Goal: Task Accomplishment & Management: Manage account settings

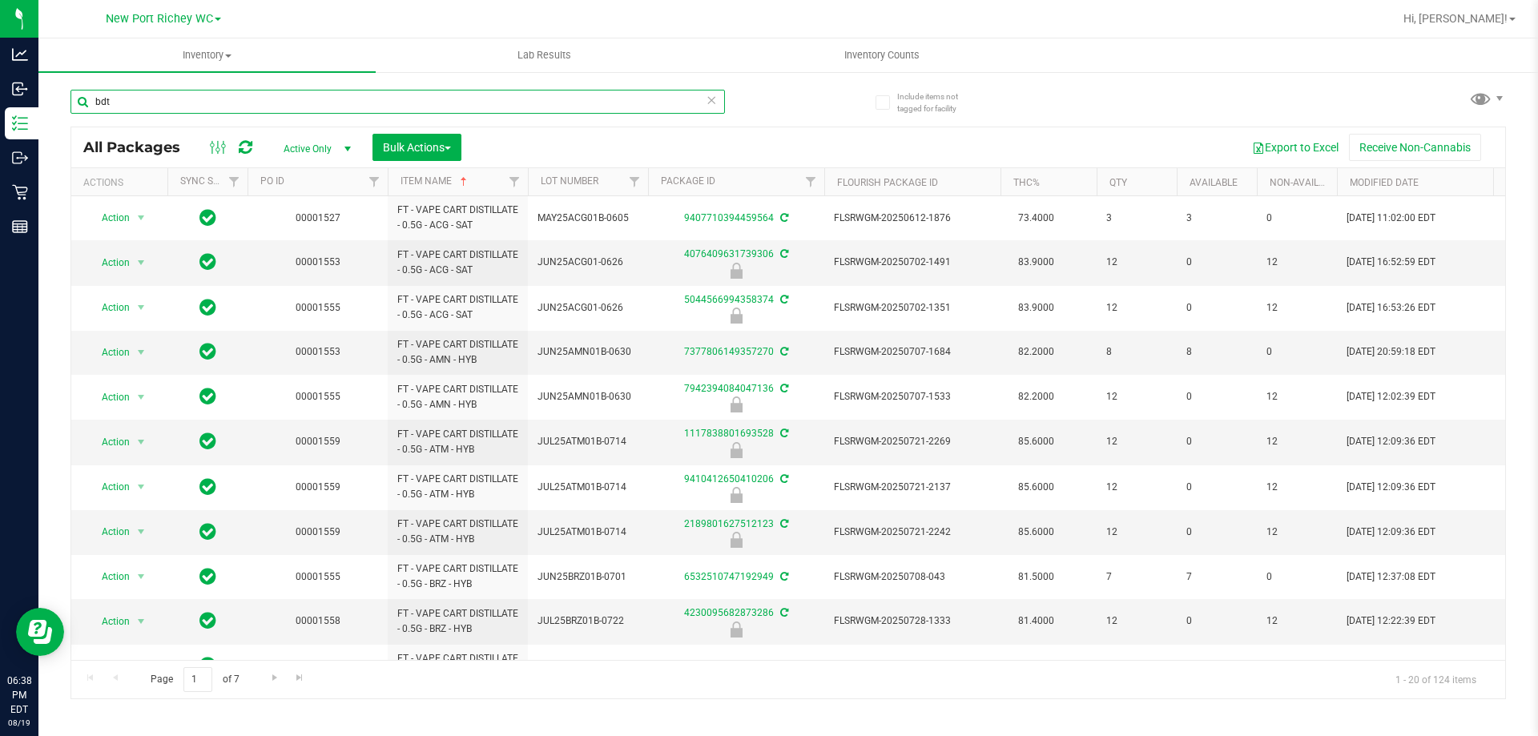
click at [364, 101] on input "bdt" at bounding box center [397, 102] width 654 height 24
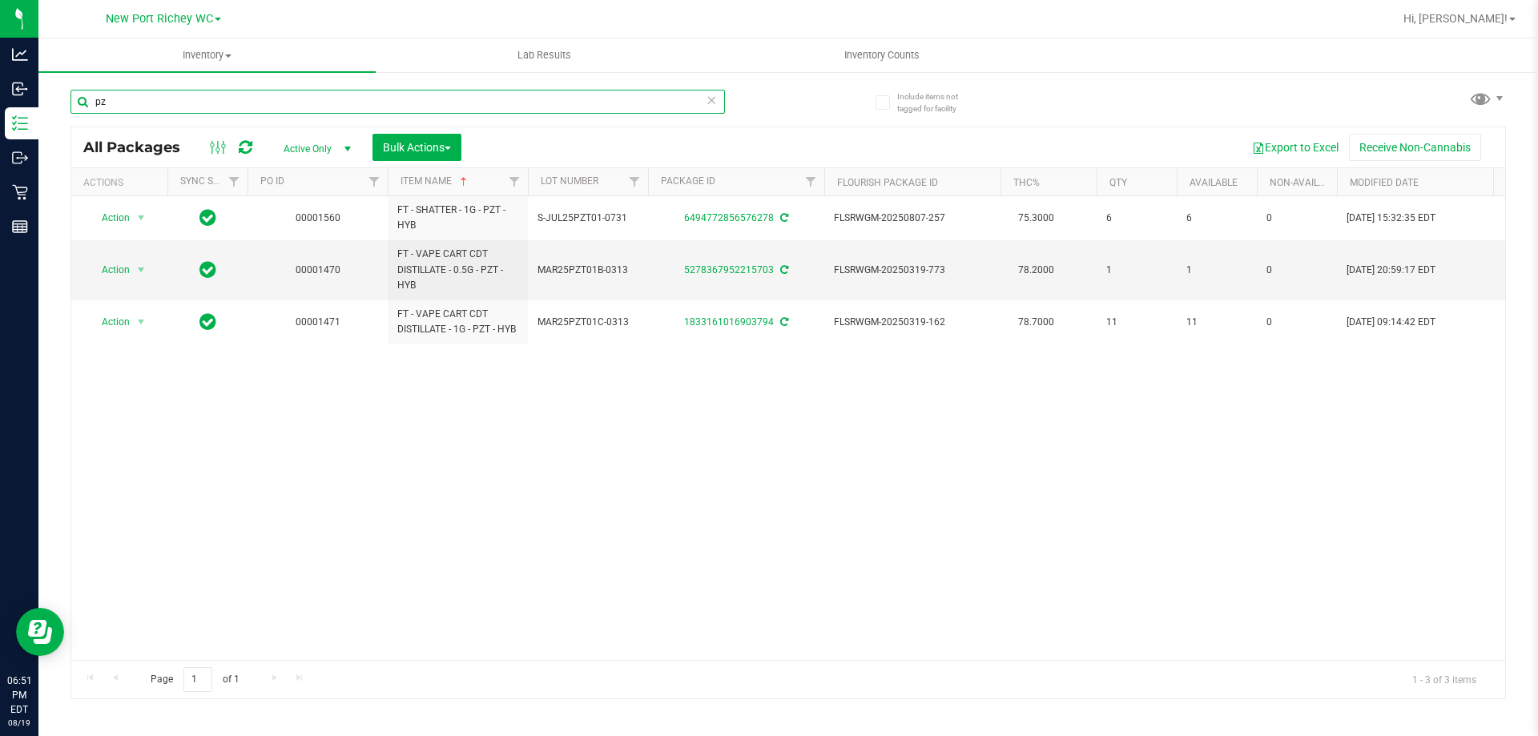
type input "p"
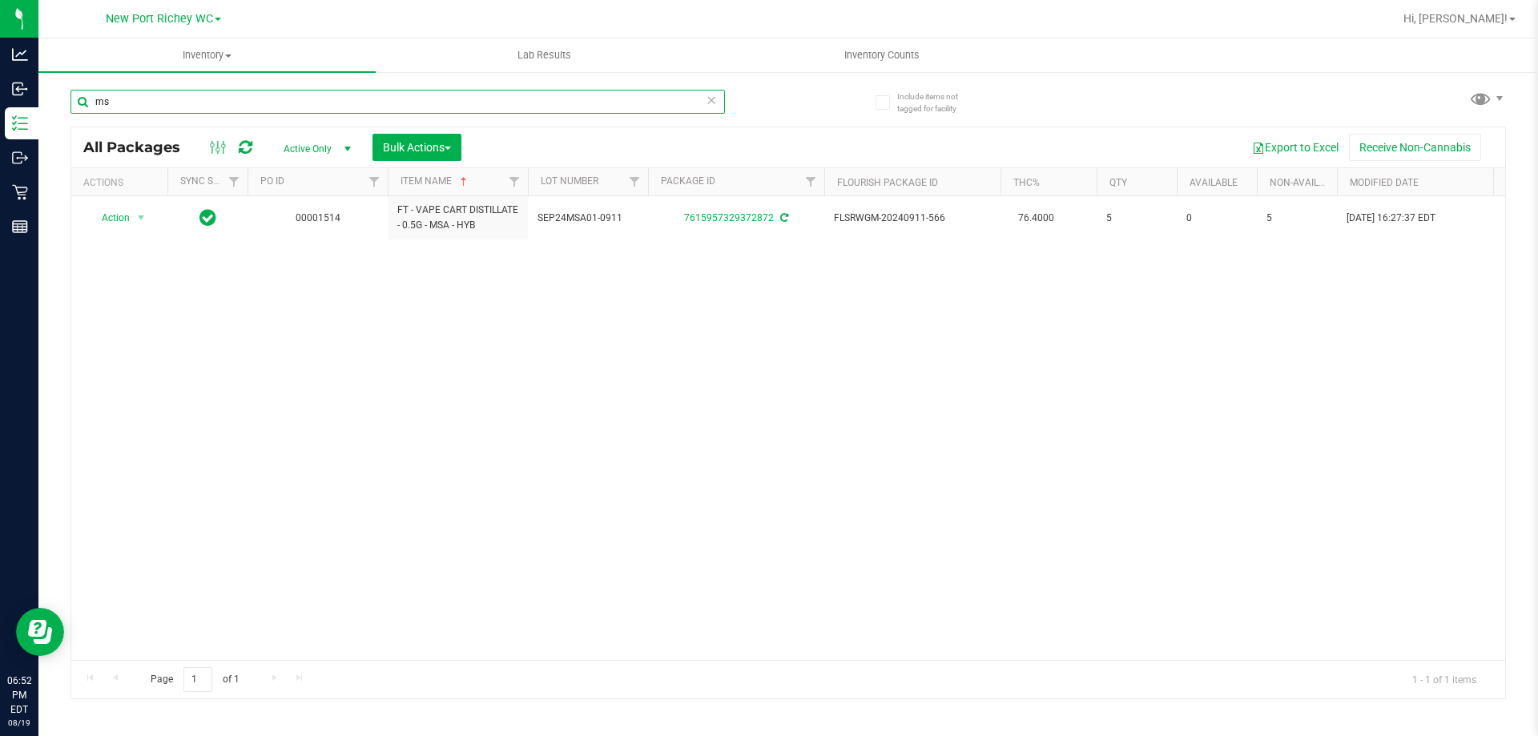
type input "m"
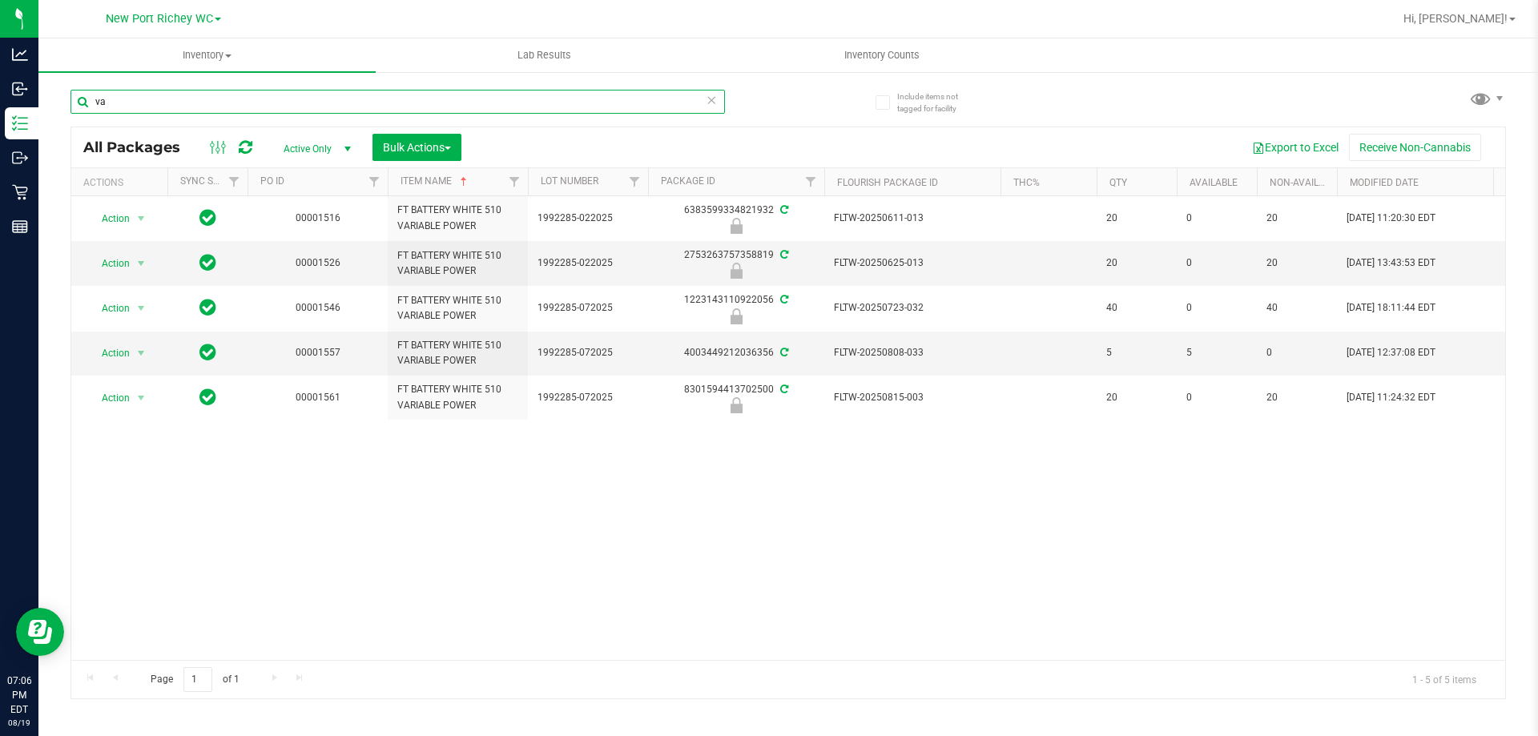
type input "v"
type input "t"
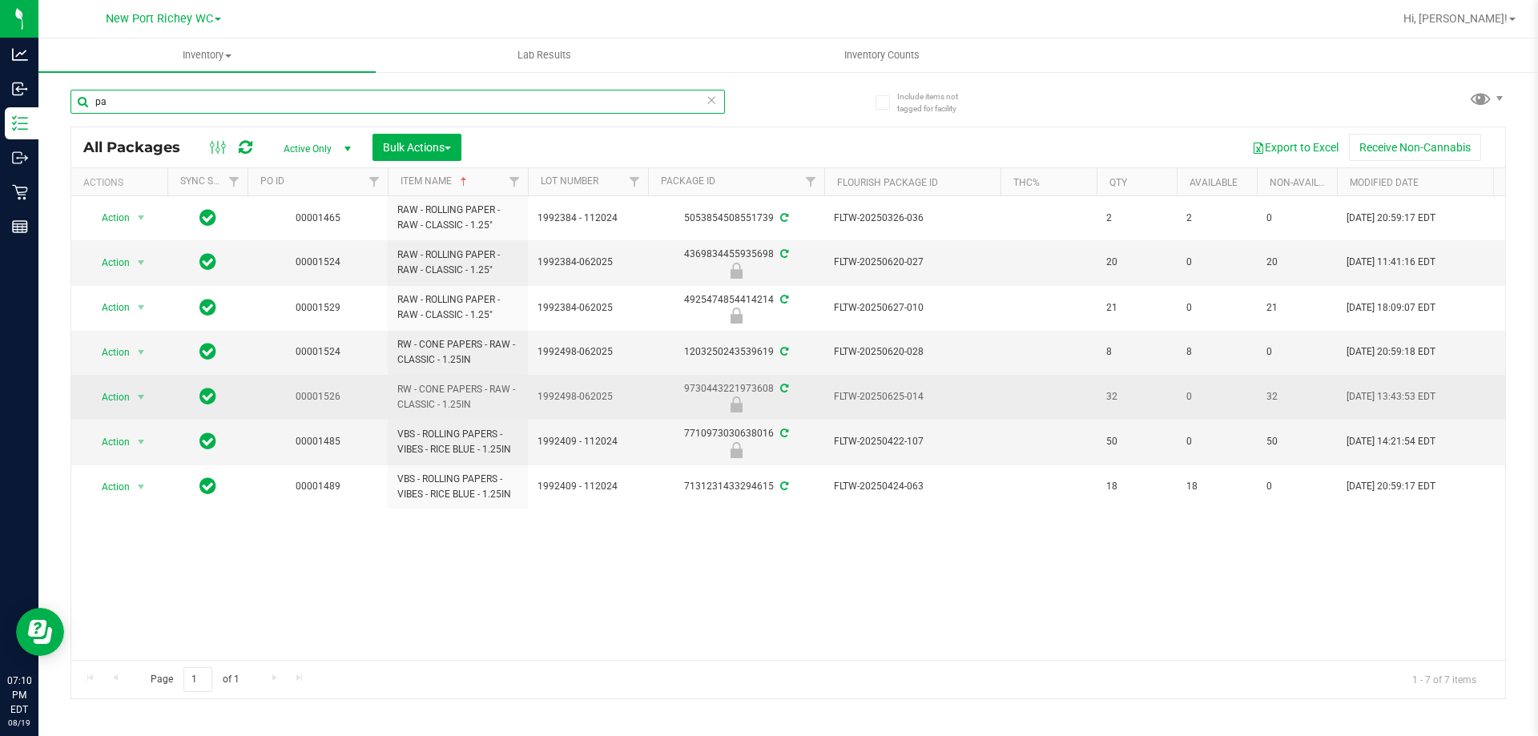
type input "p"
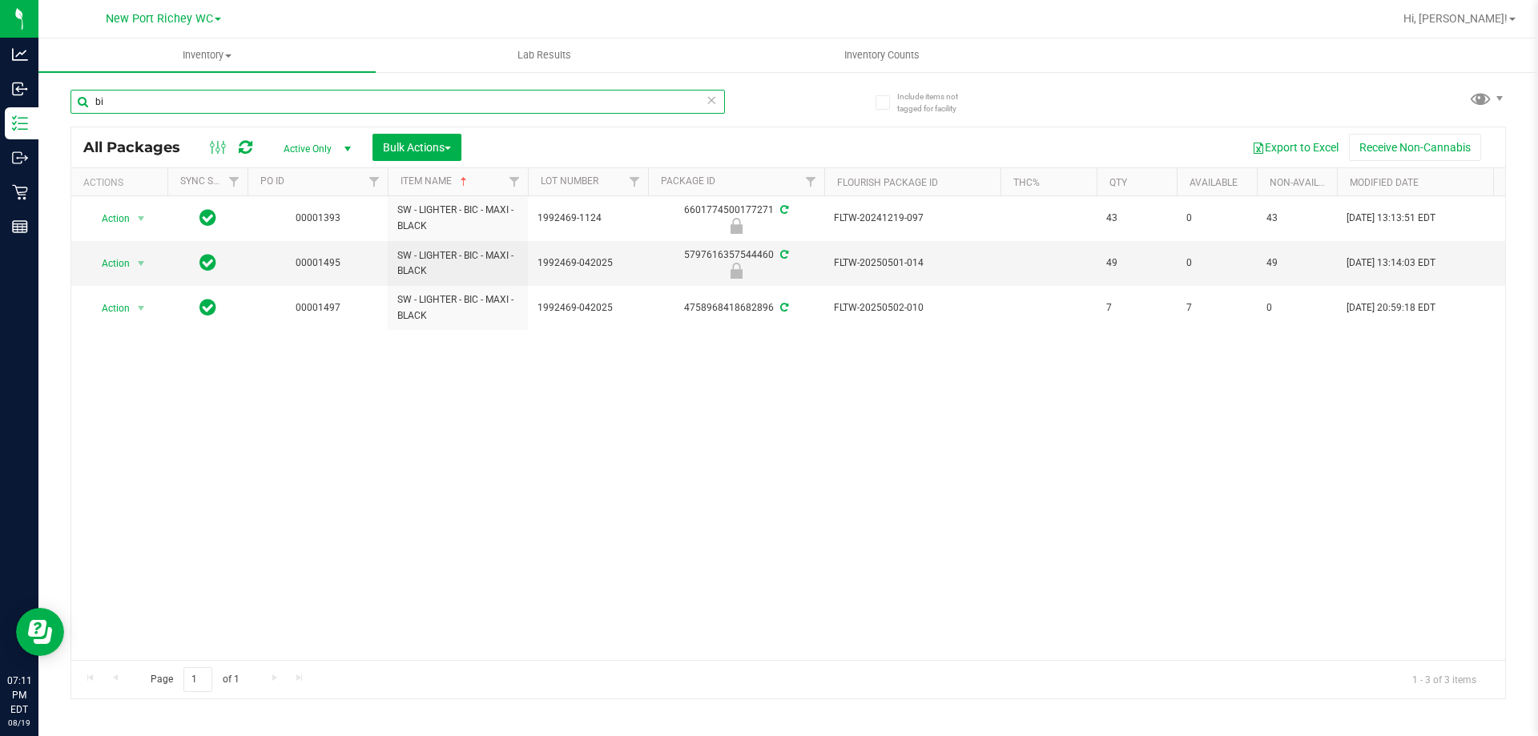
type input "b"
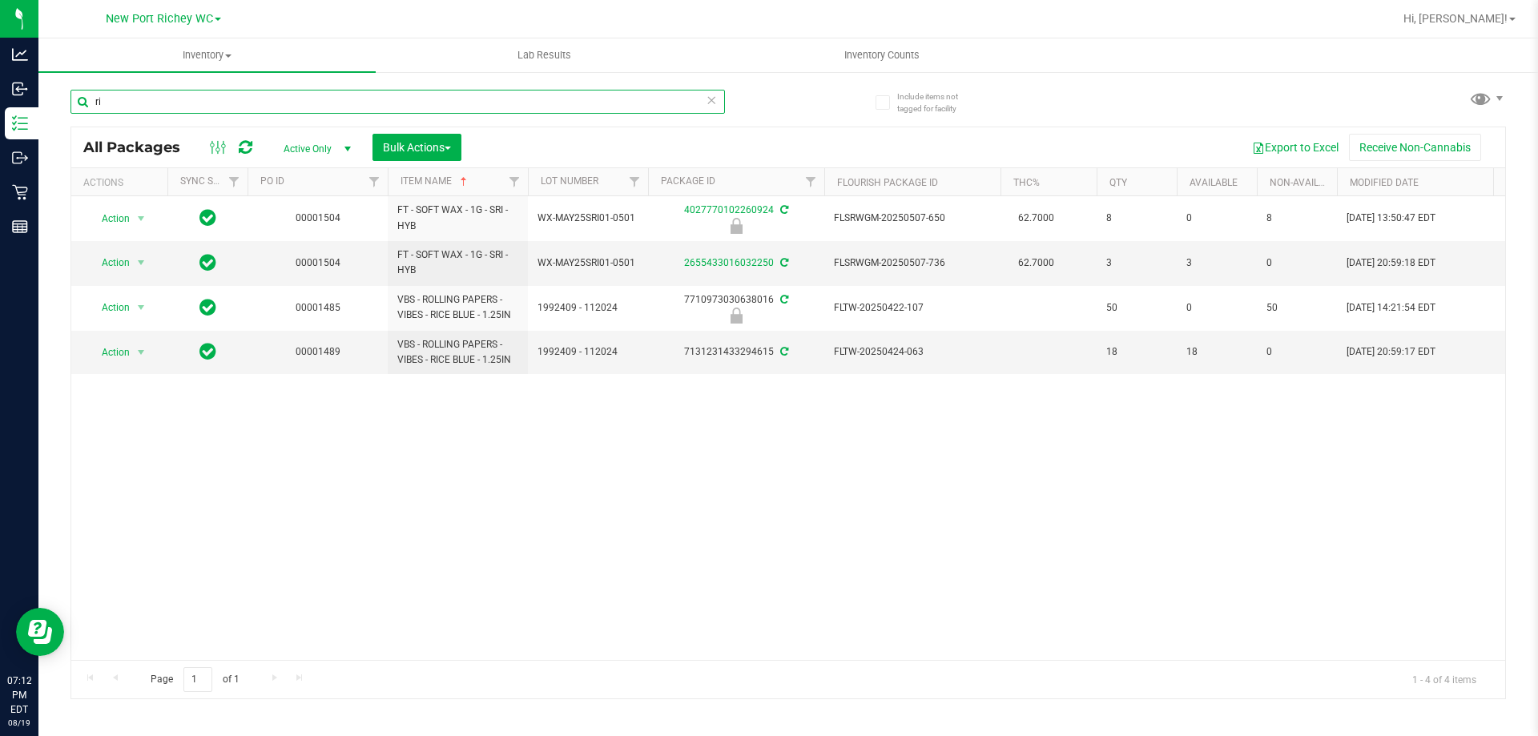
type input "r"
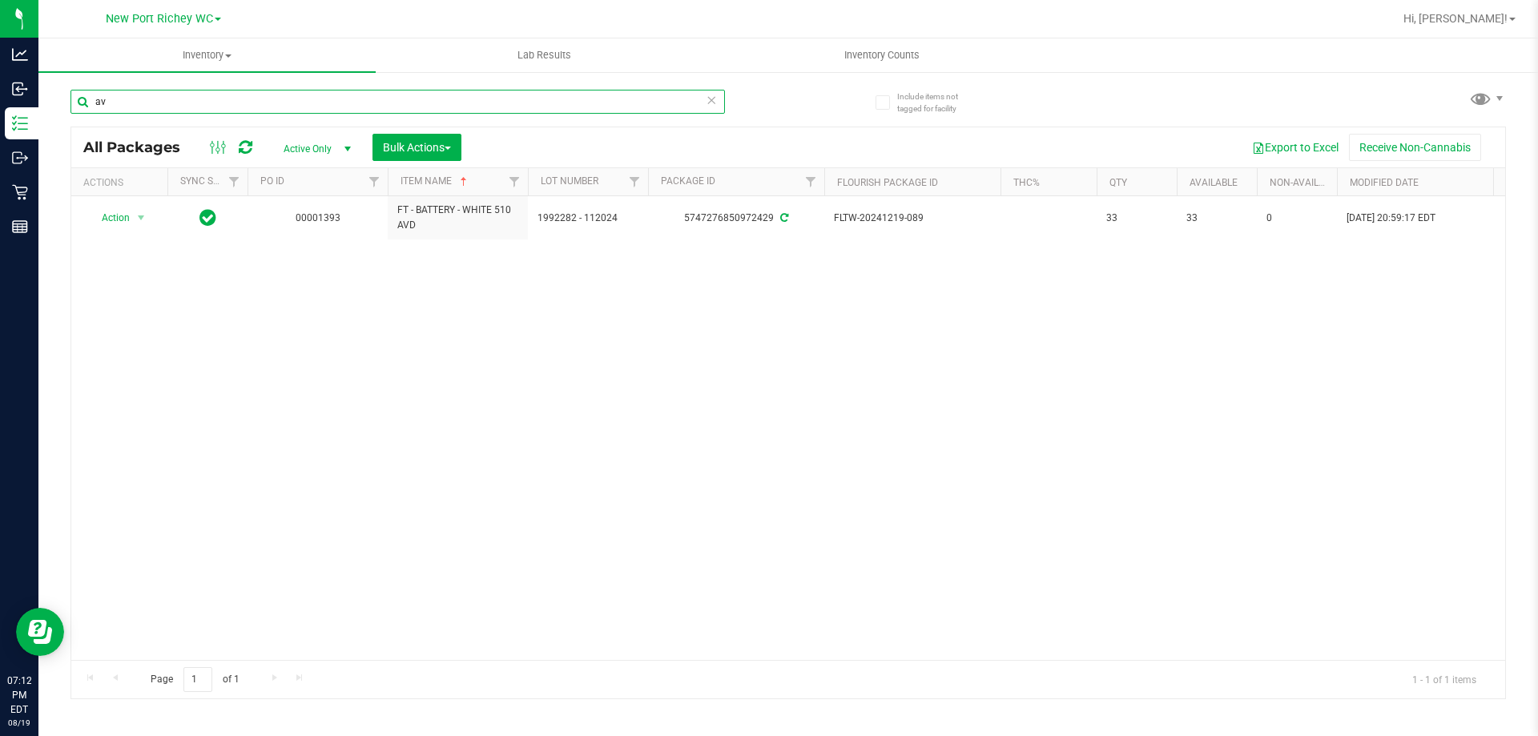
type input "a"
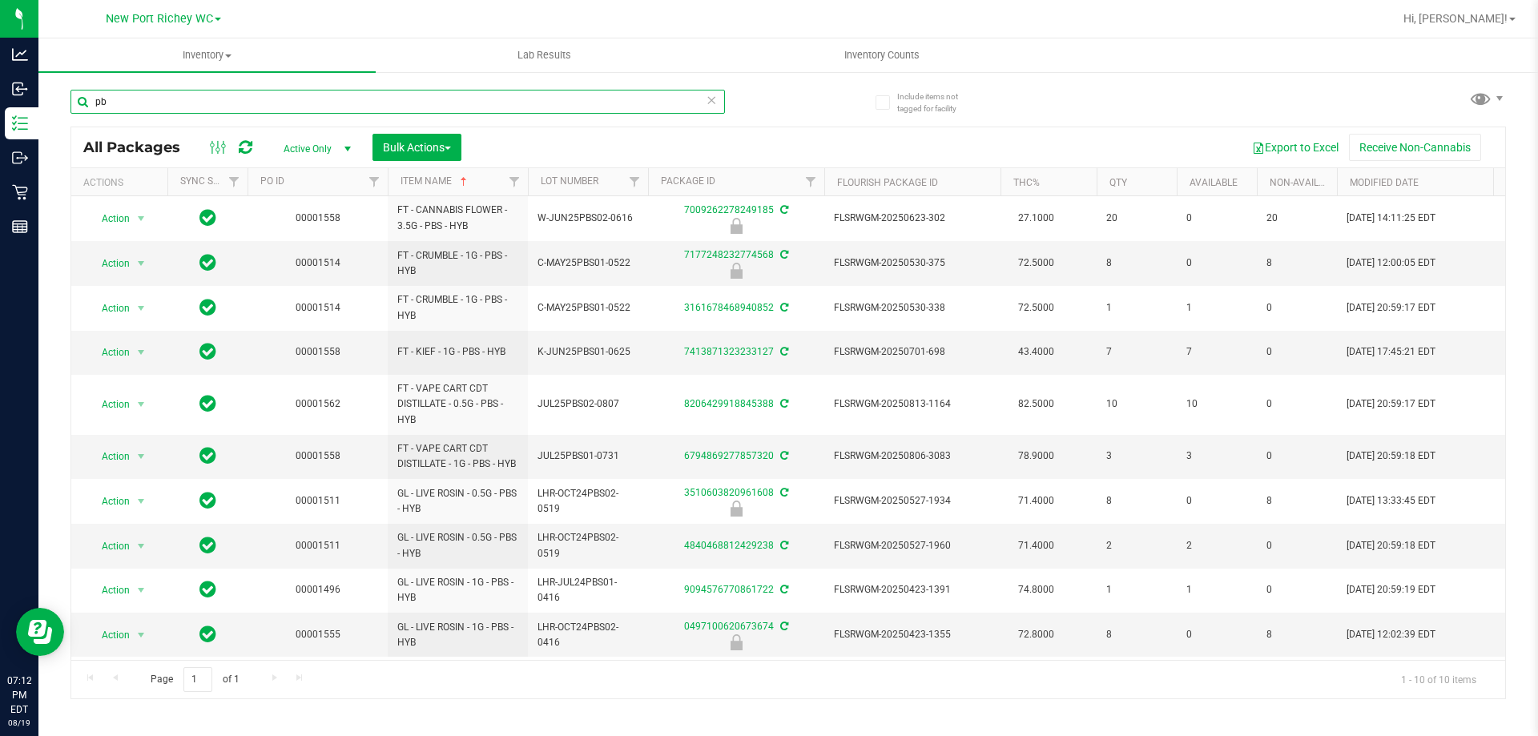
type input "p"
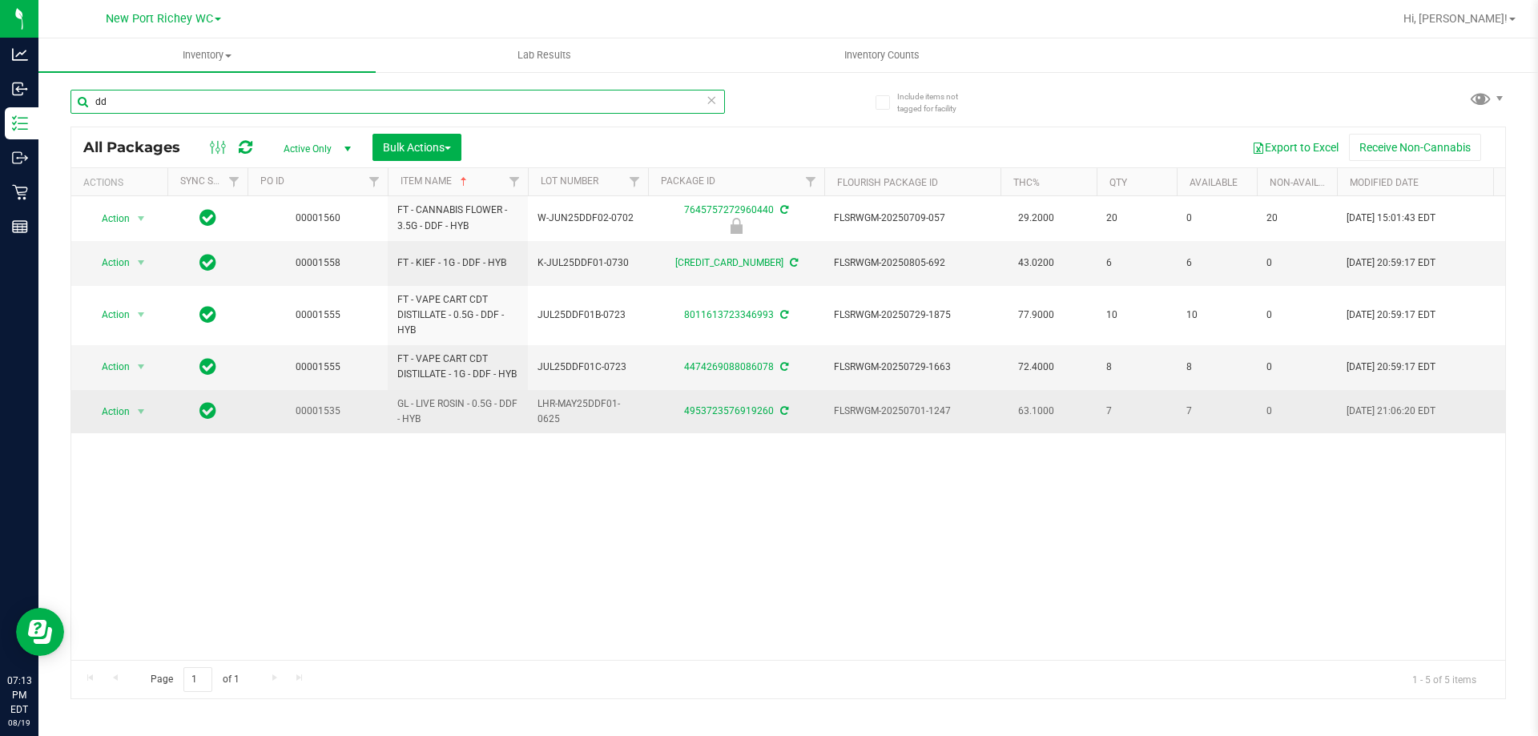
type input "d"
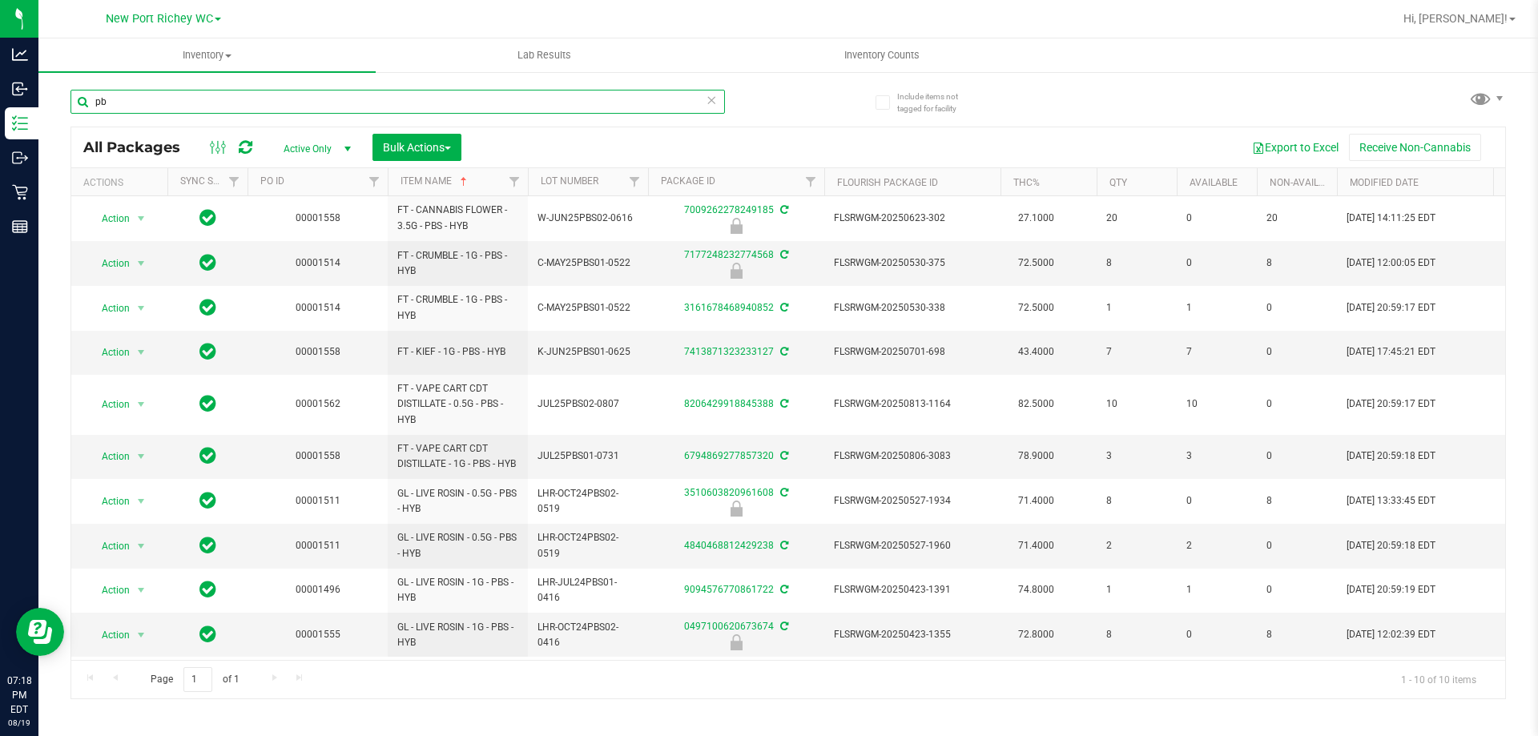
type input "p"
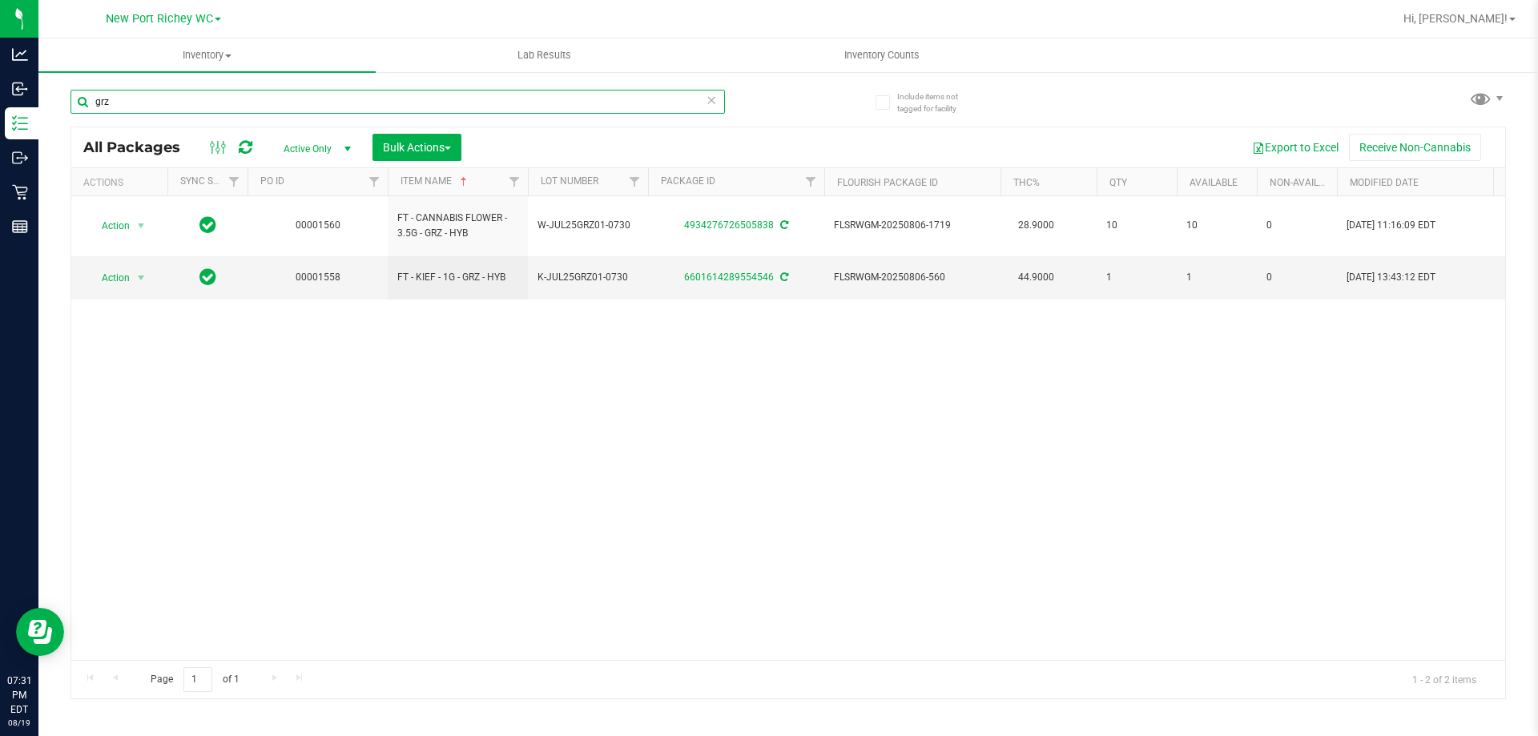
click at [246, 101] on input "grz" at bounding box center [397, 102] width 654 height 24
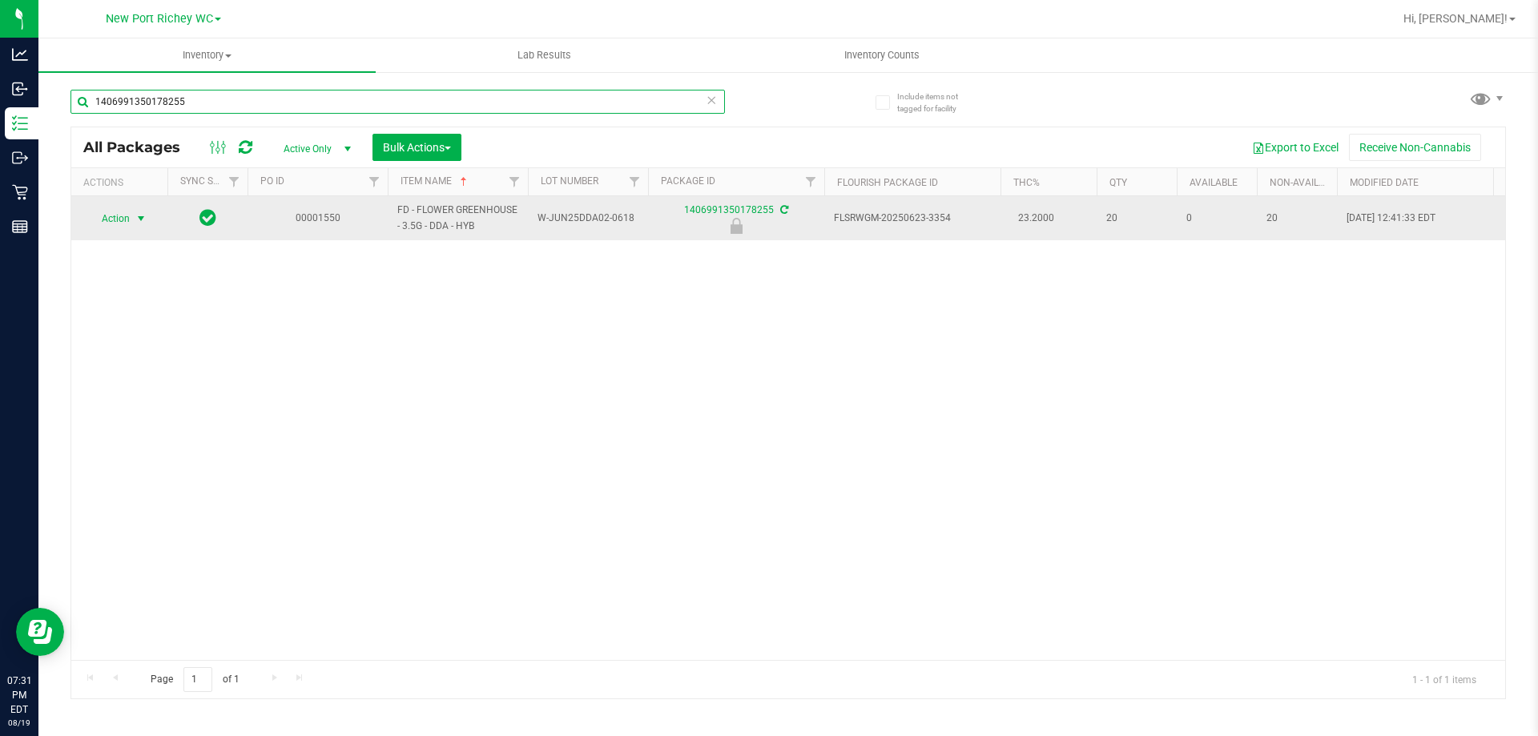
type input "1406991350178255"
click at [127, 211] on span "Action" at bounding box center [108, 218] width 43 height 22
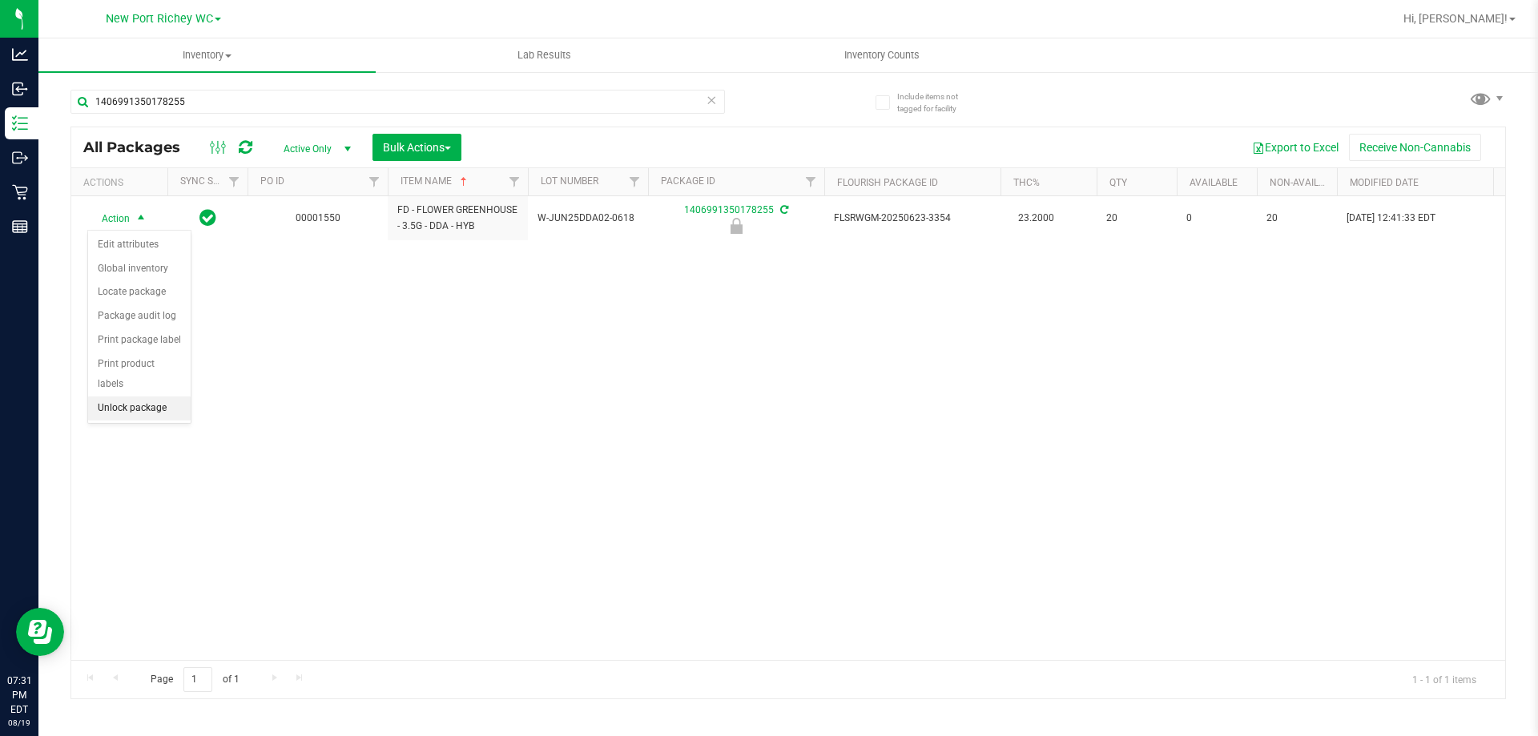
click at [143, 396] on li "Unlock package" at bounding box center [139, 408] width 103 height 24
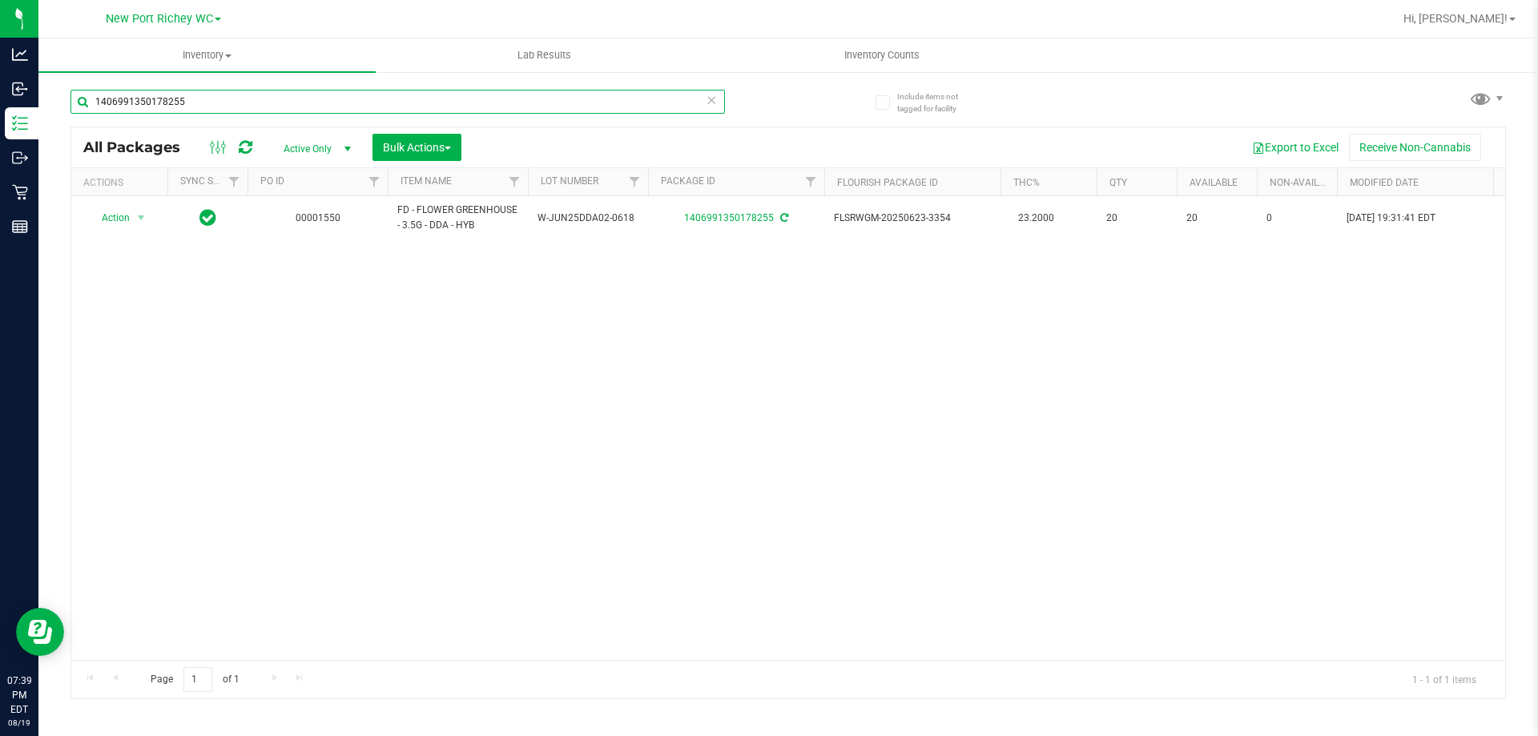
click at [237, 97] on input "1406991350178255" at bounding box center [397, 102] width 654 height 24
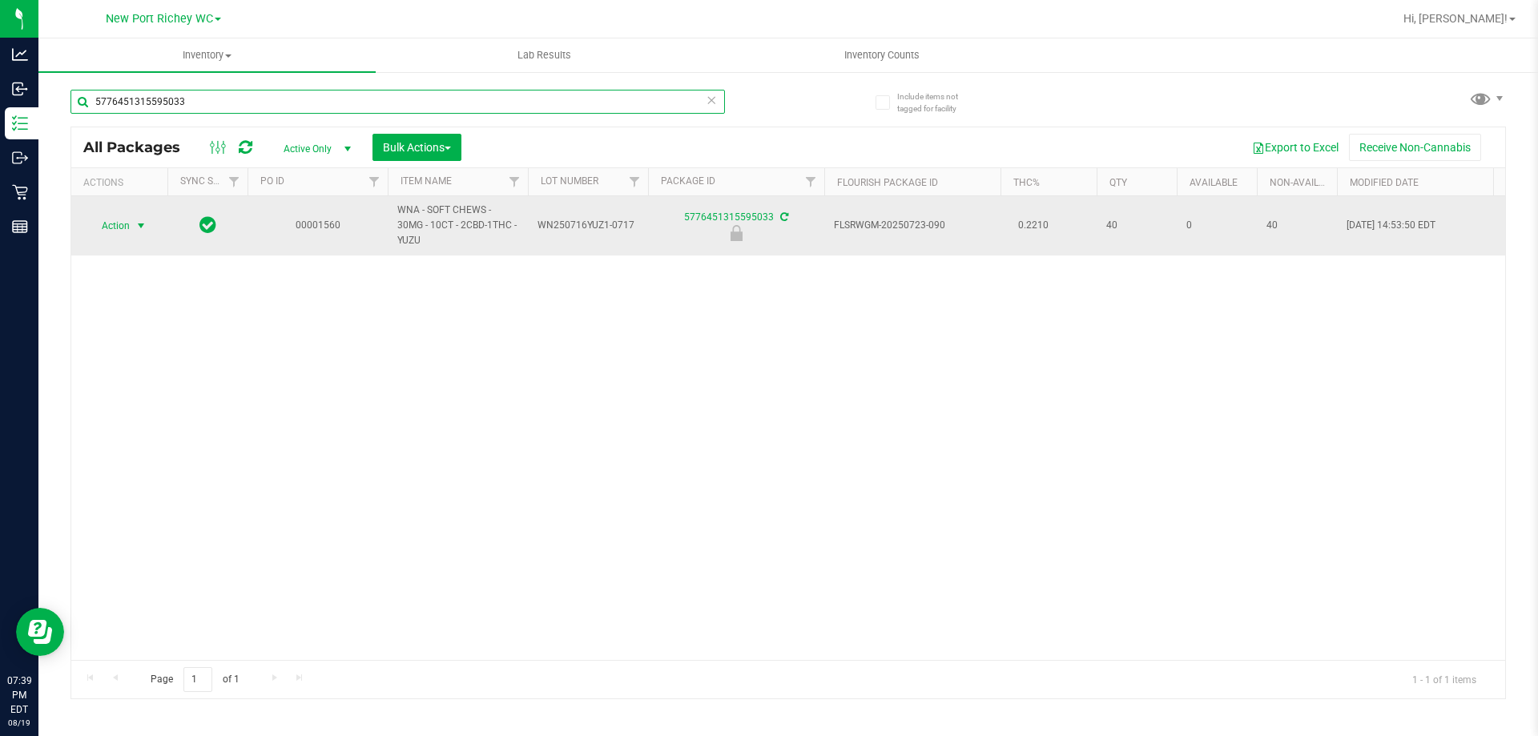
type input "5776451315595033"
click at [147, 226] on span "select" at bounding box center [141, 226] width 20 height 22
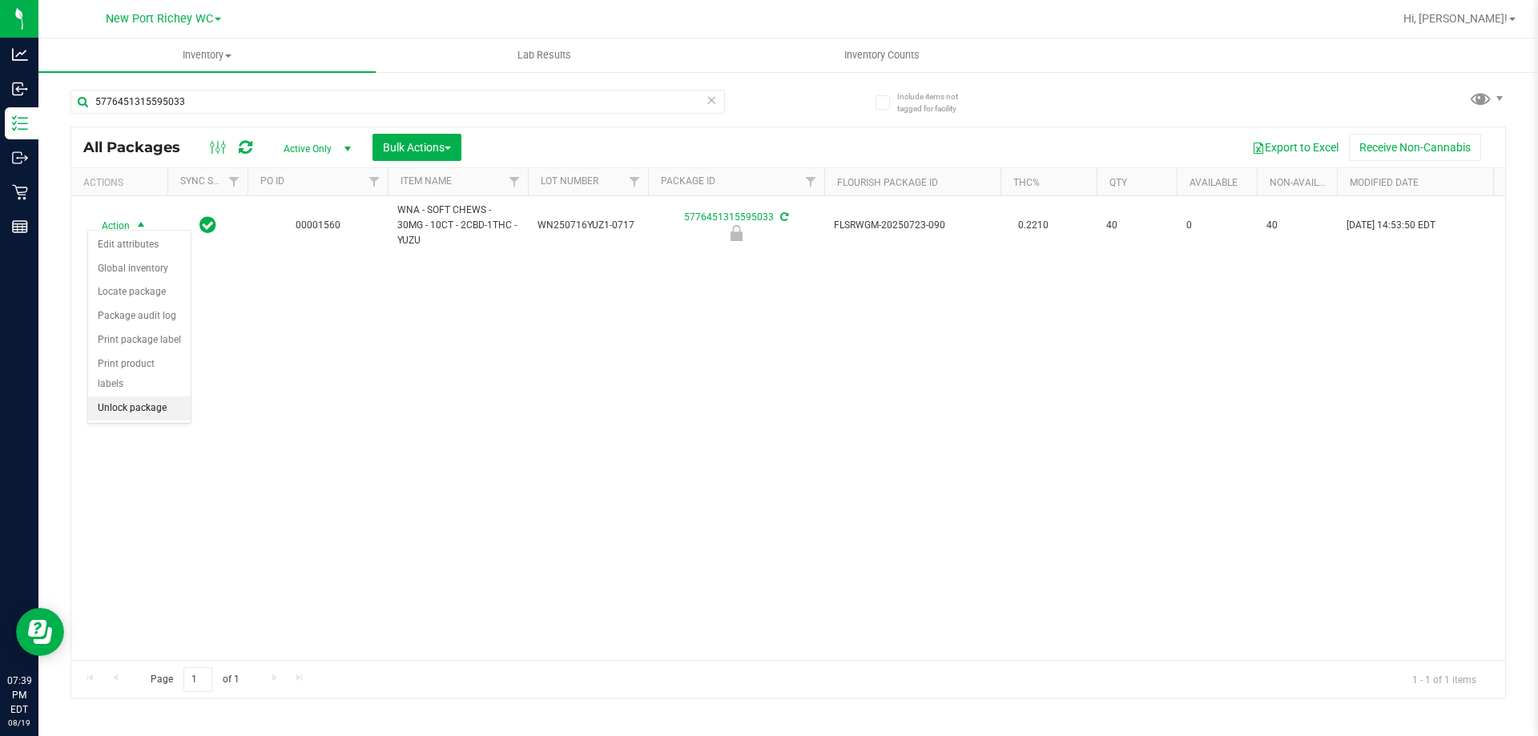
click at [123, 396] on li "Unlock package" at bounding box center [139, 408] width 103 height 24
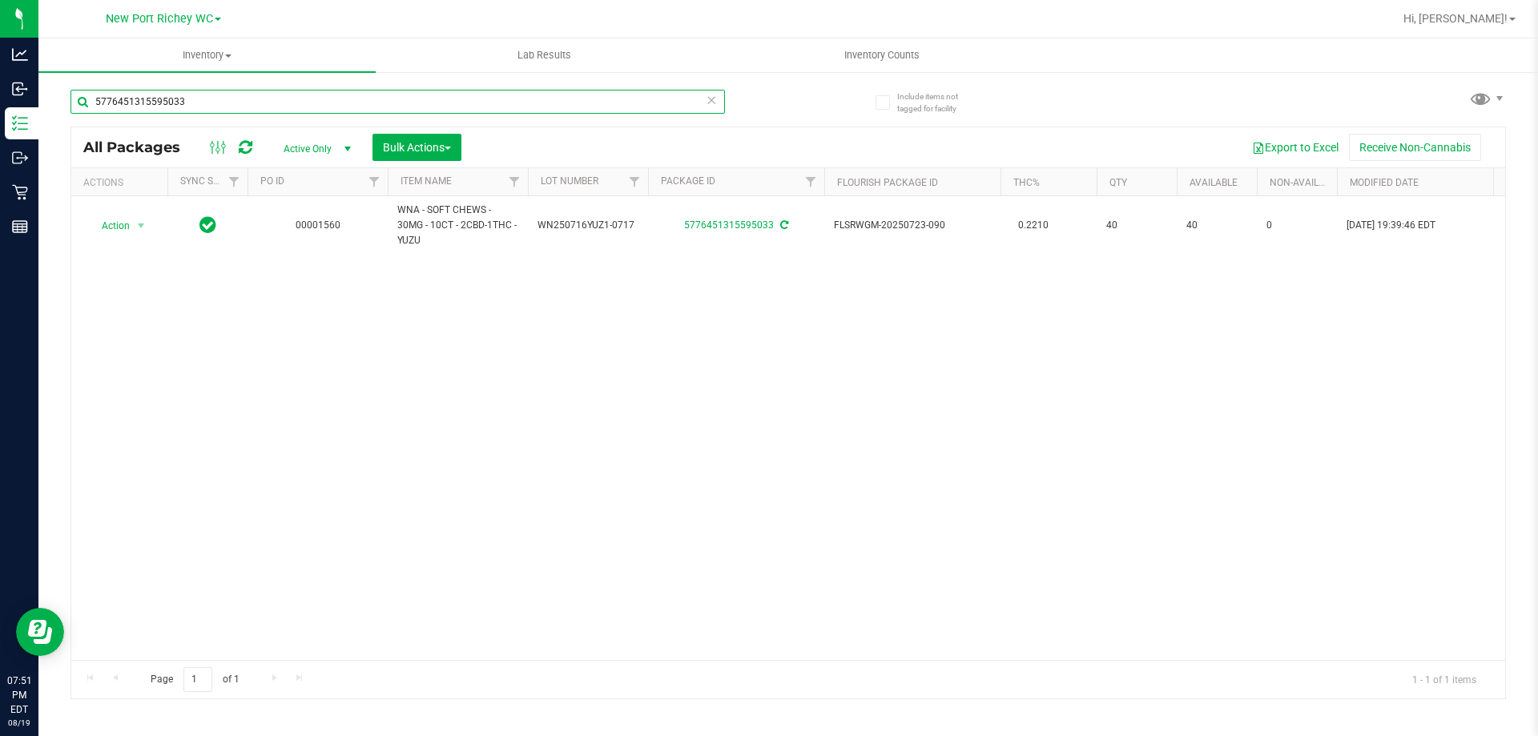
click at [205, 95] on input "5776451315595033" at bounding box center [397, 102] width 654 height 24
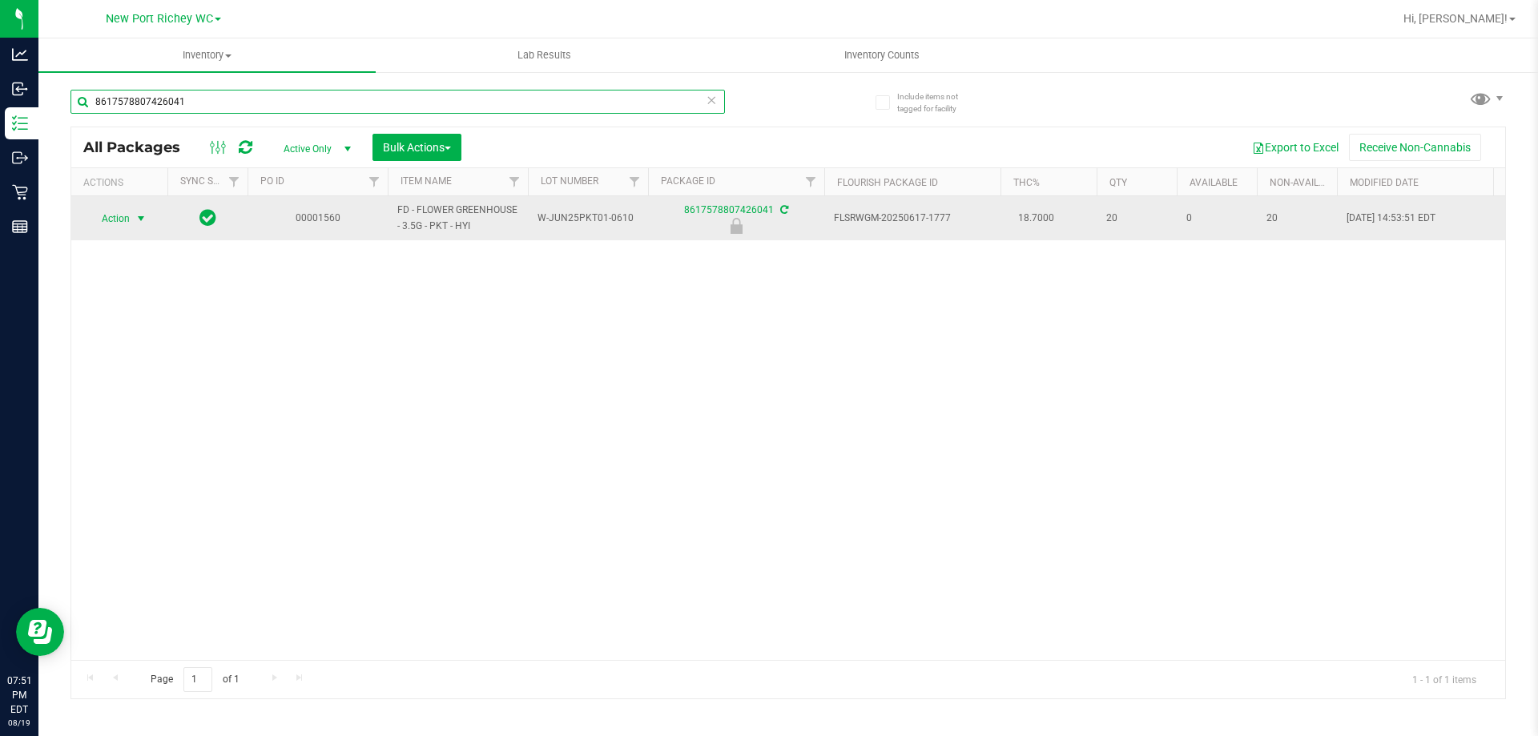
type input "8617578807426041"
click at [142, 222] on span "select" at bounding box center [141, 218] width 13 height 13
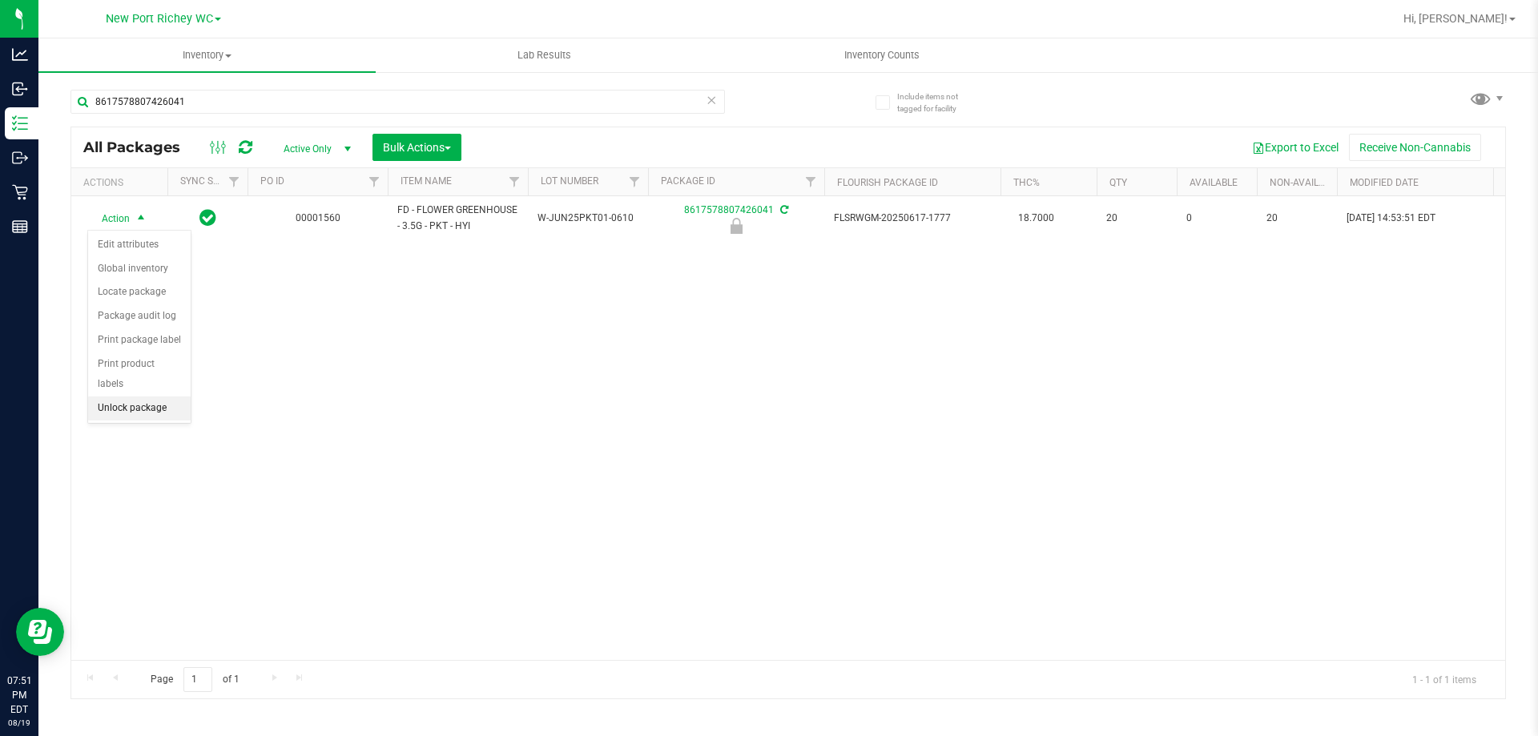
click at [144, 396] on li "Unlock package" at bounding box center [139, 408] width 103 height 24
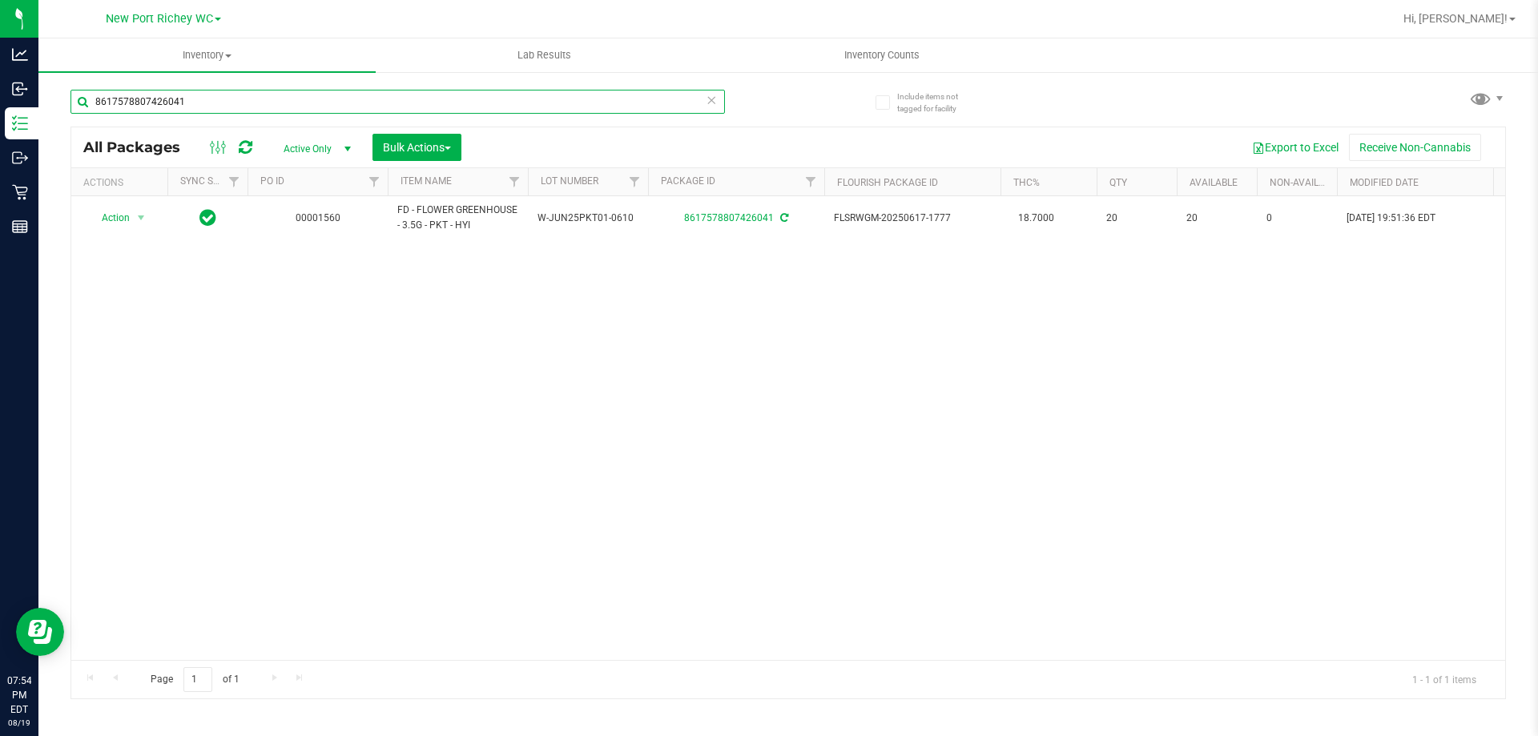
click at [258, 108] on input "8617578807426041" at bounding box center [397, 102] width 654 height 24
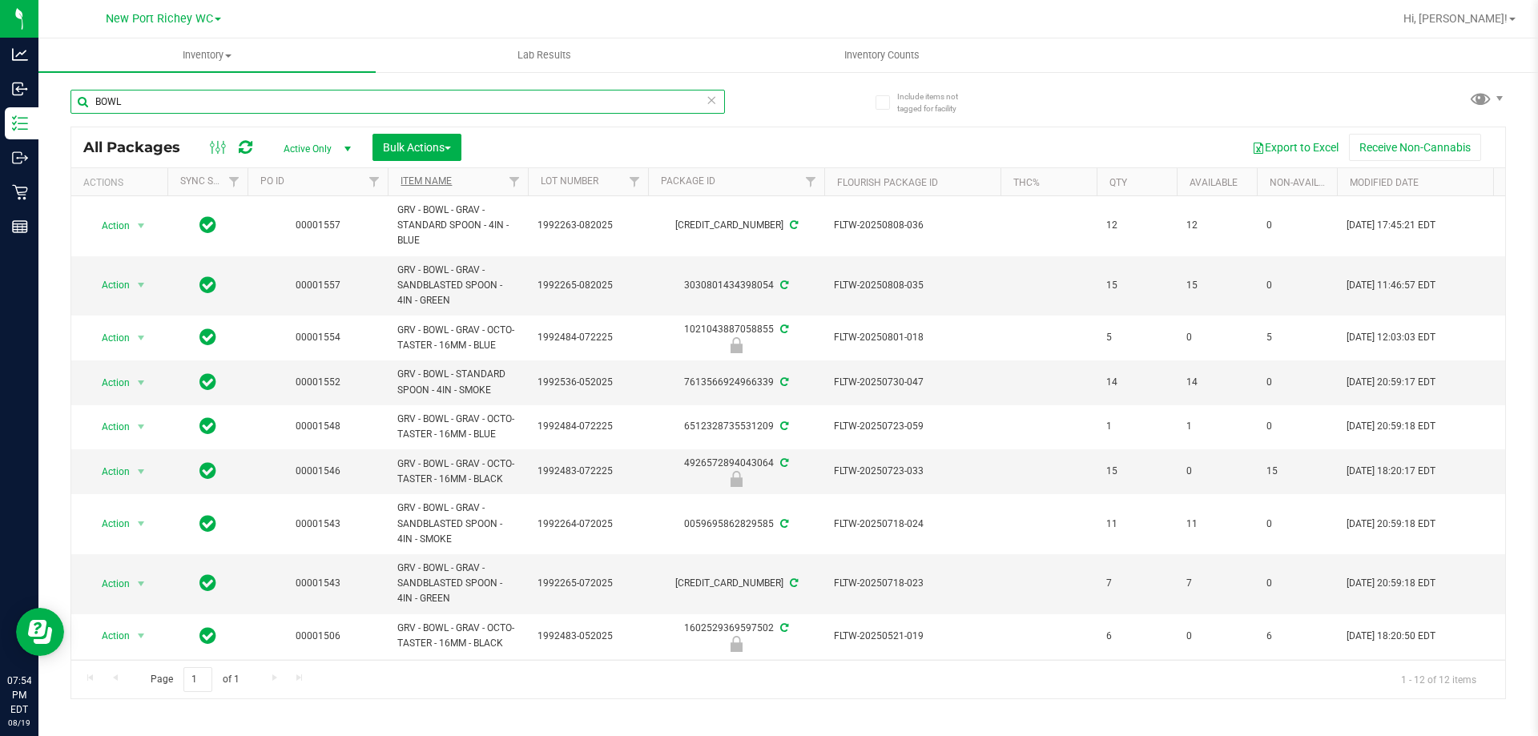
type input "BOWL"
click at [440, 175] on link "Item Name" at bounding box center [425, 180] width 51 height 11
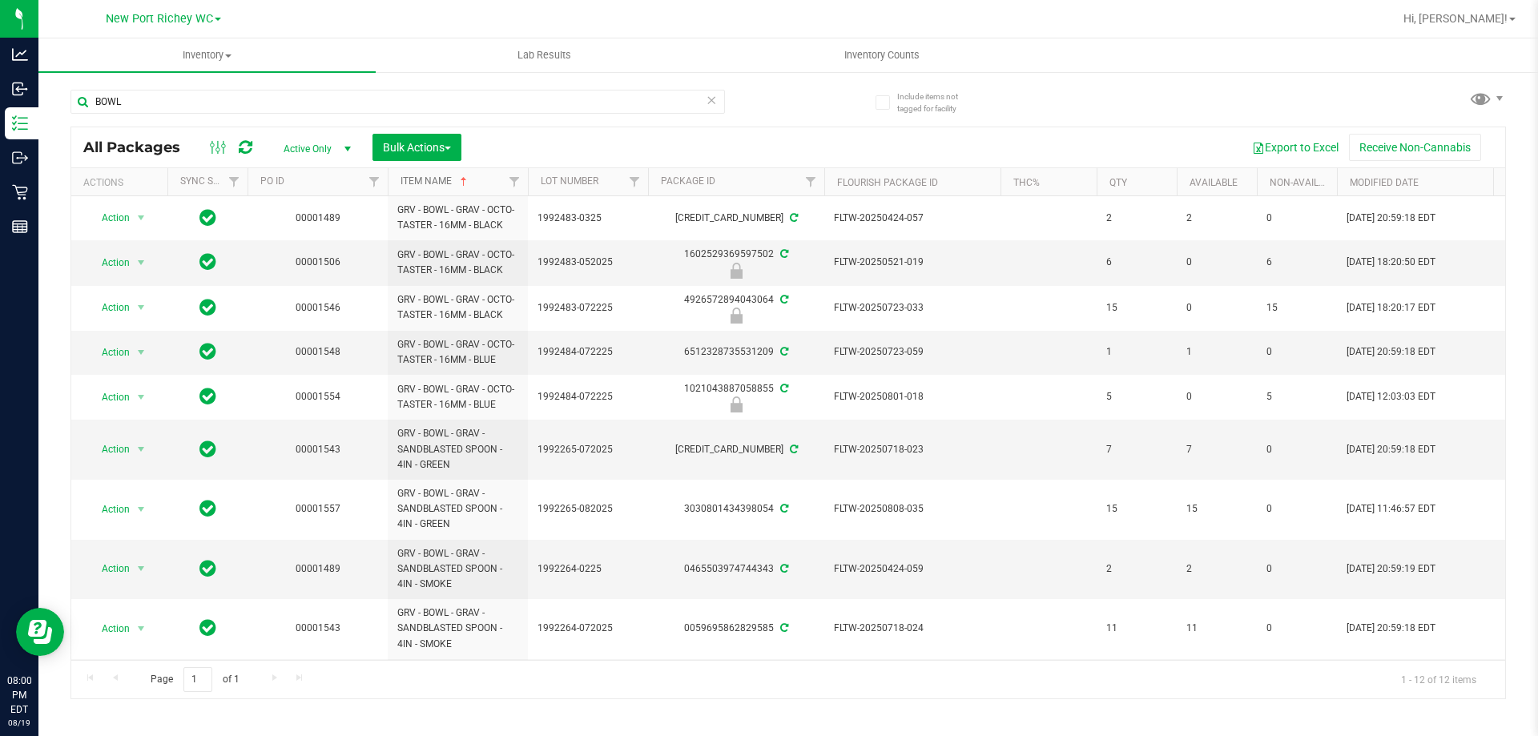
click at [435, 186] on link "Item Name" at bounding box center [435, 180] width 70 height 11
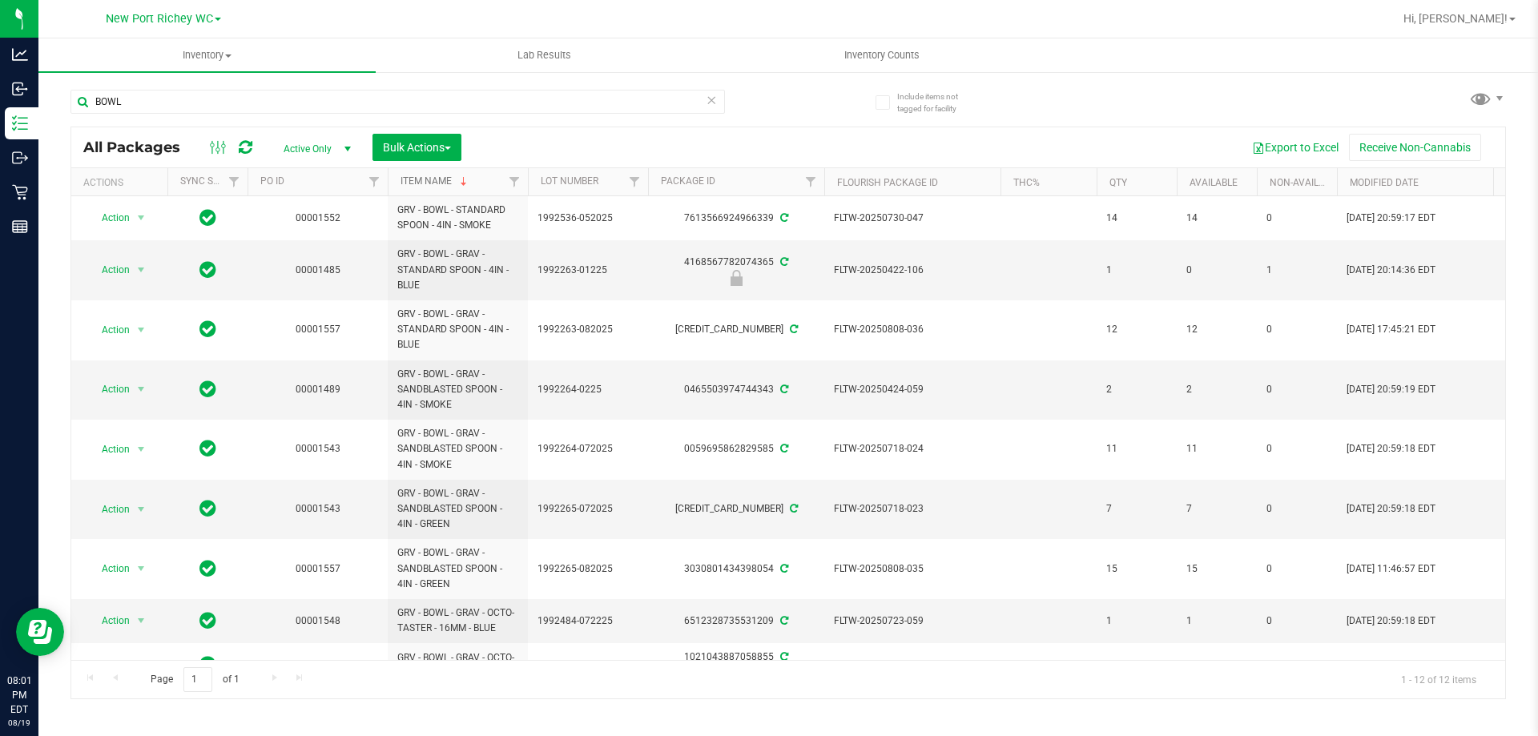
click at [435, 183] on link "Item Name" at bounding box center [435, 180] width 70 height 11
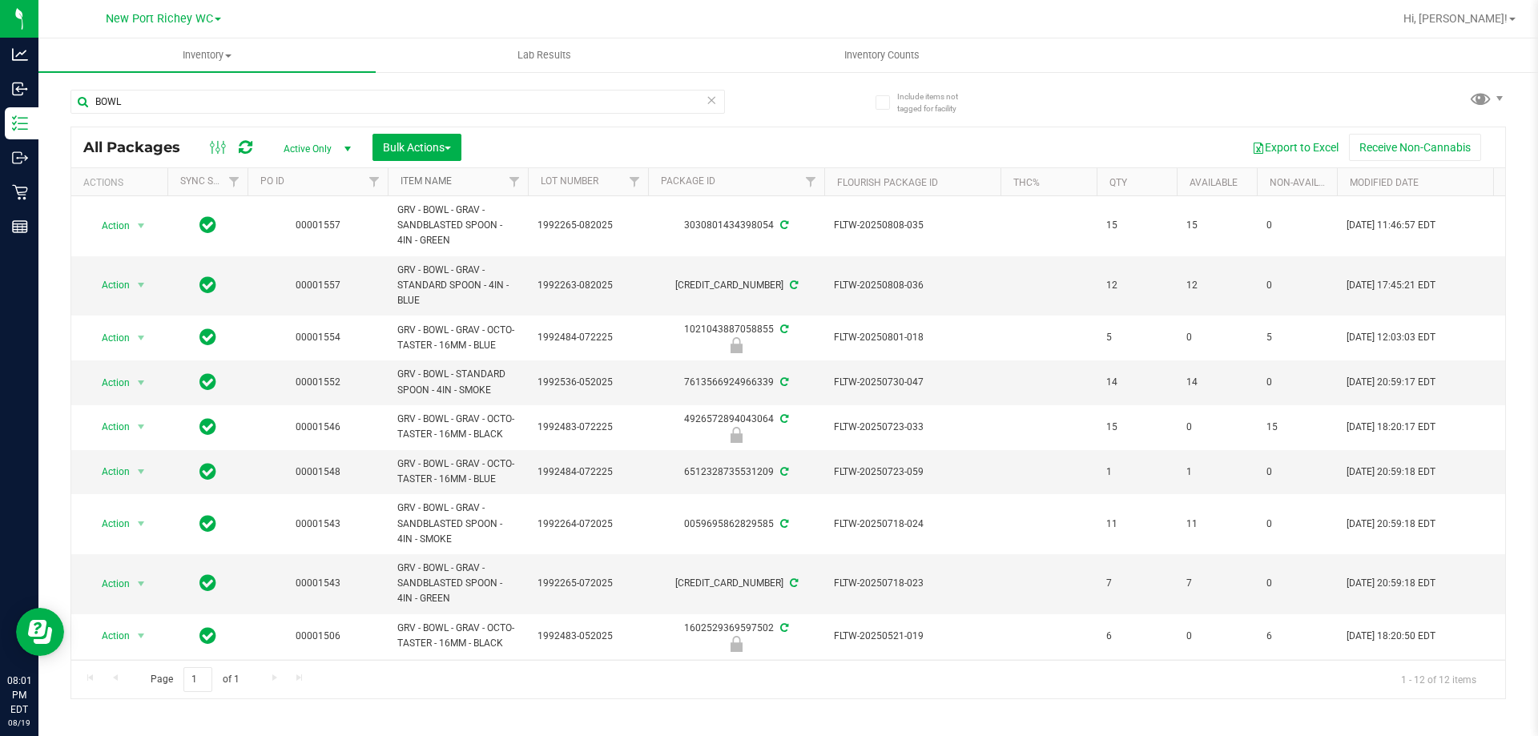
click at [429, 176] on link "Item Name" at bounding box center [425, 180] width 51 height 11
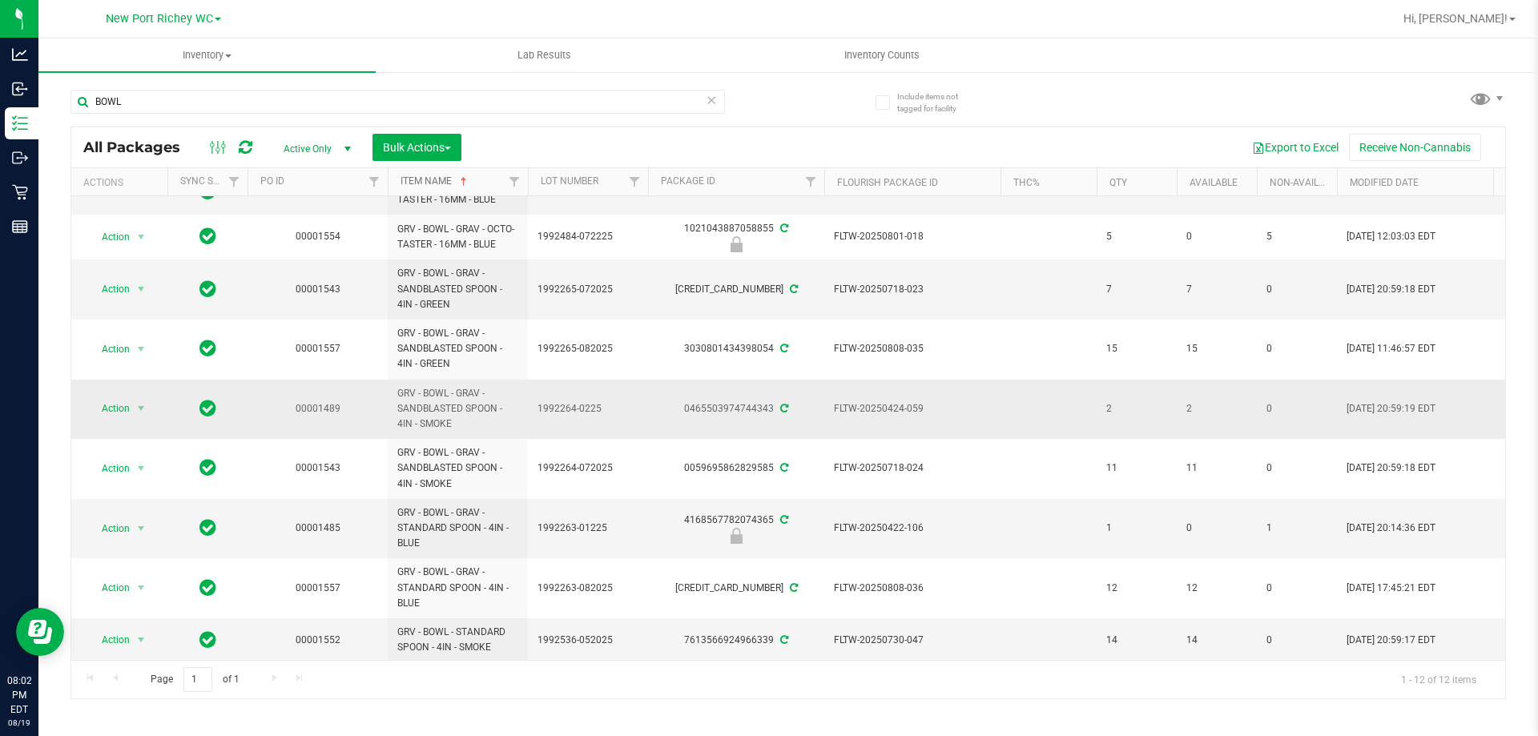
scroll to position [174, 0]
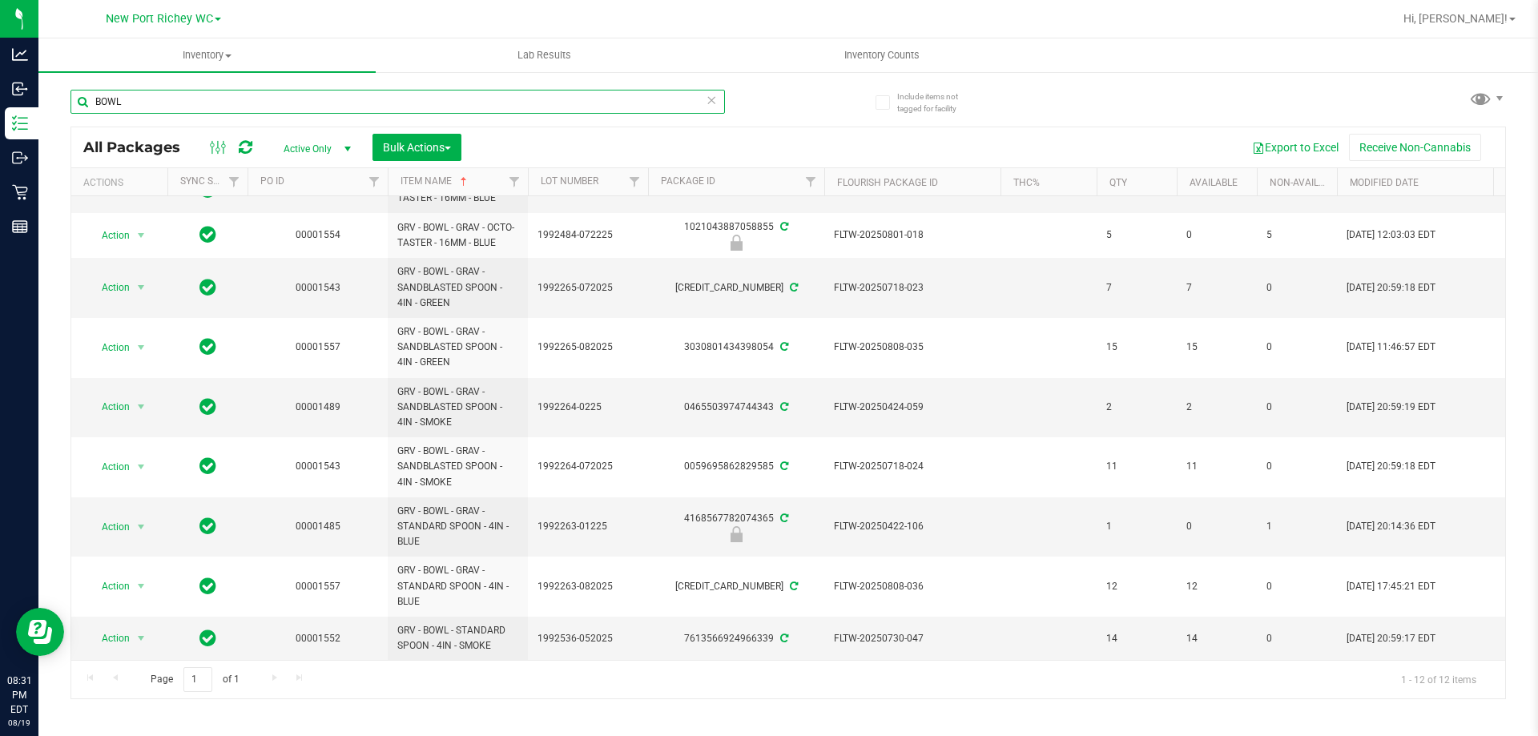
click at [194, 107] on input "BOWL" at bounding box center [397, 102] width 654 height 24
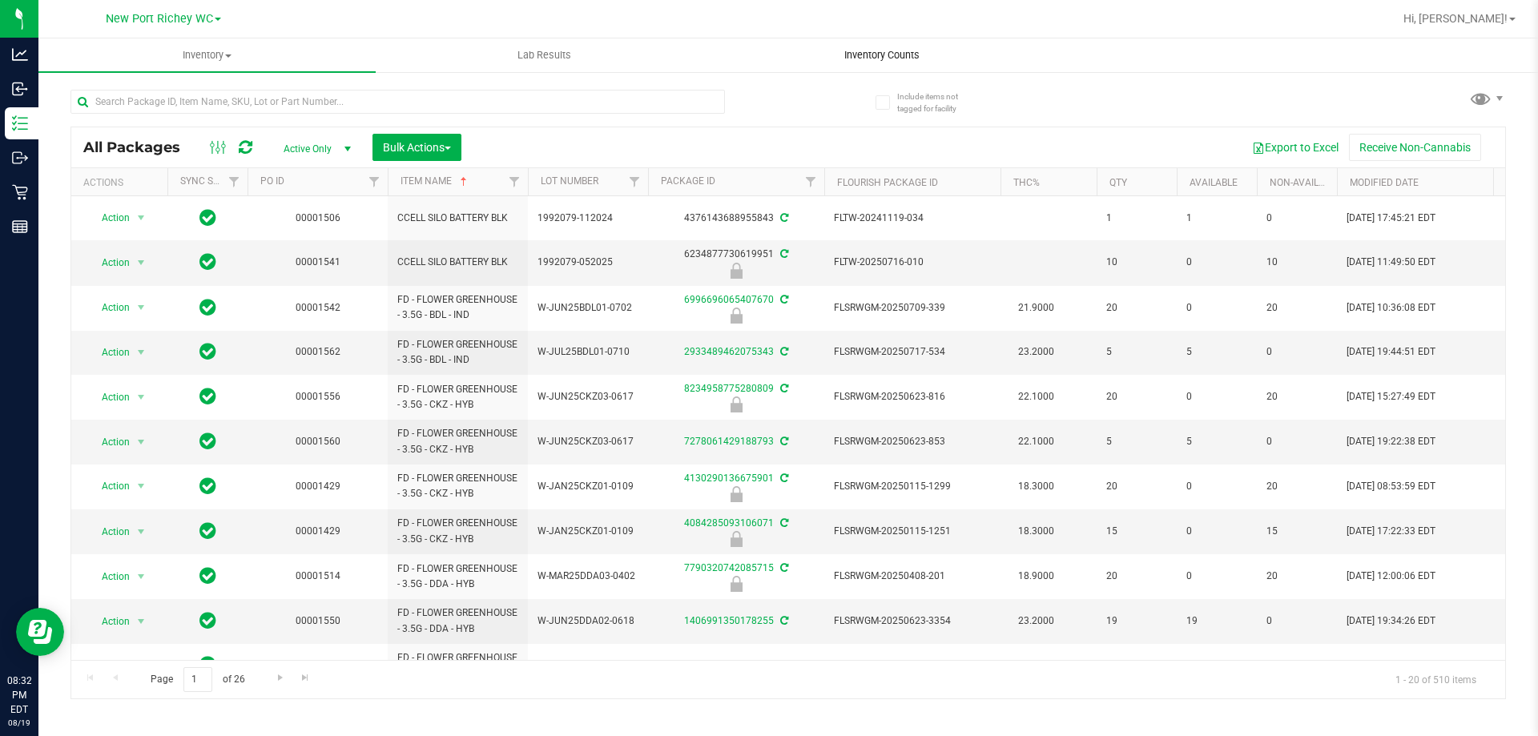
click at [901, 55] on span "Inventory Counts" at bounding box center [882, 55] width 119 height 14
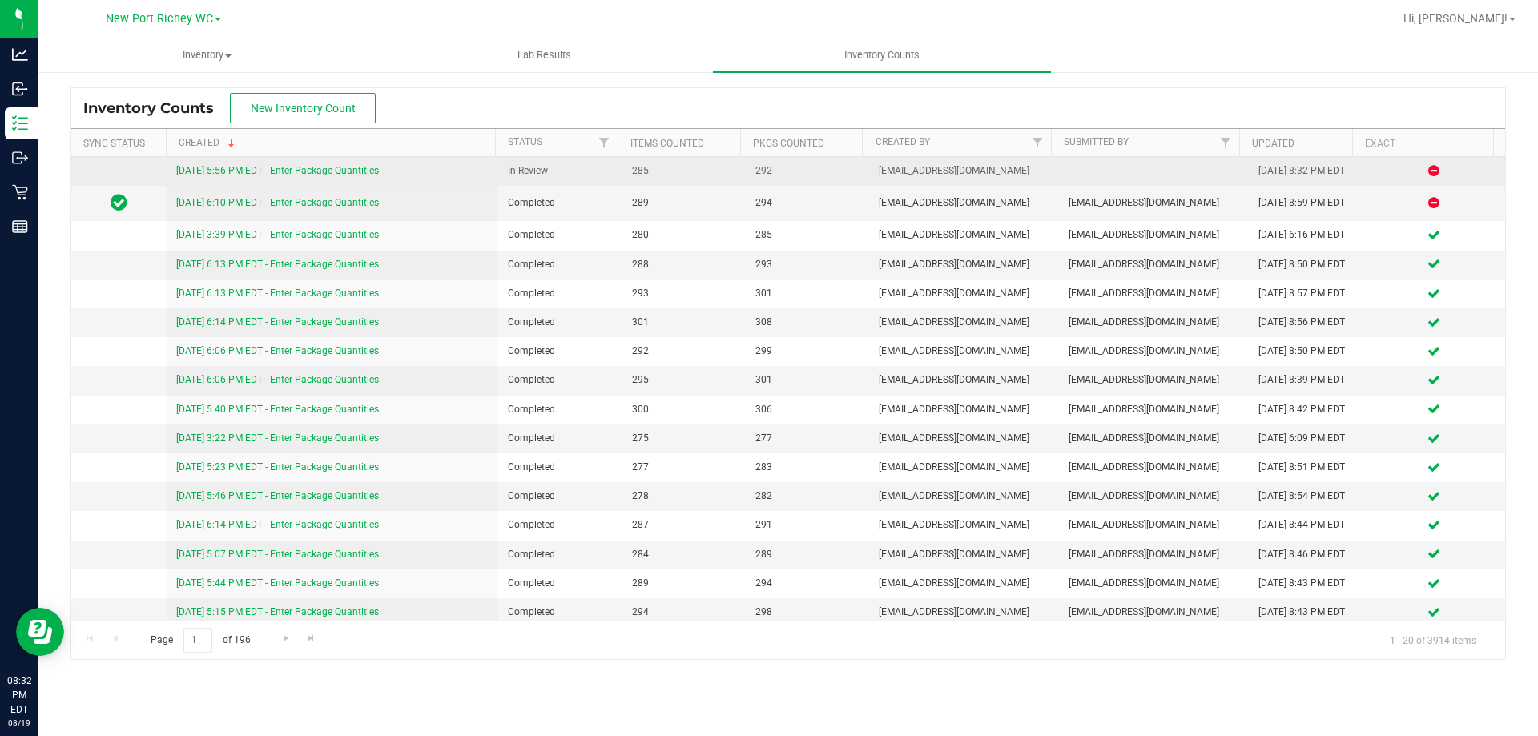
click at [342, 167] on link "[DATE] 5:56 PM EDT - Enter Package Quantities" at bounding box center [277, 170] width 203 height 11
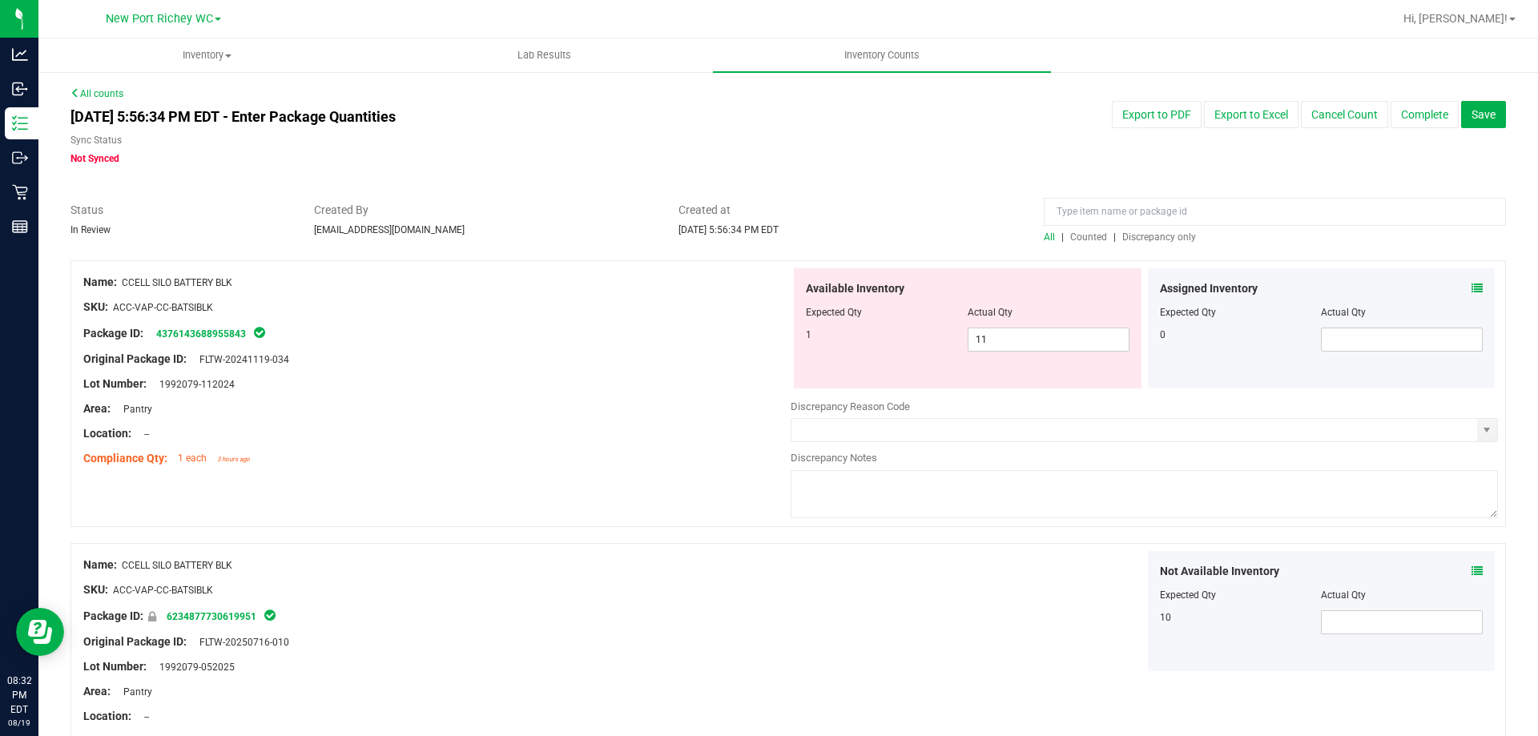
click at [1130, 239] on span "Discrepancy only" at bounding box center [1159, 236] width 74 height 11
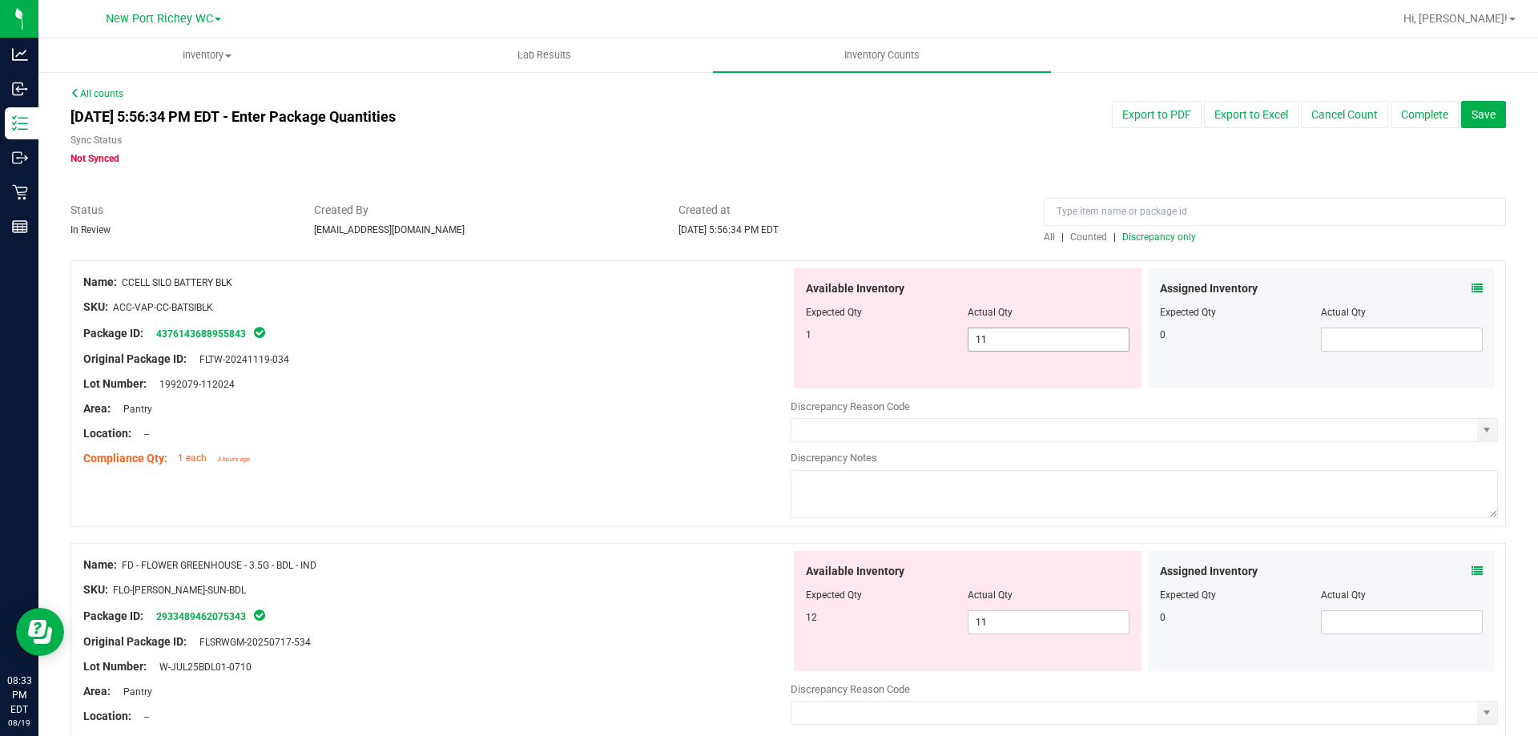
click at [973, 339] on span "11 11" at bounding box center [1048, 340] width 162 height 24
type input "1"
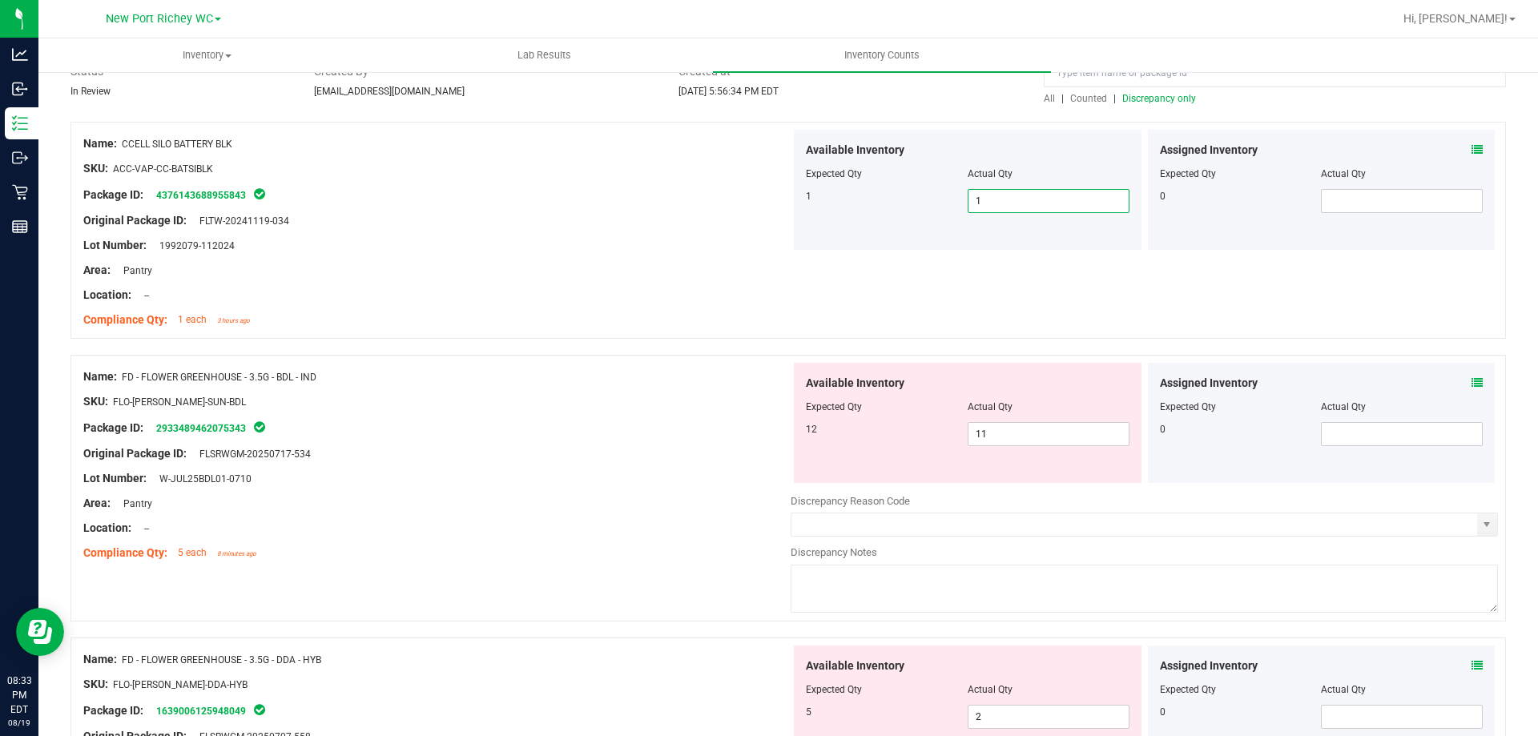
scroll to position [160, 0]
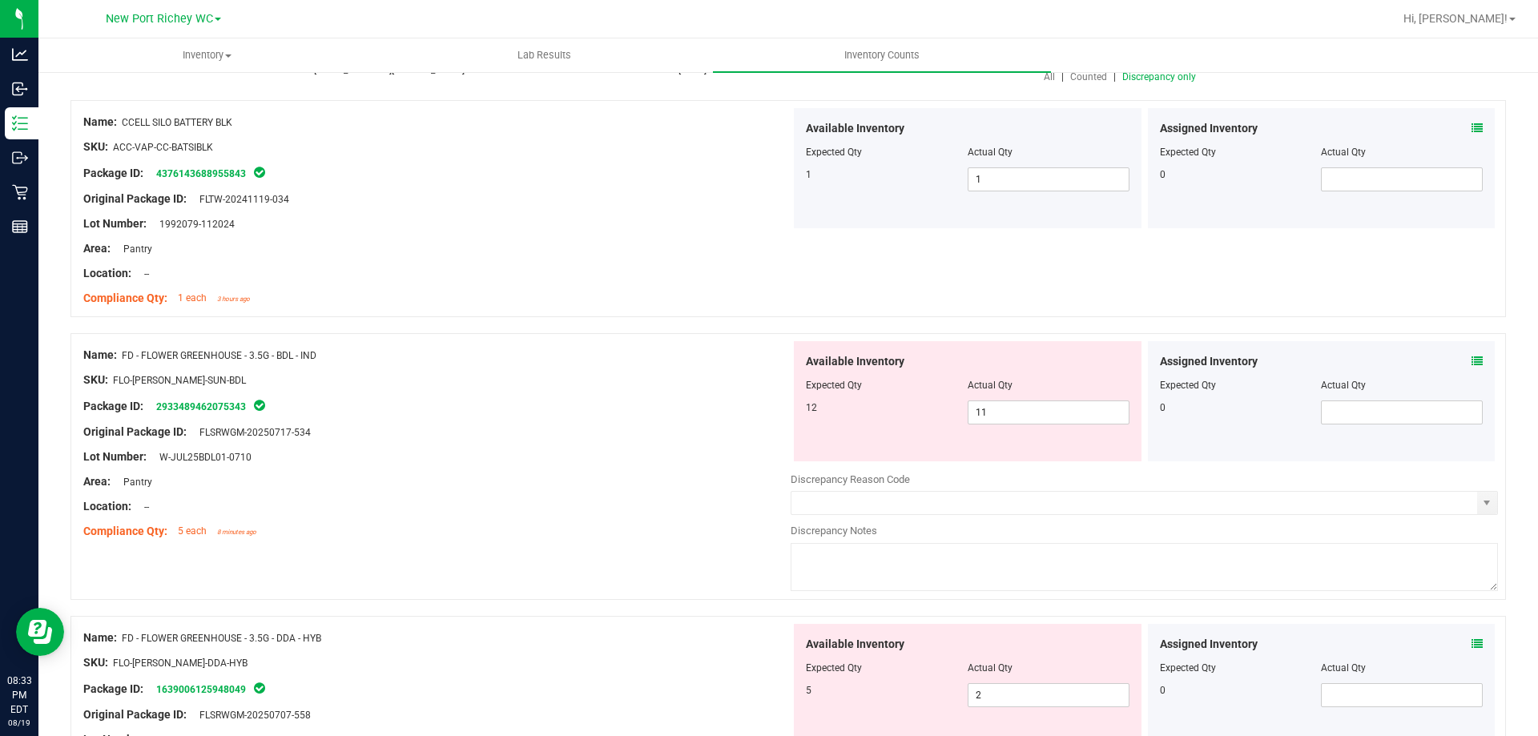
click at [1471, 356] on icon at bounding box center [1476, 361] width 11 height 11
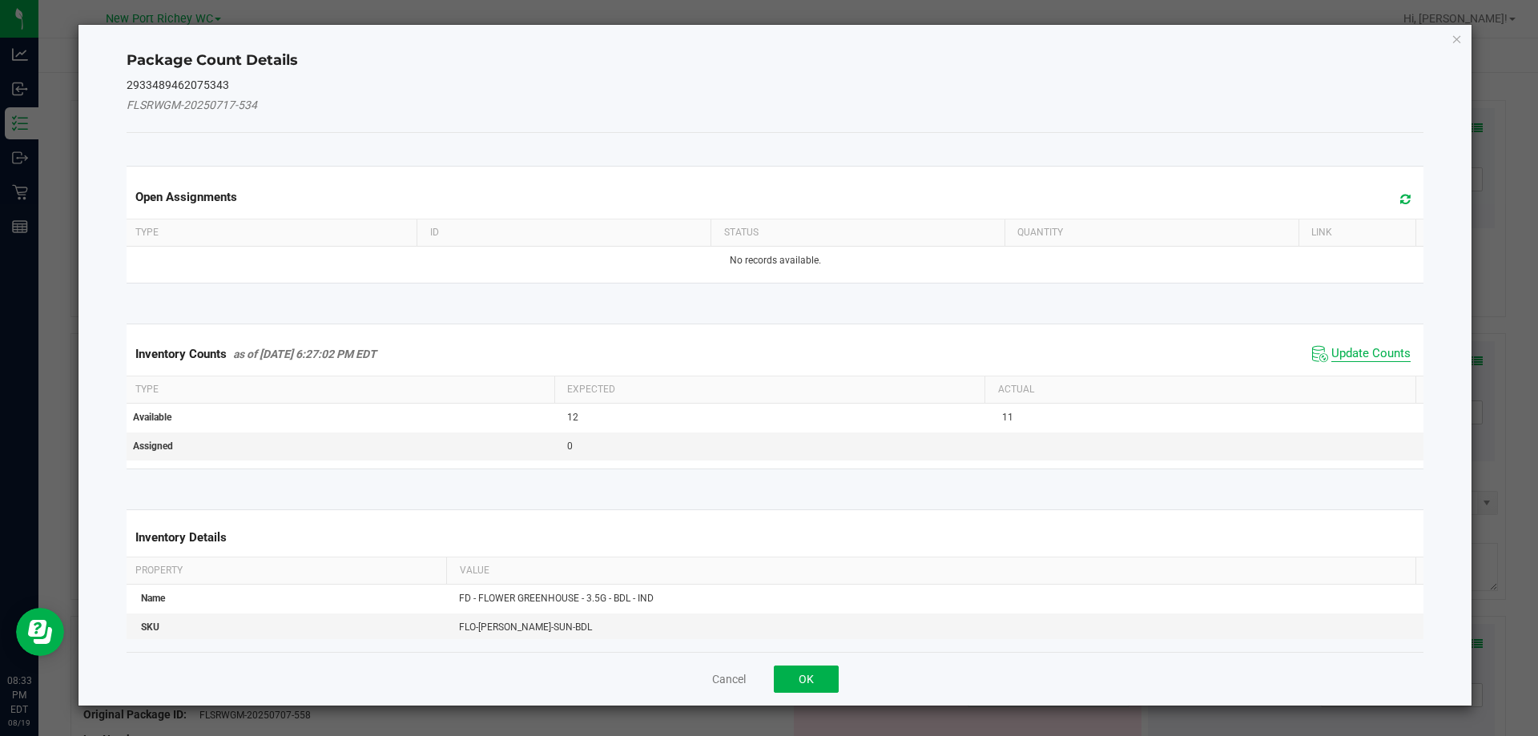
click at [1375, 357] on span "Update Counts" at bounding box center [1370, 354] width 79 height 16
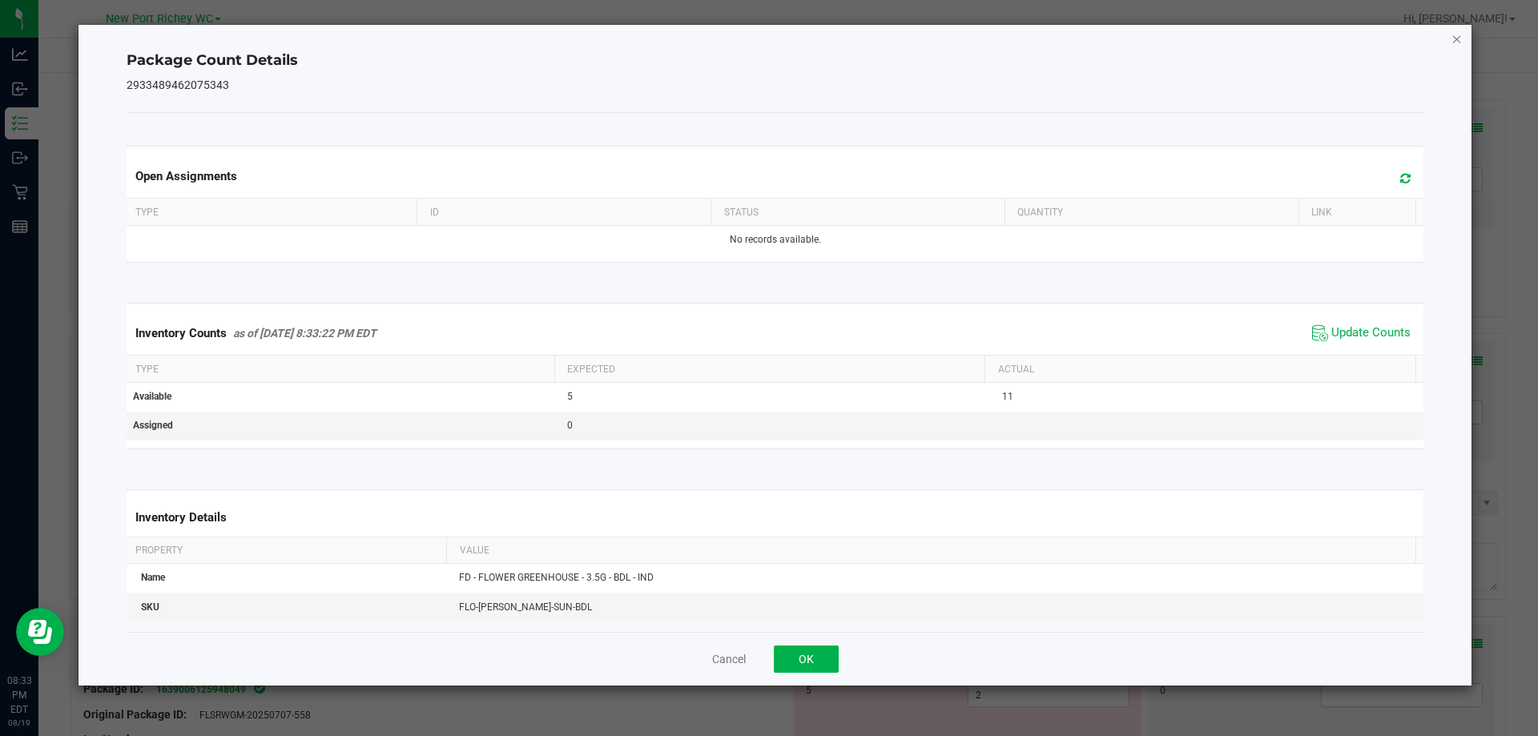
click at [1455, 38] on icon "Close" at bounding box center [1456, 38] width 11 height 19
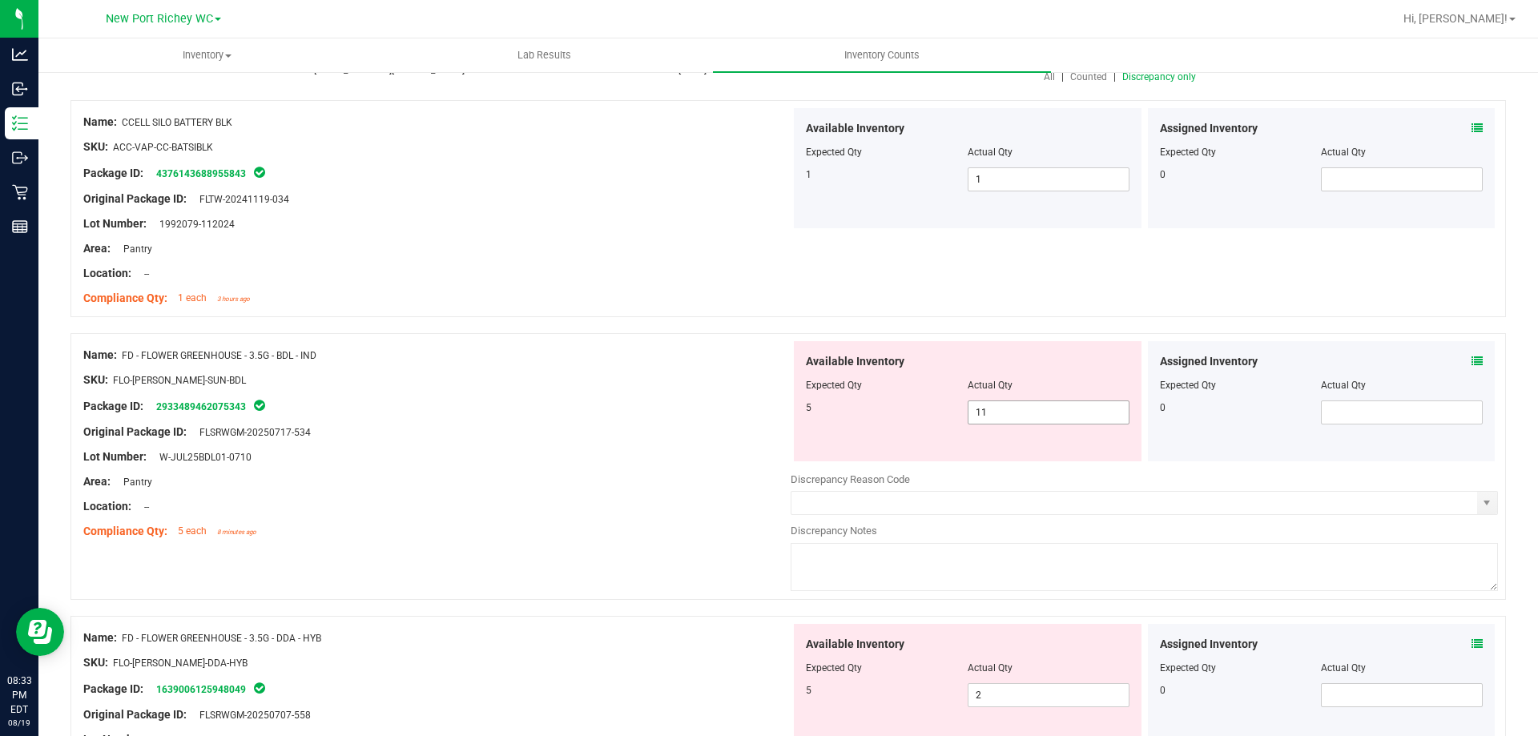
click at [1001, 414] on input "11" at bounding box center [1048, 412] width 160 height 22
type input "1"
type input "5"
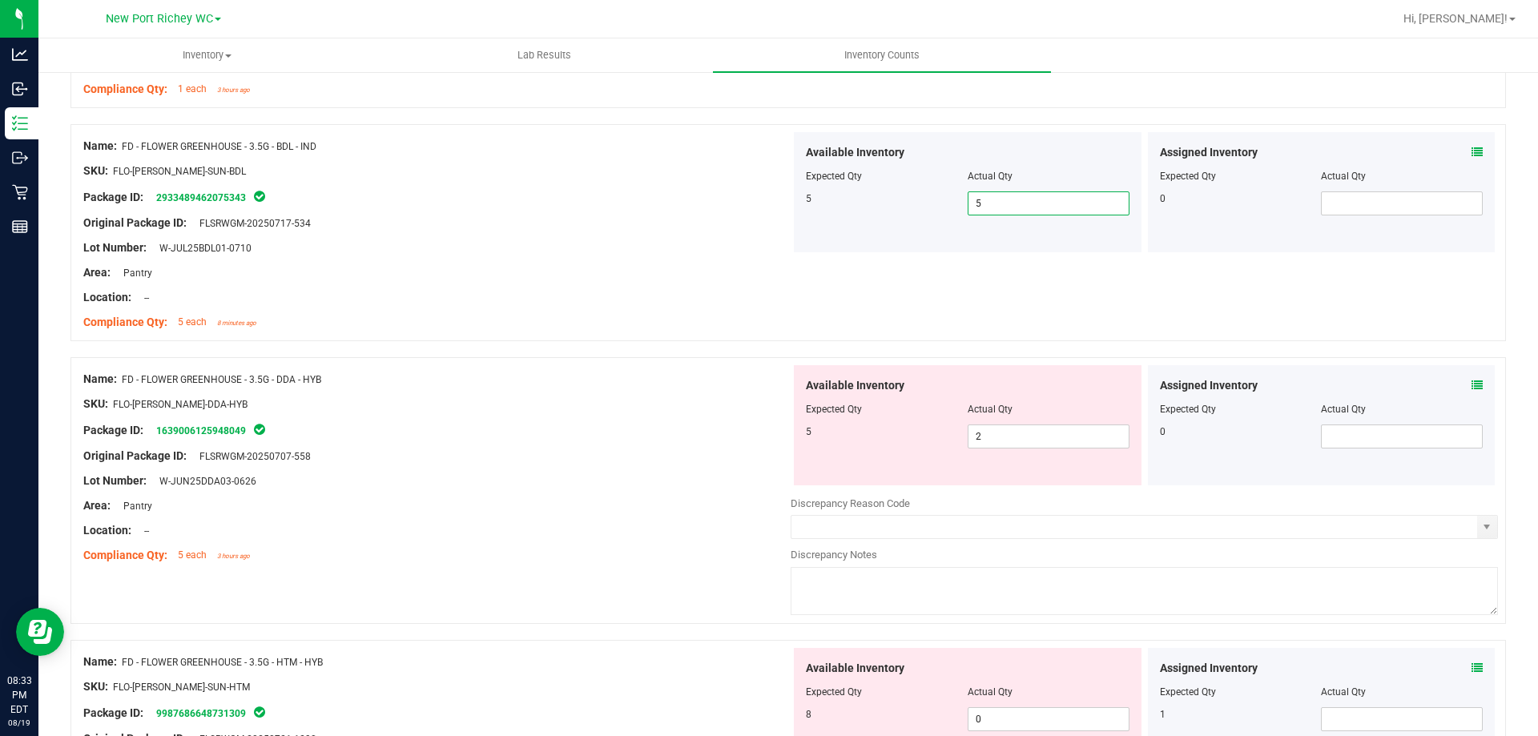
scroll to position [400, 0]
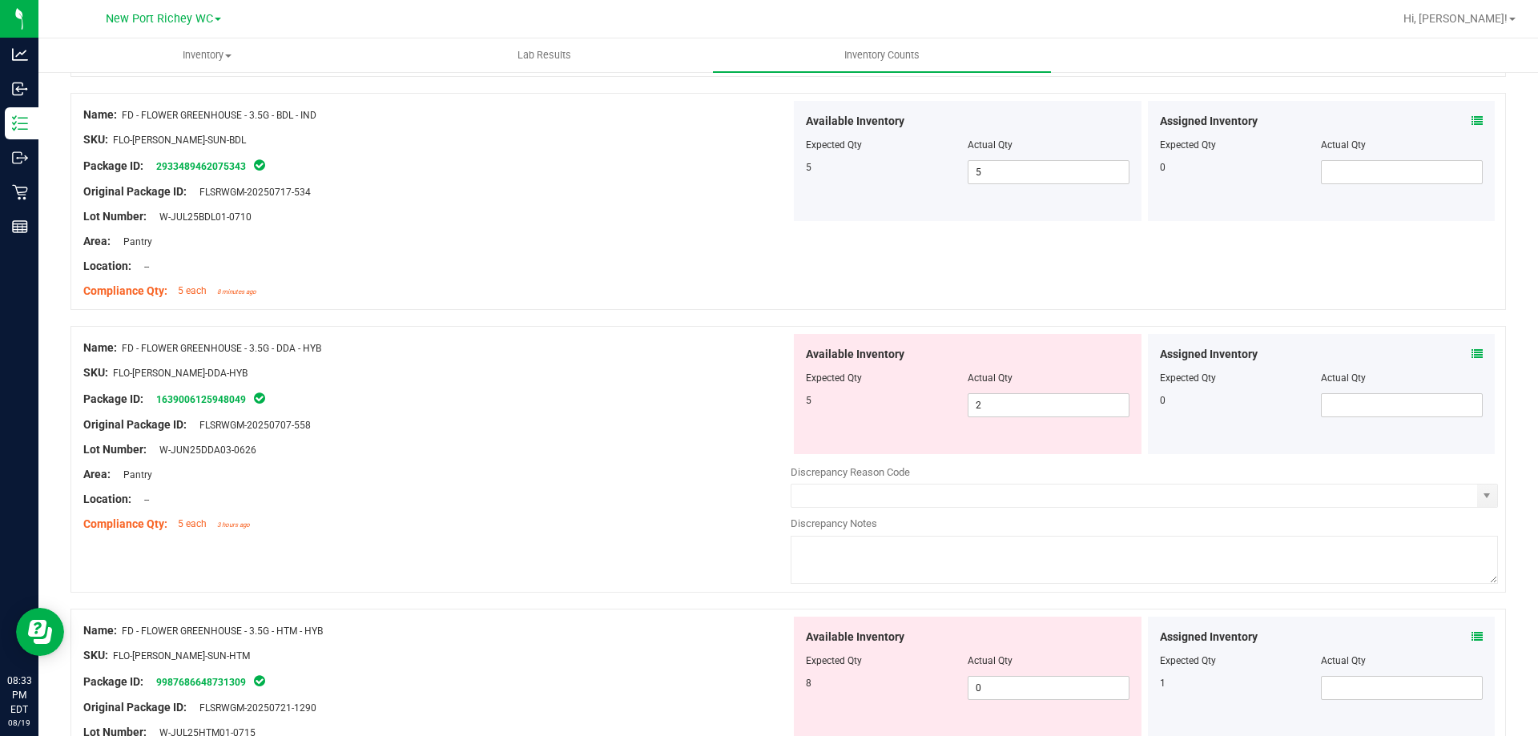
click at [1471, 351] on icon at bounding box center [1476, 353] width 11 height 11
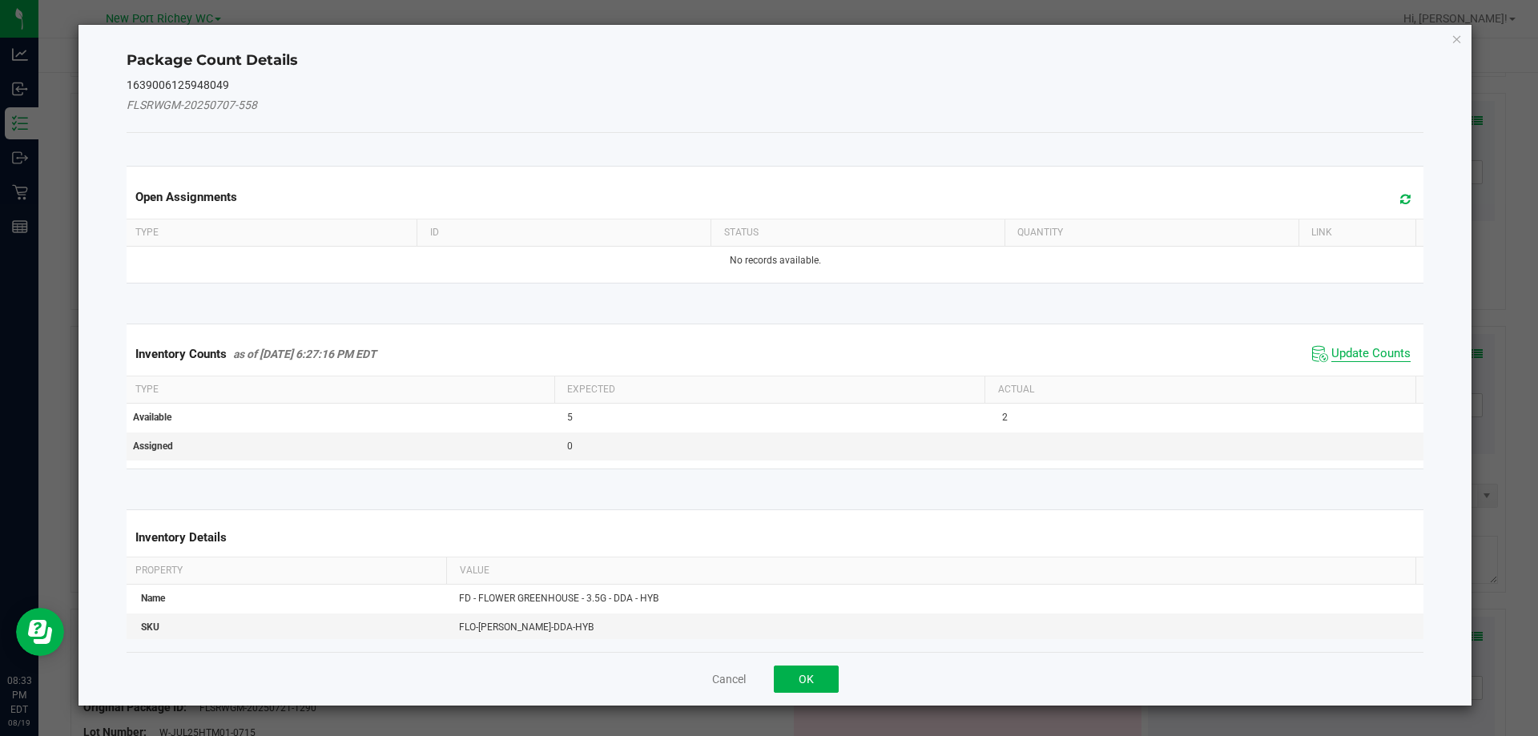
click at [1382, 353] on span "Update Counts" at bounding box center [1370, 354] width 79 height 16
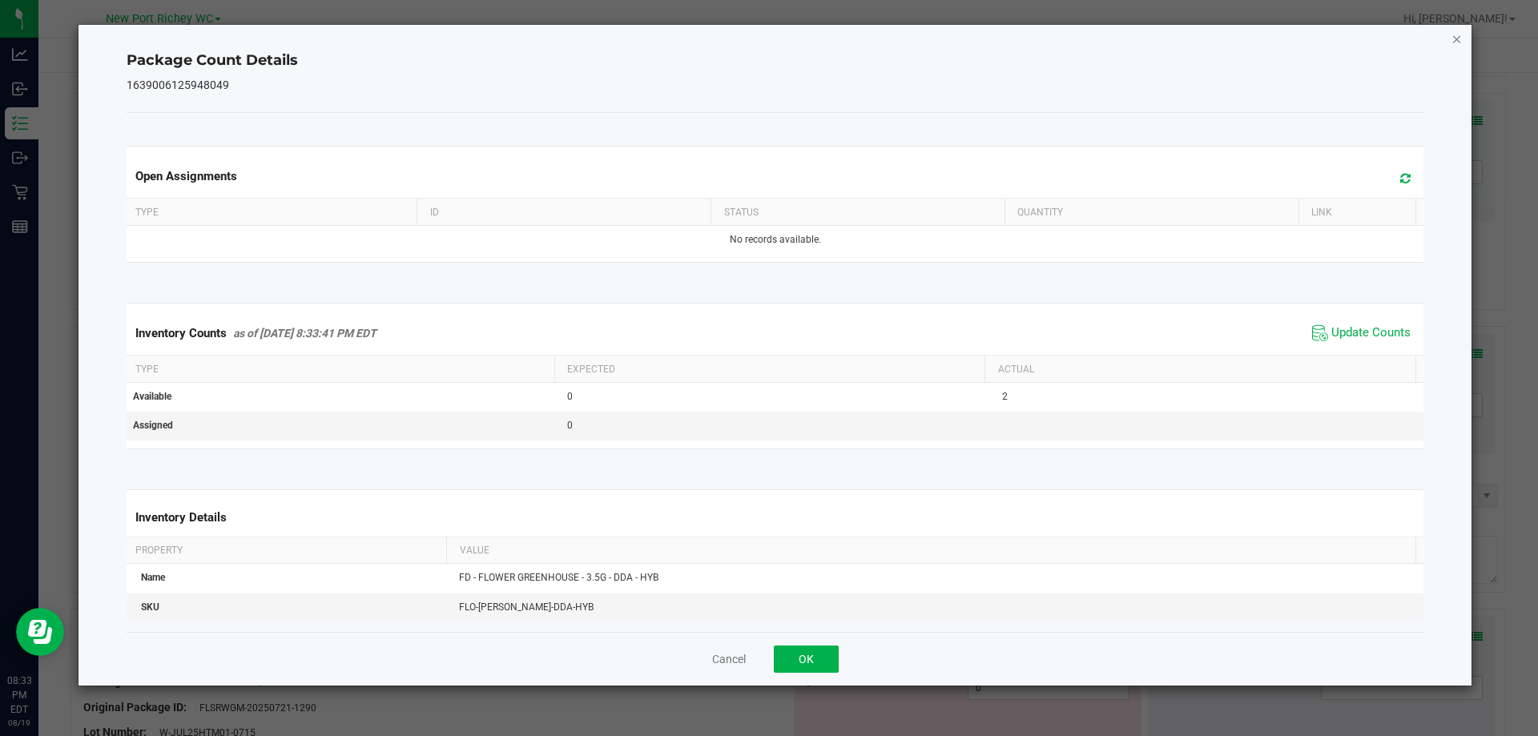
click at [1458, 38] on icon "Close" at bounding box center [1456, 38] width 11 height 19
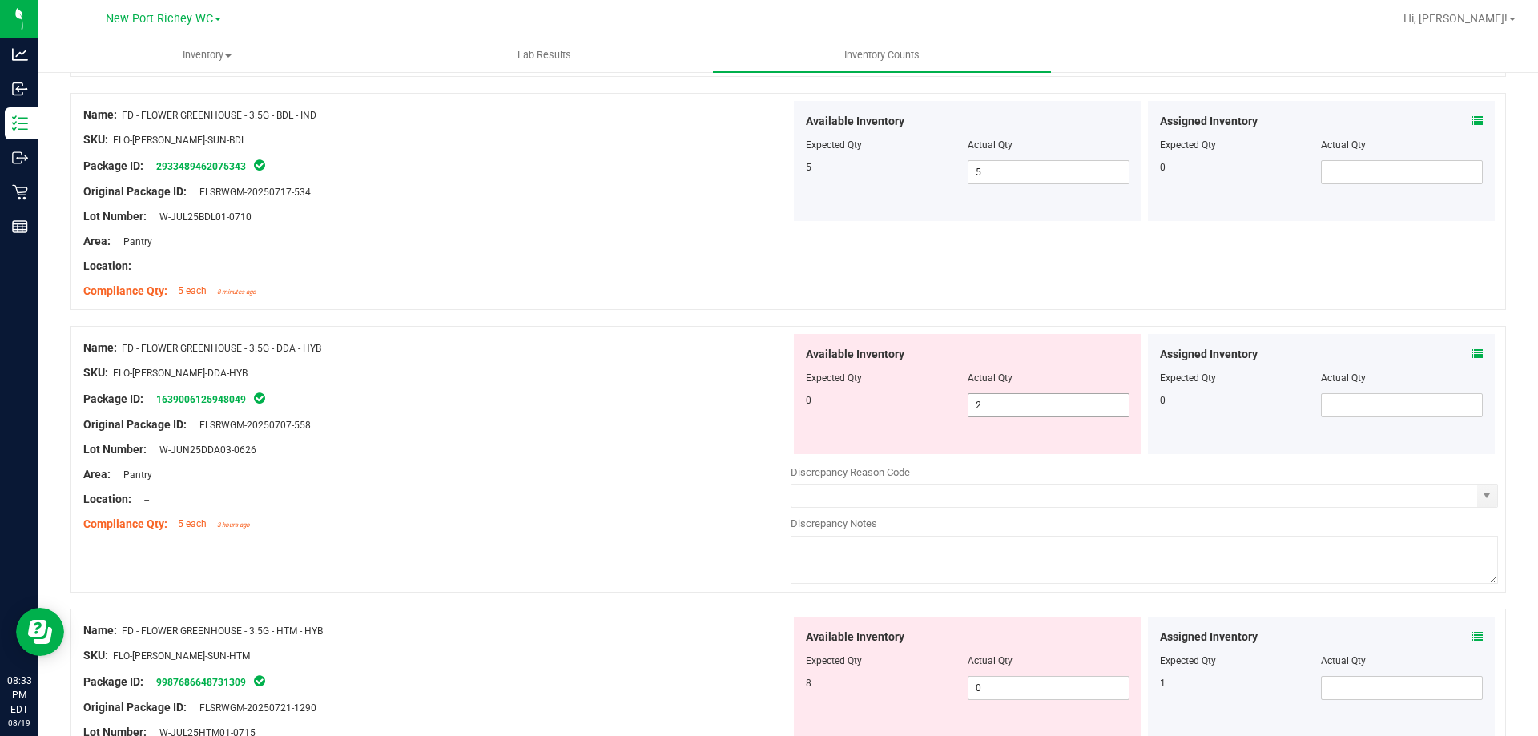
click at [986, 410] on span "2 2" at bounding box center [1048, 405] width 162 height 24
click at [986, 410] on input "2" at bounding box center [1048, 405] width 160 height 22
type input "0"
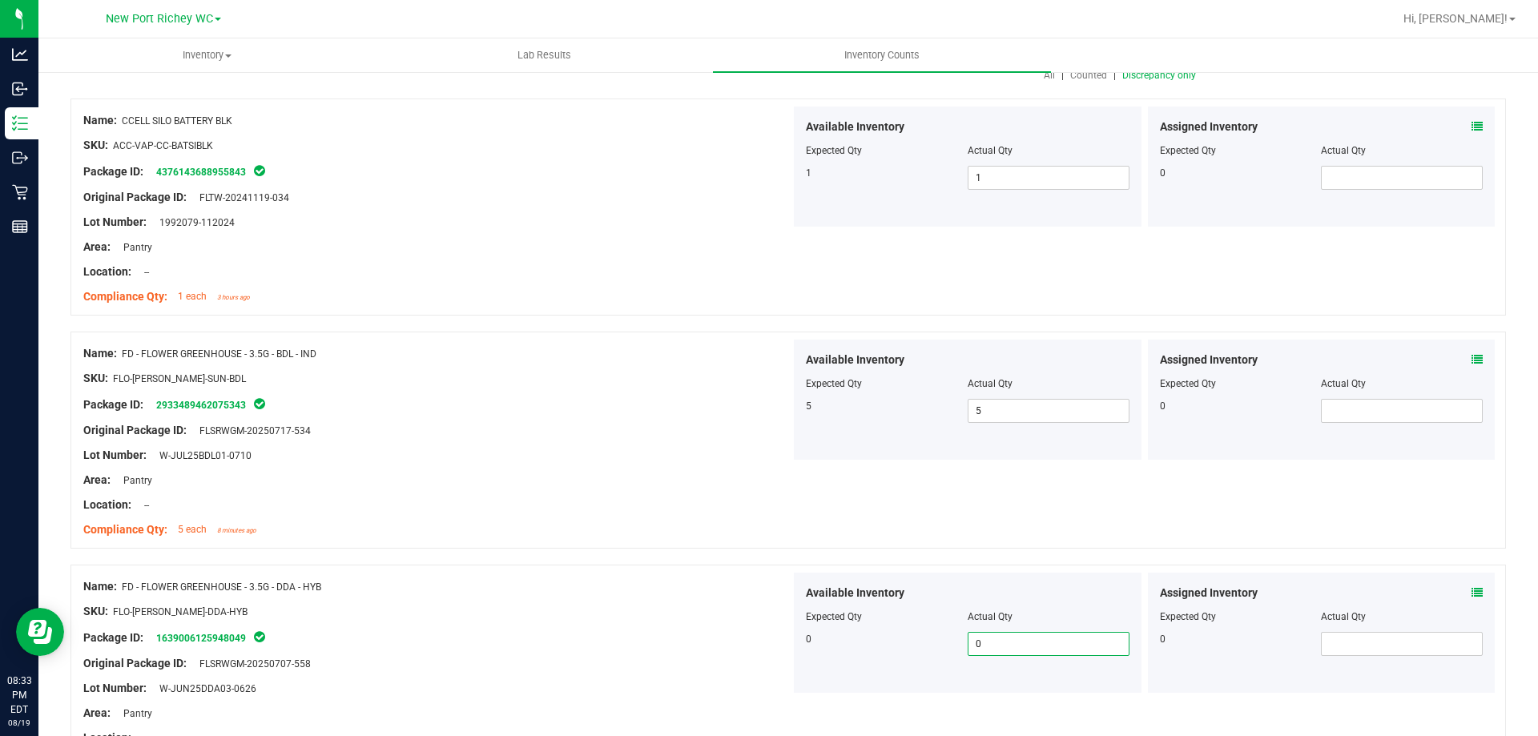
scroll to position [0, 0]
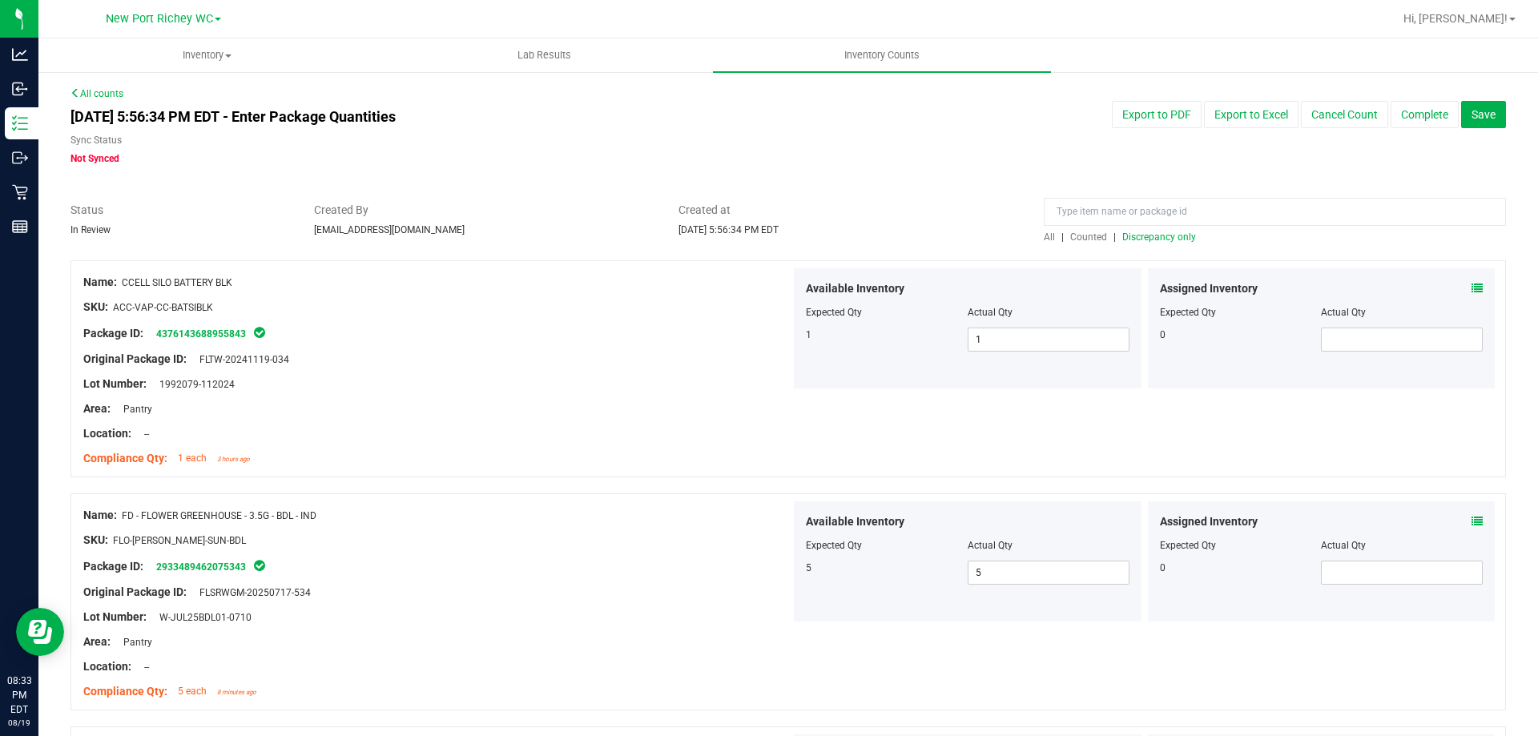
click at [1172, 238] on span "Discrepancy only" at bounding box center [1159, 236] width 74 height 11
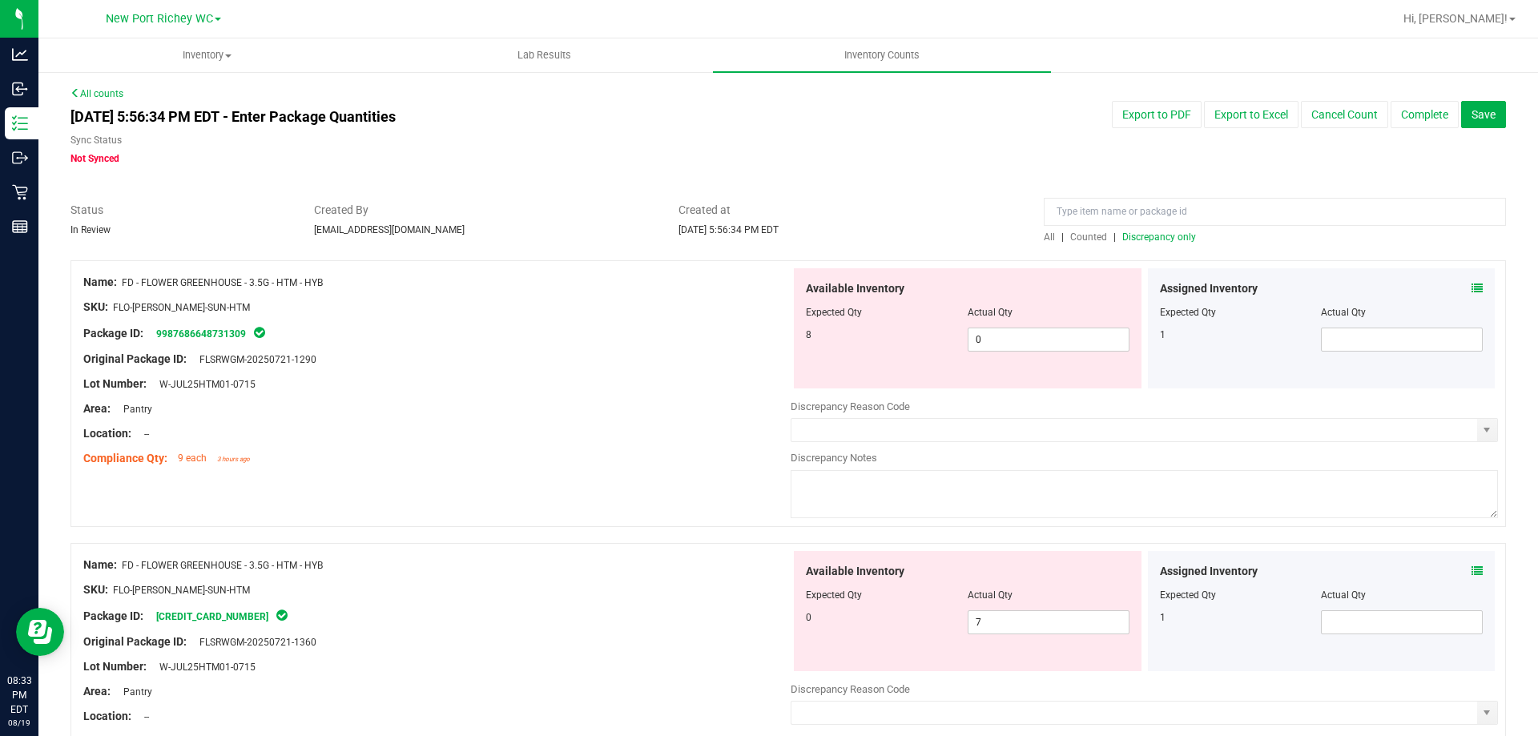
click at [1471, 284] on icon at bounding box center [1476, 288] width 11 height 11
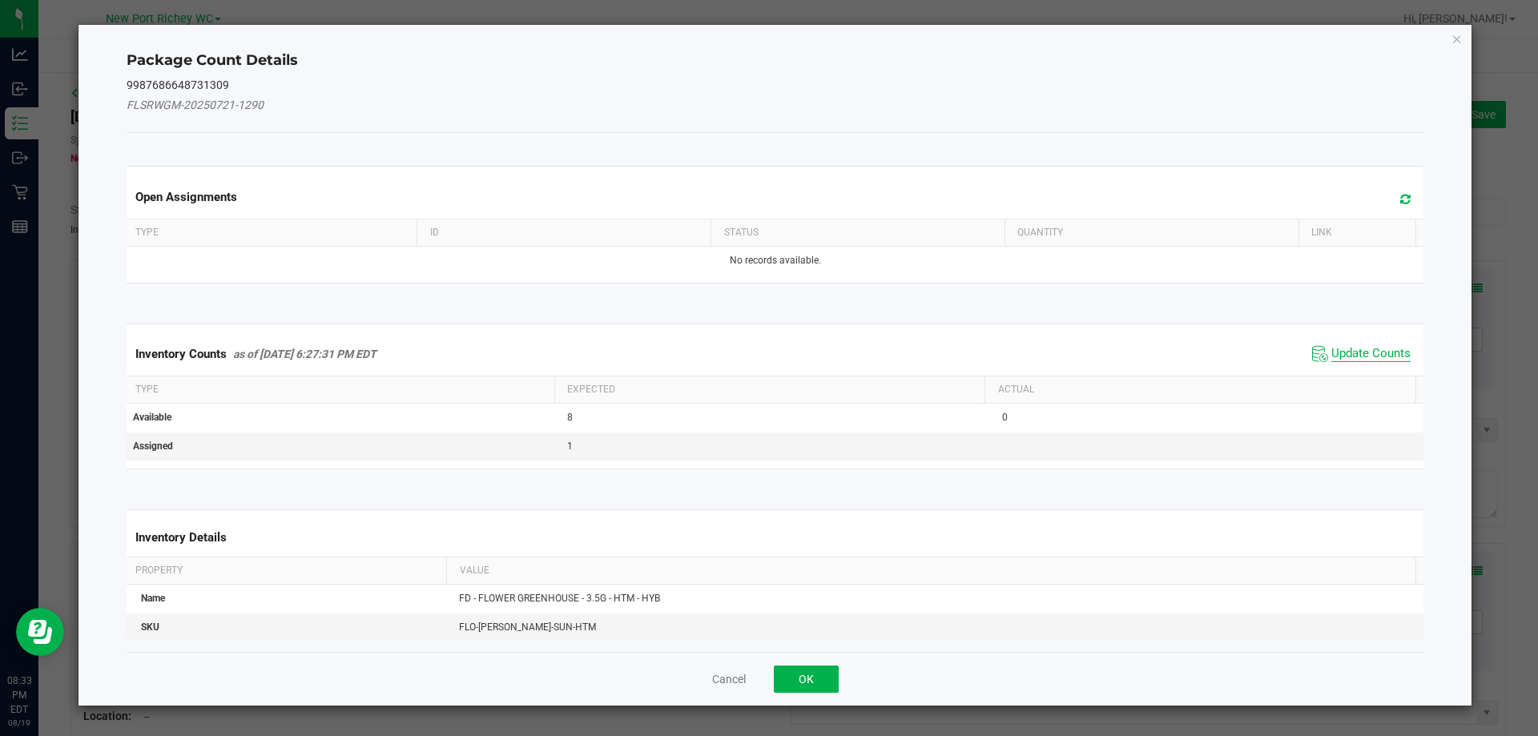
click at [1369, 351] on span "Update Counts" at bounding box center [1370, 354] width 79 height 16
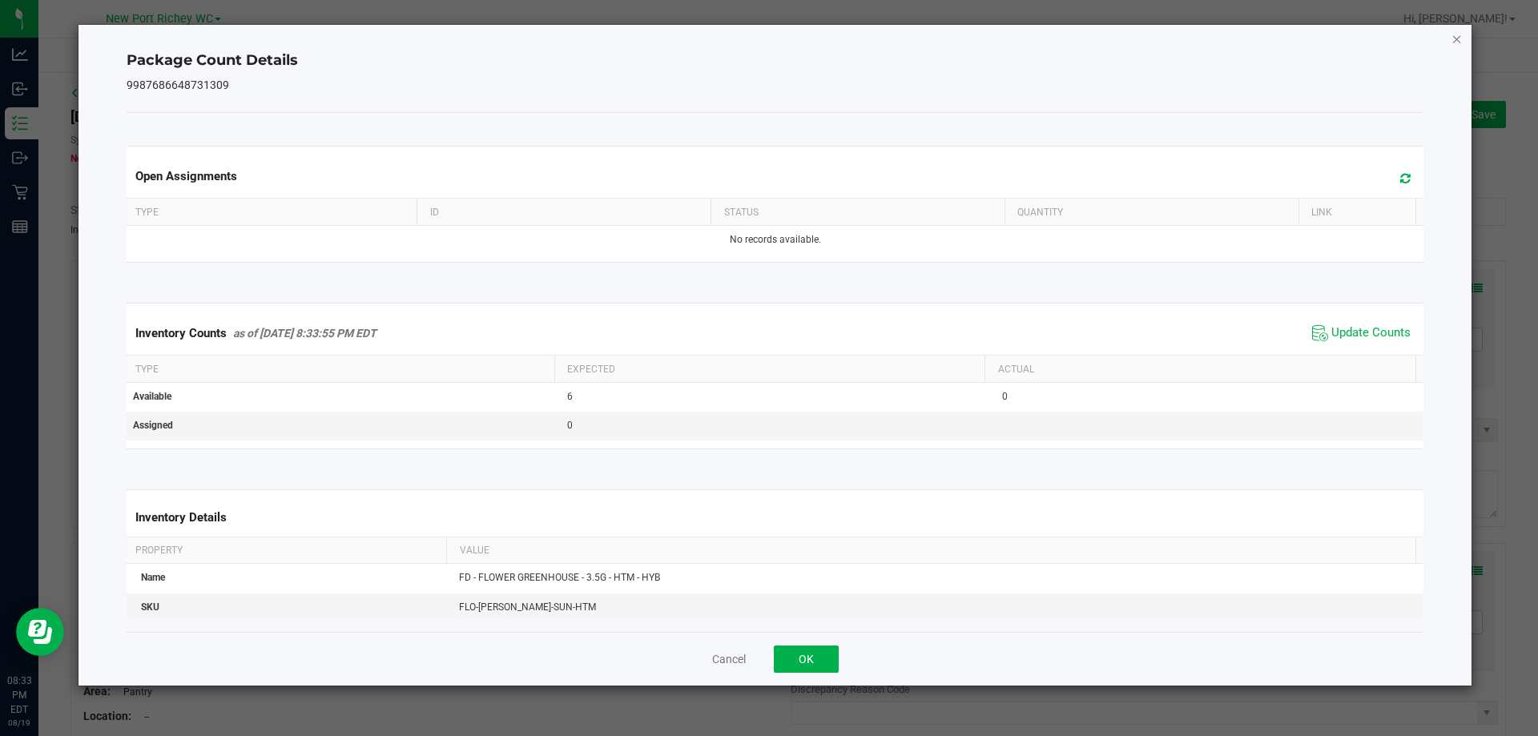
click at [1458, 39] on icon "Close" at bounding box center [1456, 38] width 11 height 19
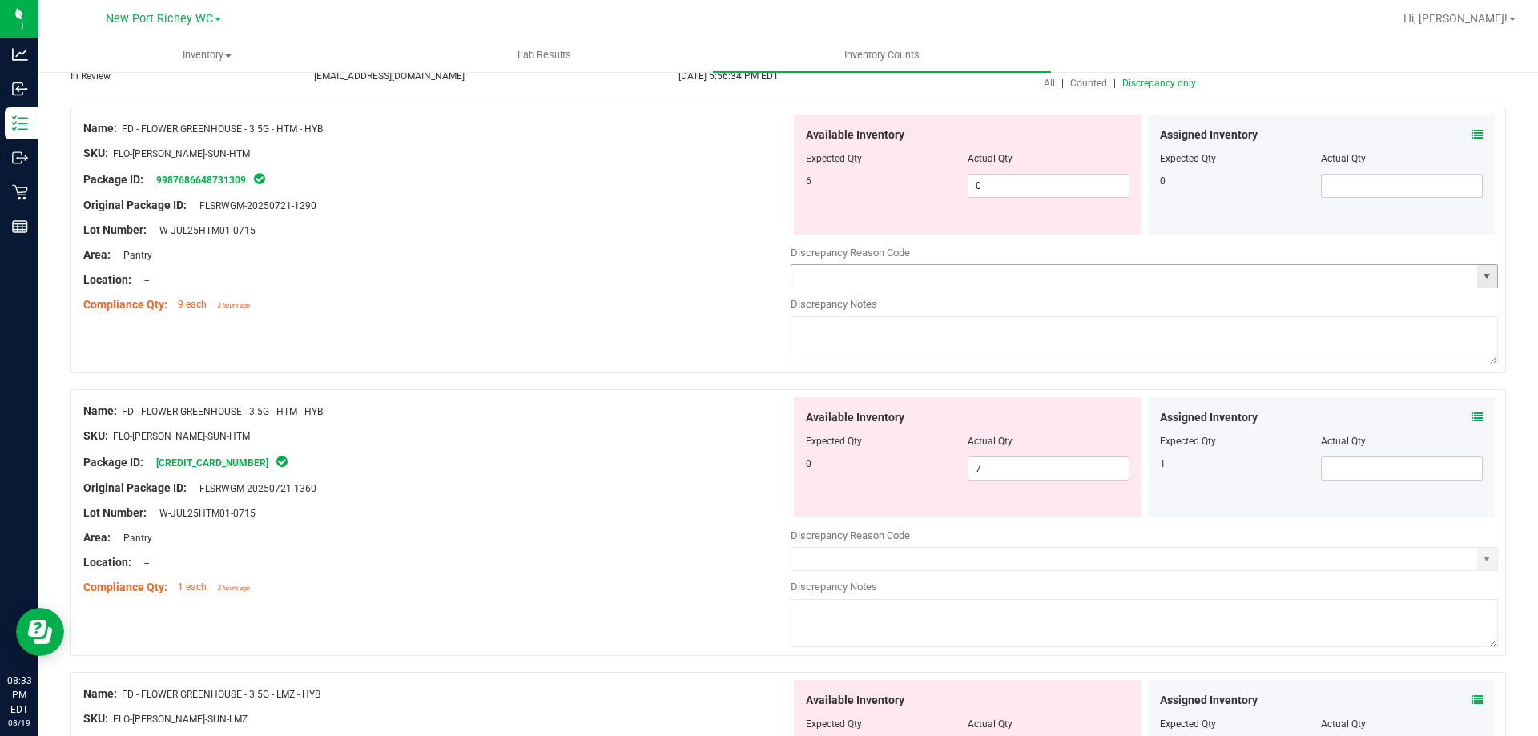
scroll to position [160, 0]
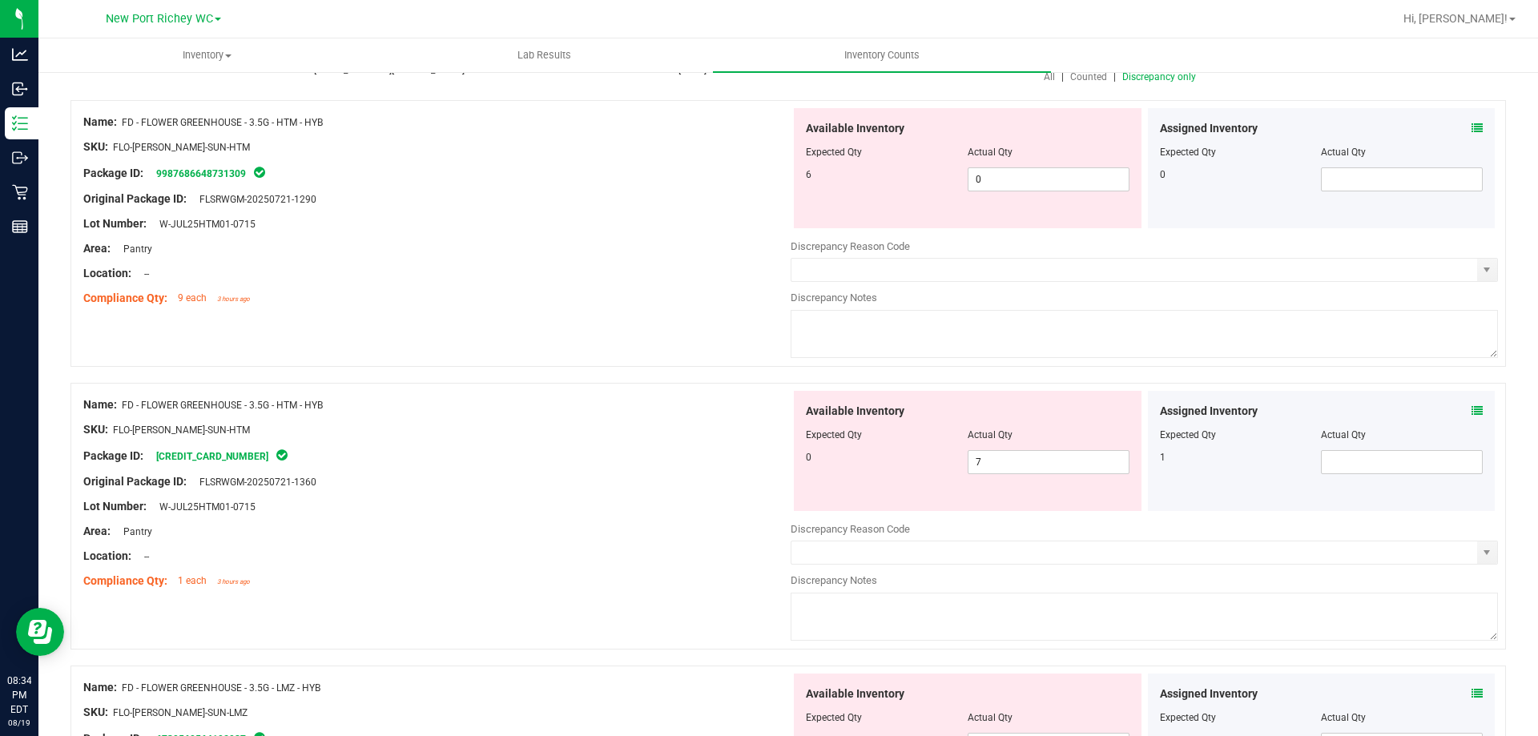
click at [1471, 409] on icon at bounding box center [1476, 410] width 11 height 11
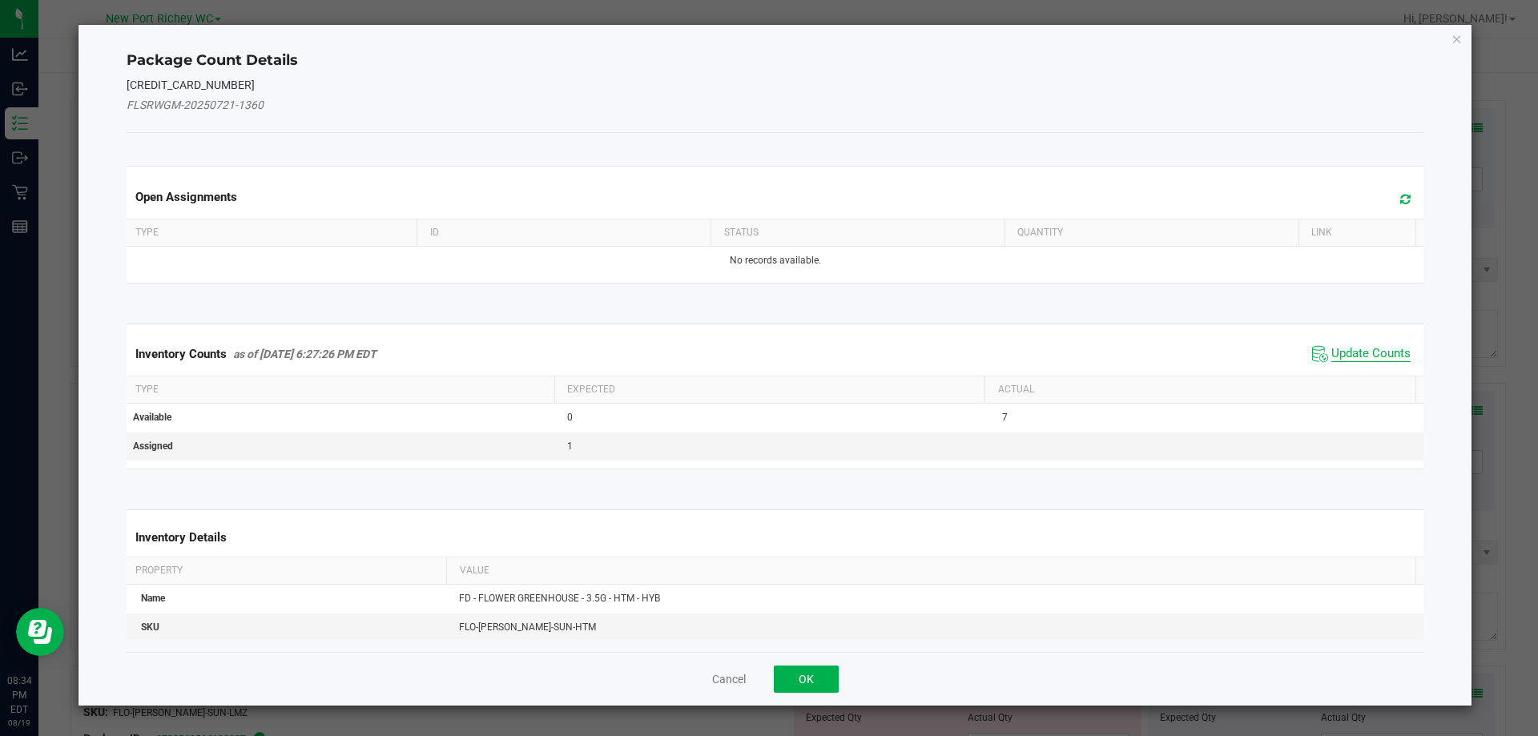
click at [1373, 359] on span "Update Counts" at bounding box center [1370, 354] width 79 height 16
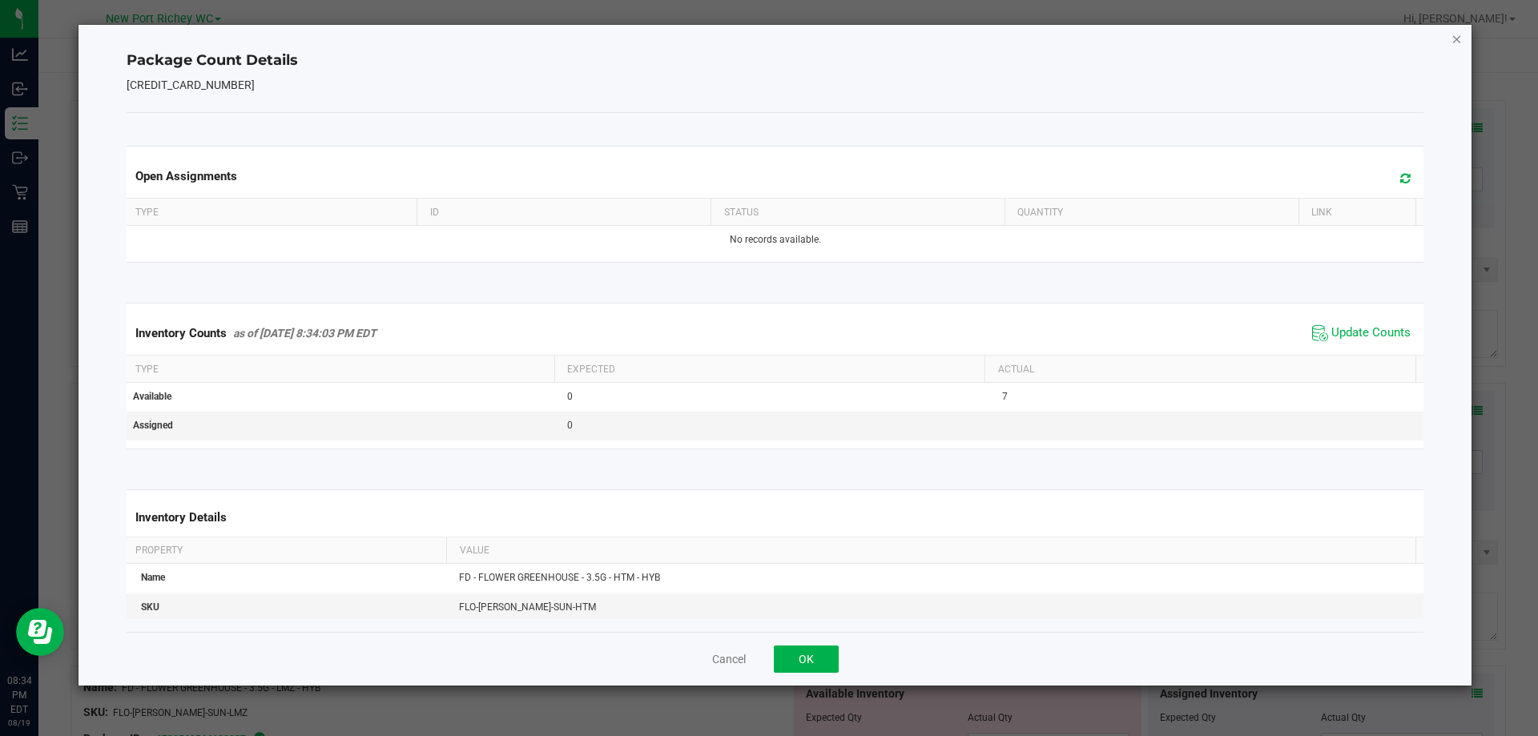
click at [1452, 40] on icon "Close" at bounding box center [1456, 38] width 11 height 19
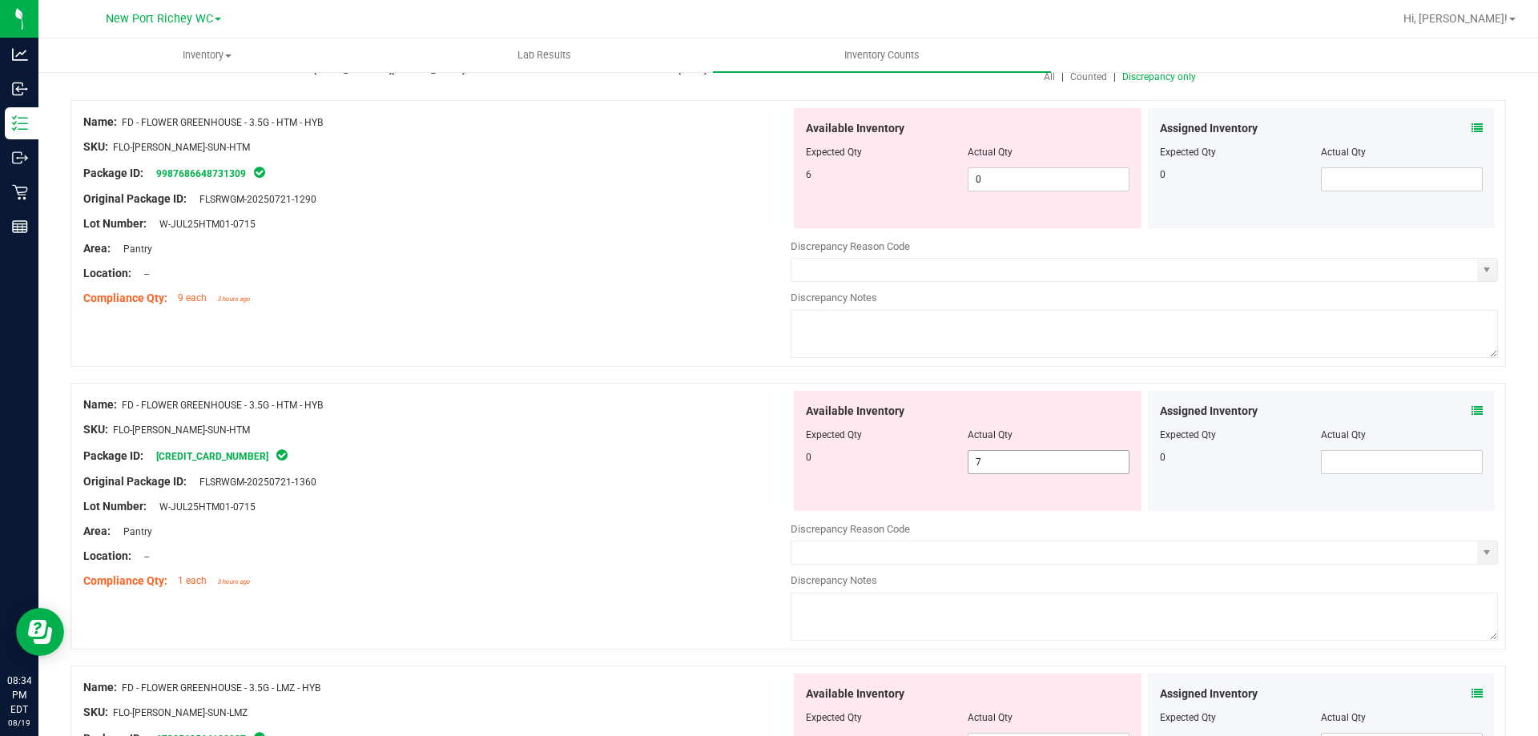
click at [980, 455] on span "7 7" at bounding box center [1048, 462] width 162 height 24
click at [980, 455] on input "7" at bounding box center [1048, 462] width 160 height 22
type input "0"
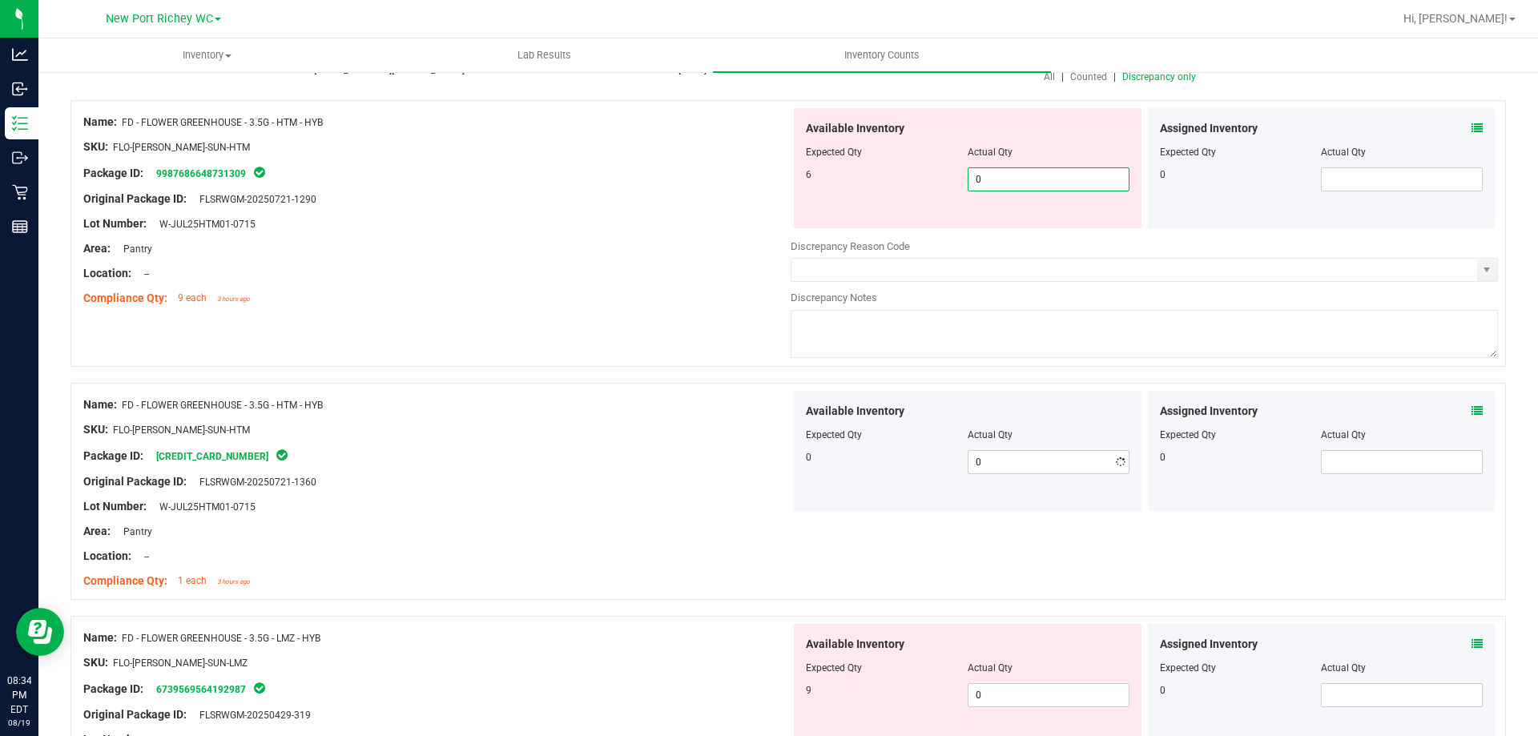
click at [999, 177] on span "0 0" at bounding box center [1048, 179] width 162 height 24
type input "6"
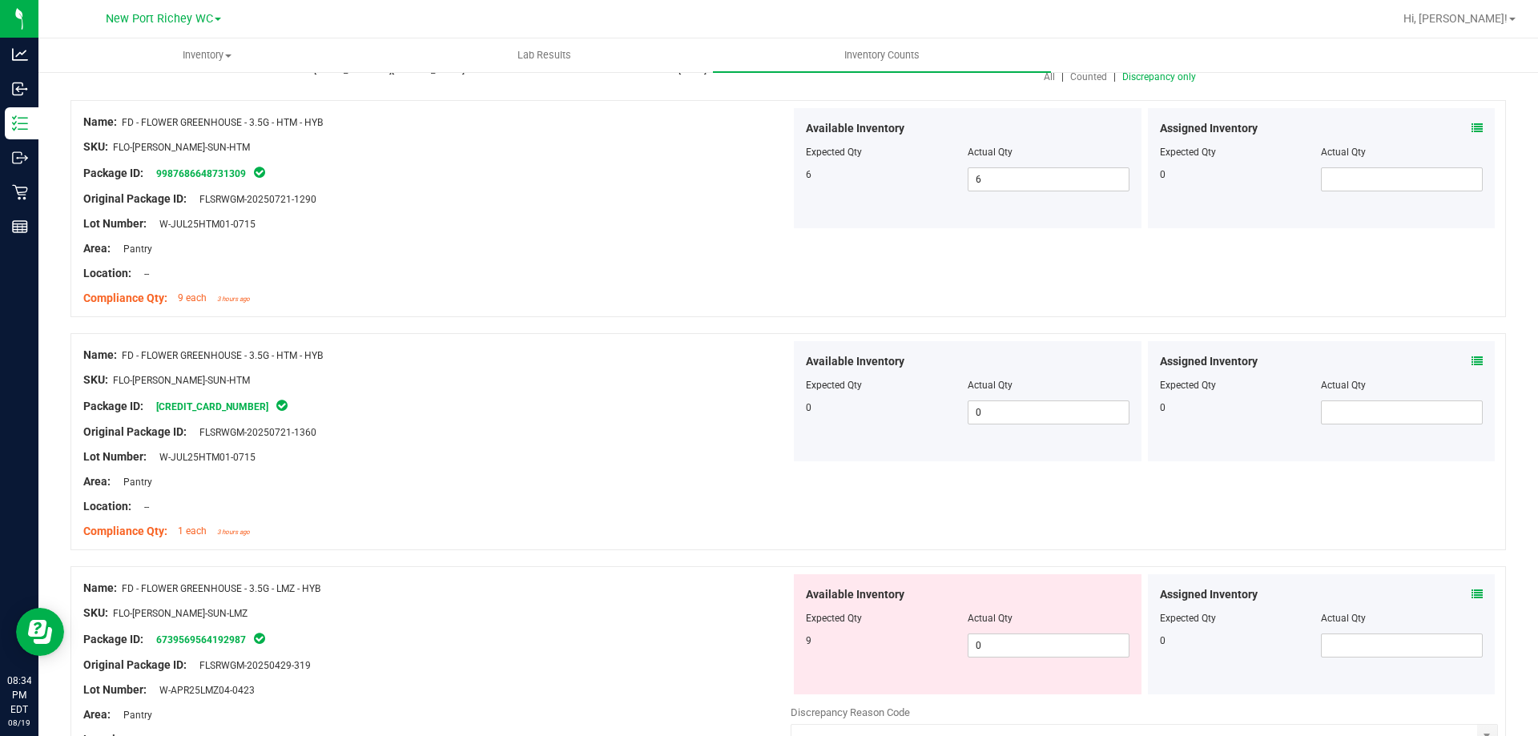
click at [1136, 79] on span "Discrepancy only" at bounding box center [1159, 76] width 74 height 11
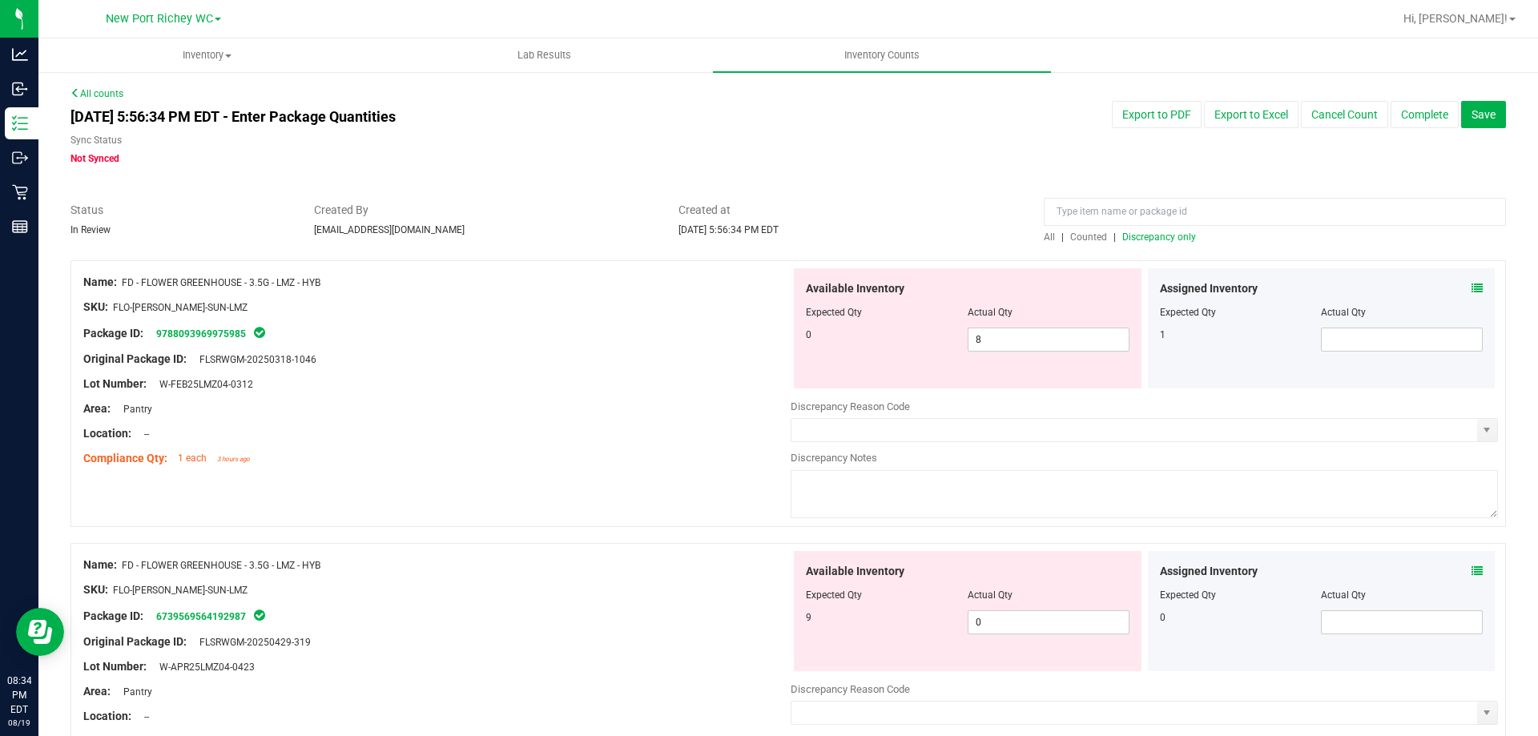
click at [1471, 288] on icon at bounding box center [1476, 288] width 11 height 11
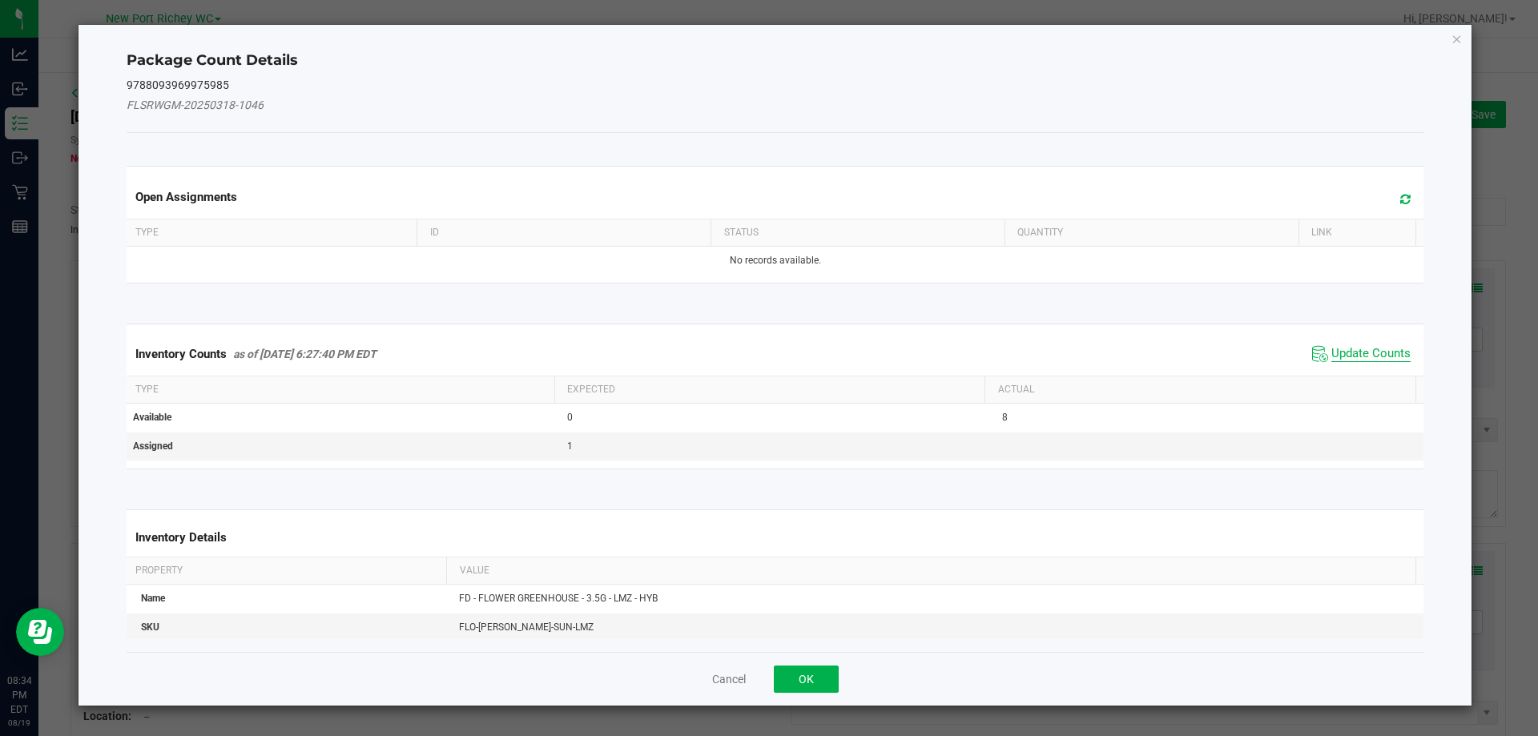
click at [1350, 352] on span "Update Counts" at bounding box center [1370, 354] width 79 height 16
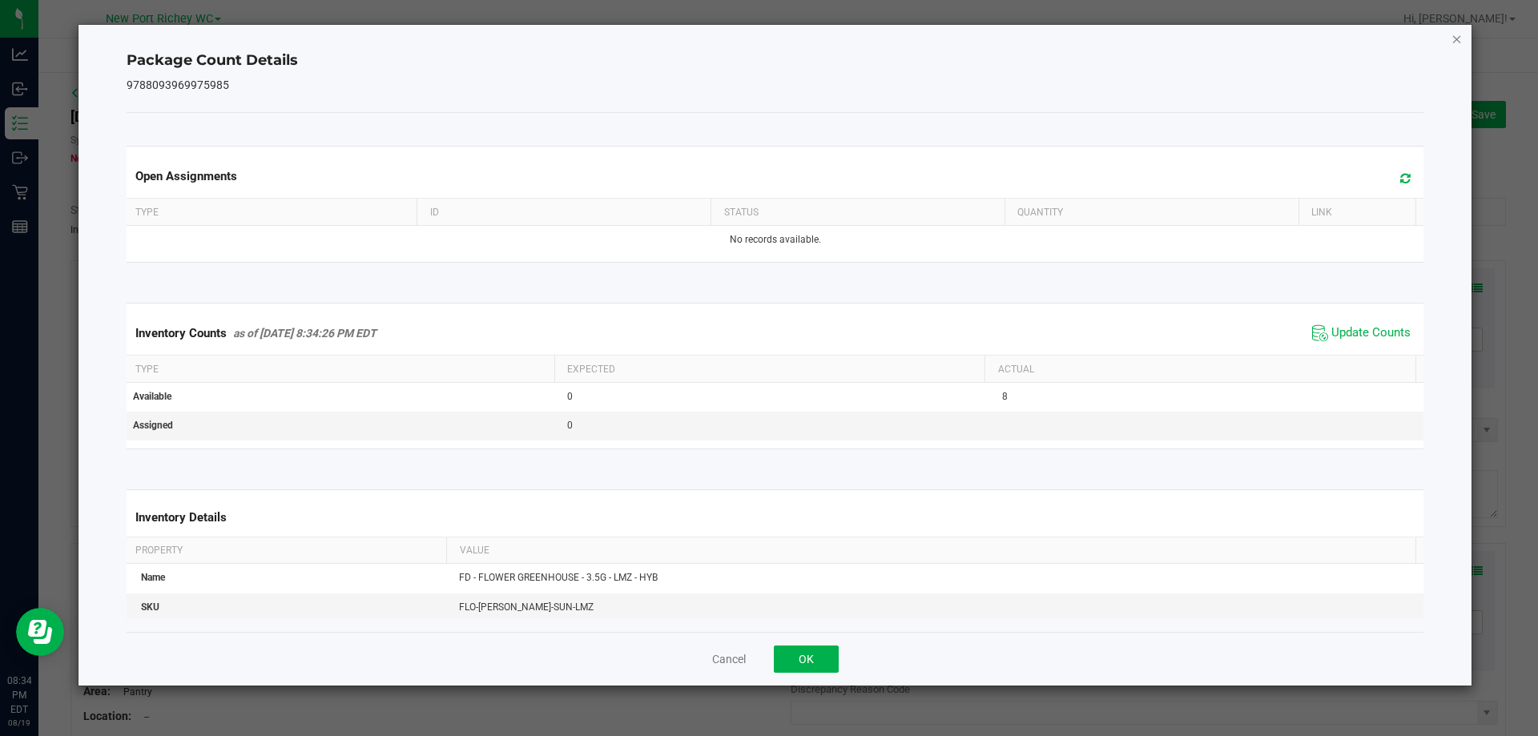
click at [1455, 35] on icon "Close" at bounding box center [1456, 38] width 11 height 19
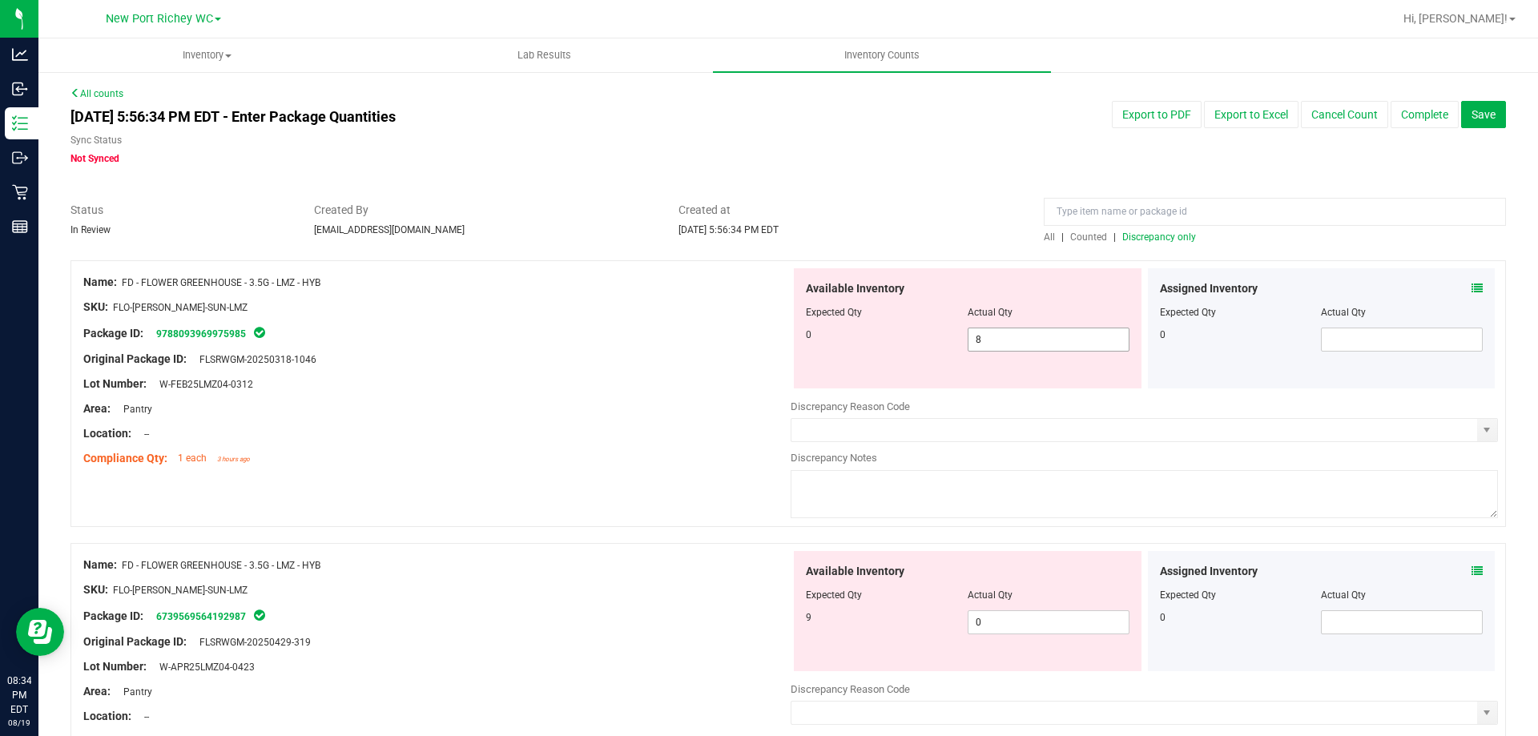
click at [993, 340] on span "8 8" at bounding box center [1048, 340] width 162 height 24
click at [993, 340] on input "8" at bounding box center [1048, 339] width 160 height 22
type input "0"
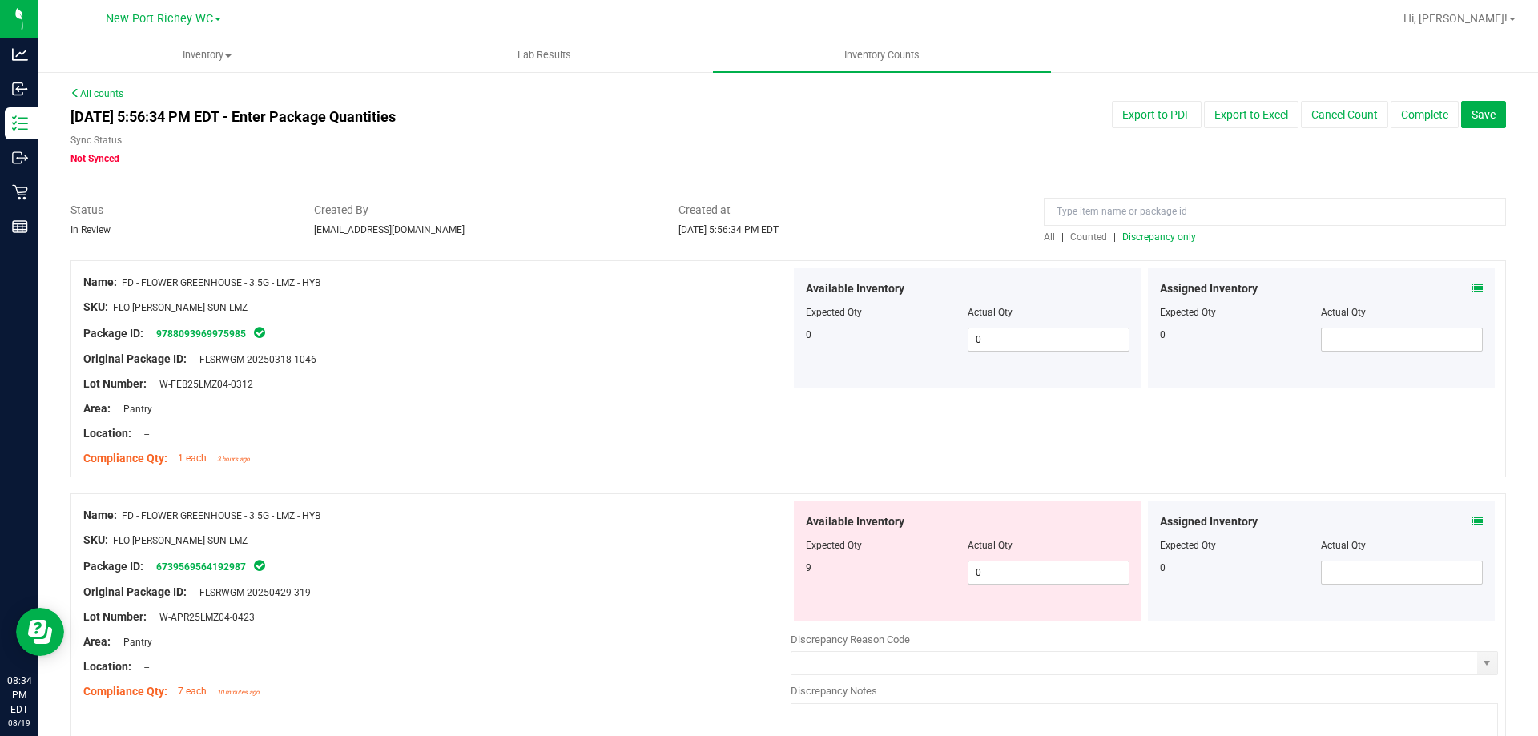
click at [1125, 240] on span "Discrepancy only" at bounding box center [1159, 236] width 74 height 11
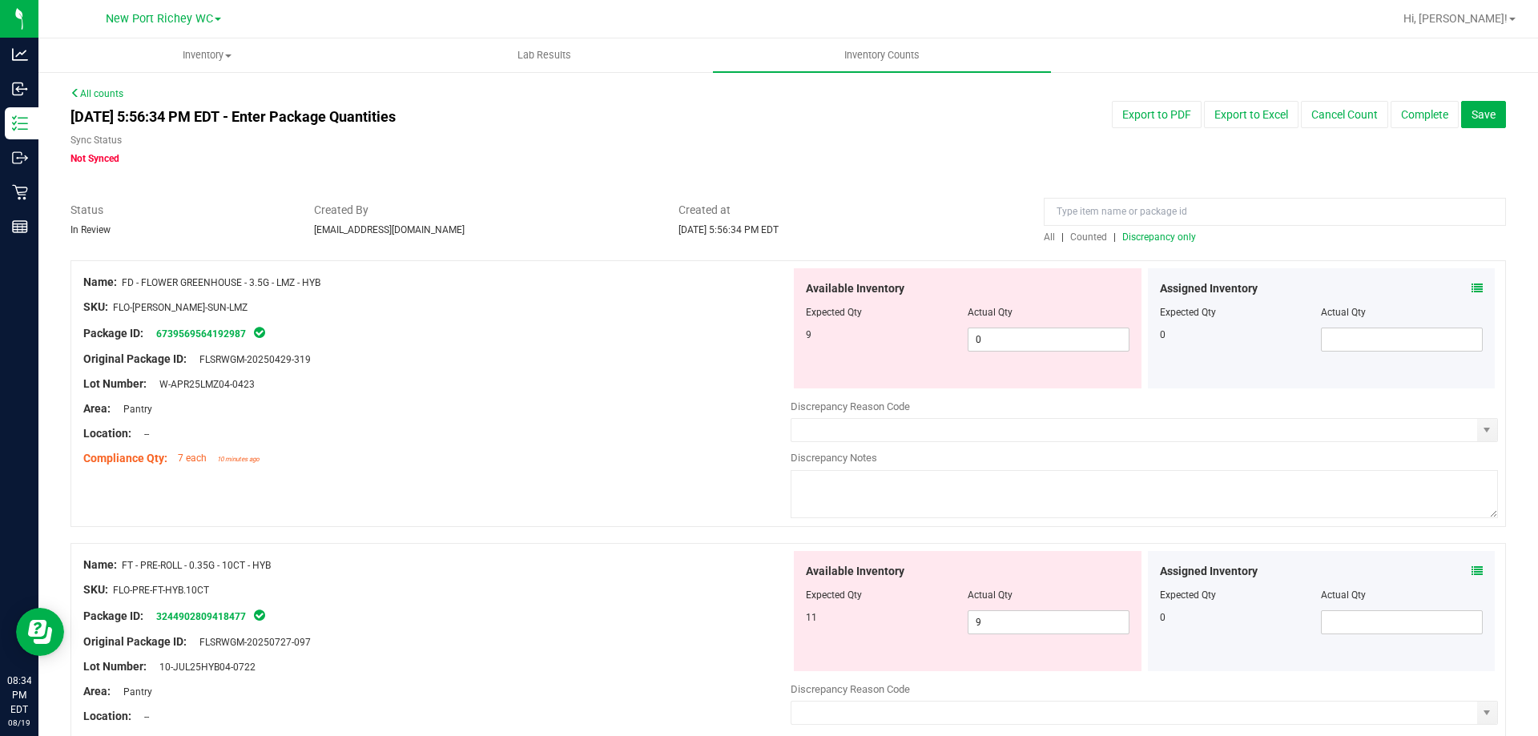
click at [1471, 283] on icon at bounding box center [1476, 288] width 11 height 11
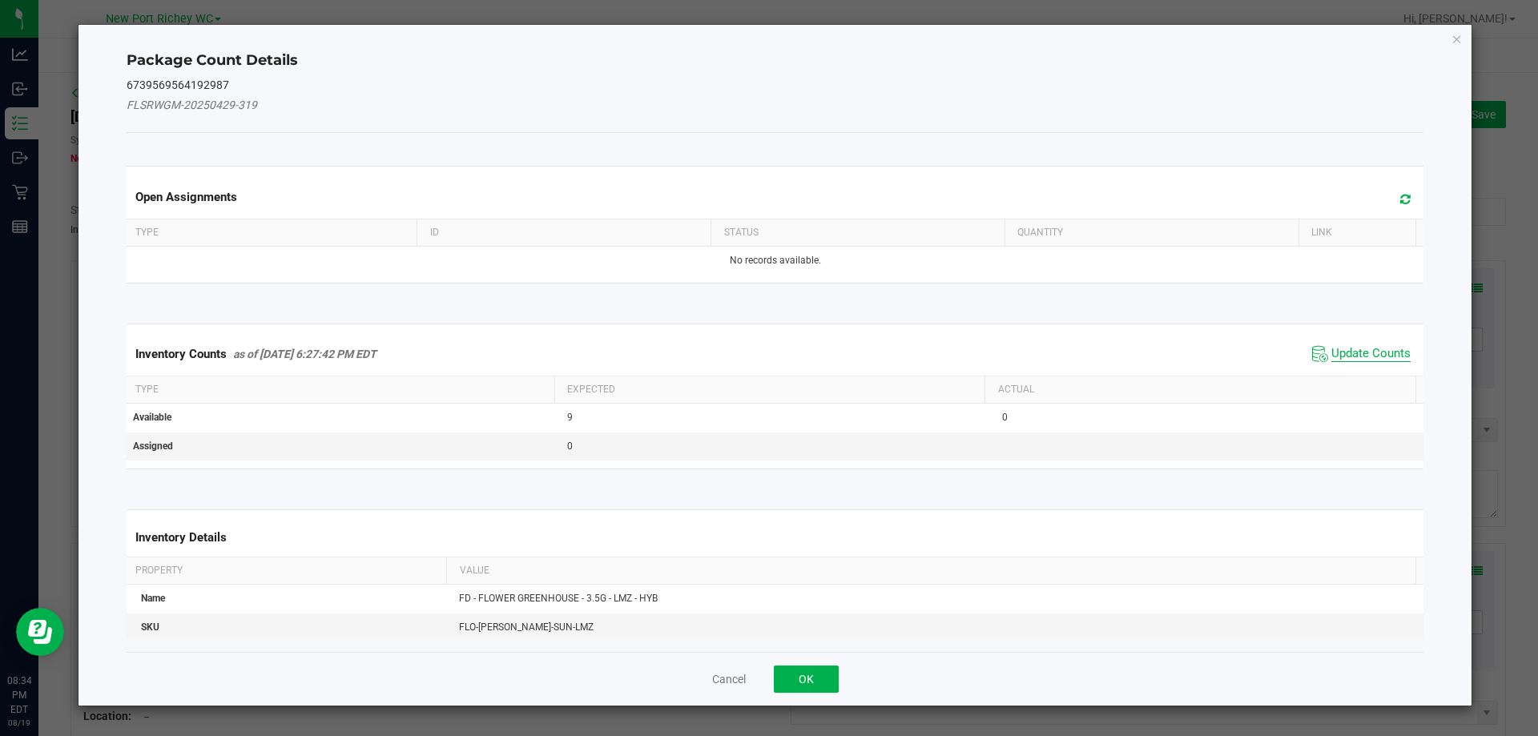
click at [1363, 352] on span "Update Counts" at bounding box center [1370, 354] width 79 height 16
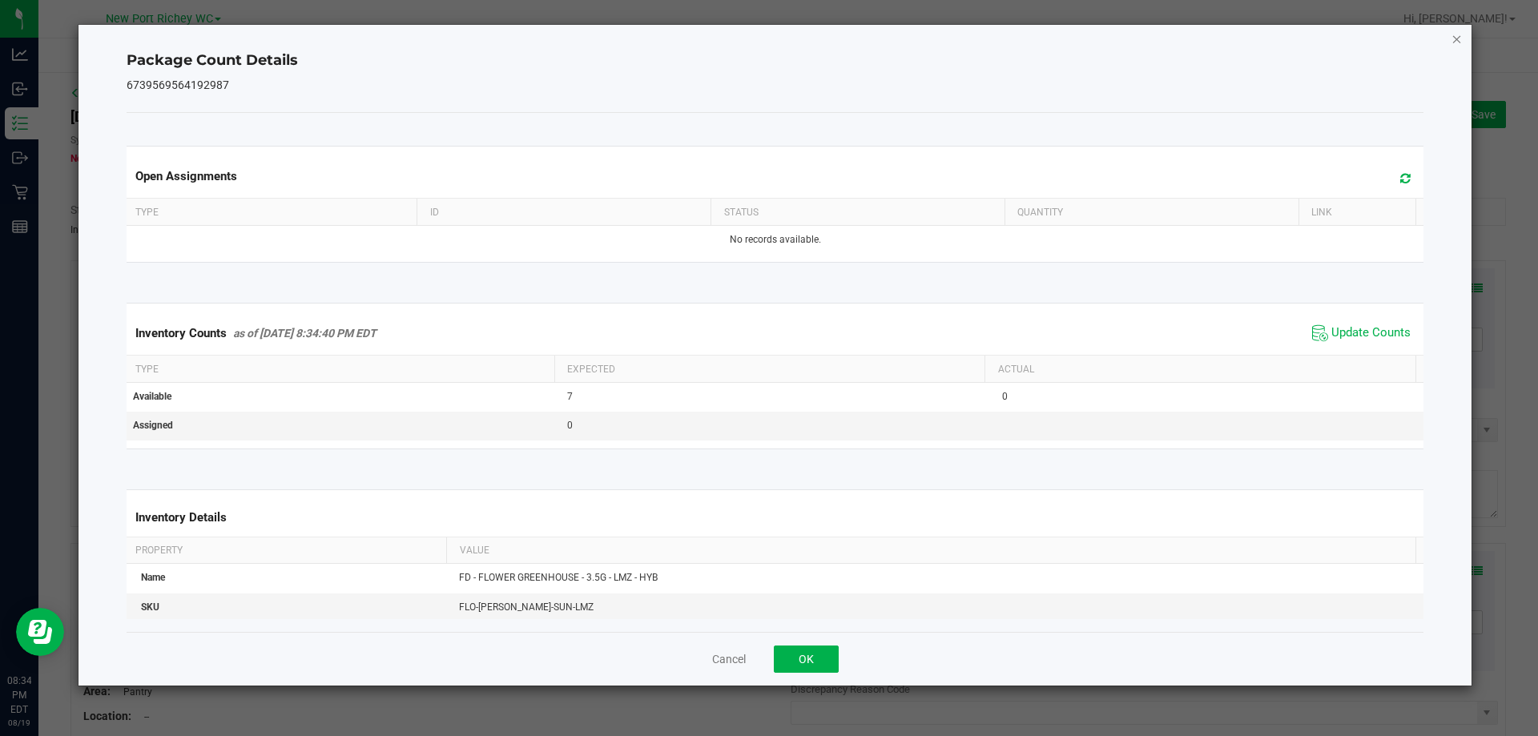
click at [1457, 44] on icon "Close" at bounding box center [1456, 38] width 11 height 19
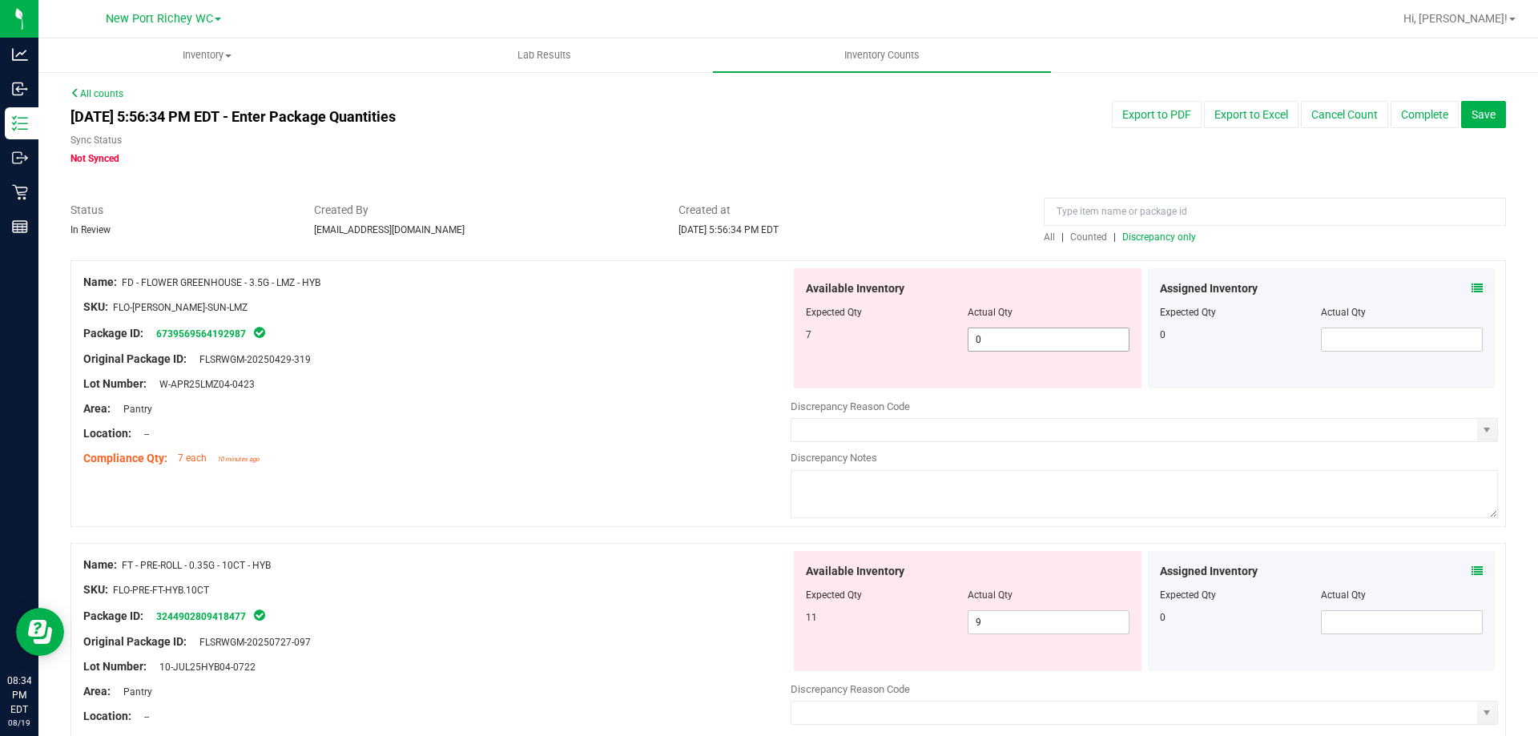
click at [1007, 336] on span "0 0" at bounding box center [1048, 340] width 162 height 24
click at [1007, 336] on input "0" at bounding box center [1048, 339] width 160 height 22
type input "7"
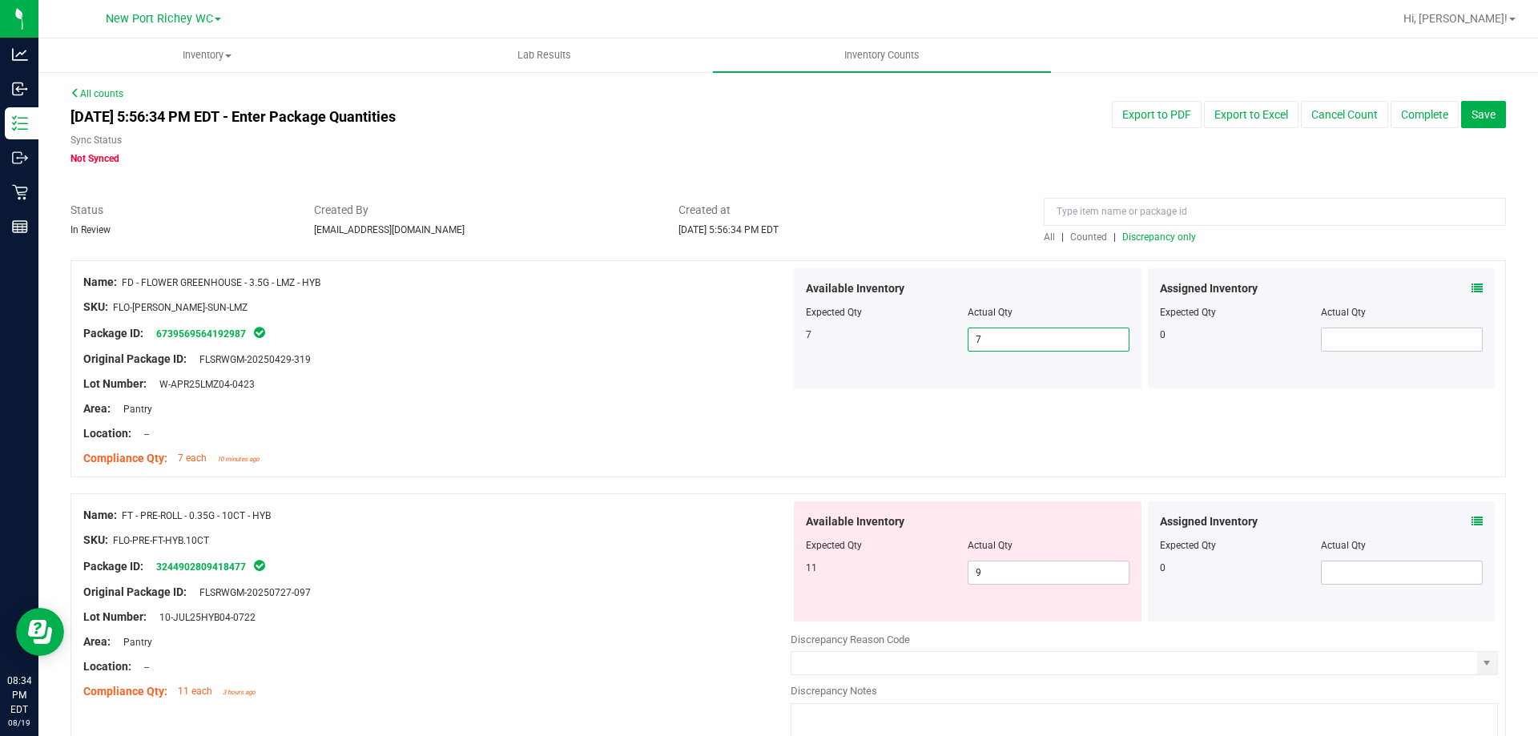
click at [1128, 239] on span "Discrepancy only" at bounding box center [1159, 236] width 74 height 11
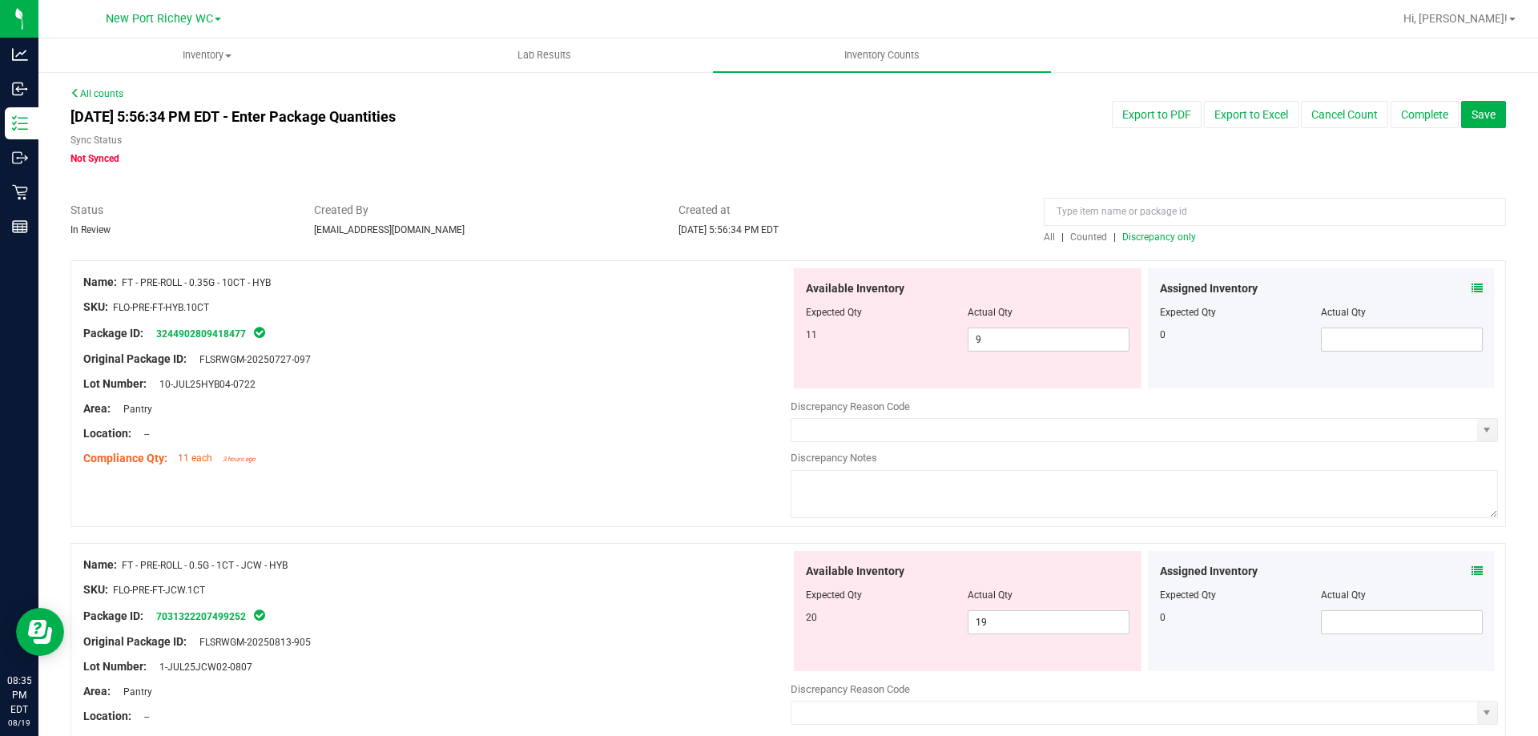
click at [1471, 288] on icon at bounding box center [1476, 288] width 11 height 11
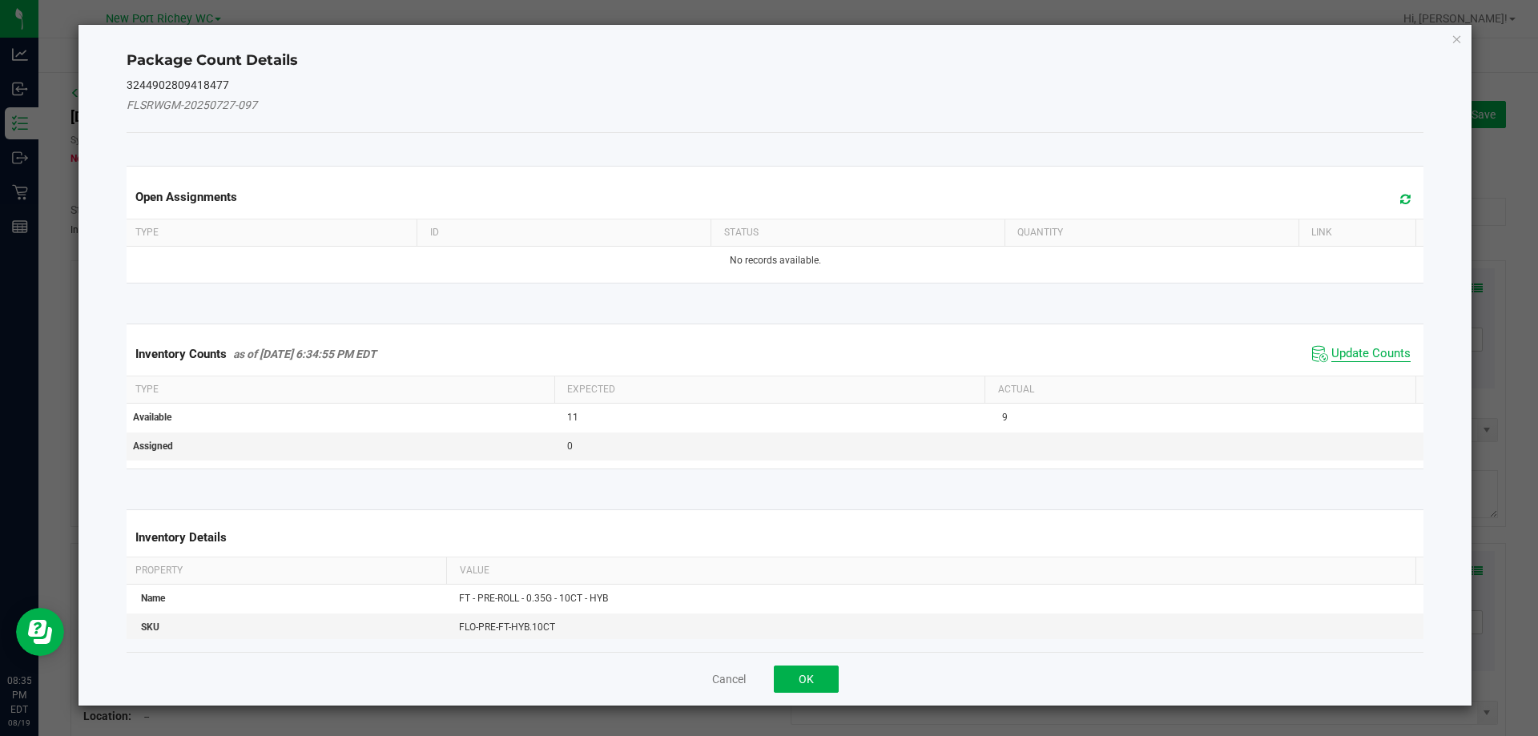
click at [1366, 356] on span "Update Counts" at bounding box center [1370, 354] width 79 height 16
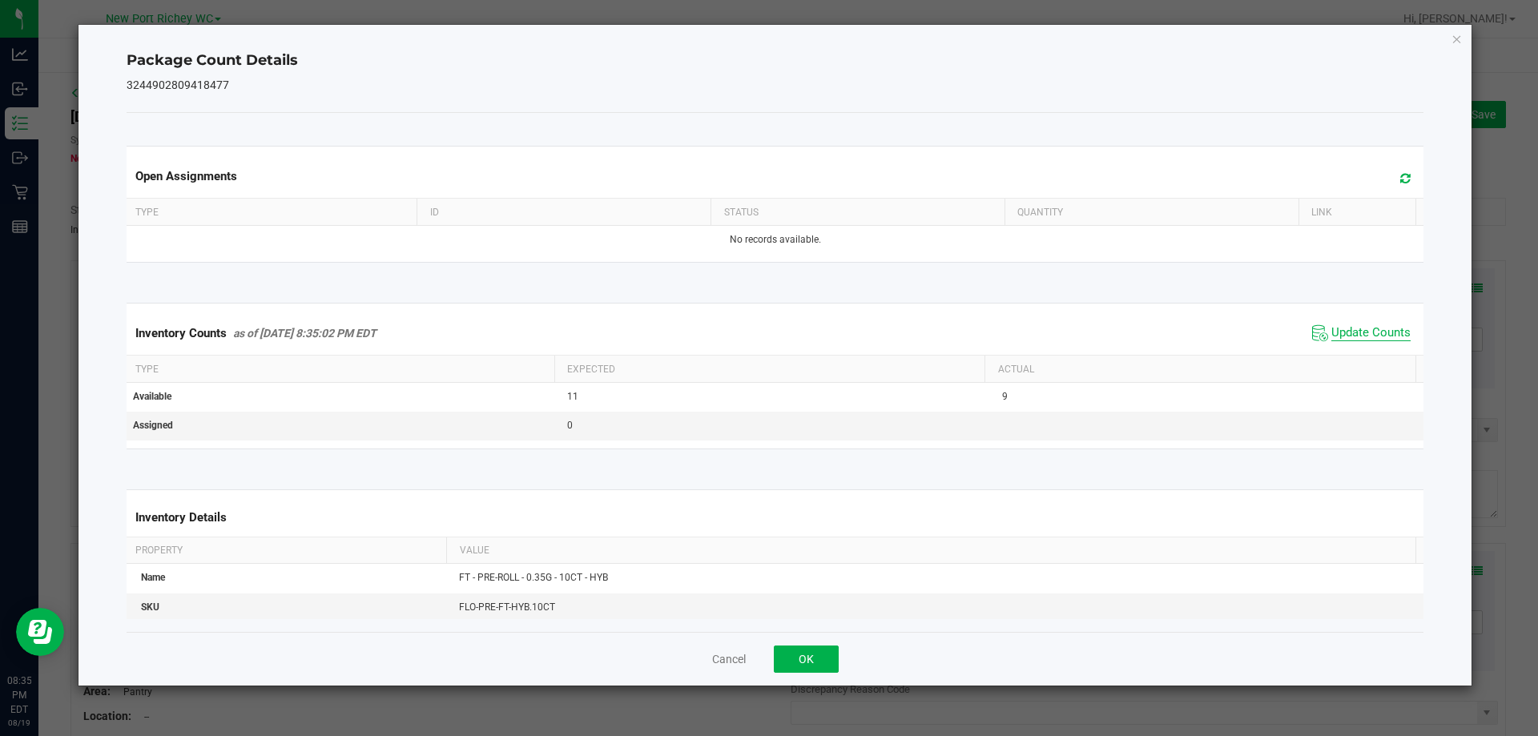
click at [1364, 333] on span "Update Counts" at bounding box center [1370, 333] width 79 height 16
click at [1458, 37] on icon "Close" at bounding box center [1456, 38] width 11 height 19
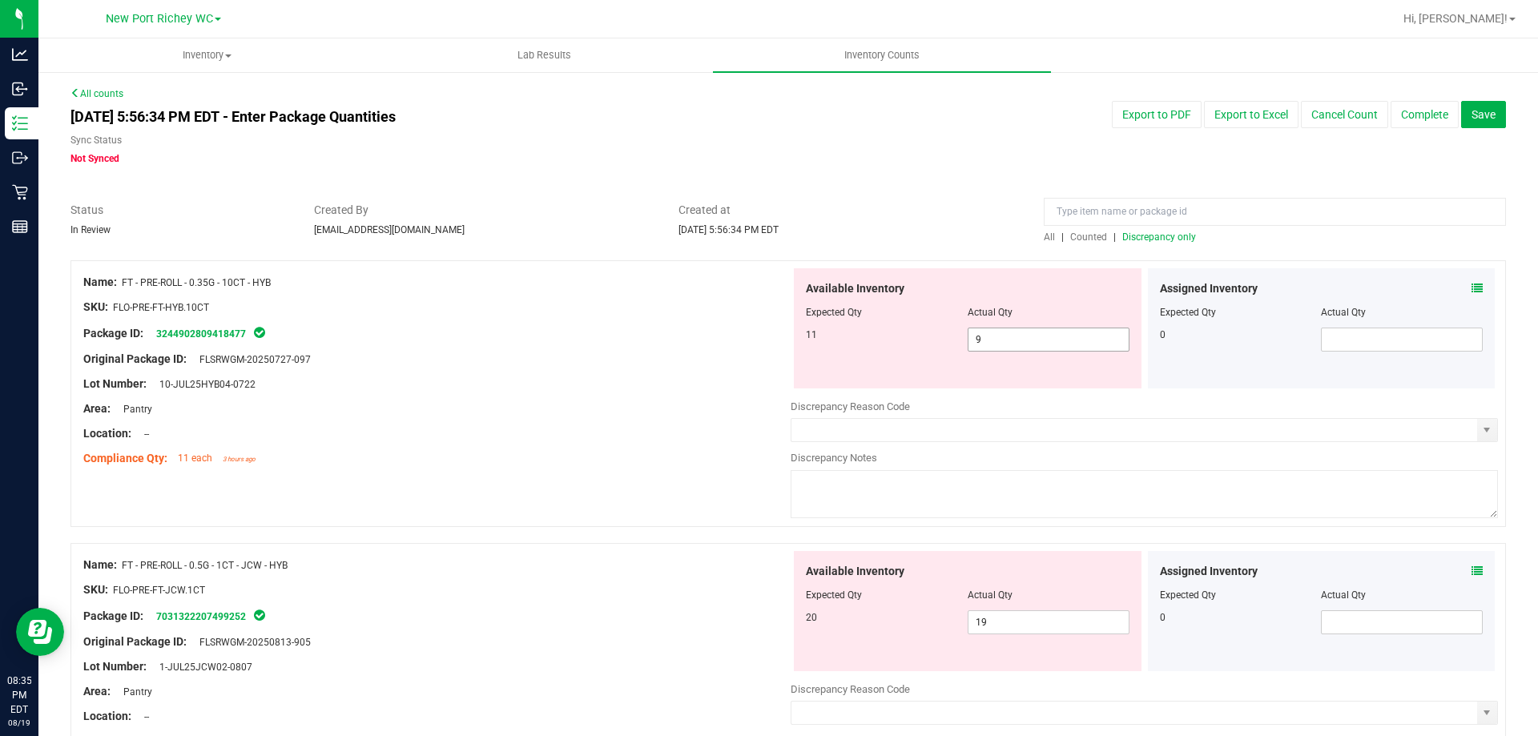
click at [992, 334] on input "9" at bounding box center [1048, 339] width 160 height 22
type input "11"
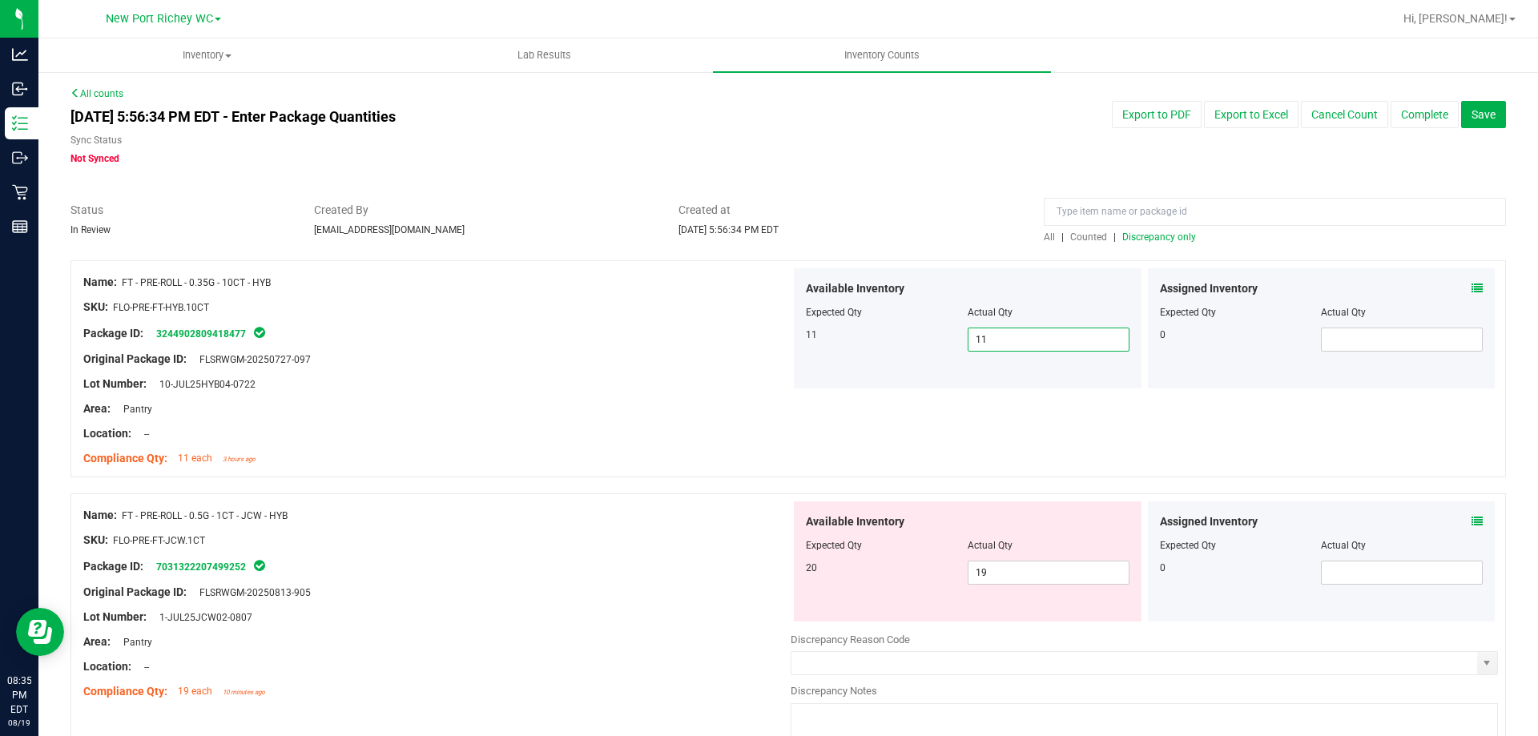
click at [1129, 237] on span "Discrepancy only" at bounding box center [1159, 236] width 74 height 11
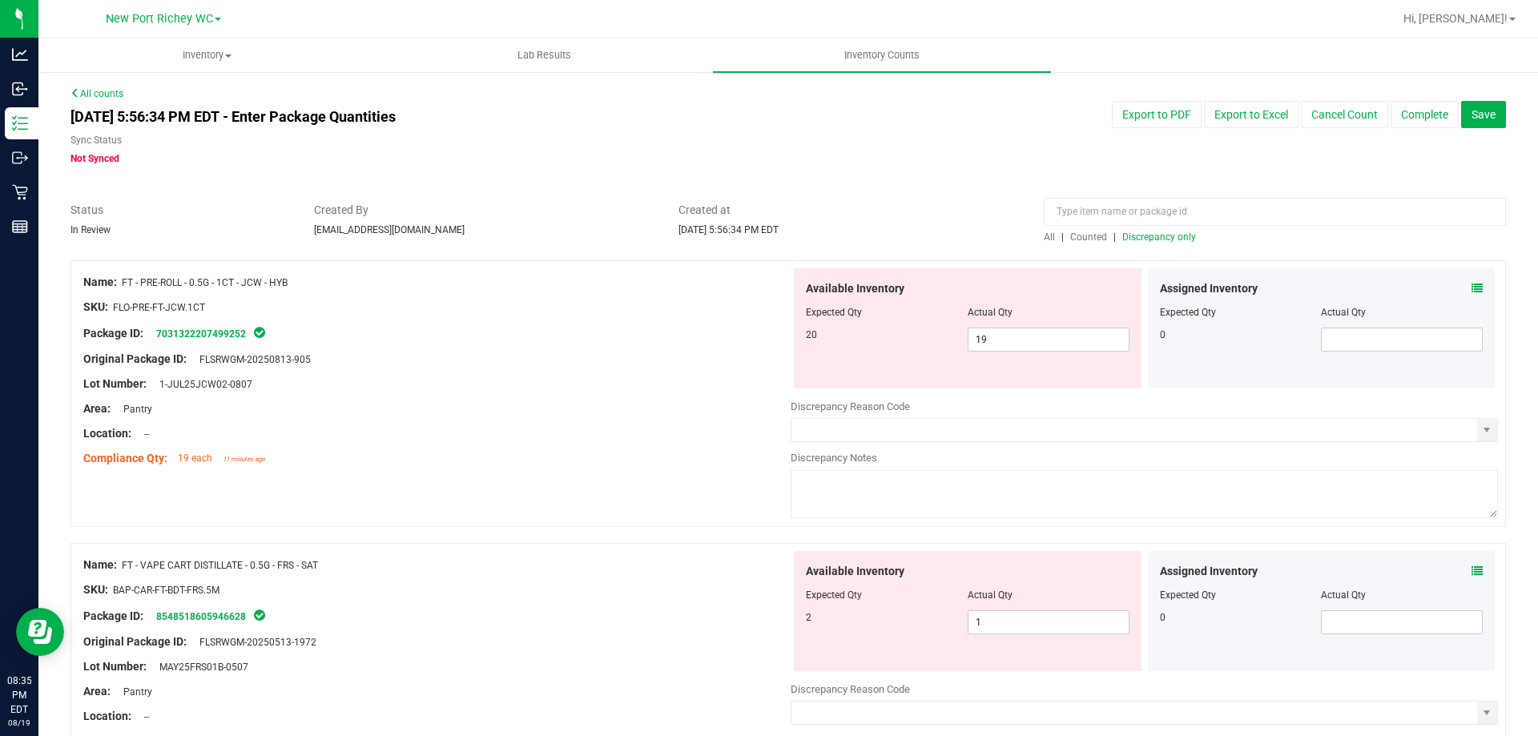
click at [1471, 284] on icon at bounding box center [1476, 288] width 11 height 11
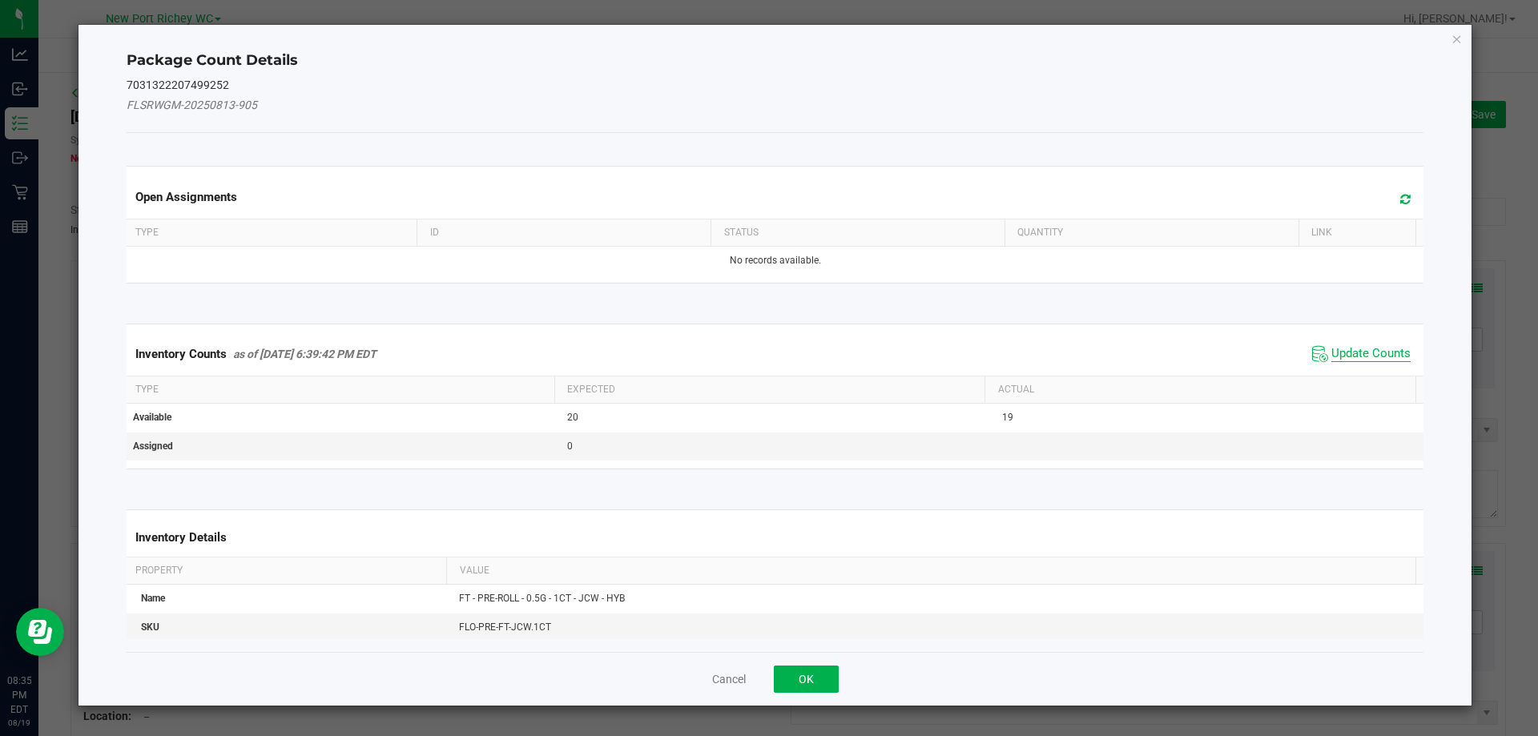
click at [1346, 357] on span "Update Counts" at bounding box center [1370, 354] width 79 height 16
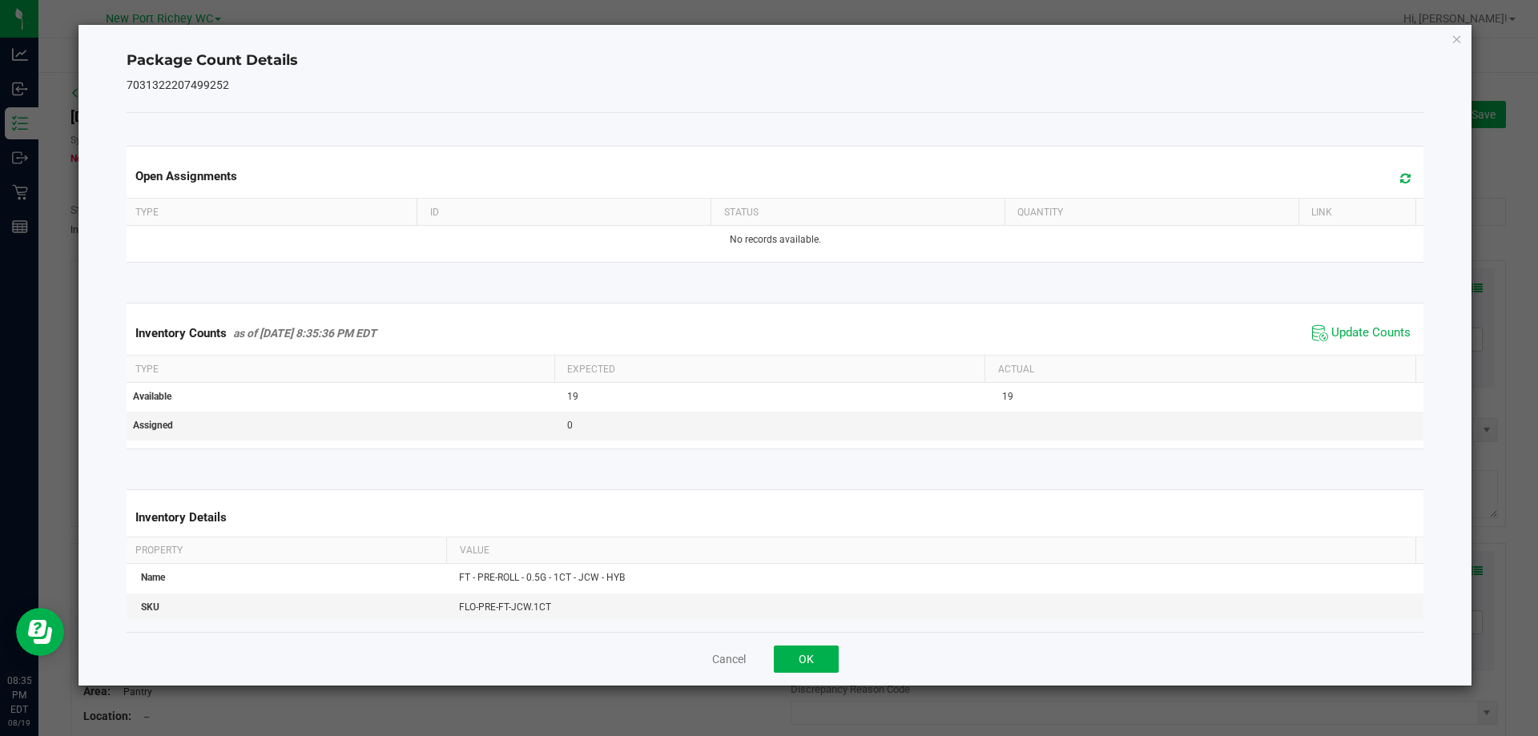
click at [1449, 38] on div "Package Count Details 7031322207499252 Open Assignments Type ID Status Quantity…" at bounding box center [775, 355] width 1394 height 661
click at [1458, 38] on icon "Close" at bounding box center [1456, 38] width 11 height 19
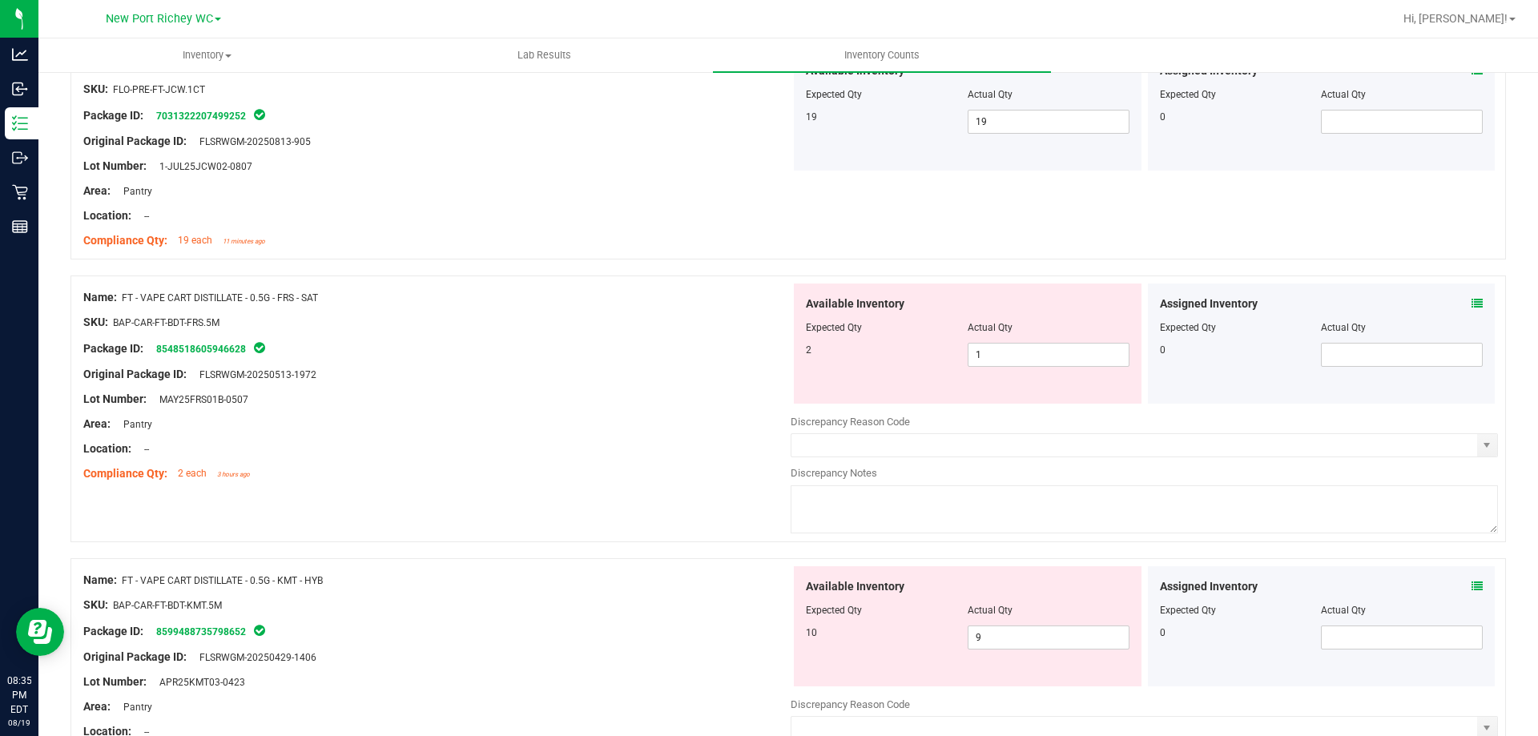
scroll to position [240, 0]
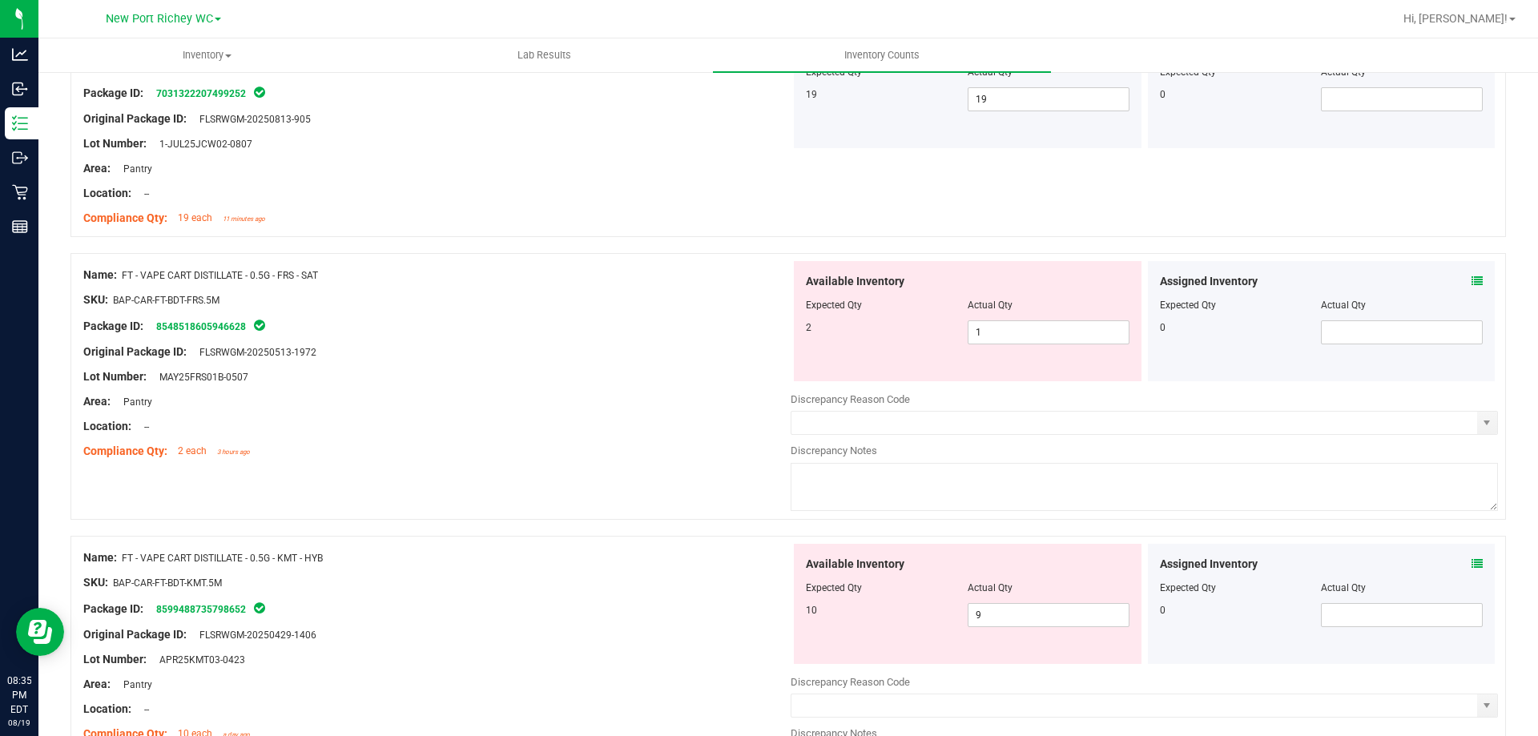
click at [1471, 286] on icon at bounding box center [1476, 281] width 11 height 11
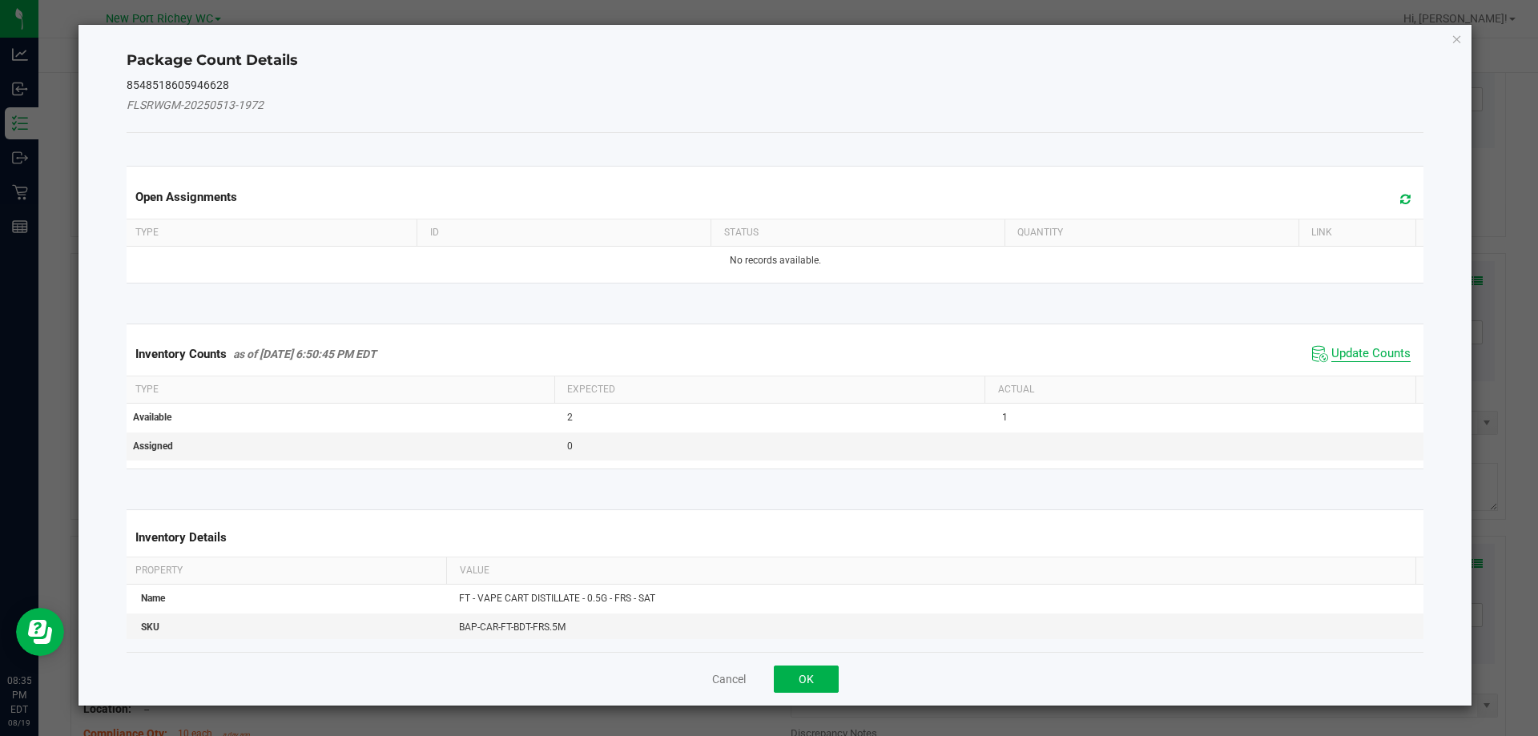
click at [1364, 349] on span "Update Counts" at bounding box center [1370, 354] width 79 height 16
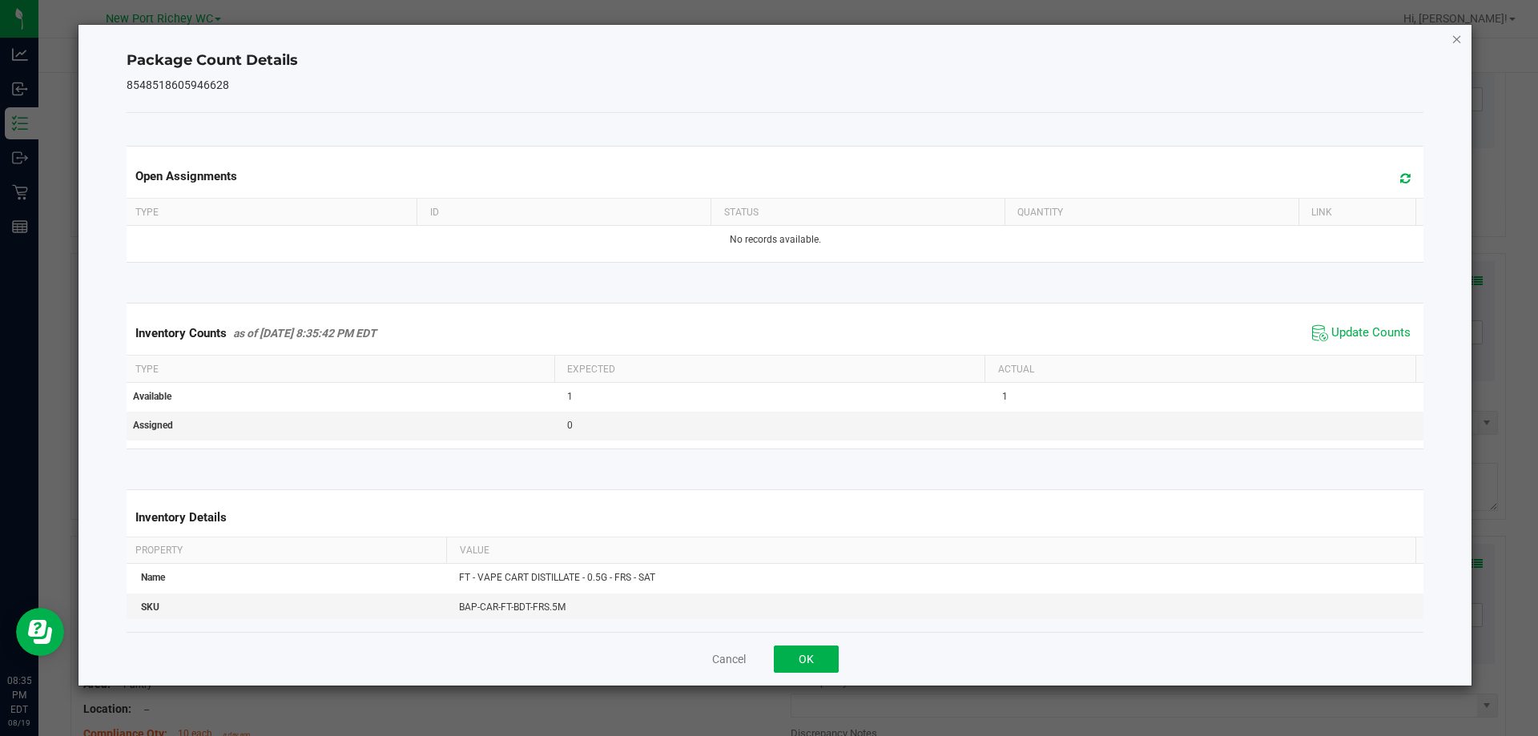
click at [1454, 34] on icon "Close" at bounding box center [1456, 38] width 11 height 19
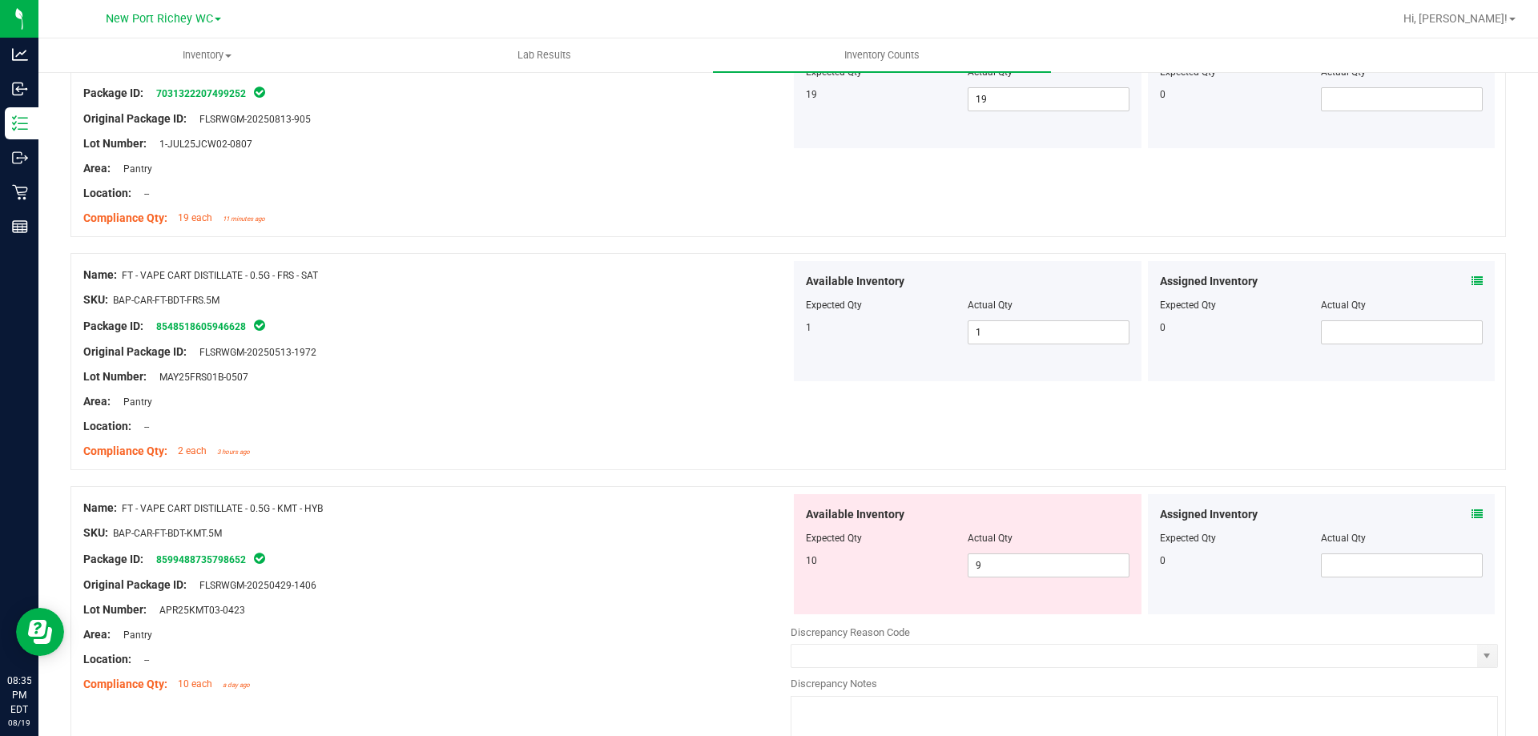
click at [1471, 515] on icon at bounding box center [1476, 514] width 11 height 11
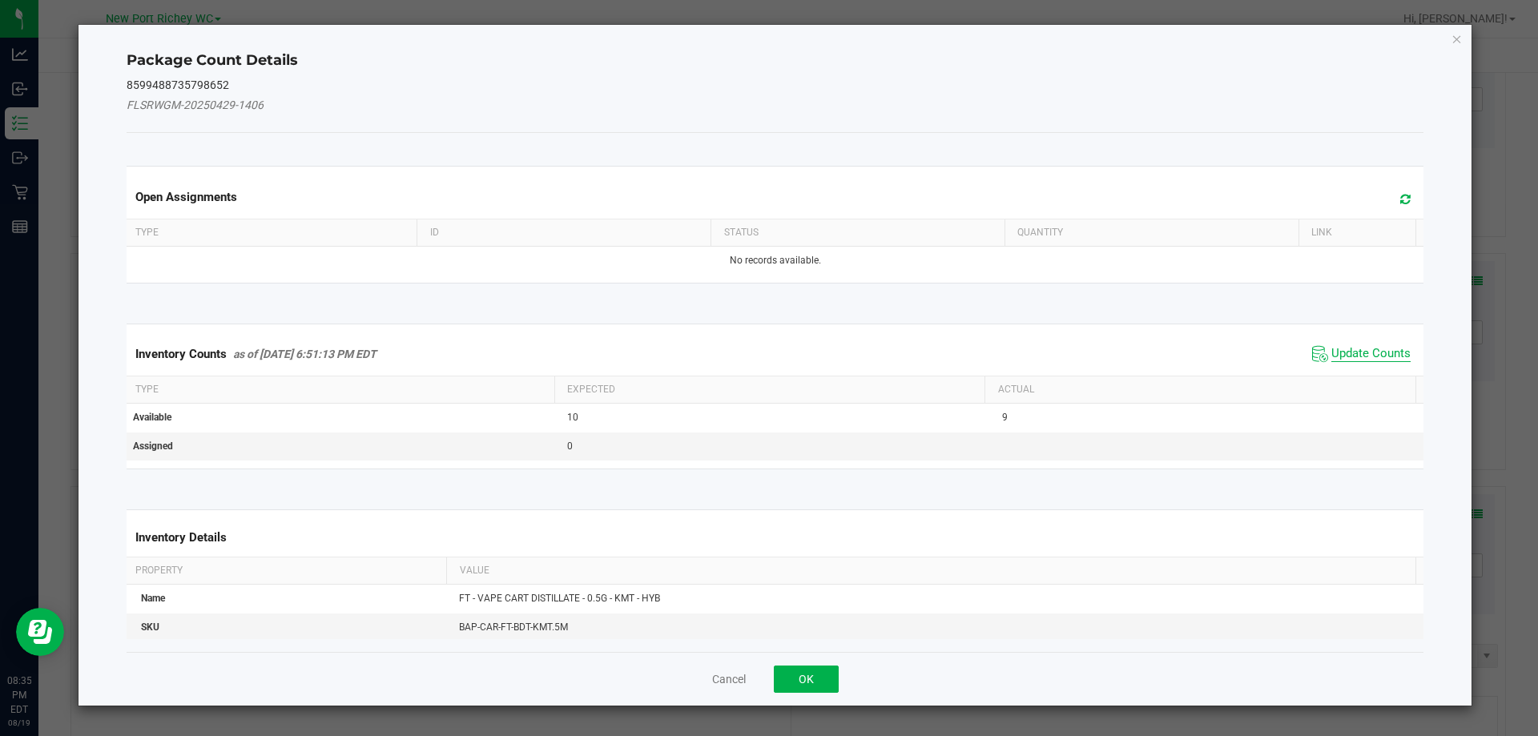
click at [1351, 352] on span "Update Counts" at bounding box center [1370, 354] width 79 height 16
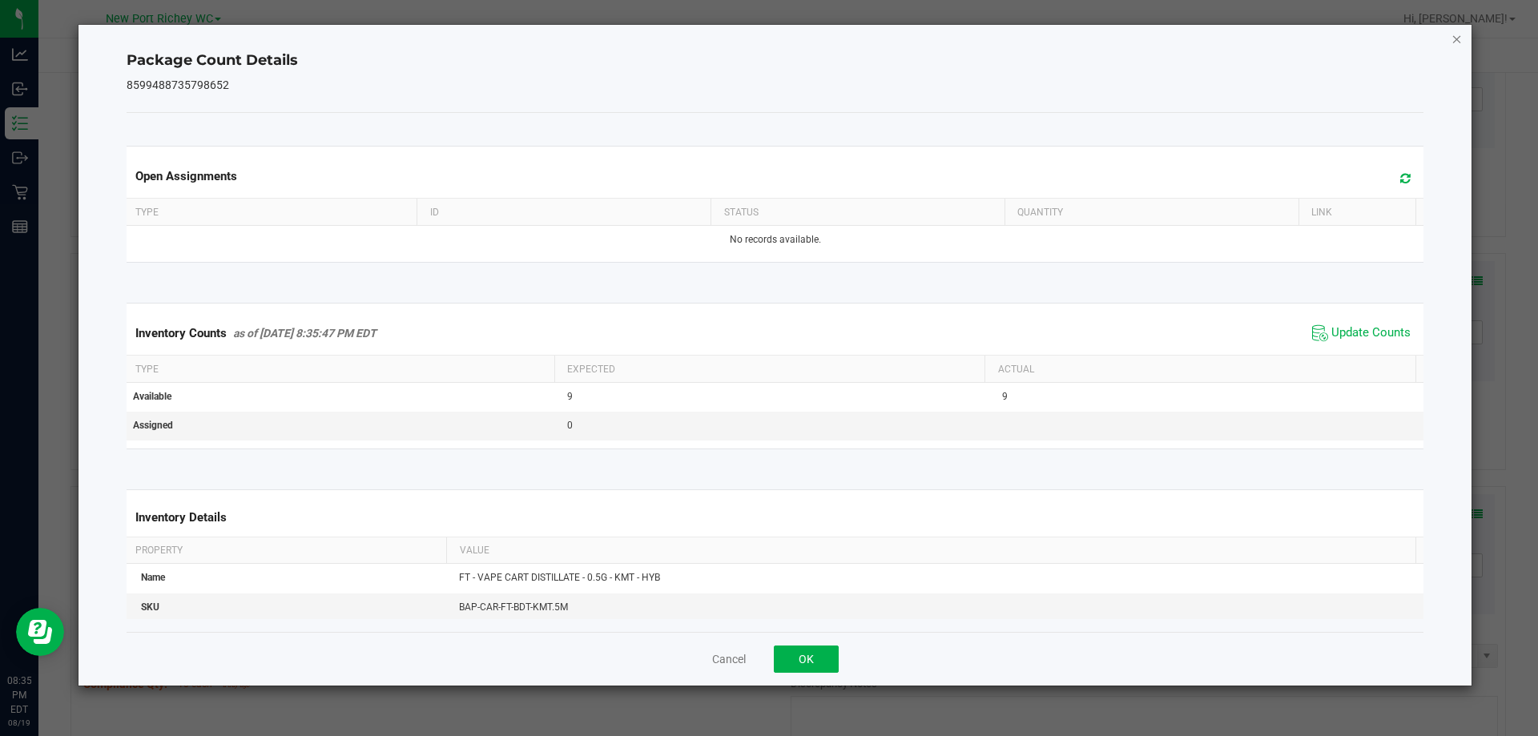
click at [1456, 37] on icon "Close" at bounding box center [1456, 38] width 11 height 19
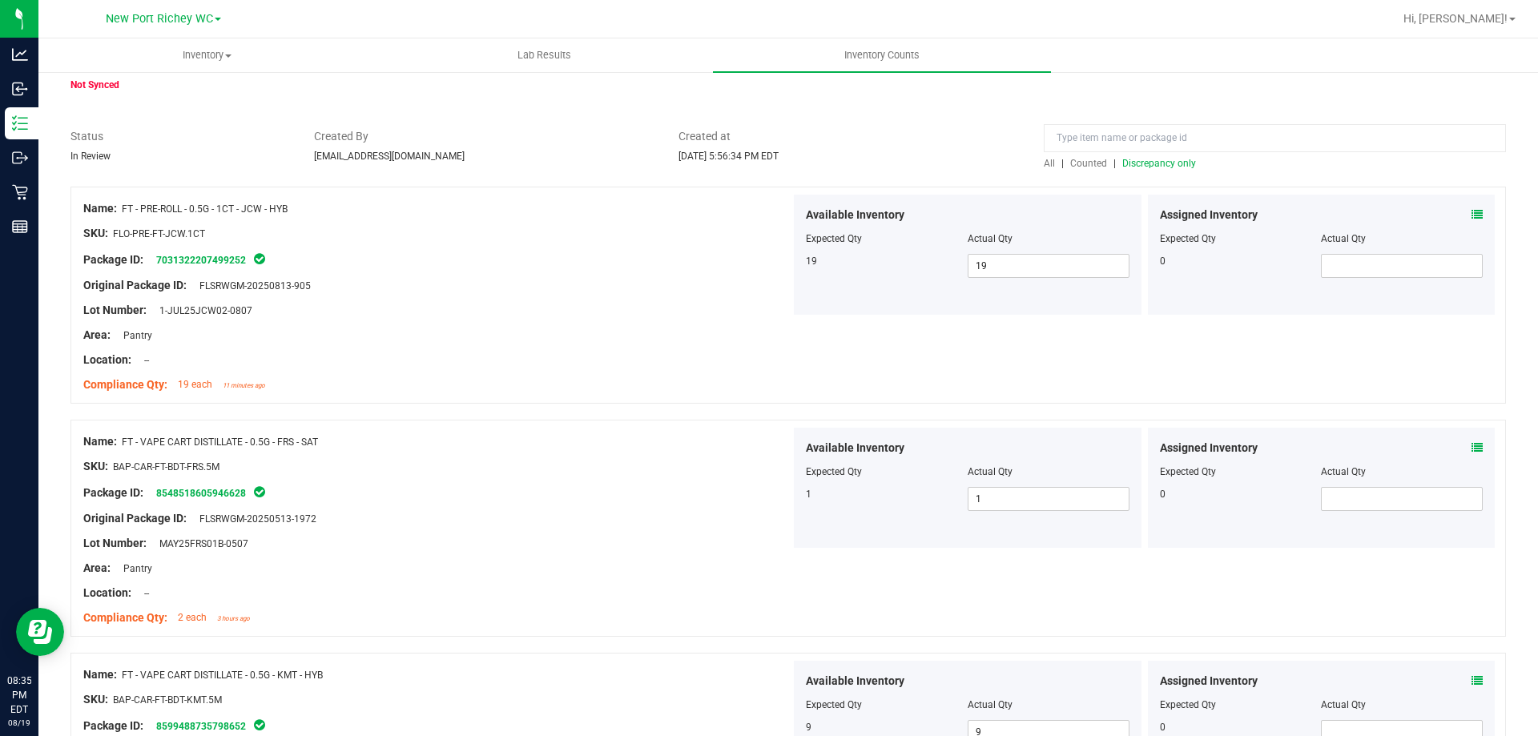
scroll to position [0, 0]
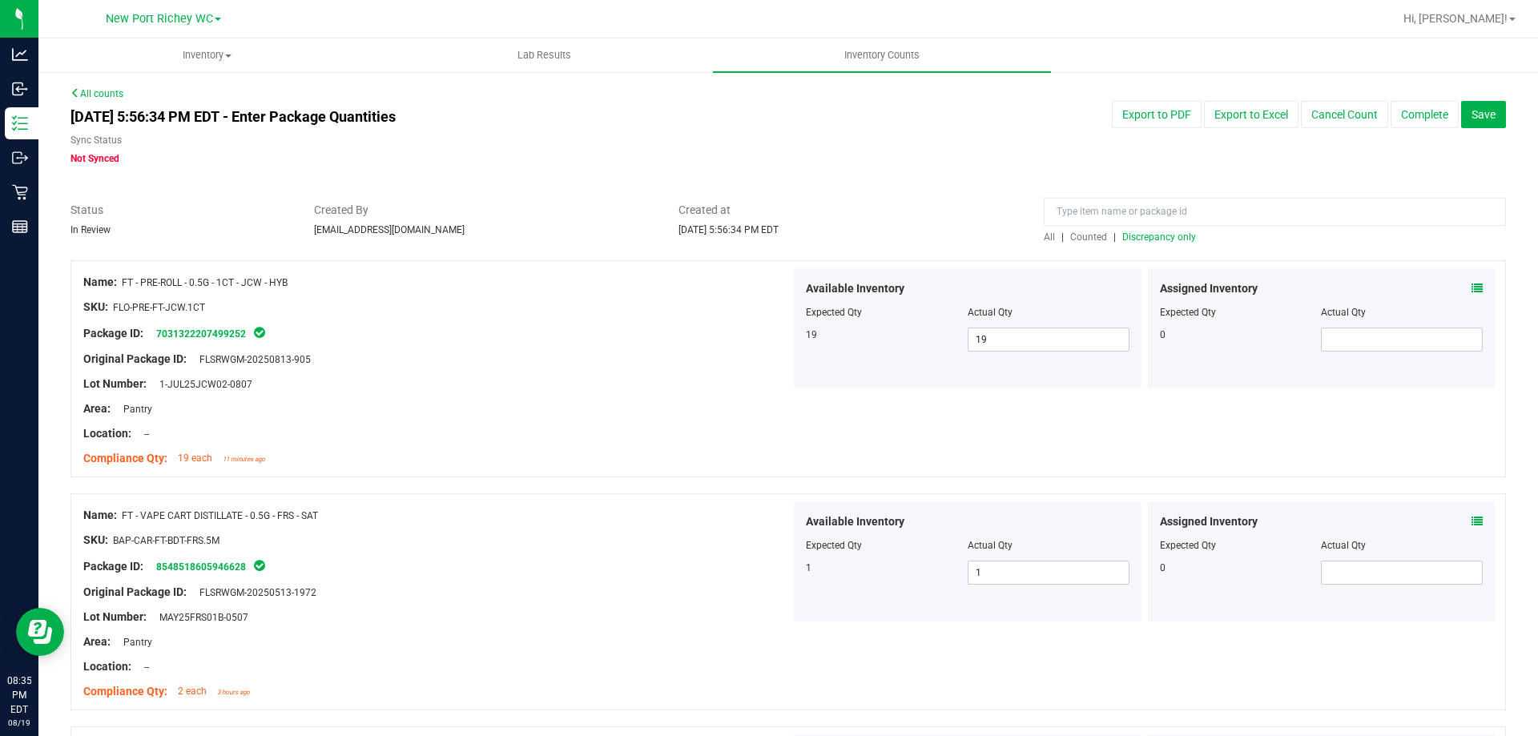
click at [1165, 239] on span "Discrepancy only" at bounding box center [1159, 236] width 74 height 11
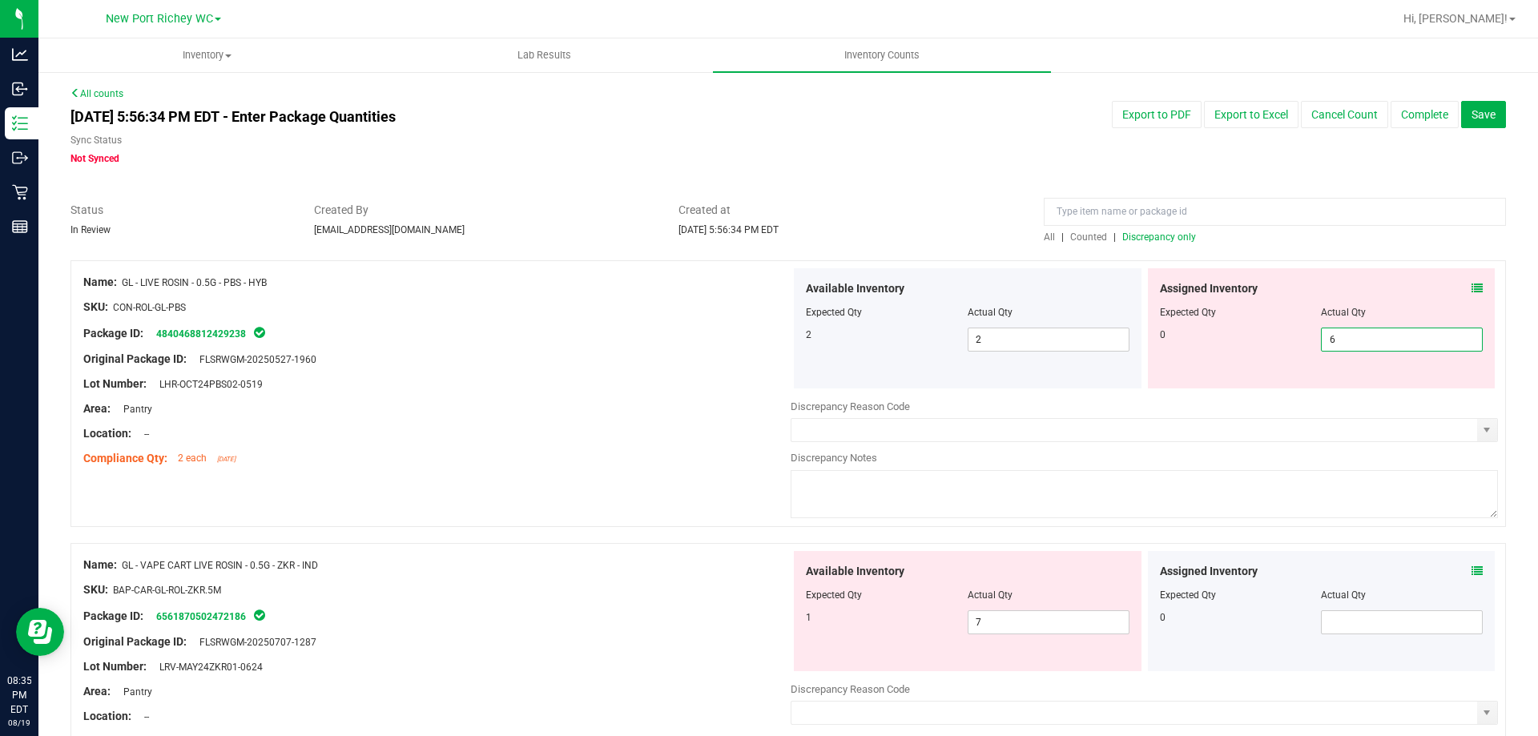
click at [1356, 338] on span "6 6" at bounding box center [1402, 340] width 162 height 24
click at [1356, 338] on input "6" at bounding box center [1401, 339] width 160 height 22
click at [1457, 284] on div "Assigned Inventory" at bounding box center [1322, 288] width 324 height 17
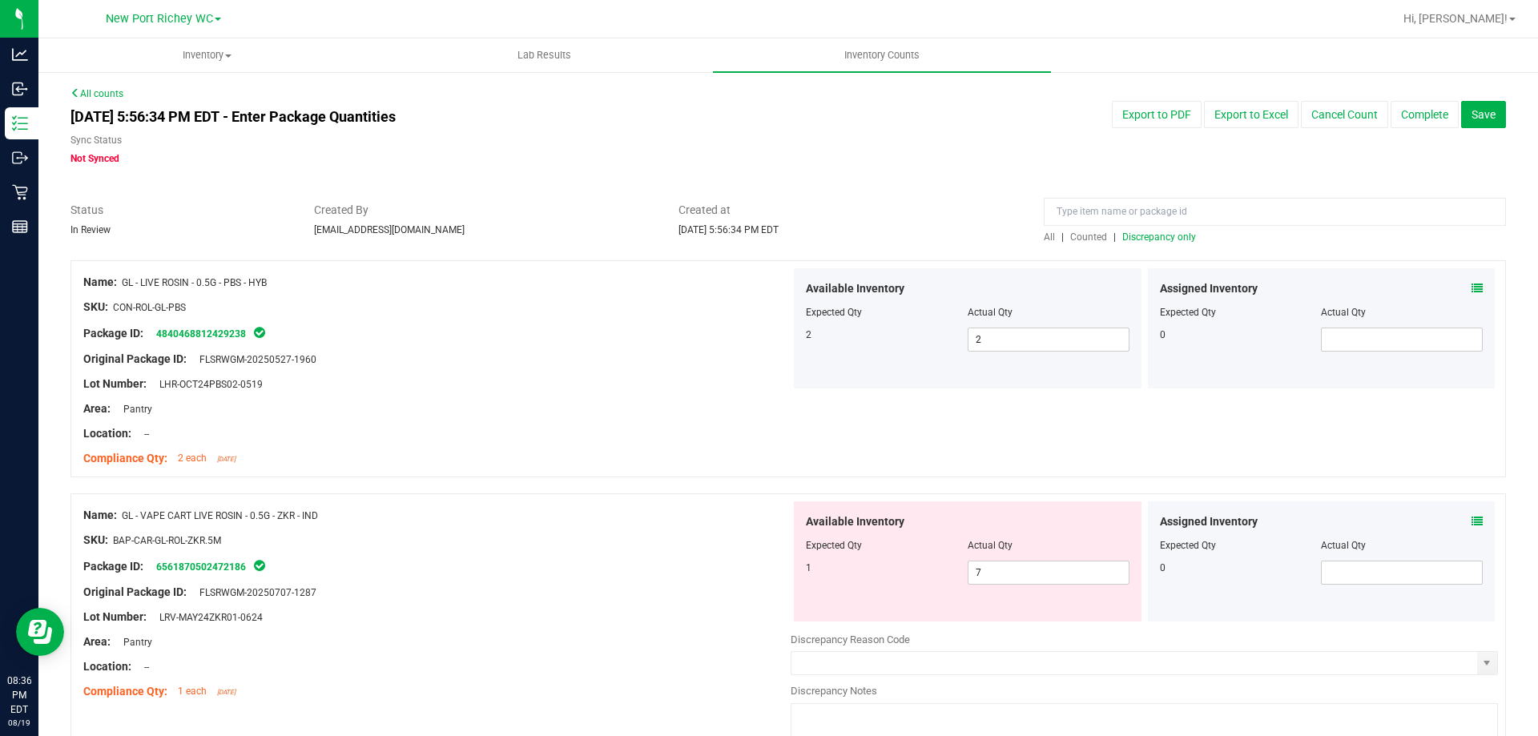
click at [1133, 235] on span "Discrepancy only" at bounding box center [1159, 236] width 74 height 11
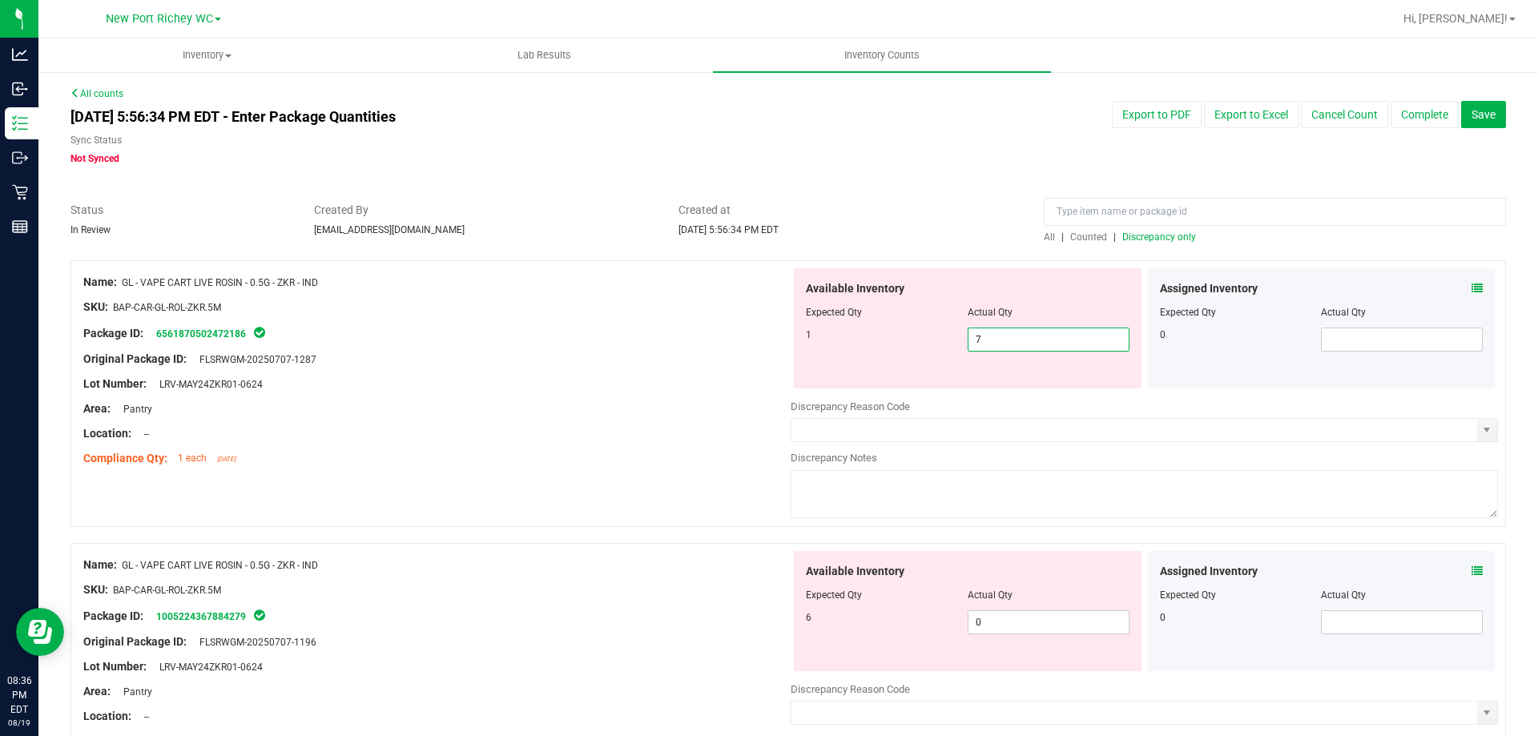
click at [1053, 338] on span "7 7" at bounding box center [1048, 340] width 162 height 24
type input "1"
click at [1005, 623] on div "Available Inventory Expected Qty Actual Qty 6 0 0" at bounding box center [1143, 678] width 707 height 254
type input "1"
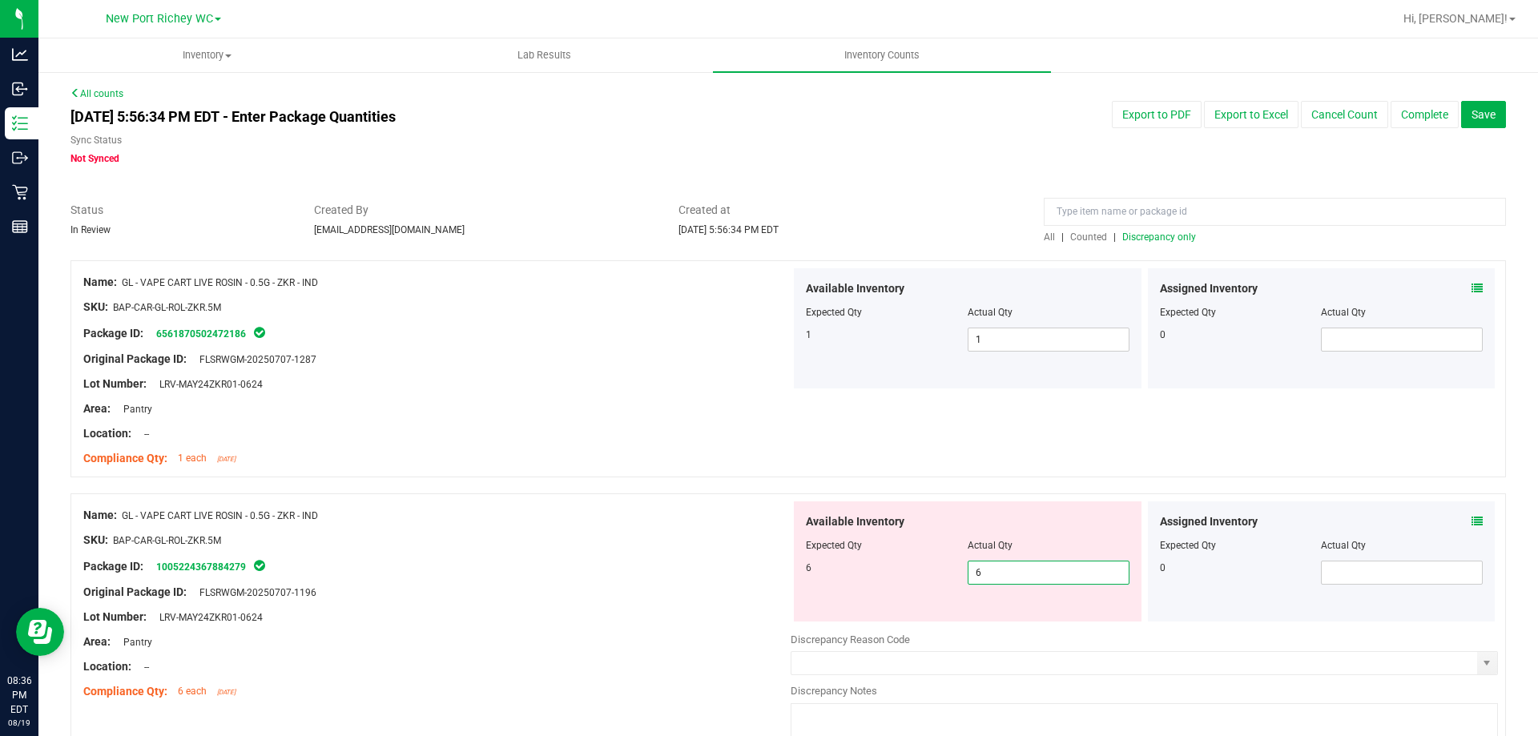
type input "6"
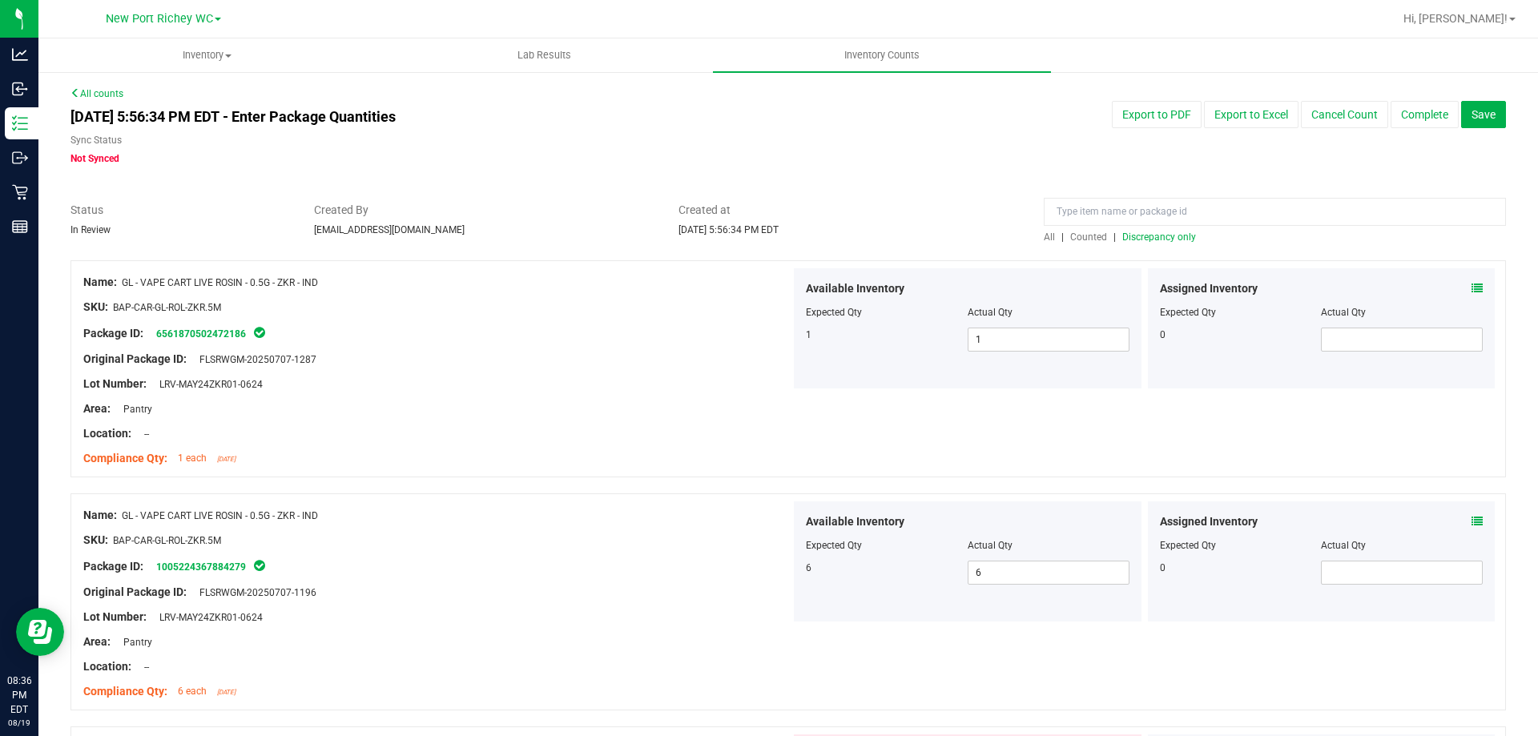
click at [1133, 237] on span "Discrepancy only" at bounding box center [1159, 236] width 74 height 11
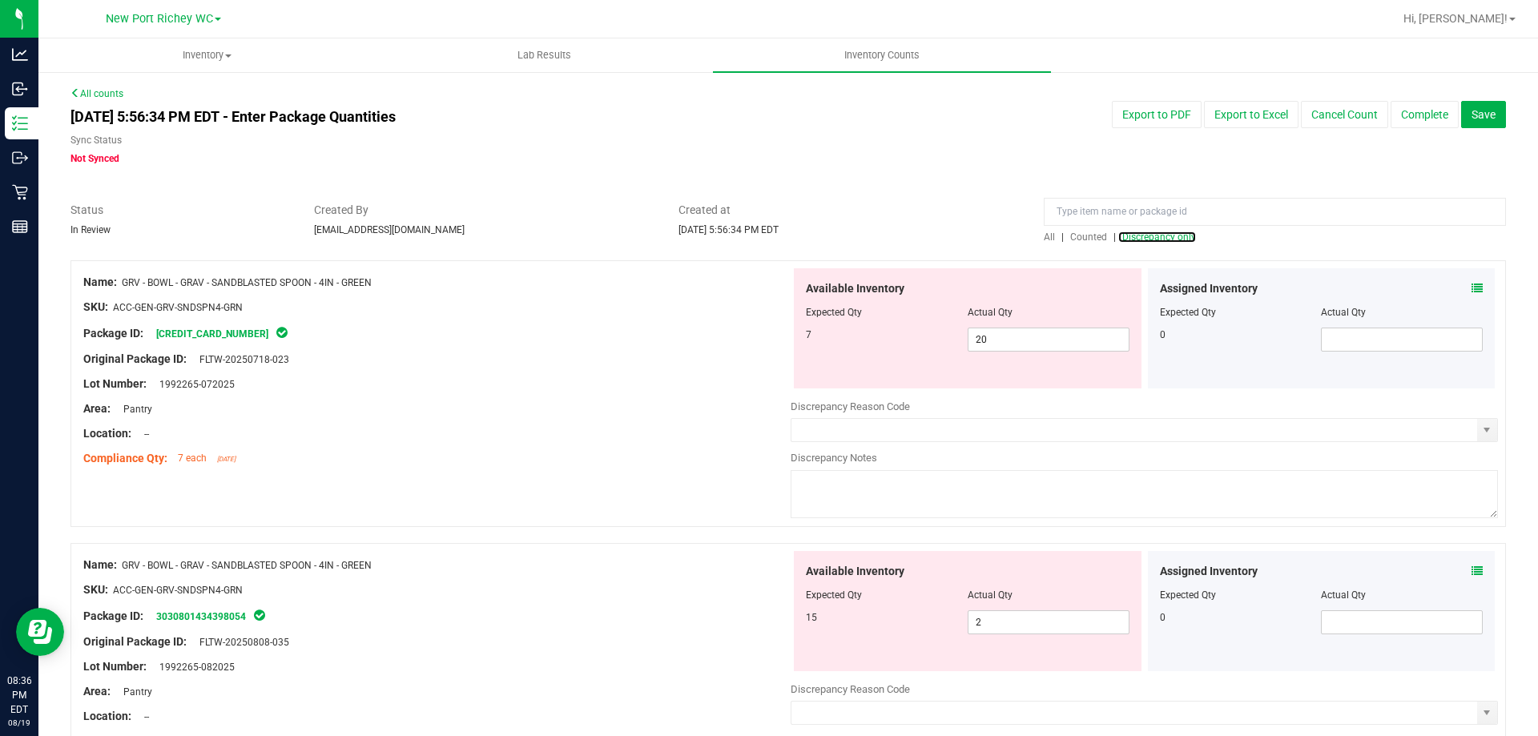
scroll to position [80, 0]
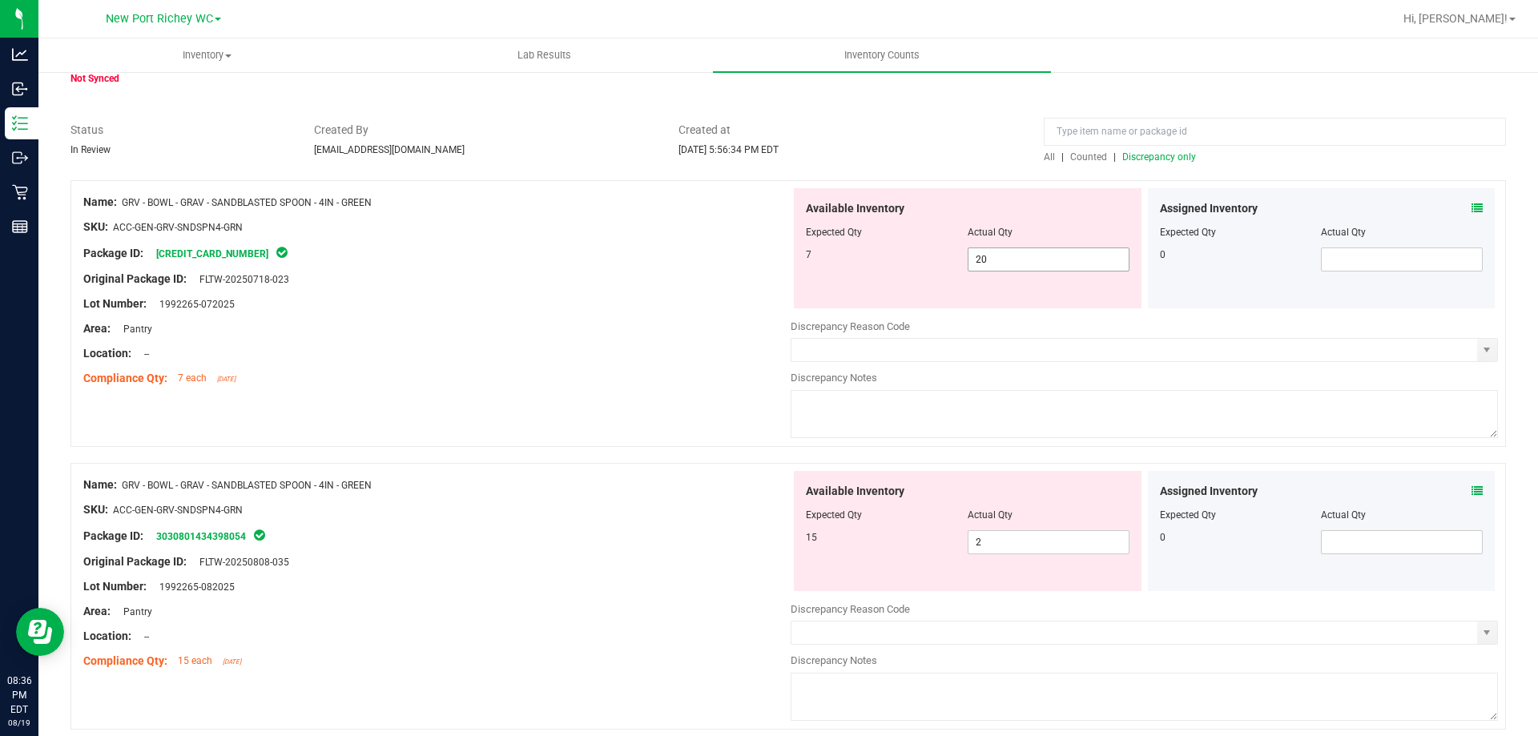
click at [1027, 261] on span "20 20" at bounding box center [1048, 259] width 162 height 24
type input "2"
type input "7"
click at [996, 544] on div "Available Inventory Expected Qty Actual Qty 15 2 2" at bounding box center [1143, 598] width 707 height 254
type input "7"
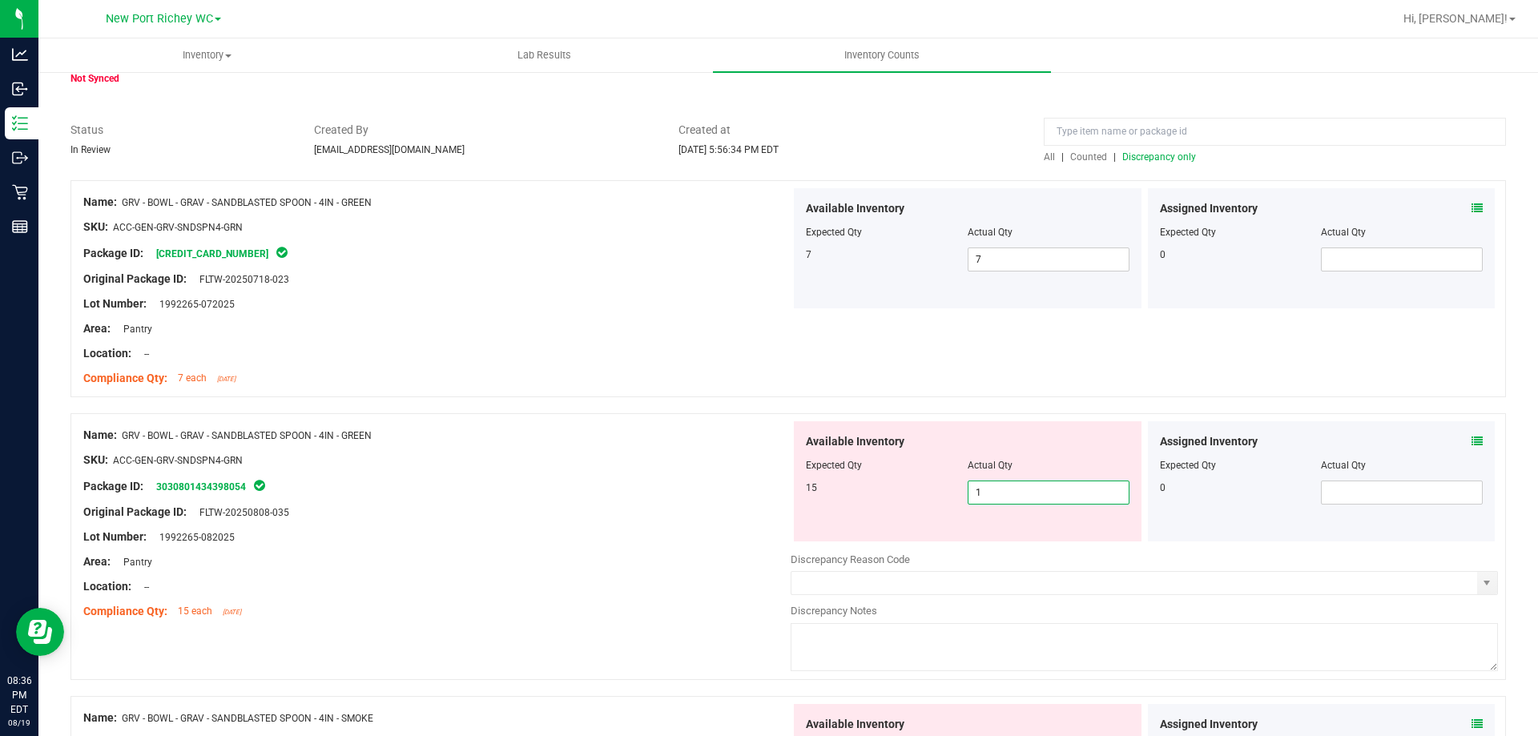
type input "15"
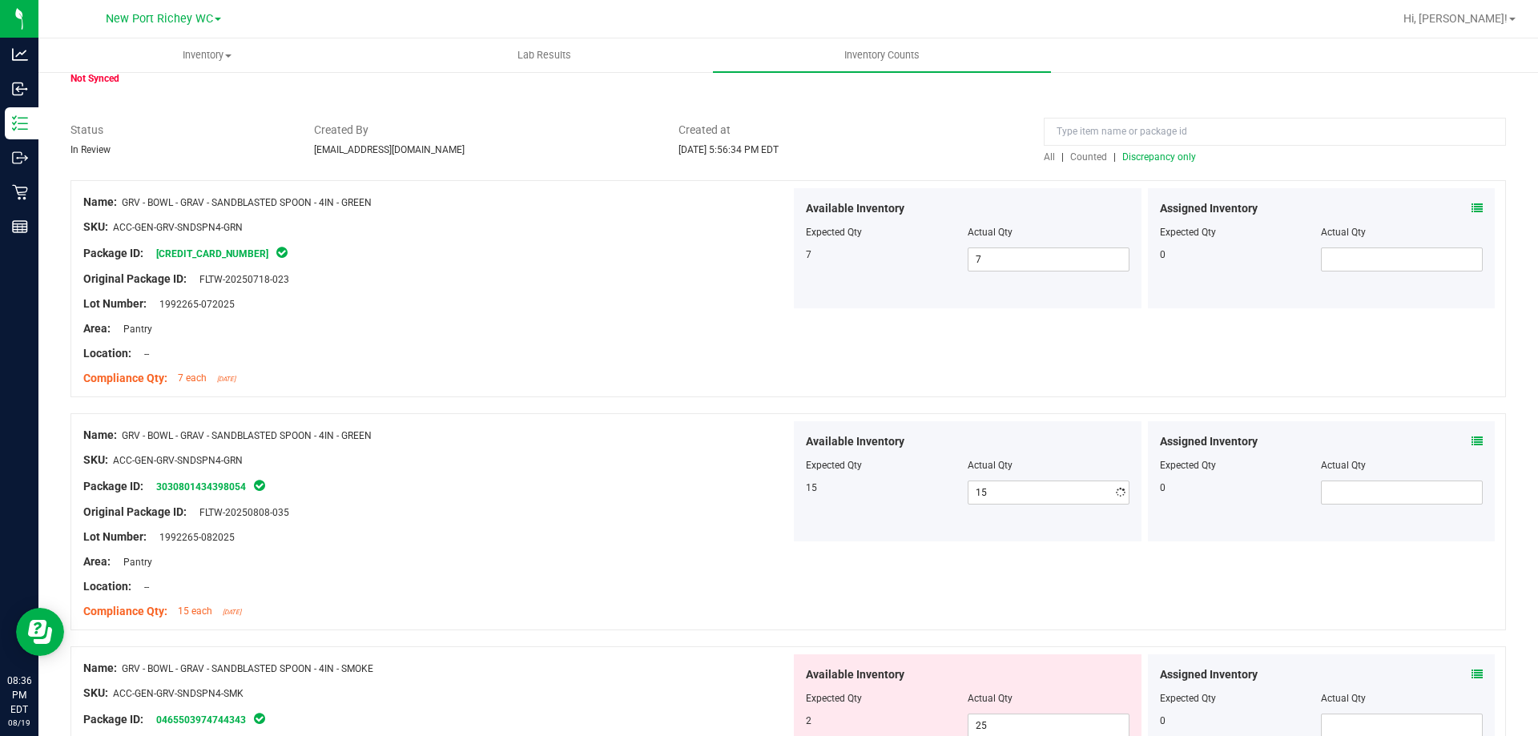
click at [1142, 155] on span "Discrepancy only" at bounding box center [1159, 156] width 74 height 11
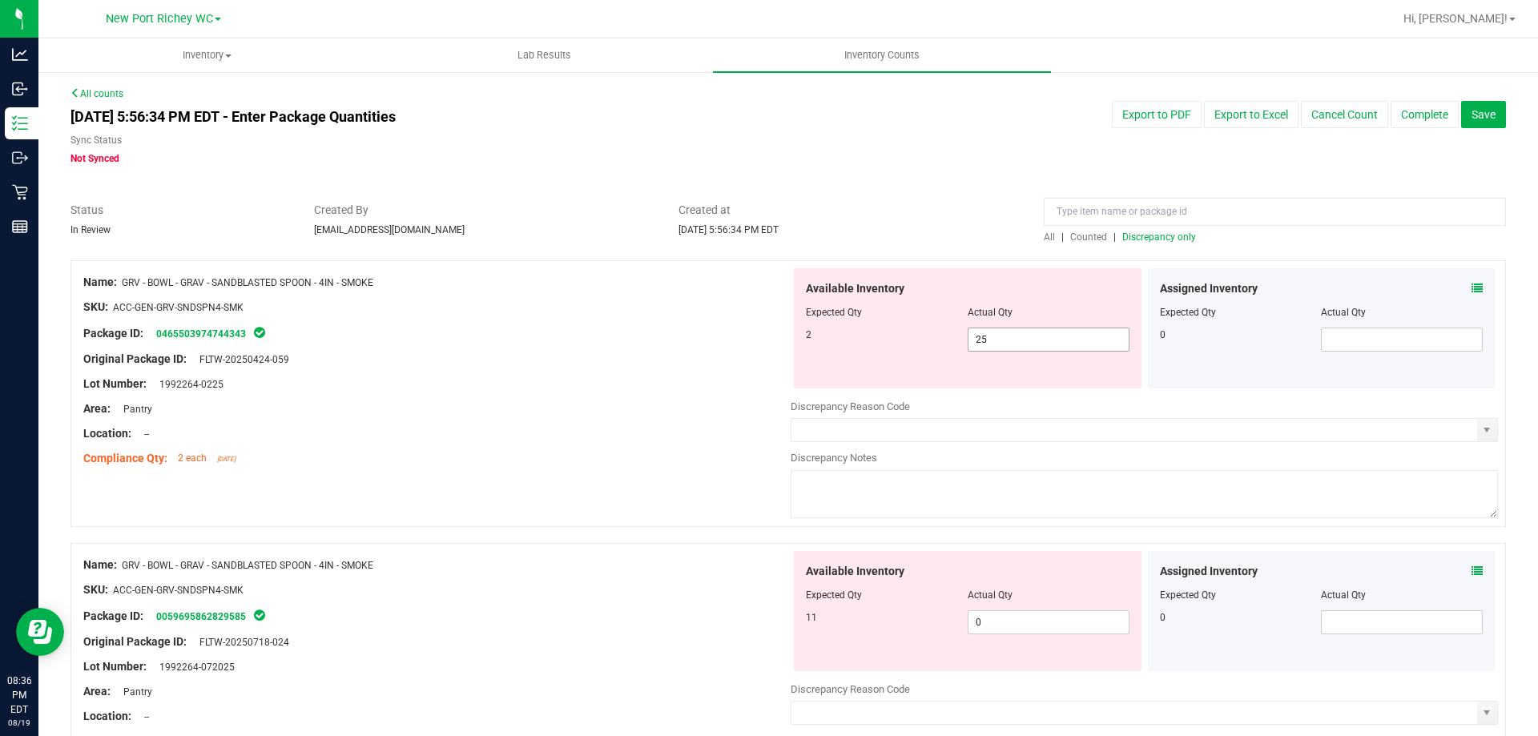
click at [984, 341] on span "25 25" at bounding box center [1048, 340] width 162 height 24
type input "2"
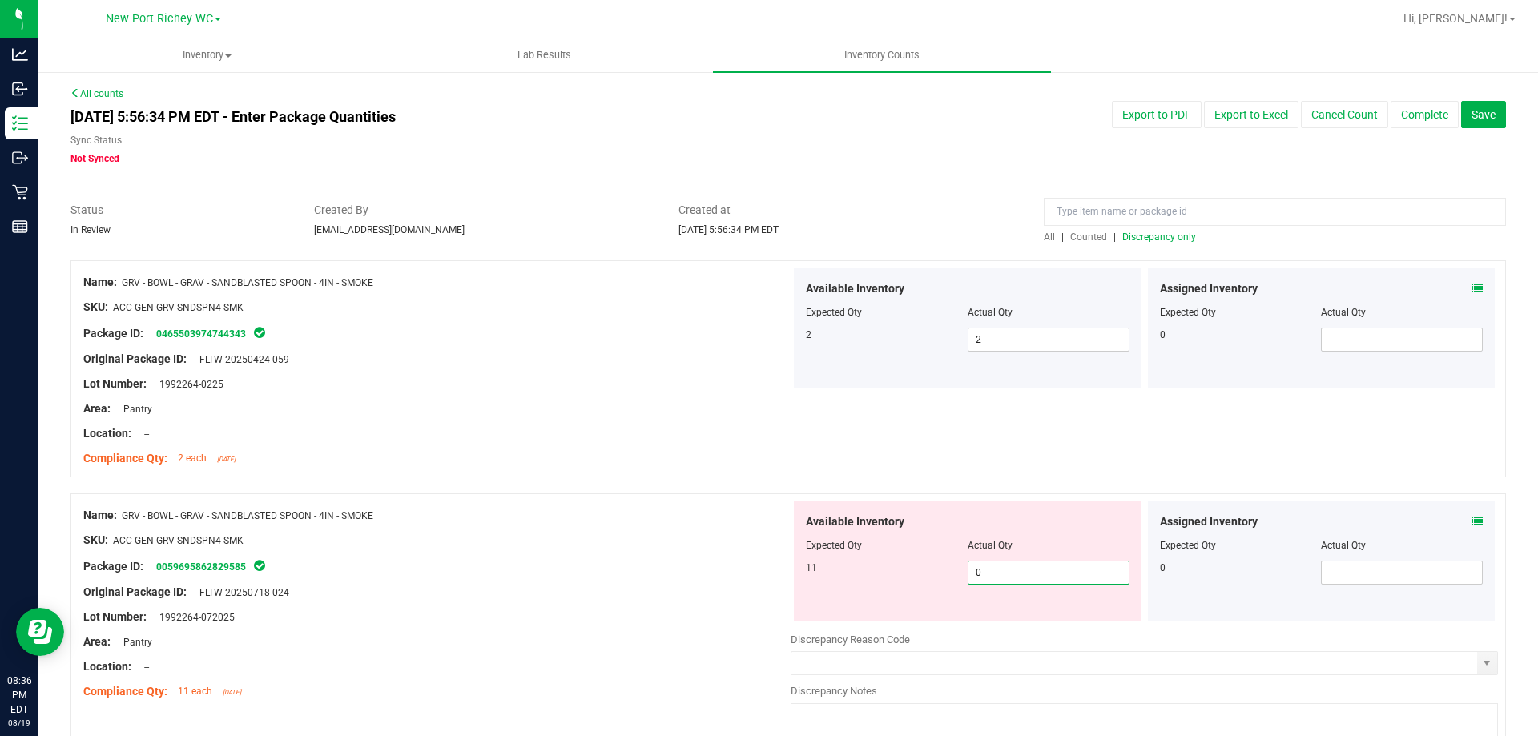
click at [1023, 577] on span "0 0" at bounding box center [1048, 573] width 162 height 24
type input "11"
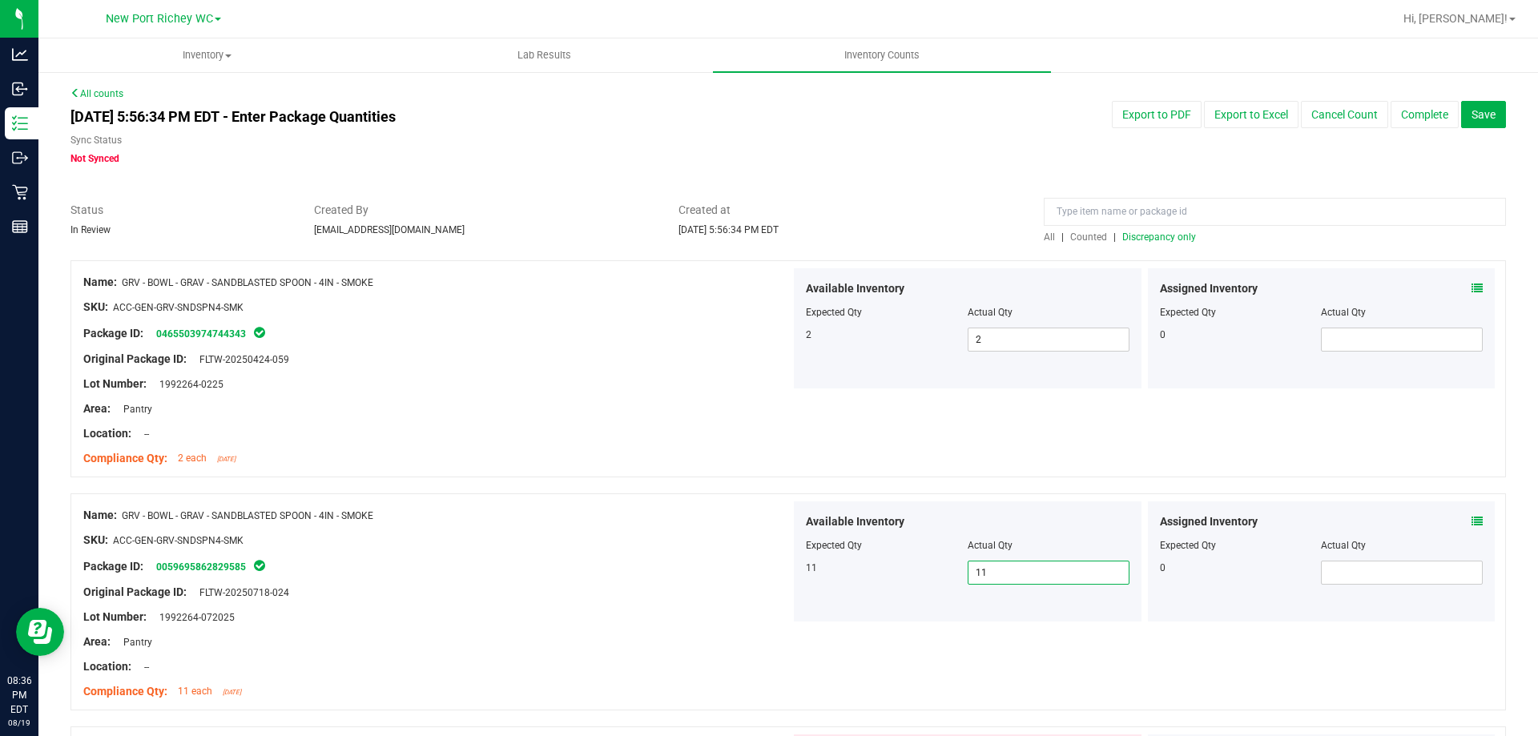
click at [1134, 237] on span "Discrepancy only" at bounding box center [1159, 236] width 74 height 11
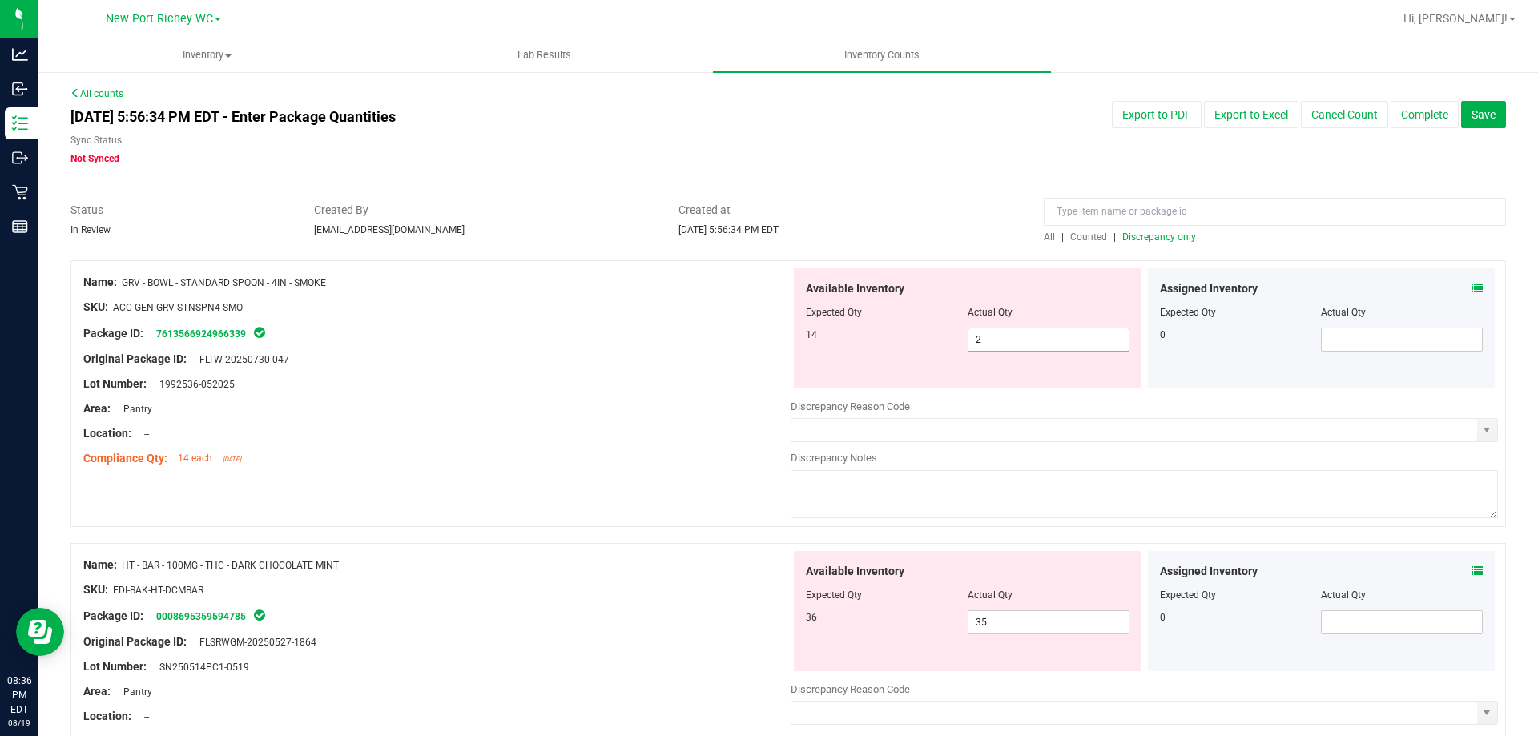
click at [1044, 335] on span "2 2" at bounding box center [1048, 340] width 162 height 24
type input "14"
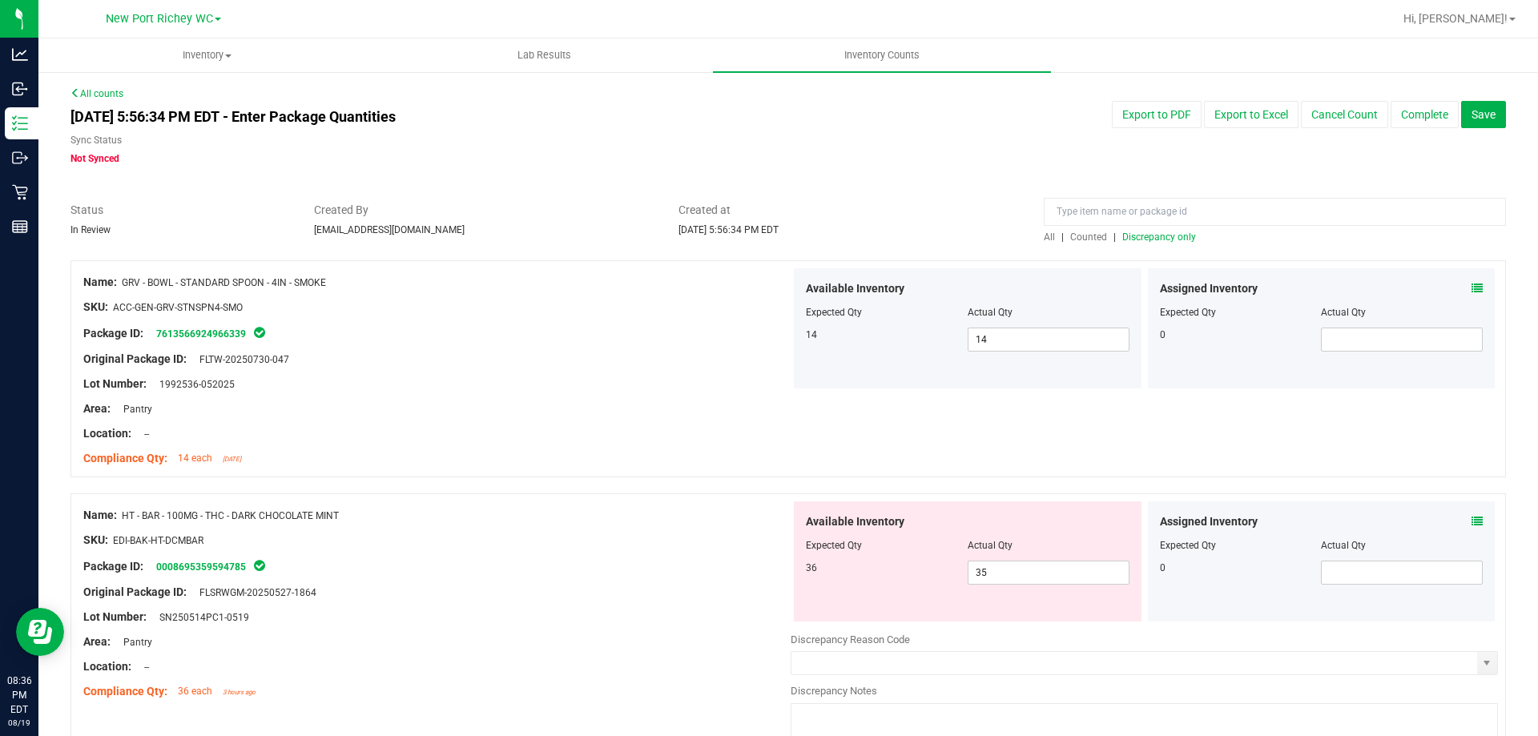
click at [1471, 521] on icon at bounding box center [1476, 521] width 11 height 11
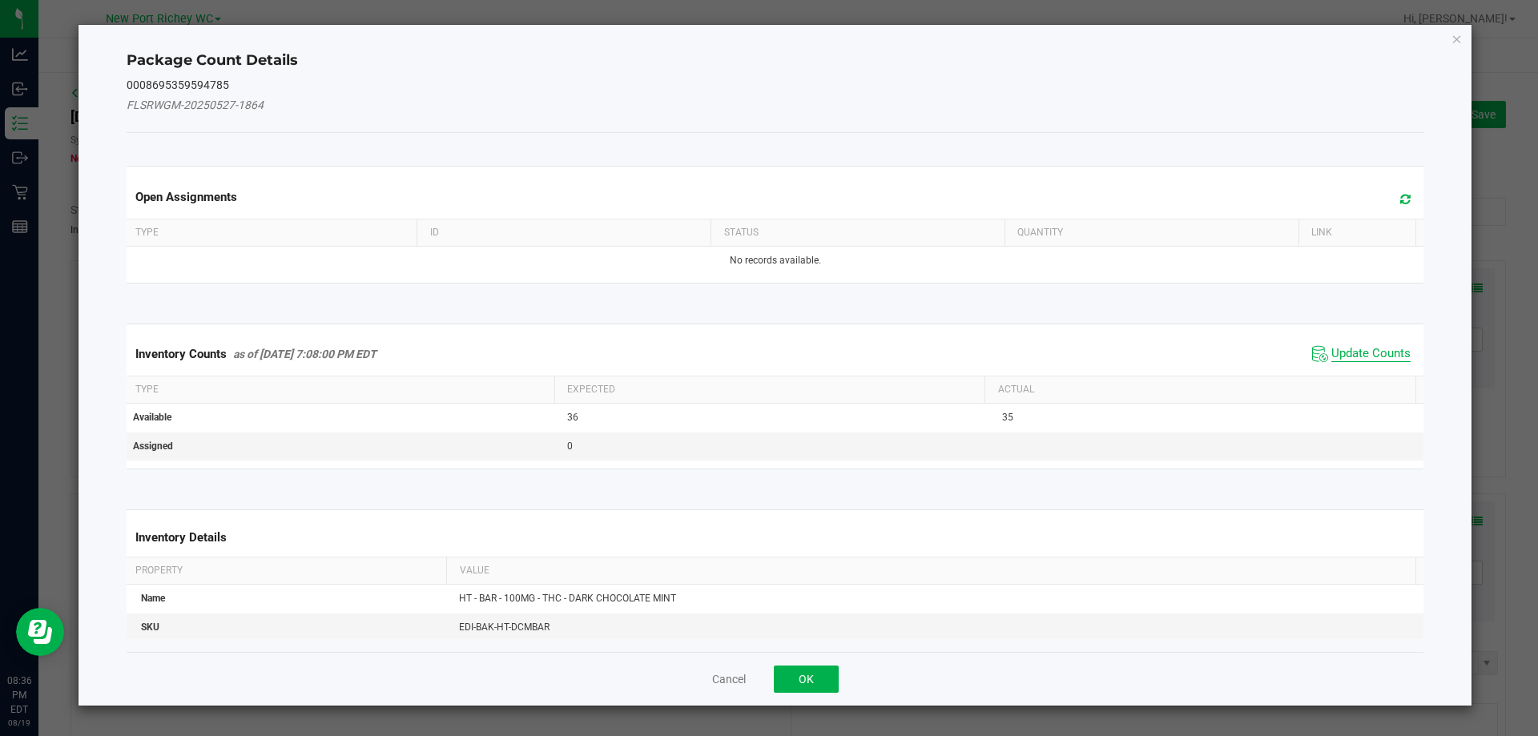
click at [1363, 355] on span "Update Counts" at bounding box center [1370, 354] width 79 height 16
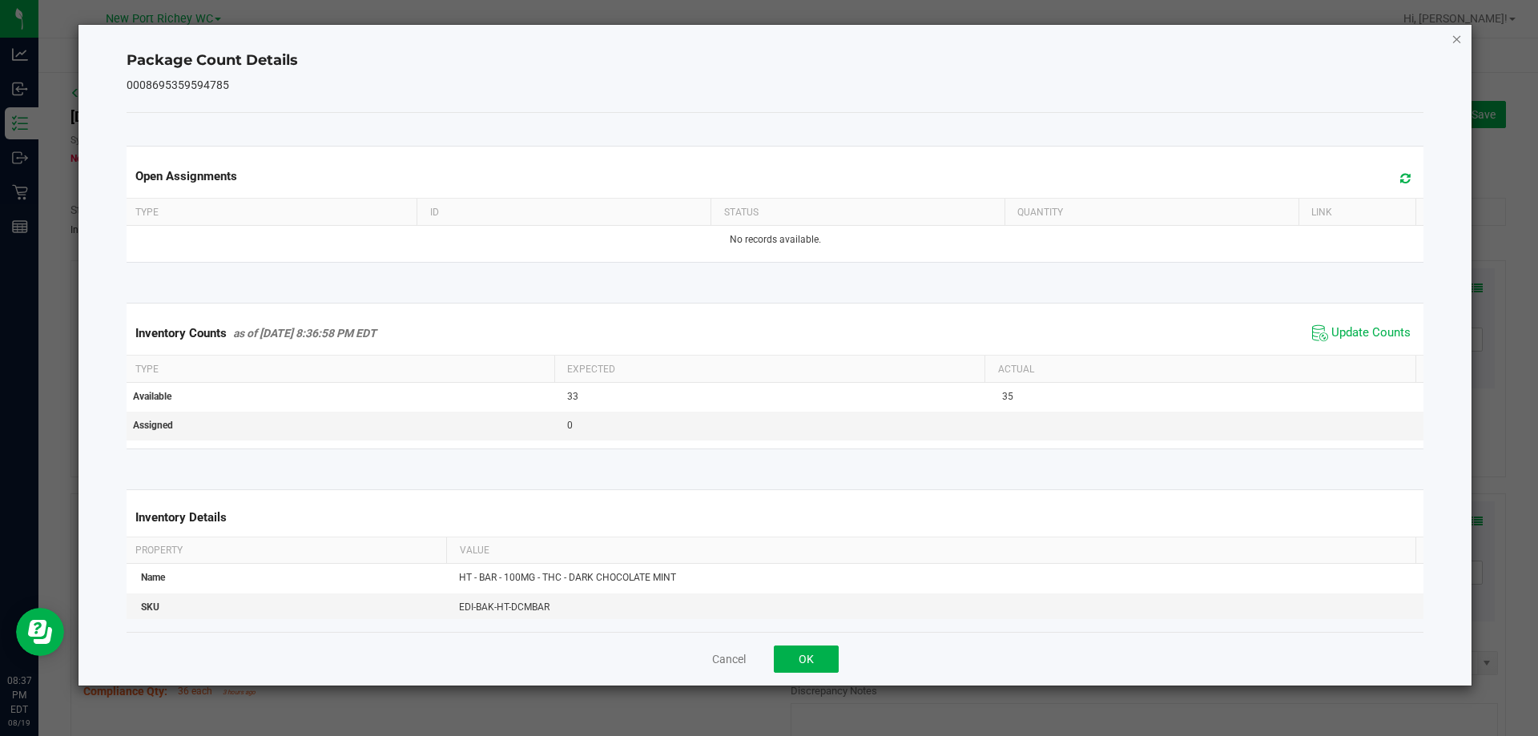
click at [1454, 33] on icon "Close" at bounding box center [1456, 38] width 11 height 19
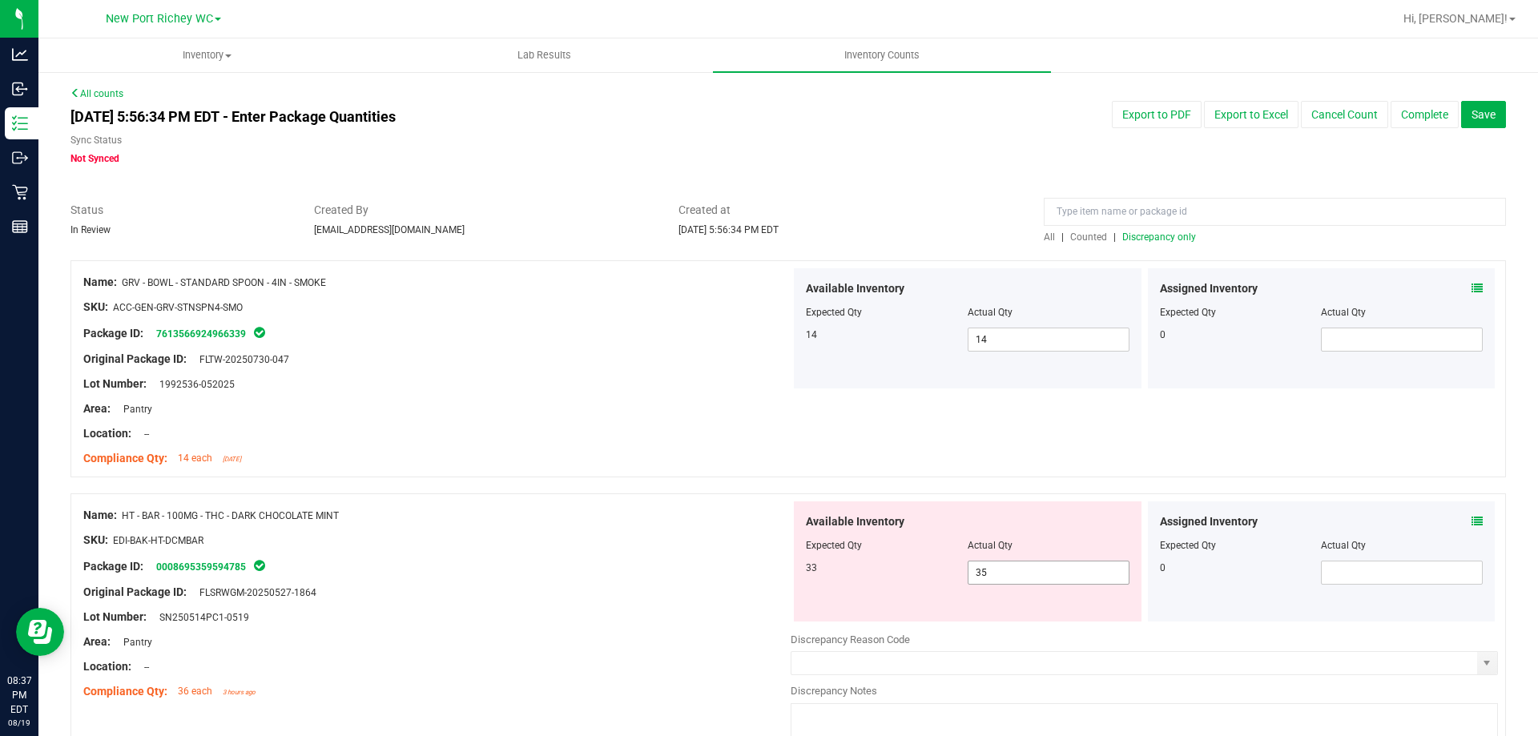
click at [1001, 568] on input "35" at bounding box center [1048, 572] width 160 height 22
type input "33"
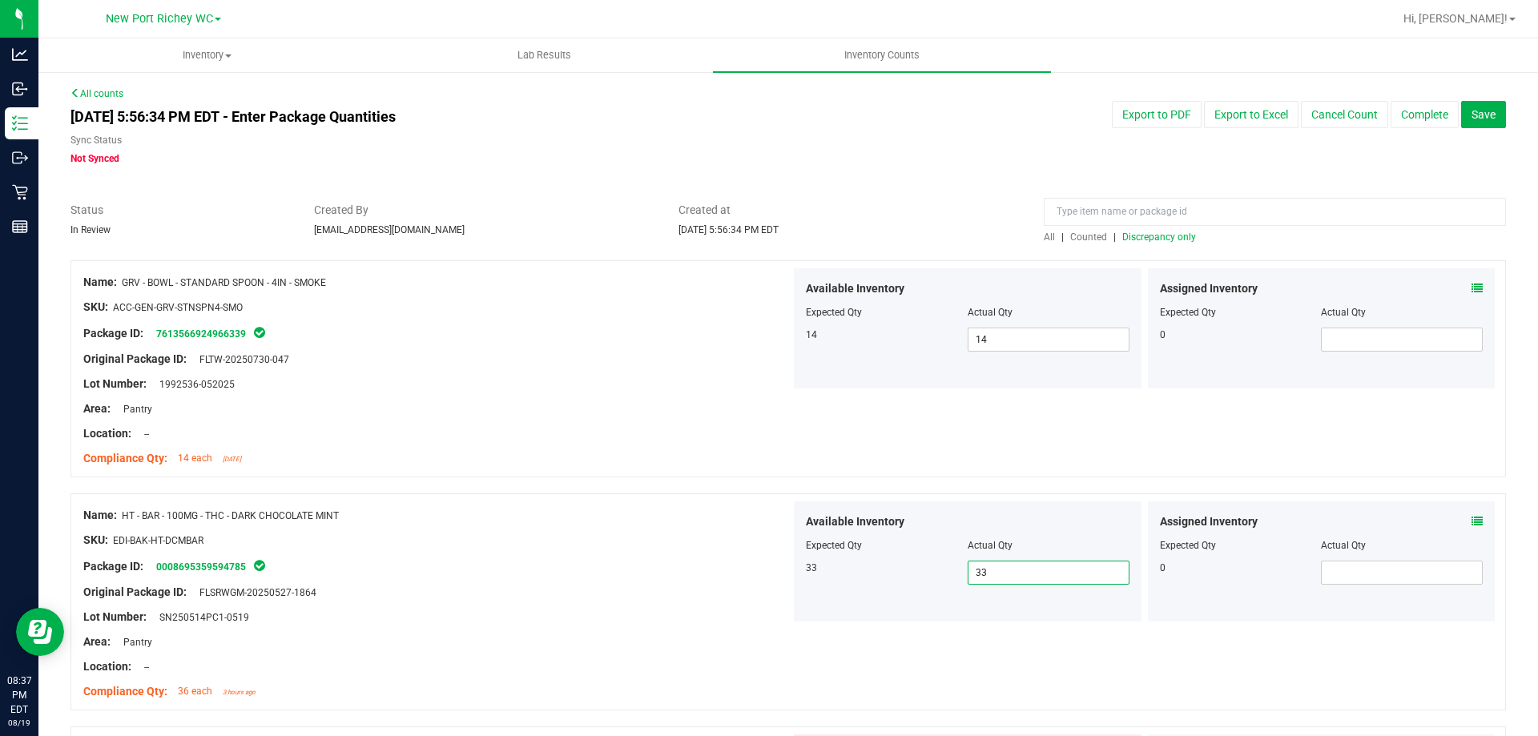
click at [1144, 231] on span "Discrepancy only" at bounding box center [1159, 236] width 74 height 11
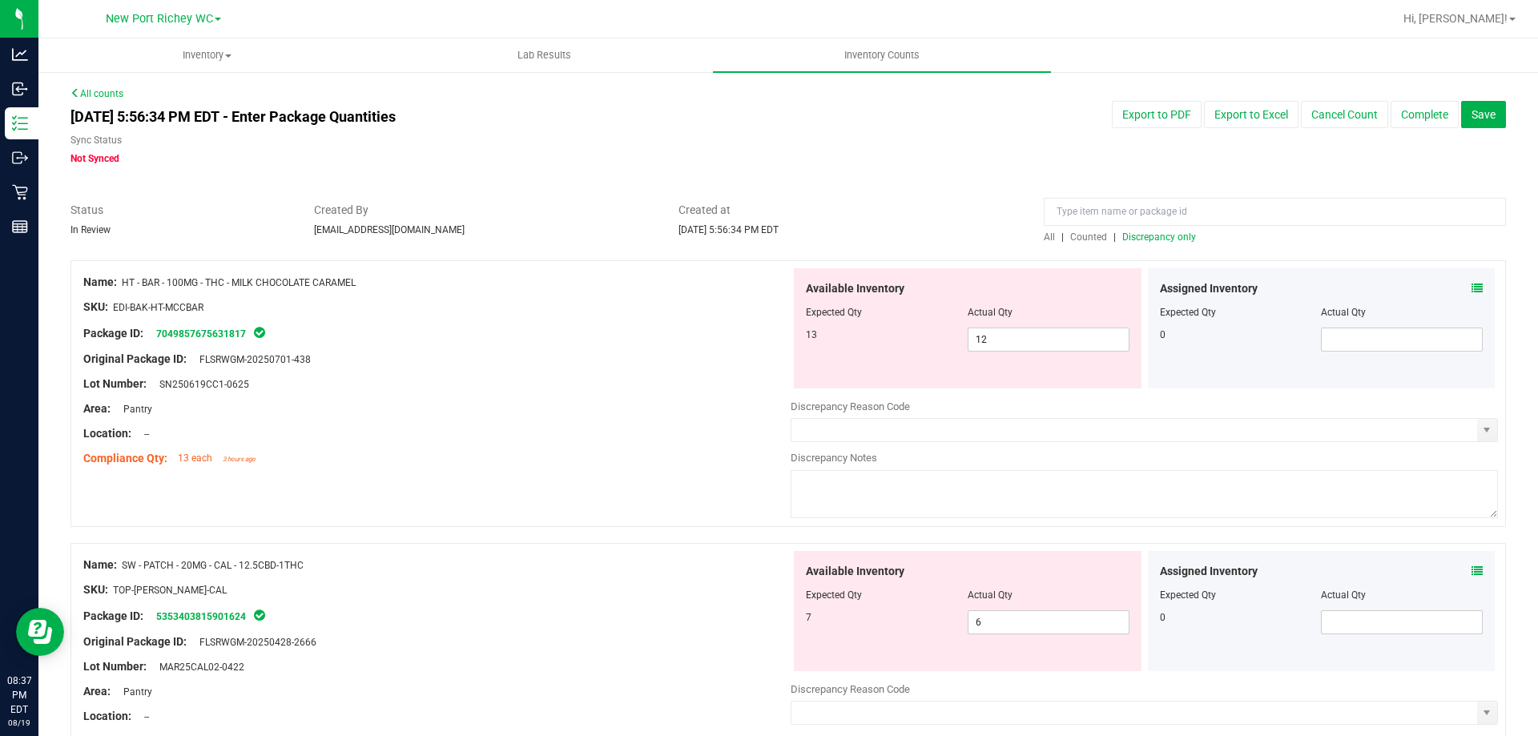
click at [1471, 286] on icon at bounding box center [1476, 288] width 11 height 11
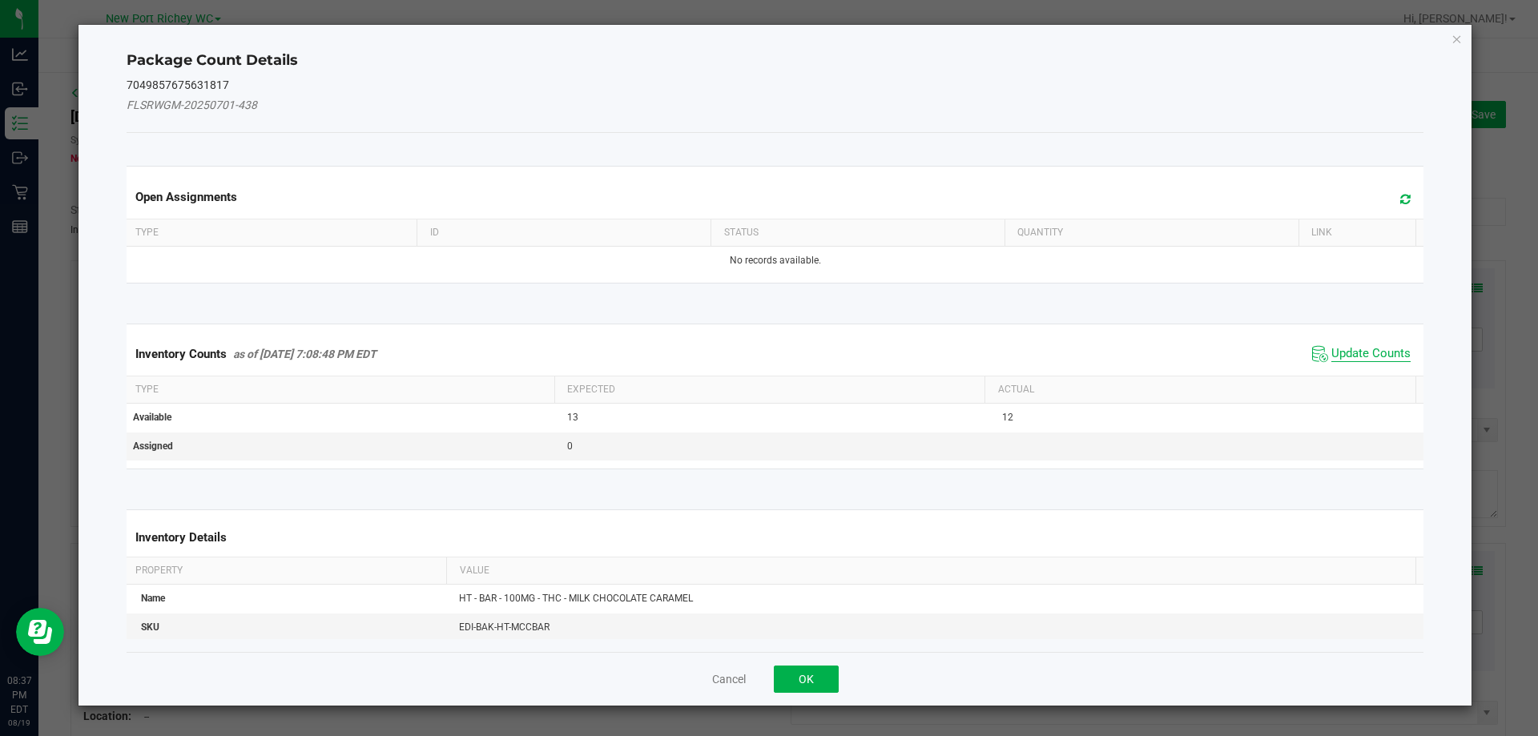
click at [1345, 357] on span "Update Counts" at bounding box center [1370, 354] width 79 height 16
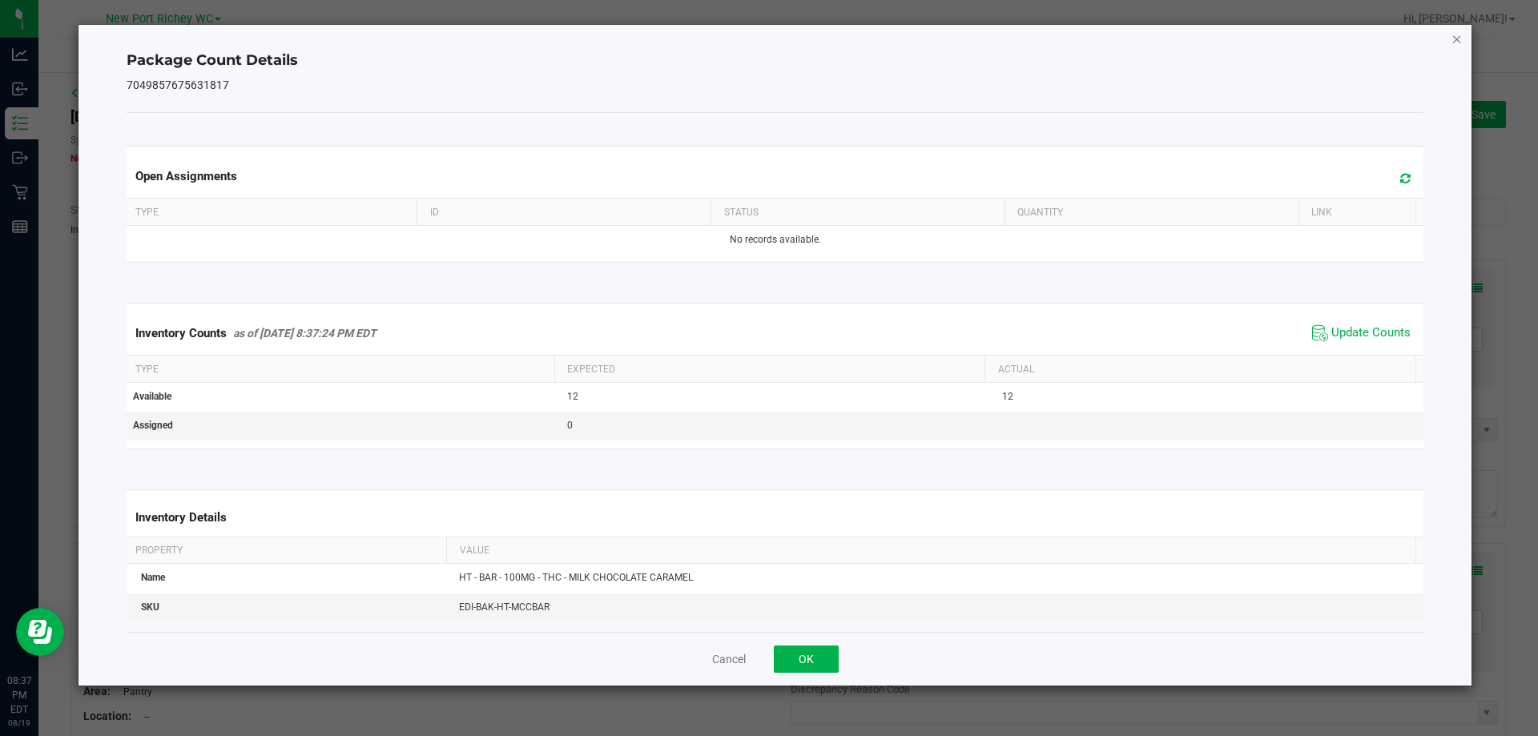
click at [1456, 37] on icon "Close" at bounding box center [1456, 38] width 11 height 19
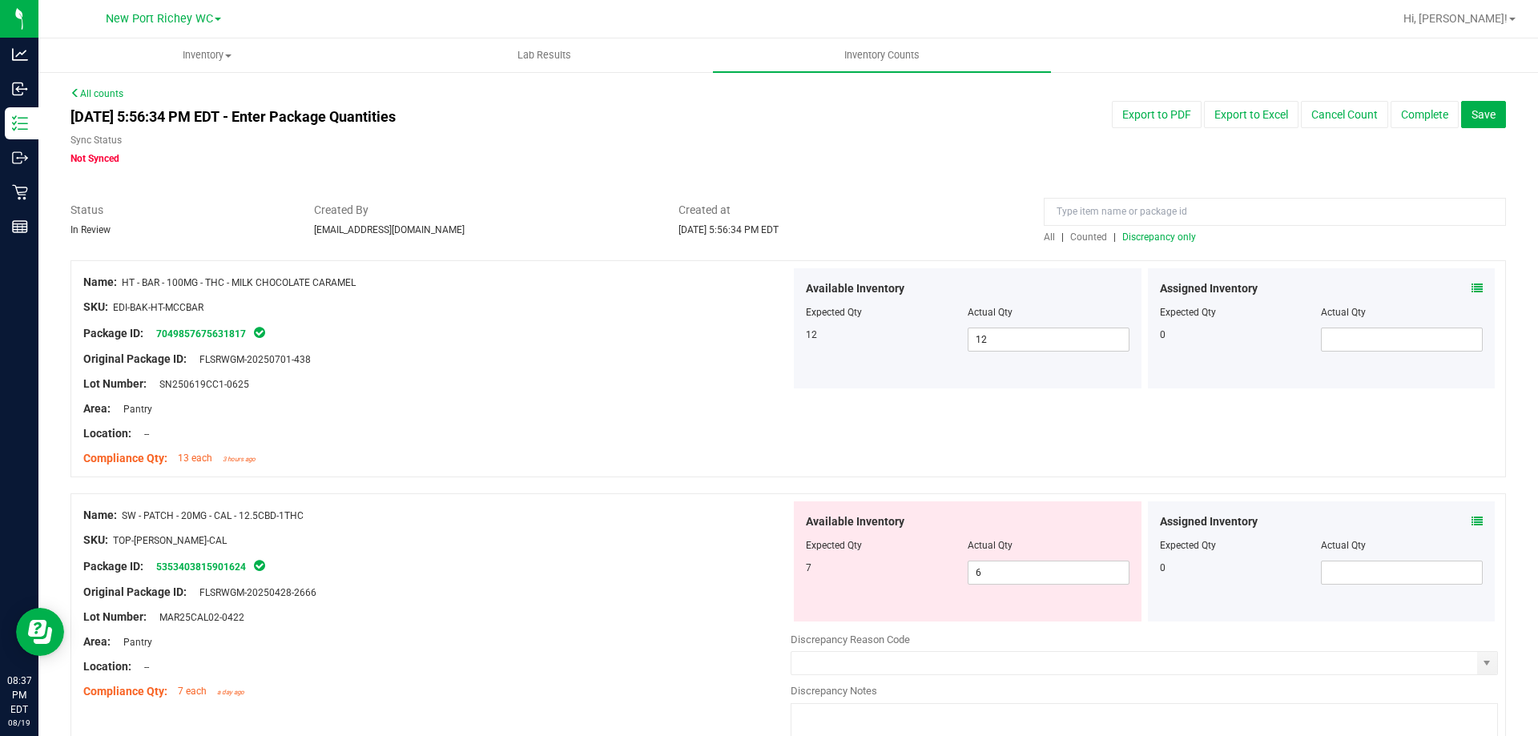
click at [1471, 518] on icon at bounding box center [1476, 521] width 11 height 11
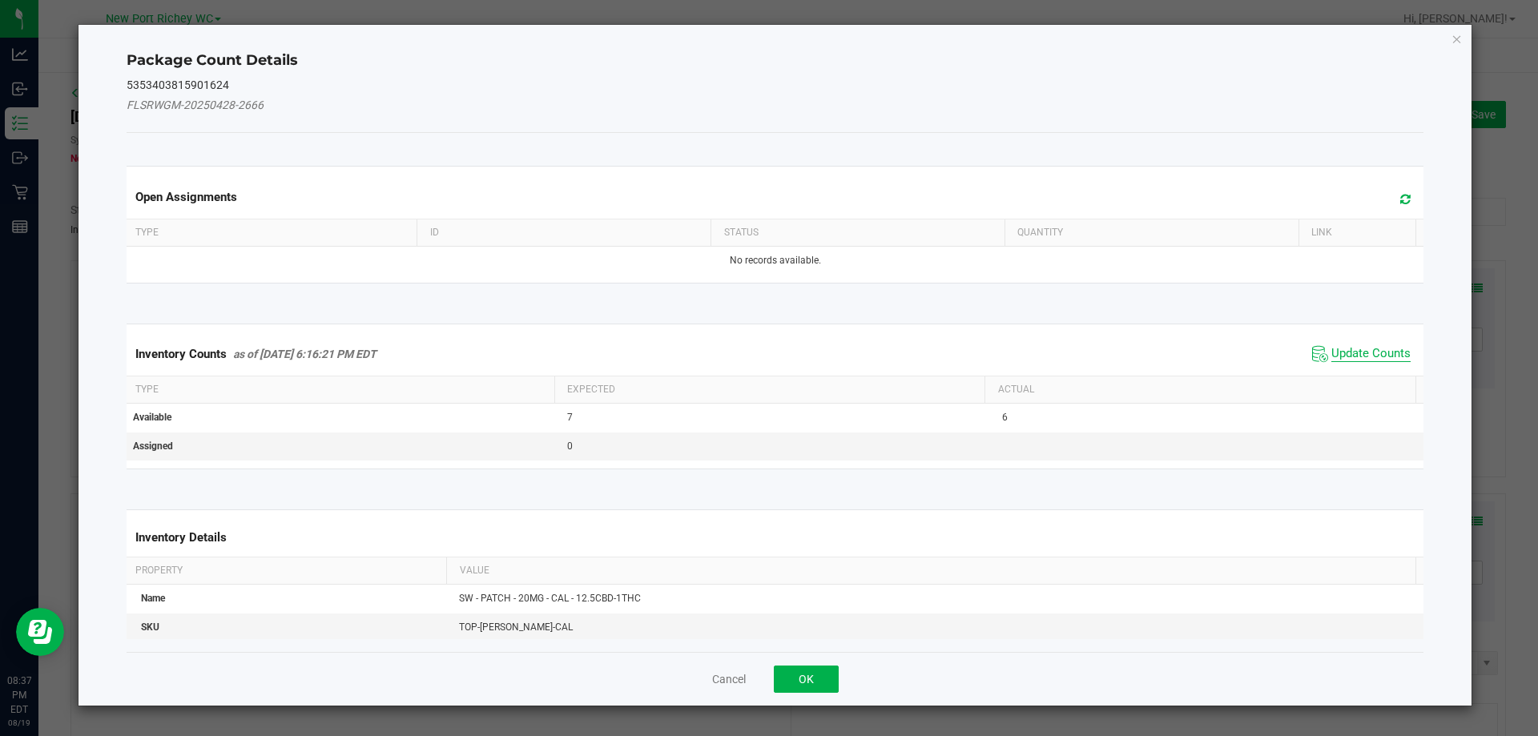
click at [1373, 356] on span "Update Counts" at bounding box center [1370, 354] width 79 height 16
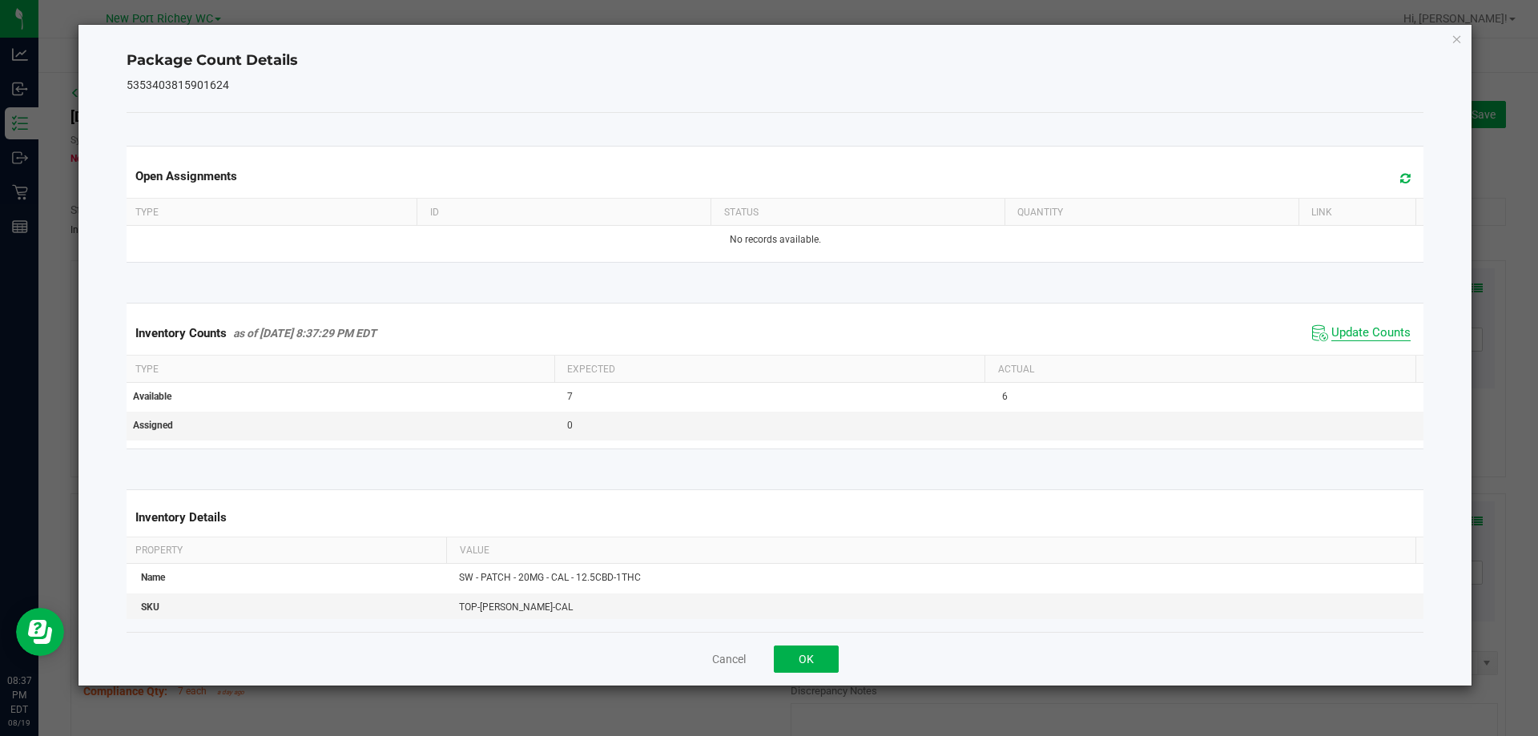
click at [1369, 333] on span "Update Counts" at bounding box center [1370, 333] width 79 height 16
click at [1461, 38] on icon "Close" at bounding box center [1456, 38] width 11 height 19
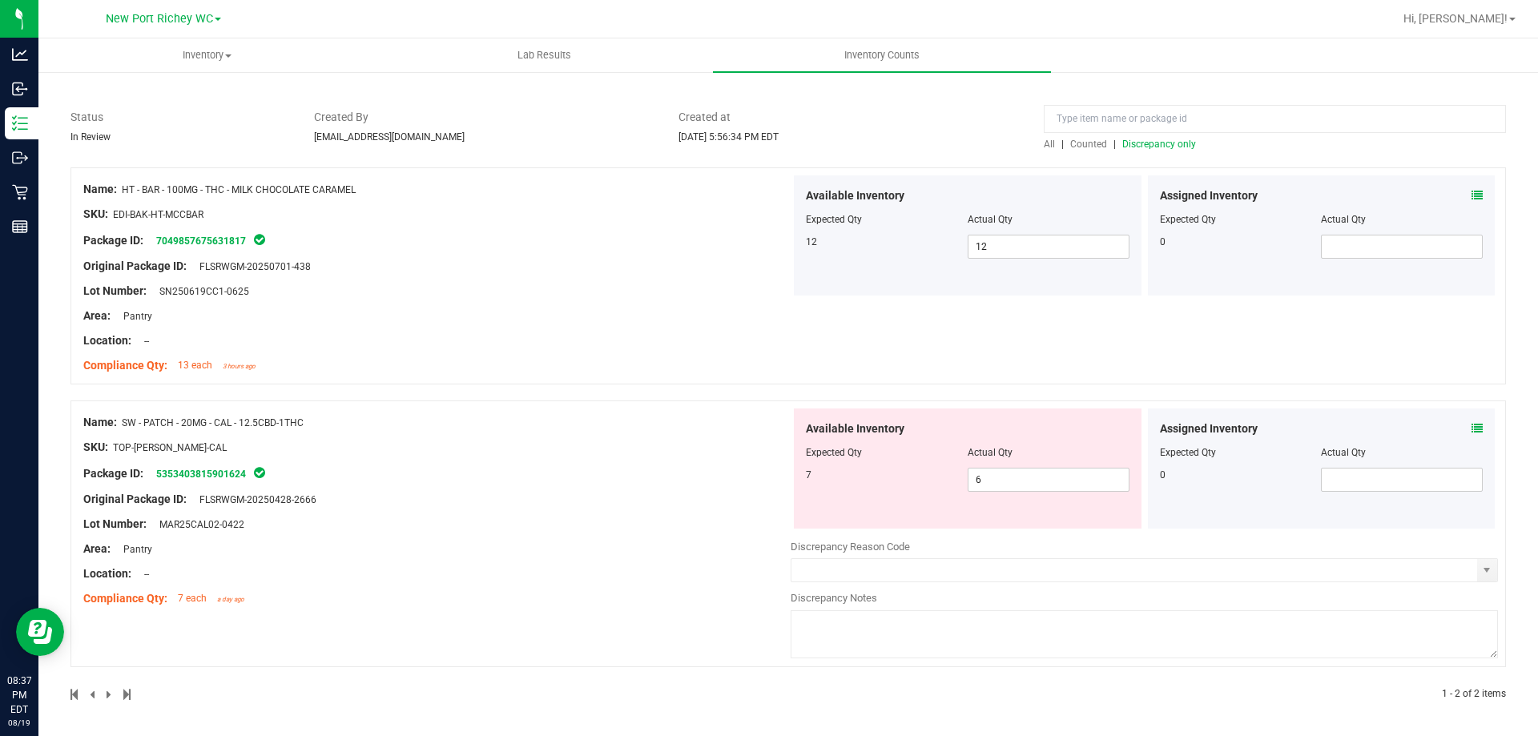
scroll to position [95, 0]
click at [1144, 145] on span "Discrepancy only" at bounding box center [1159, 142] width 74 height 11
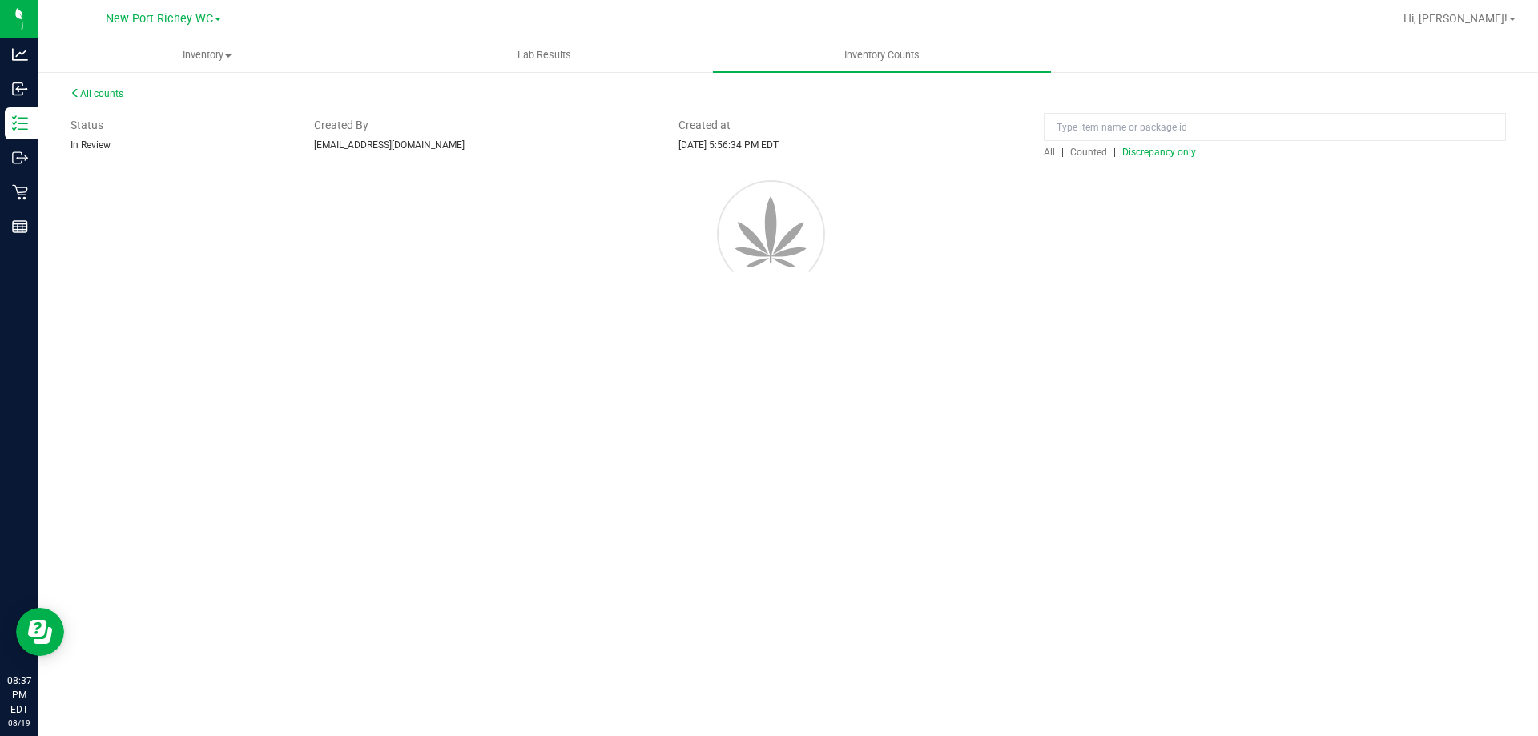
scroll to position [0, 0]
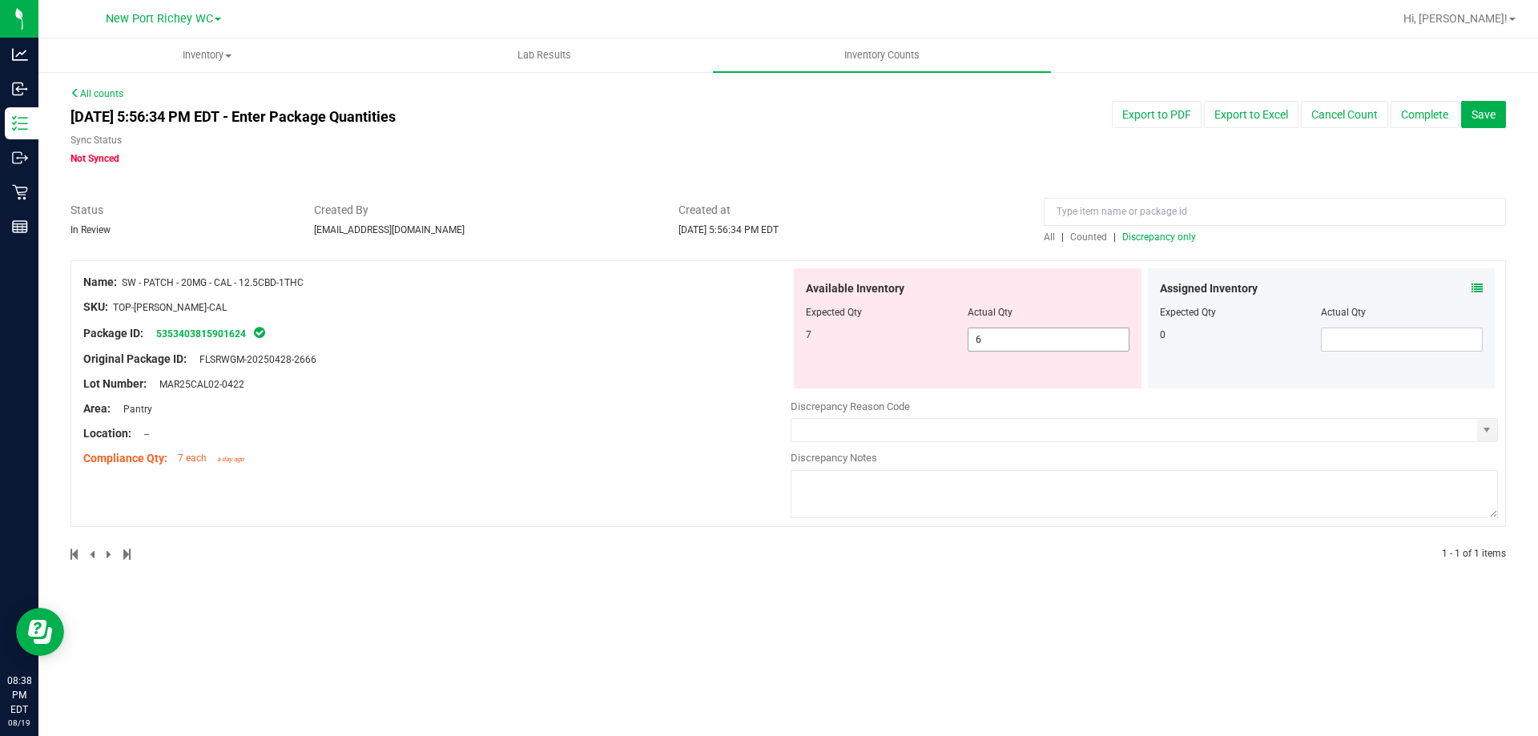
click at [1001, 344] on input "6" at bounding box center [1048, 339] width 160 height 22
type input "7"
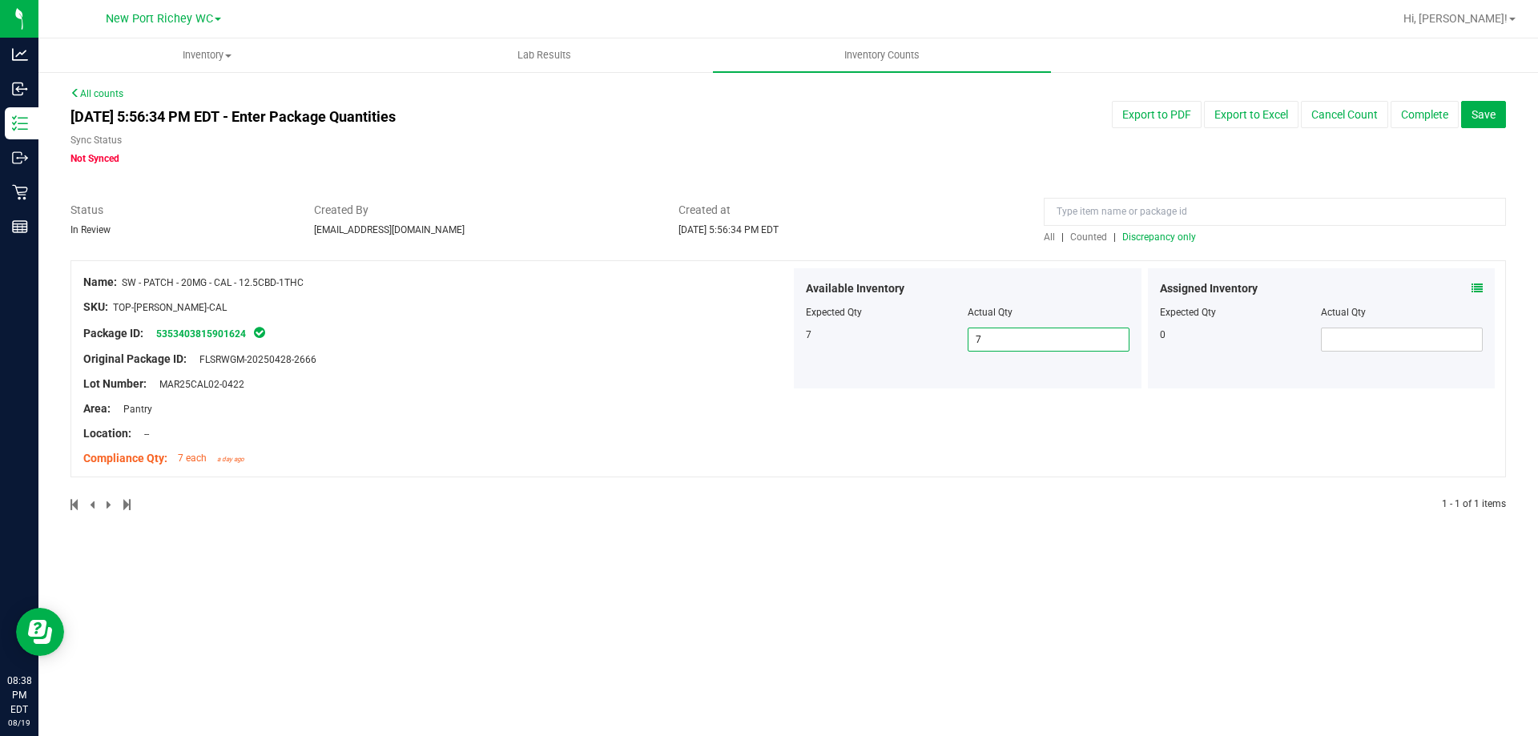
click at [1143, 241] on span "Discrepancy only" at bounding box center [1159, 236] width 74 height 11
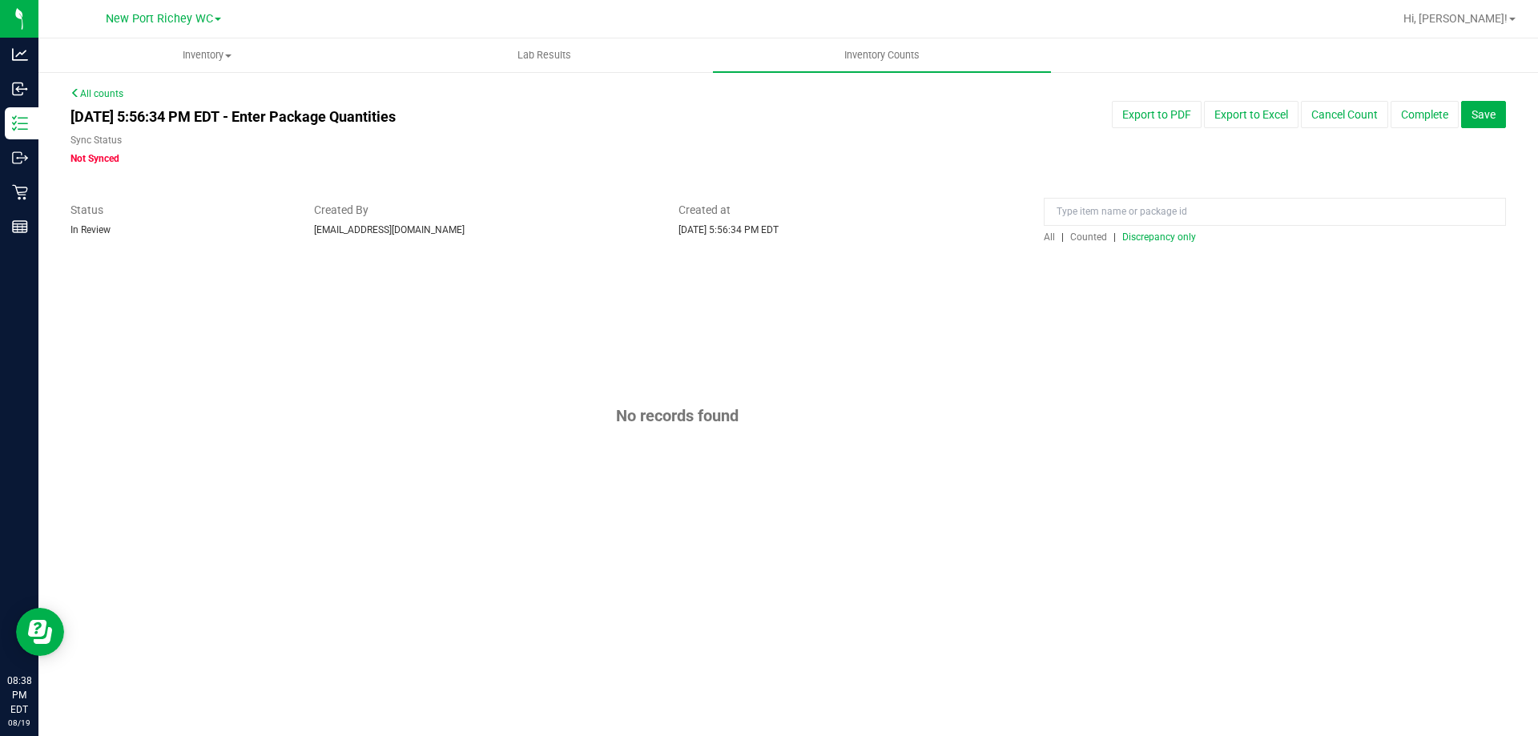
click at [1153, 239] on span "Discrepancy only" at bounding box center [1159, 236] width 74 height 11
click at [1411, 119] on button "Complete" at bounding box center [1424, 114] width 68 height 27
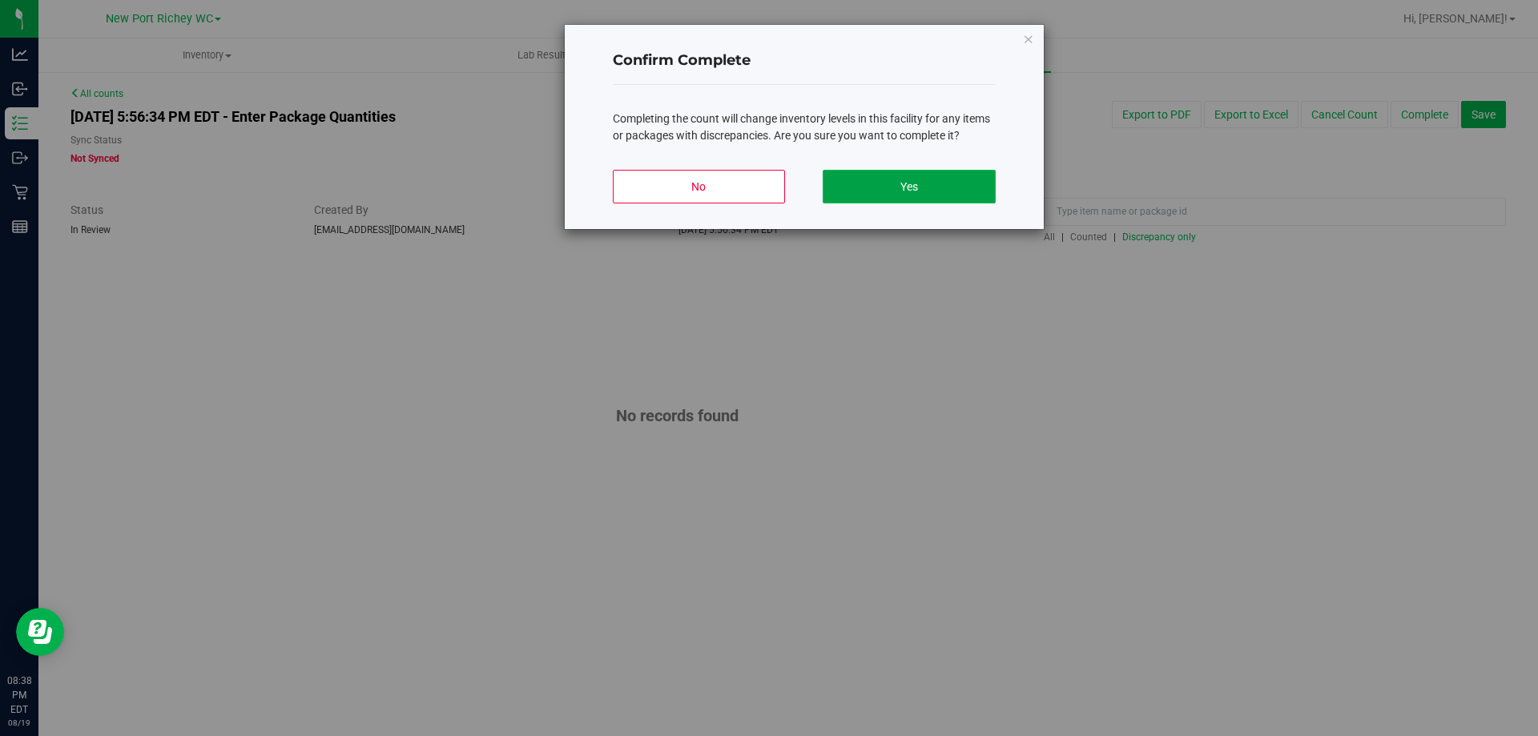
click at [946, 180] on button "Yes" at bounding box center [909, 187] width 172 height 34
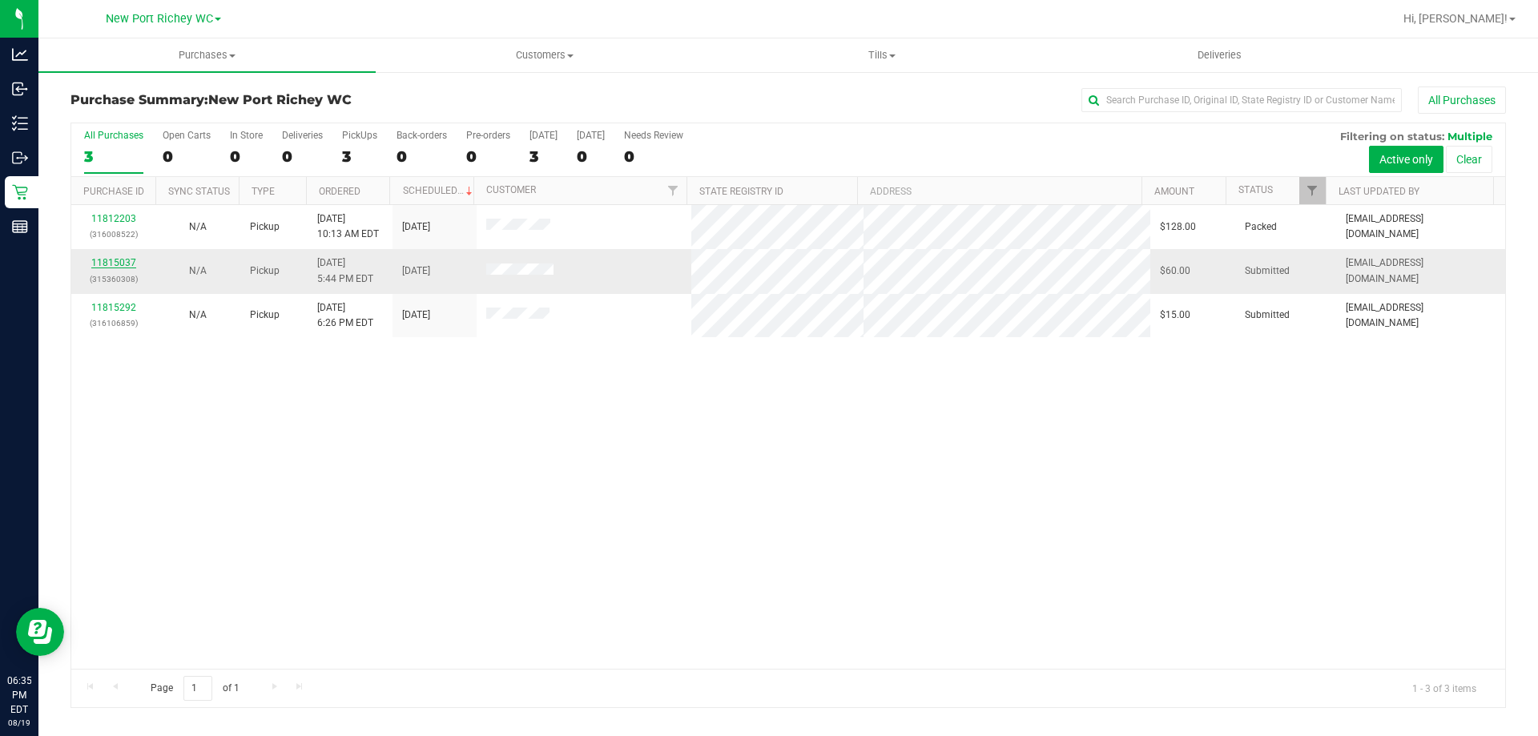
click at [117, 264] on link "11815037" at bounding box center [113, 262] width 45 height 11
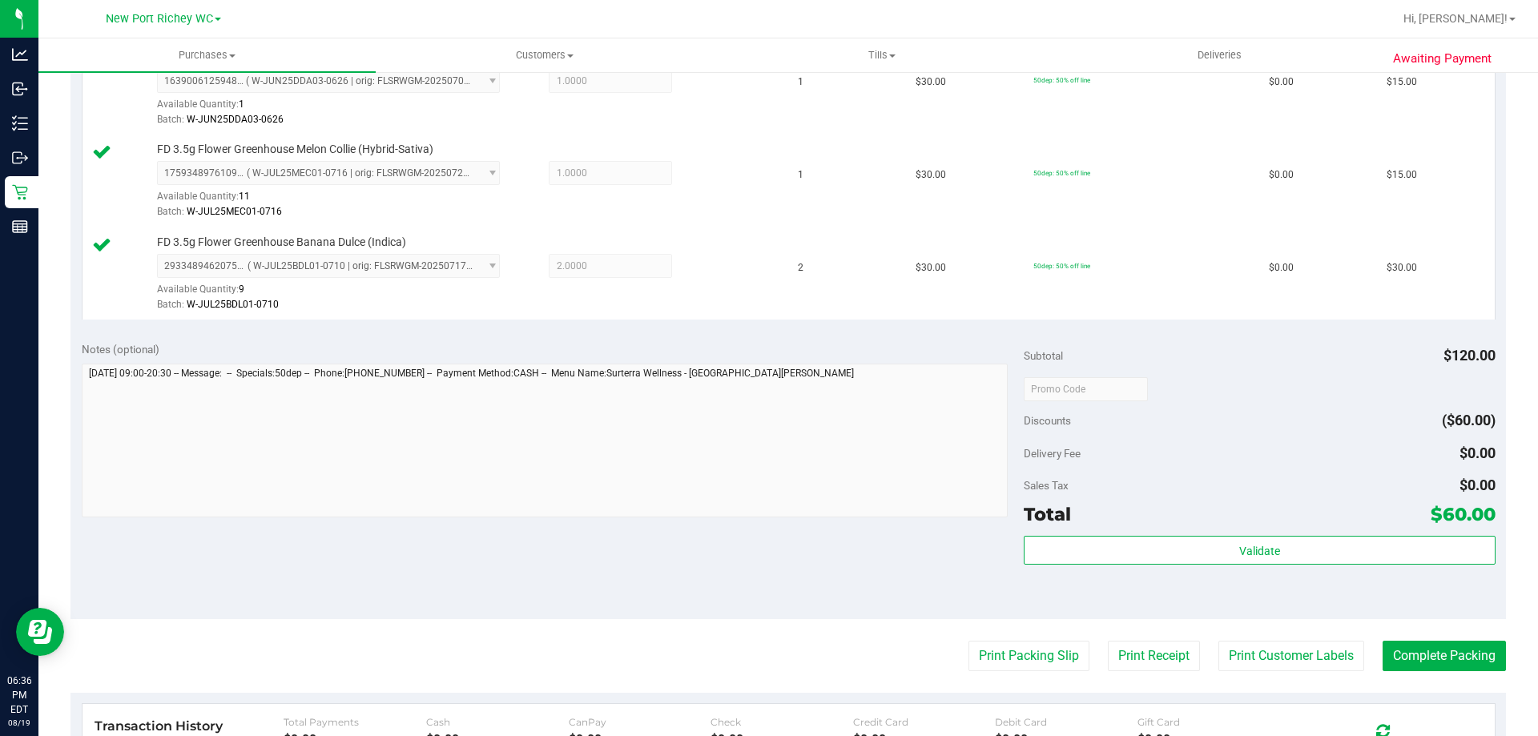
scroll to position [481, 0]
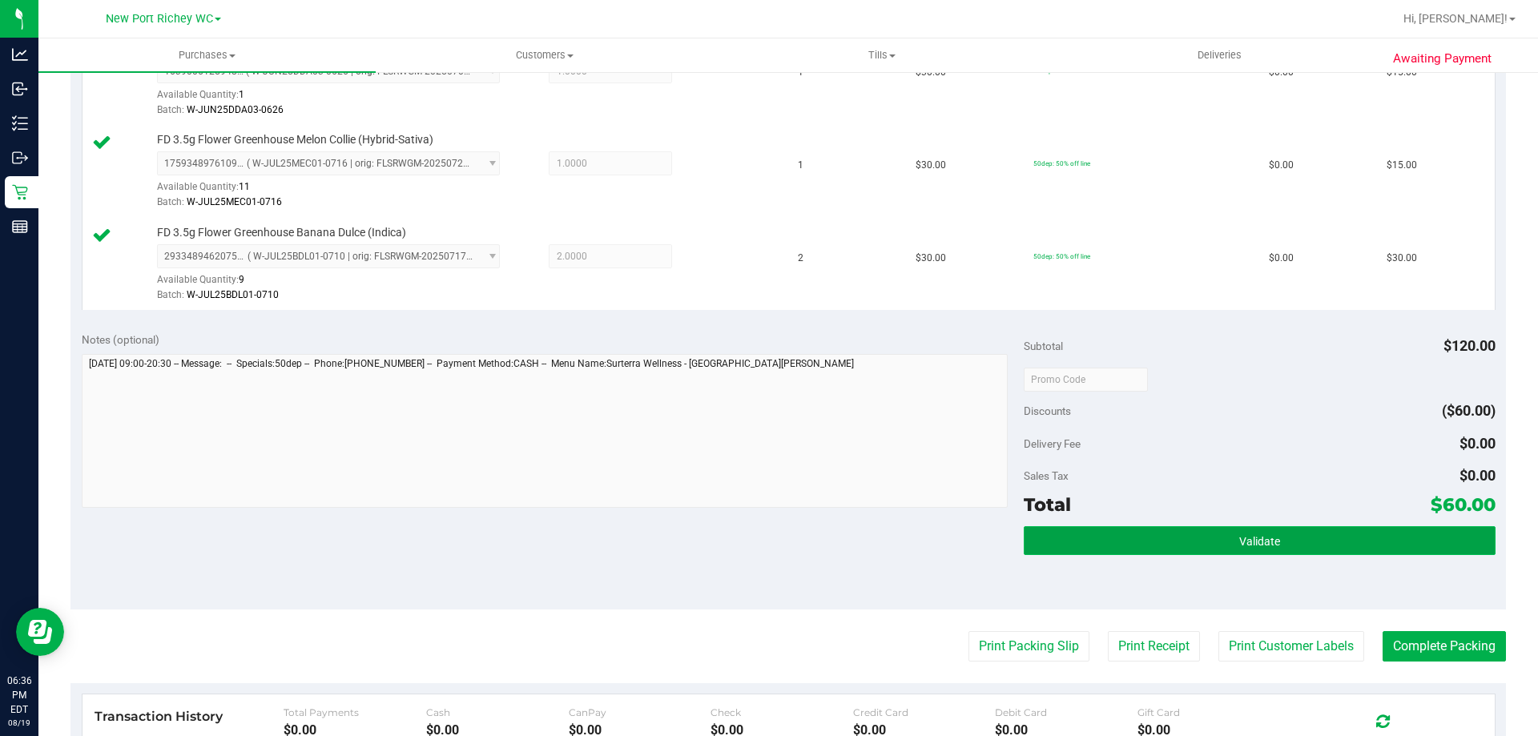
click at [1219, 546] on button "Validate" at bounding box center [1259, 540] width 471 height 29
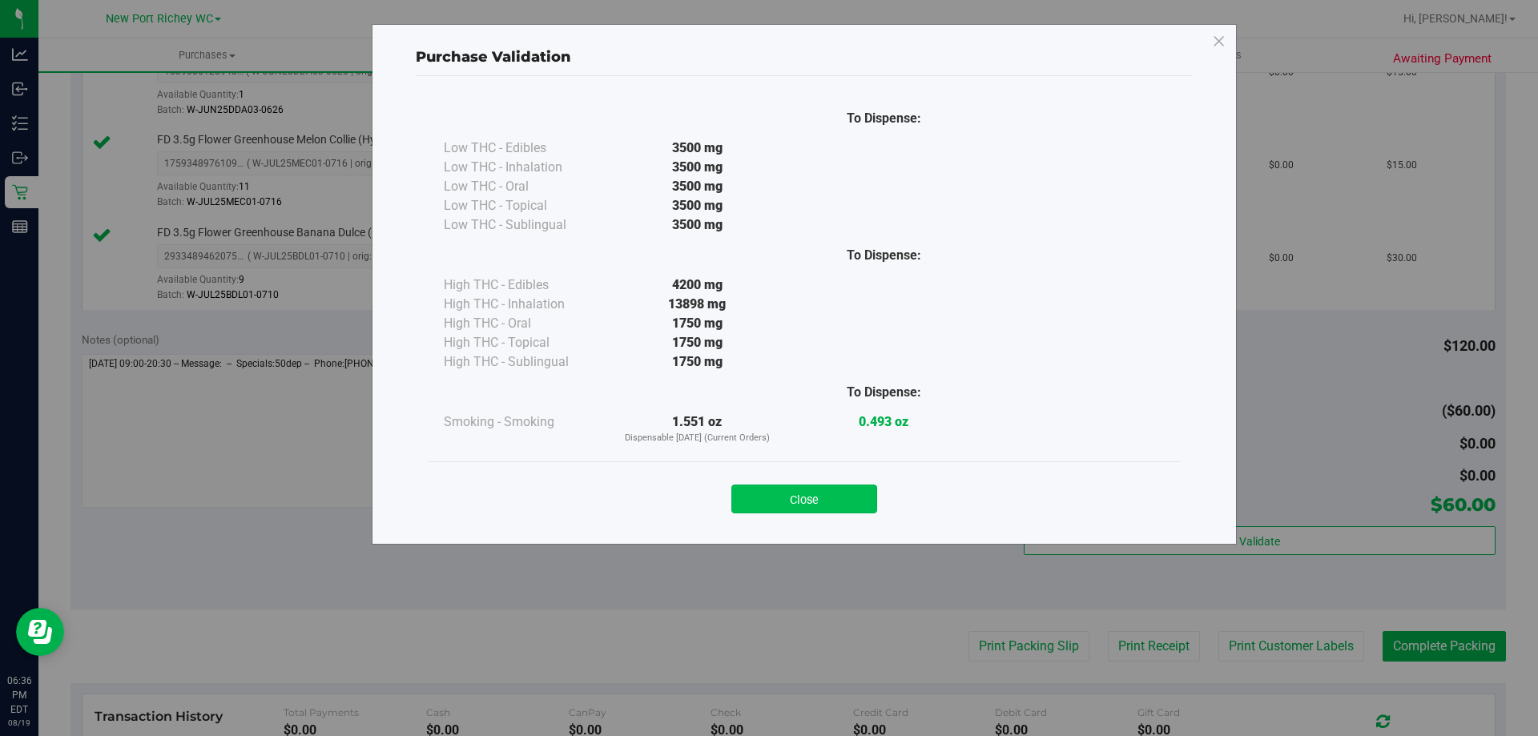
click at [825, 489] on button "Close" at bounding box center [804, 499] width 146 height 29
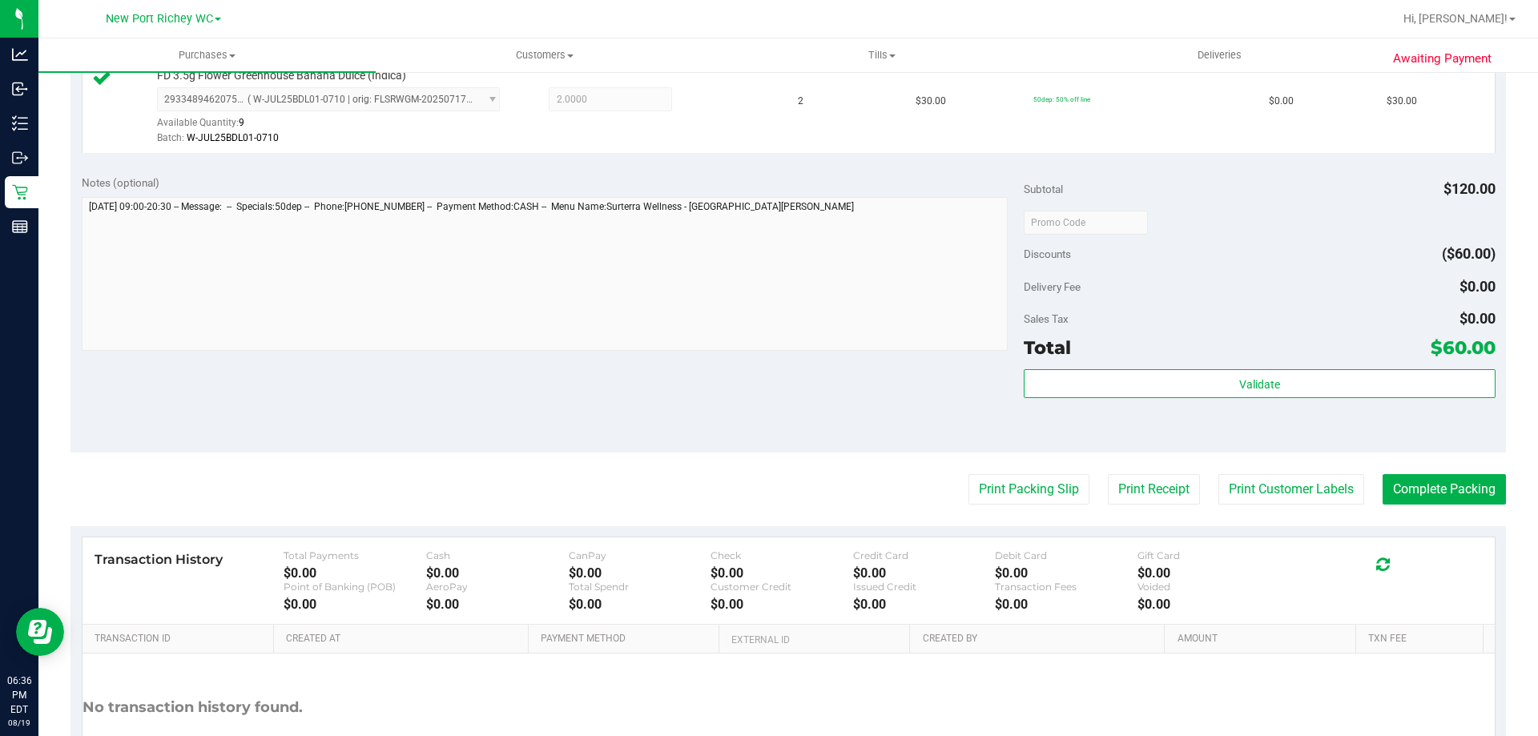
scroll to position [641, 0]
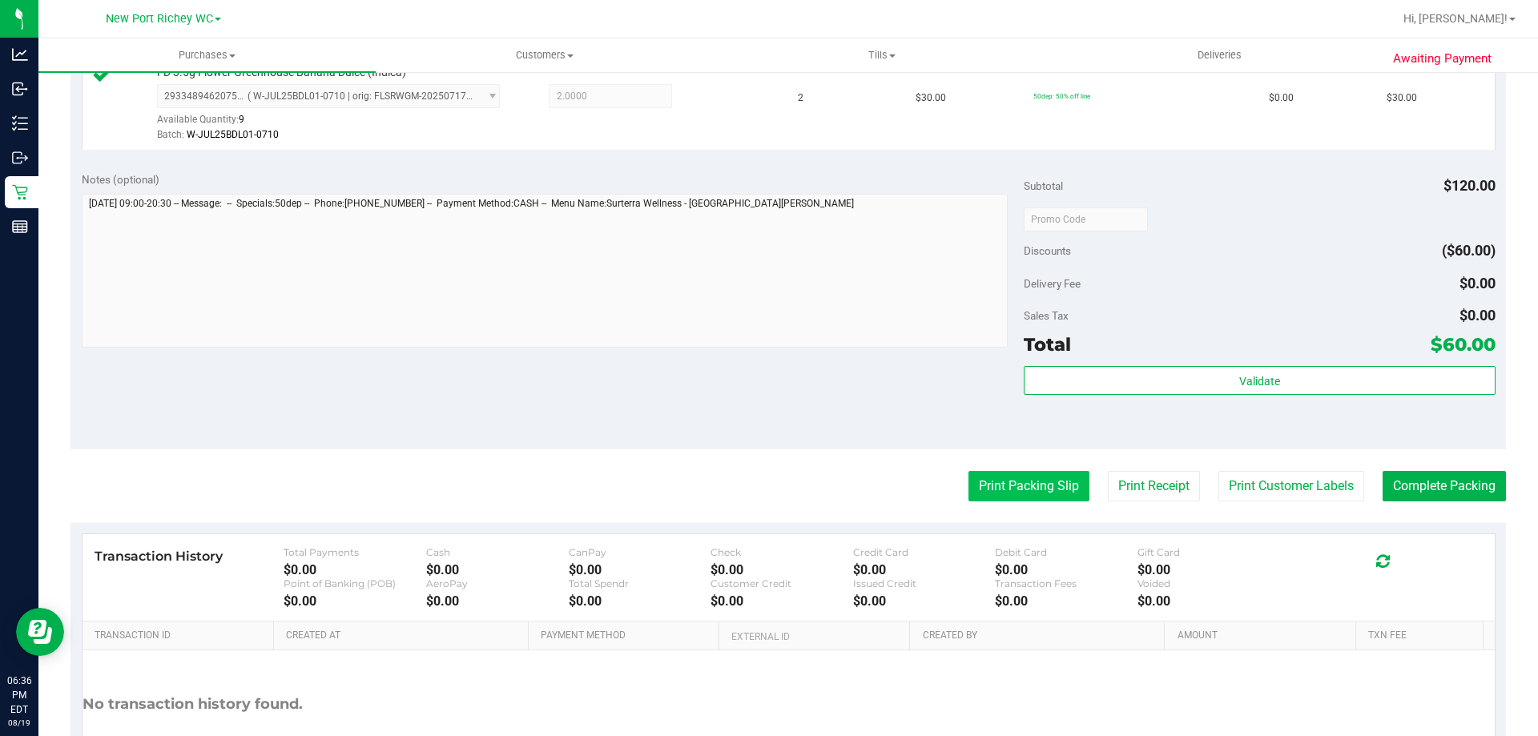
click at [968, 489] on button "Print Packing Slip" at bounding box center [1028, 486] width 121 height 30
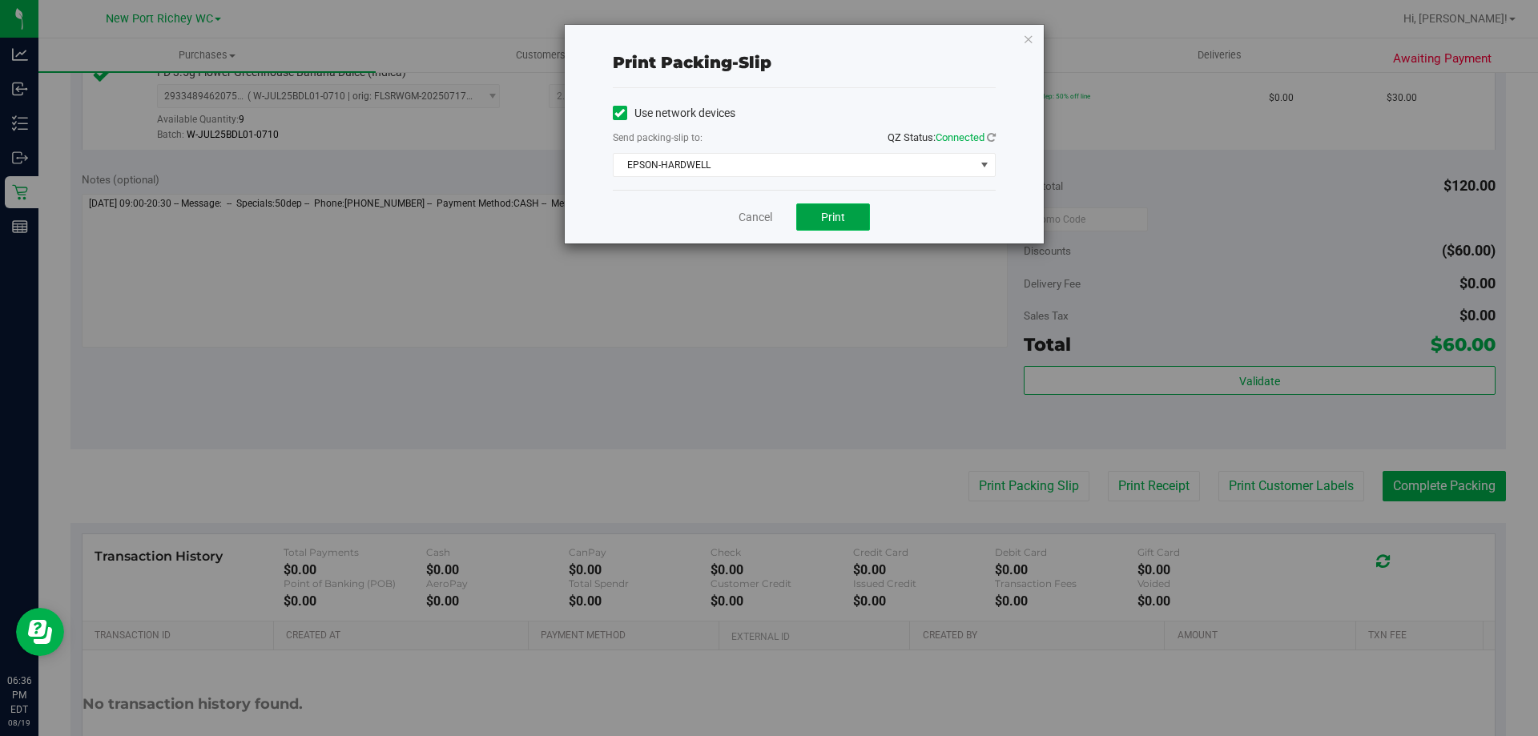
click at [835, 209] on button "Print" at bounding box center [833, 216] width 74 height 27
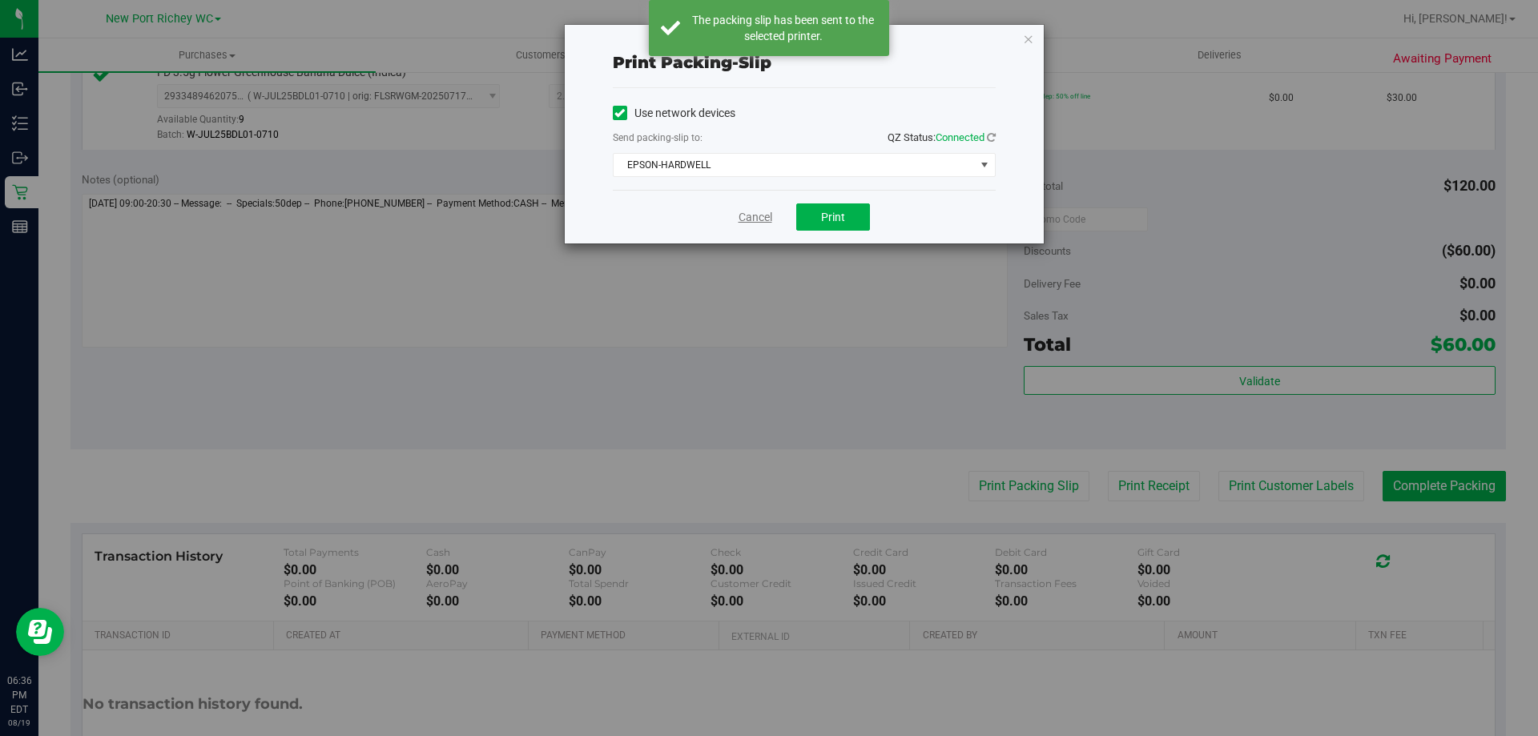
click at [768, 219] on link "Cancel" at bounding box center [755, 217] width 34 height 17
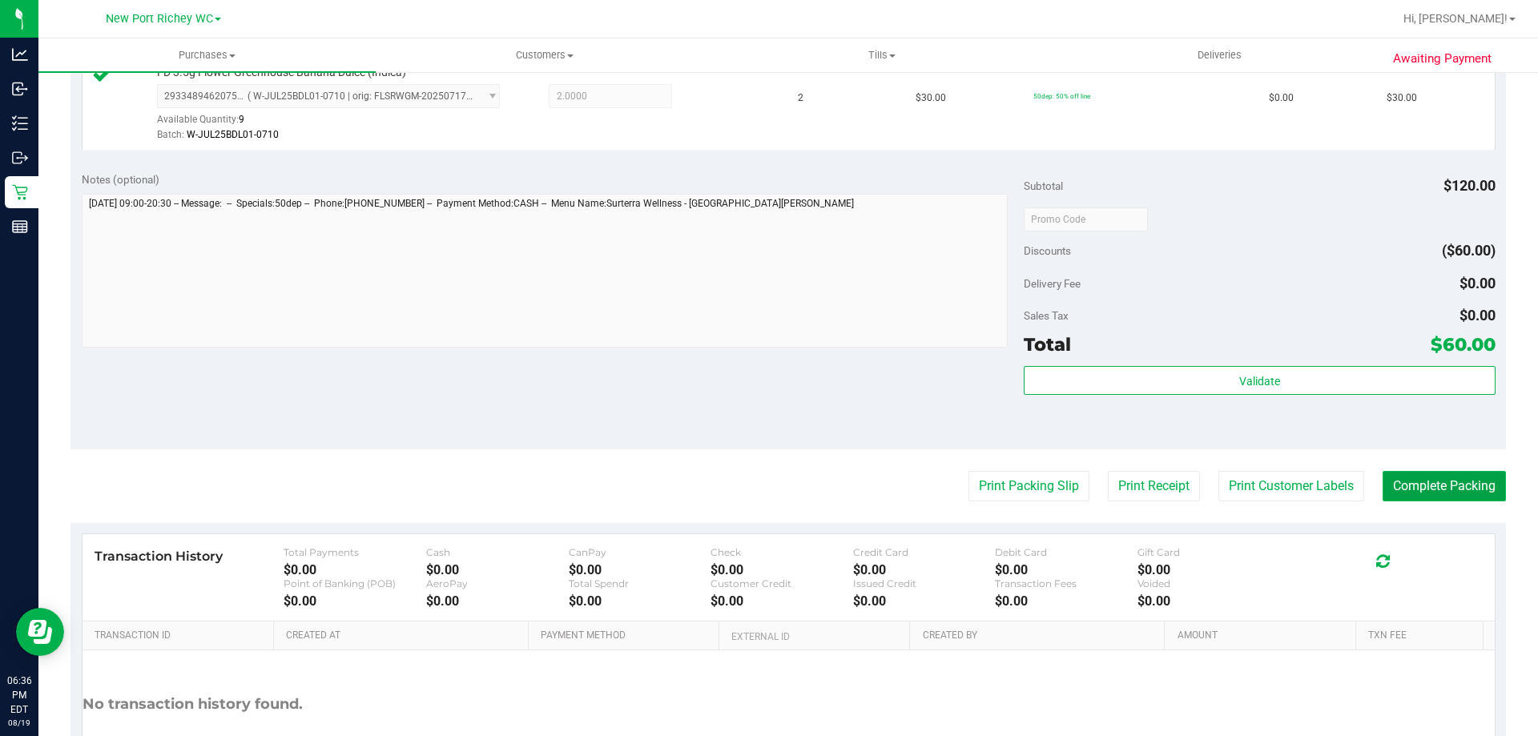
click at [1406, 482] on button "Complete Packing" at bounding box center [1443, 486] width 123 height 30
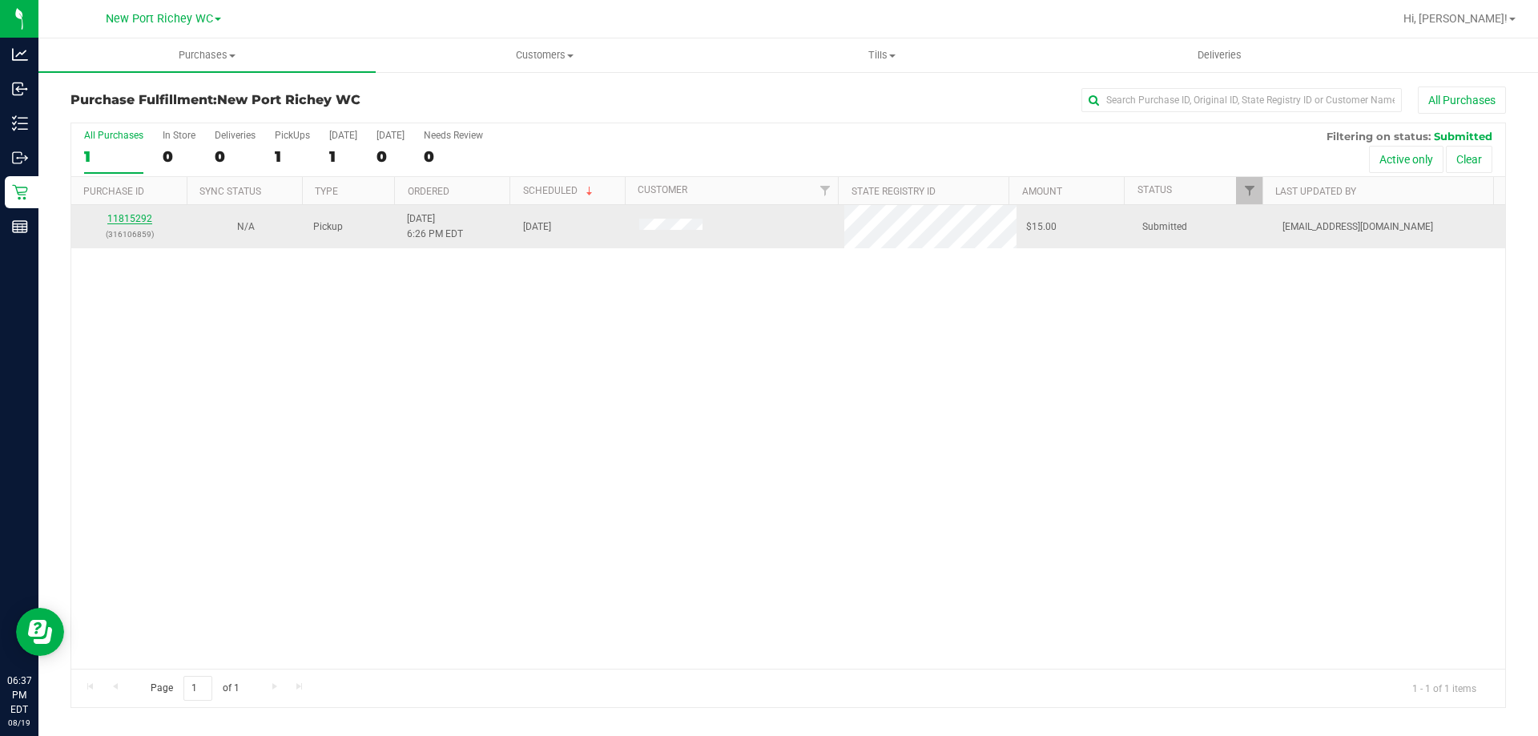
click at [139, 217] on link "11815292" at bounding box center [129, 218] width 45 height 11
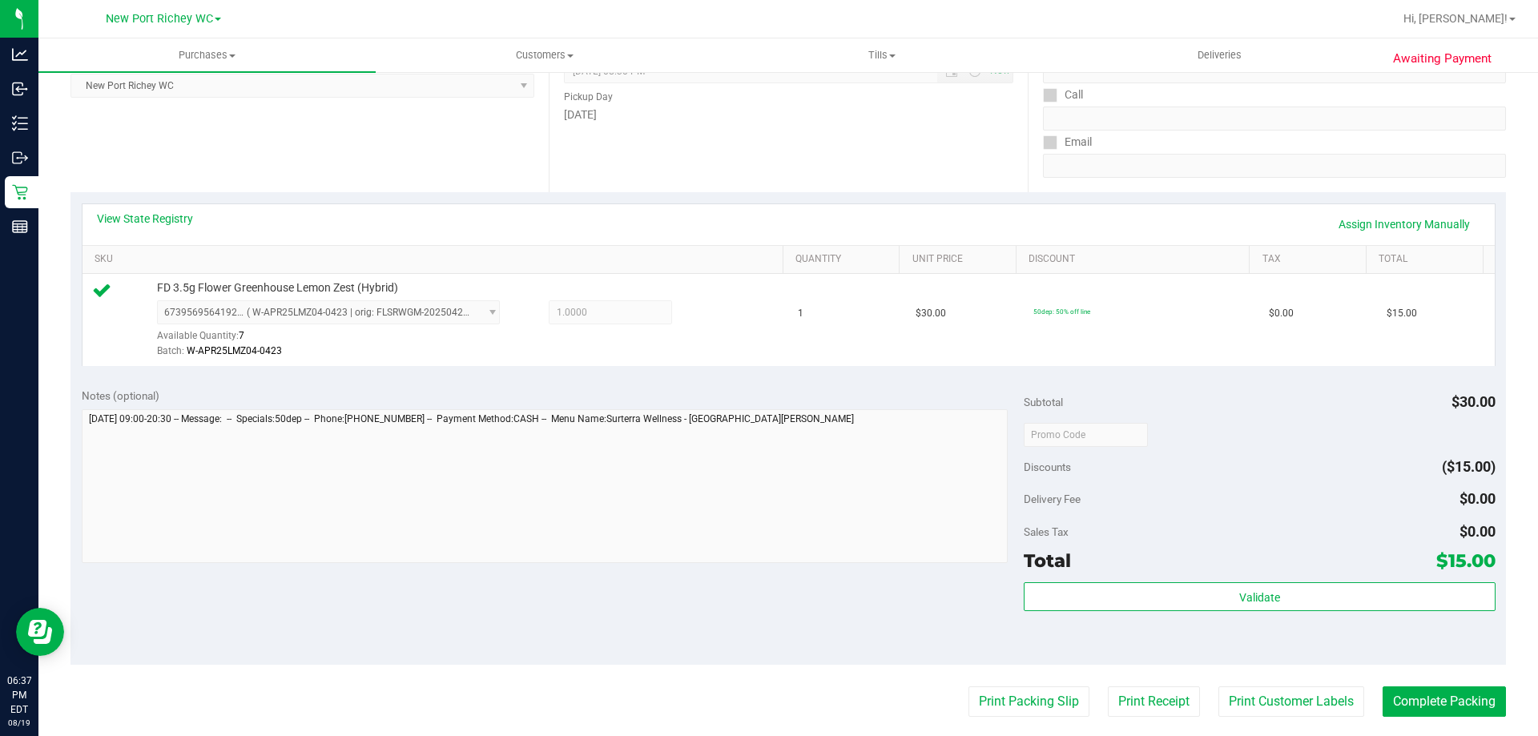
scroll to position [240, 0]
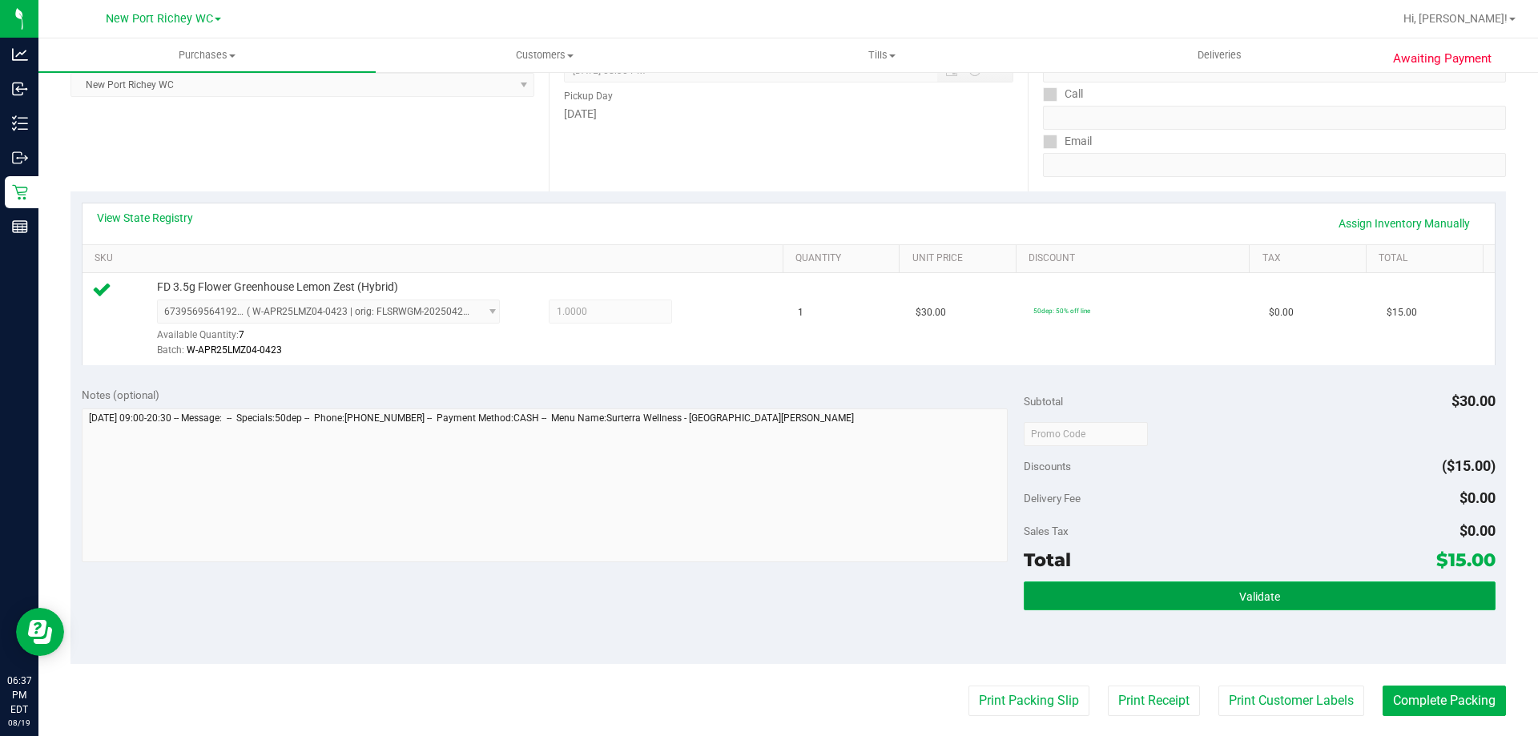
click at [1213, 592] on button "Validate" at bounding box center [1259, 595] width 471 height 29
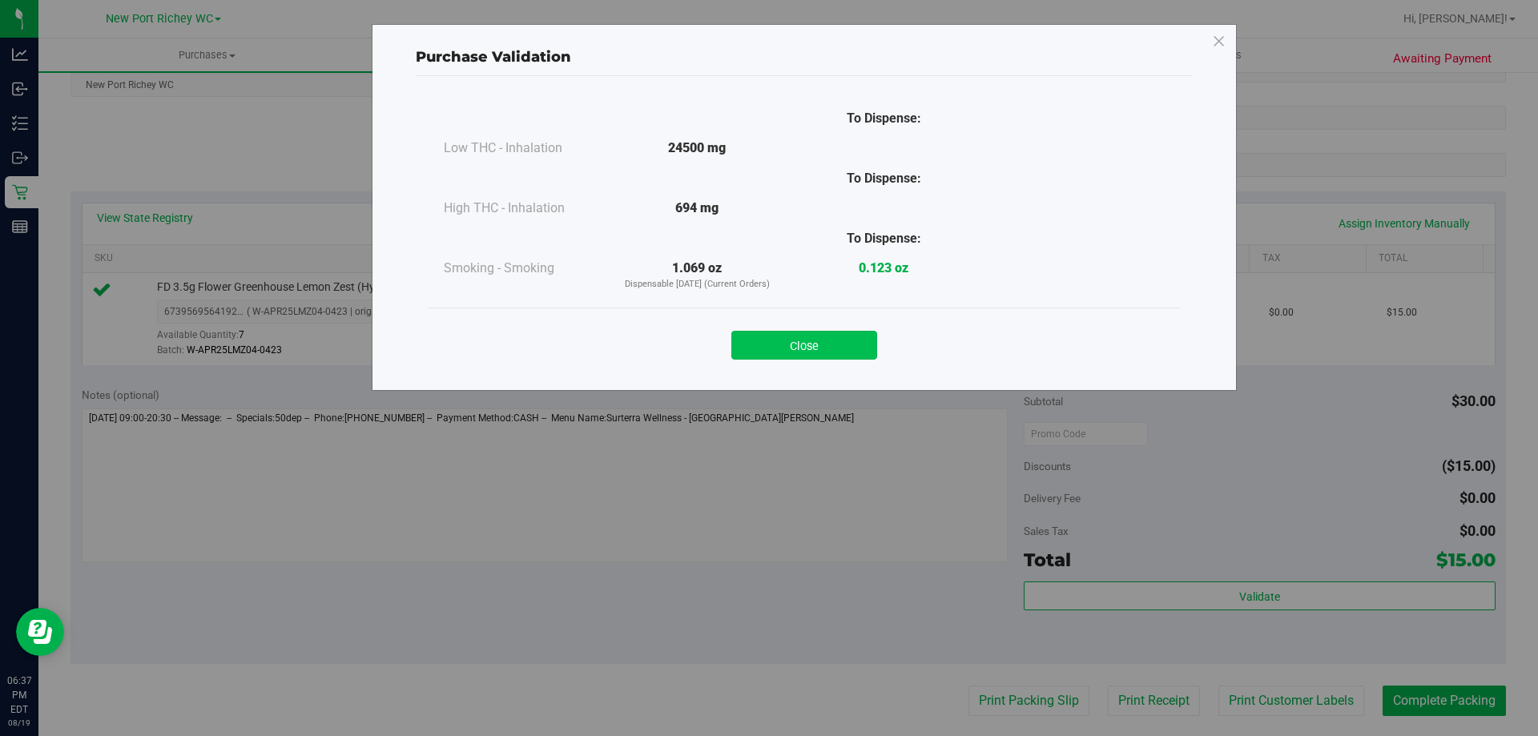
click at [823, 336] on button "Close" at bounding box center [804, 345] width 146 height 29
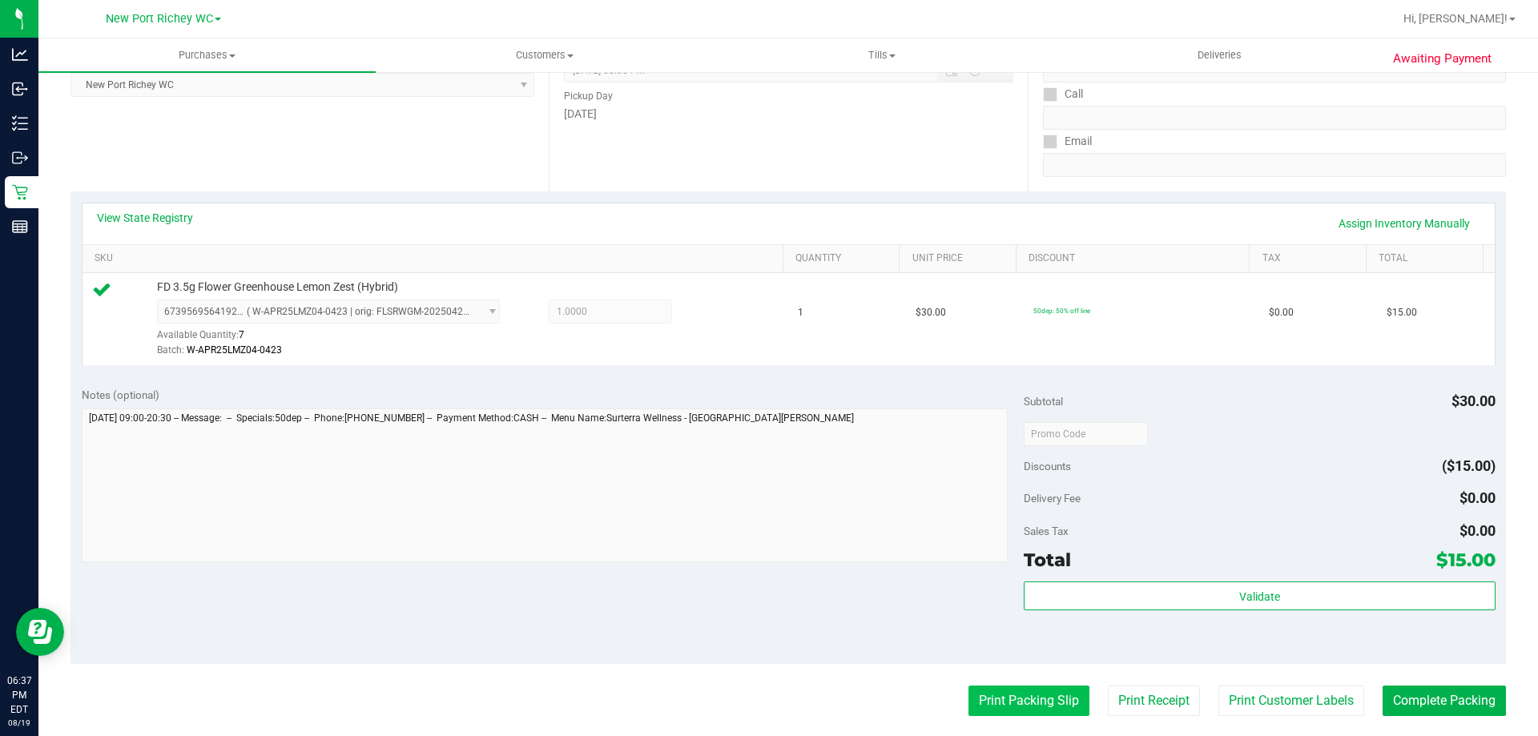
click at [1019, 702] on button "Print Packing Slip" at bounding box center [1028, 701] width 121 height 30
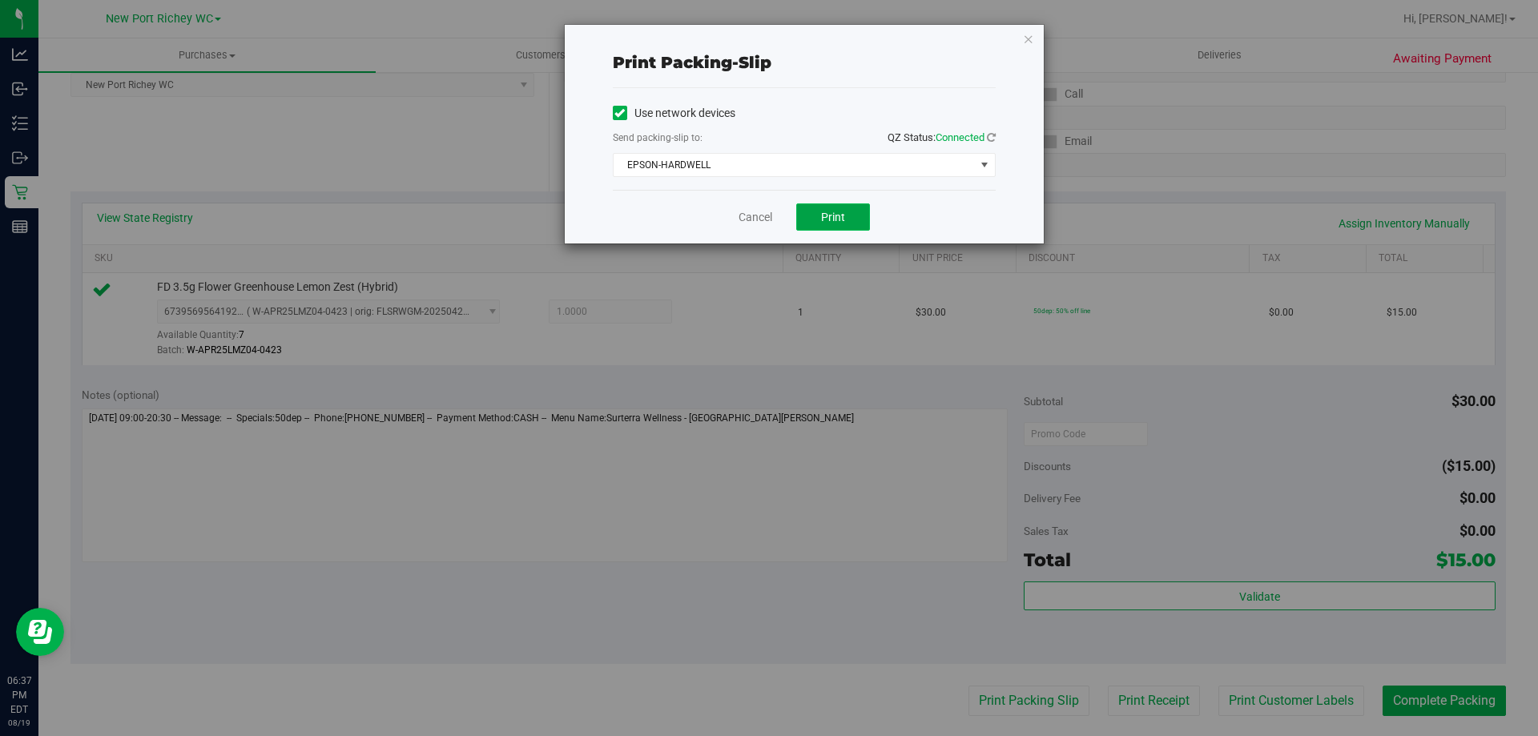
click at [822, 219] on span "Print" at bounding box center [833, 217] width 24 height 13
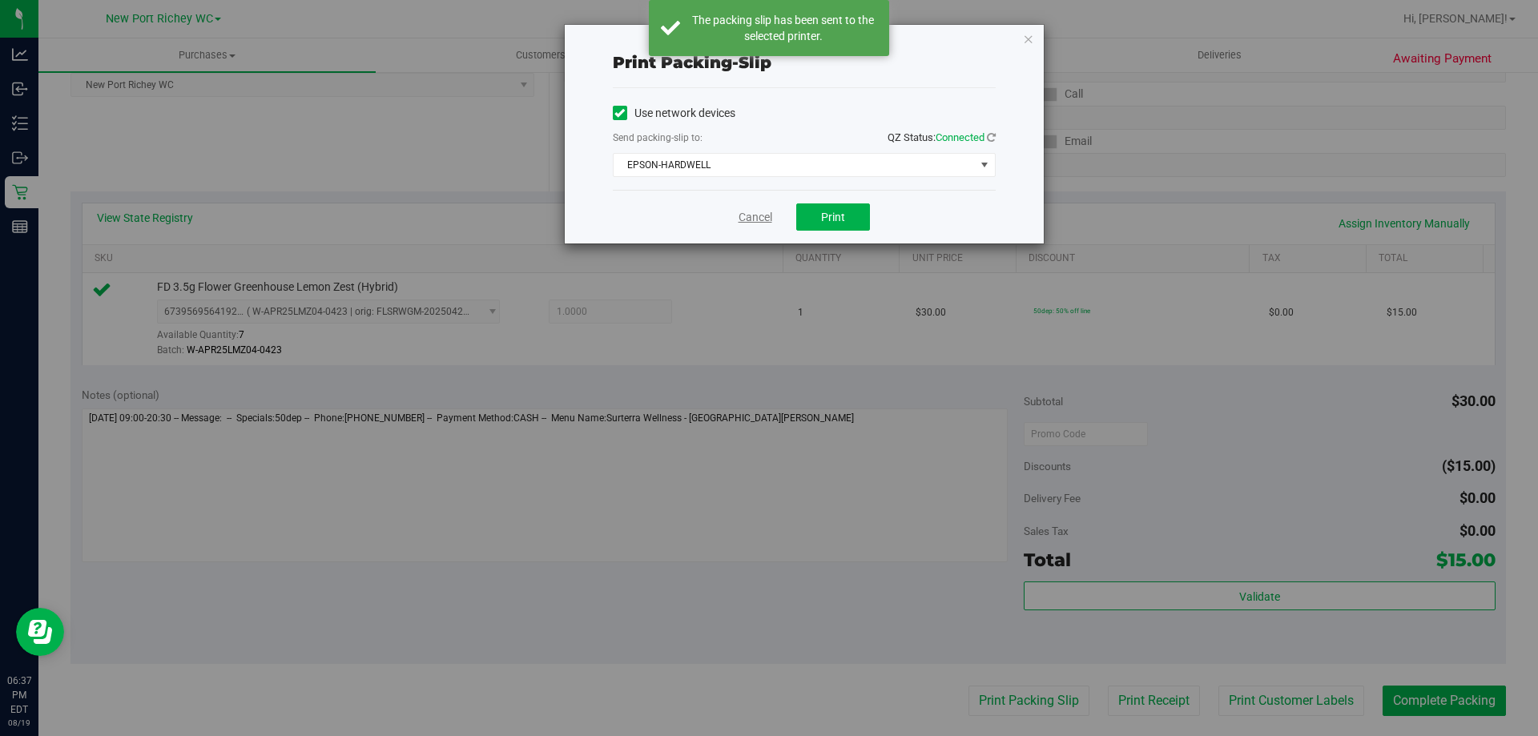
click at [750, 218] on link "Cancel" at bounding box center [755, 217] width 34 height 17
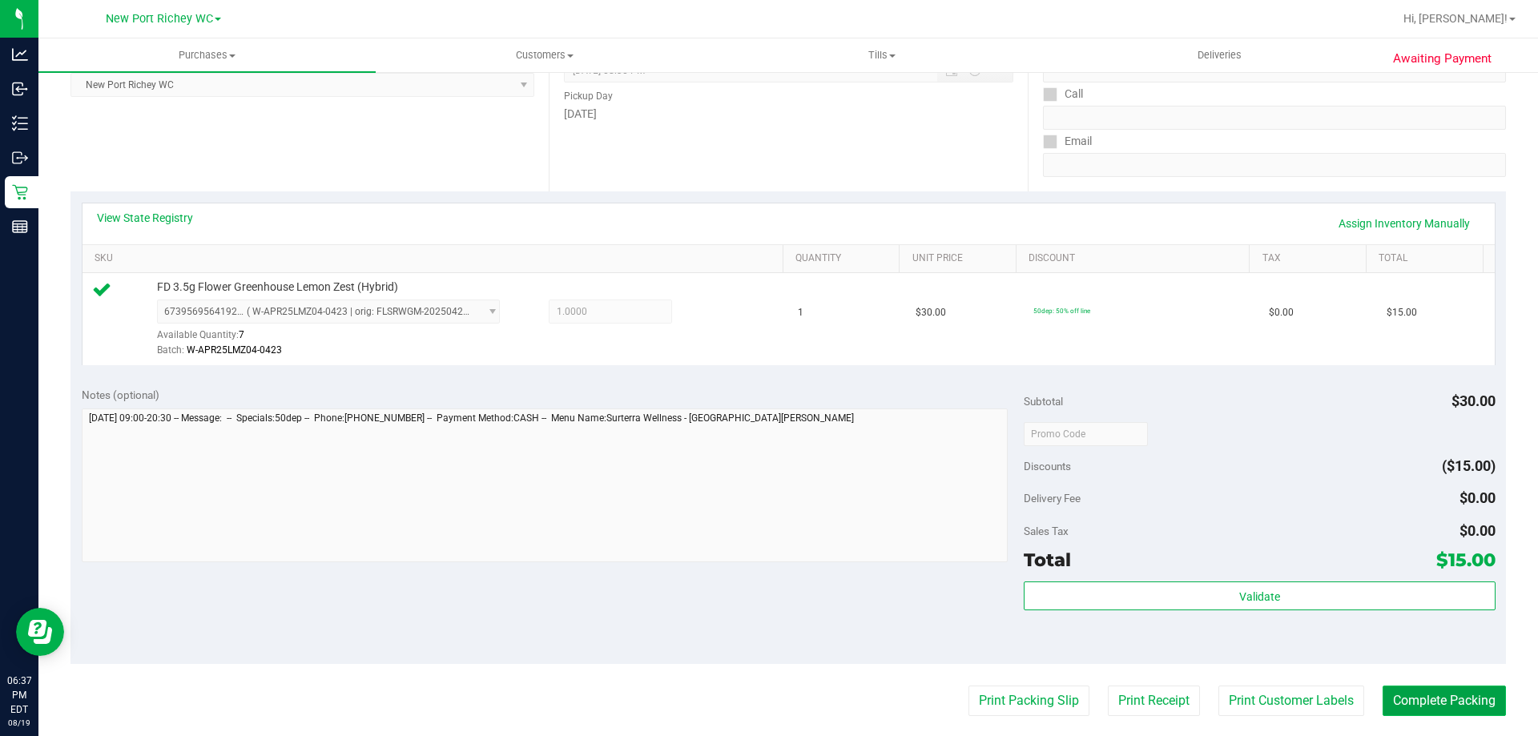
click at [1407, 695] on button "Complete Packing" at bounding box center [1443, 701] width 123 height 30
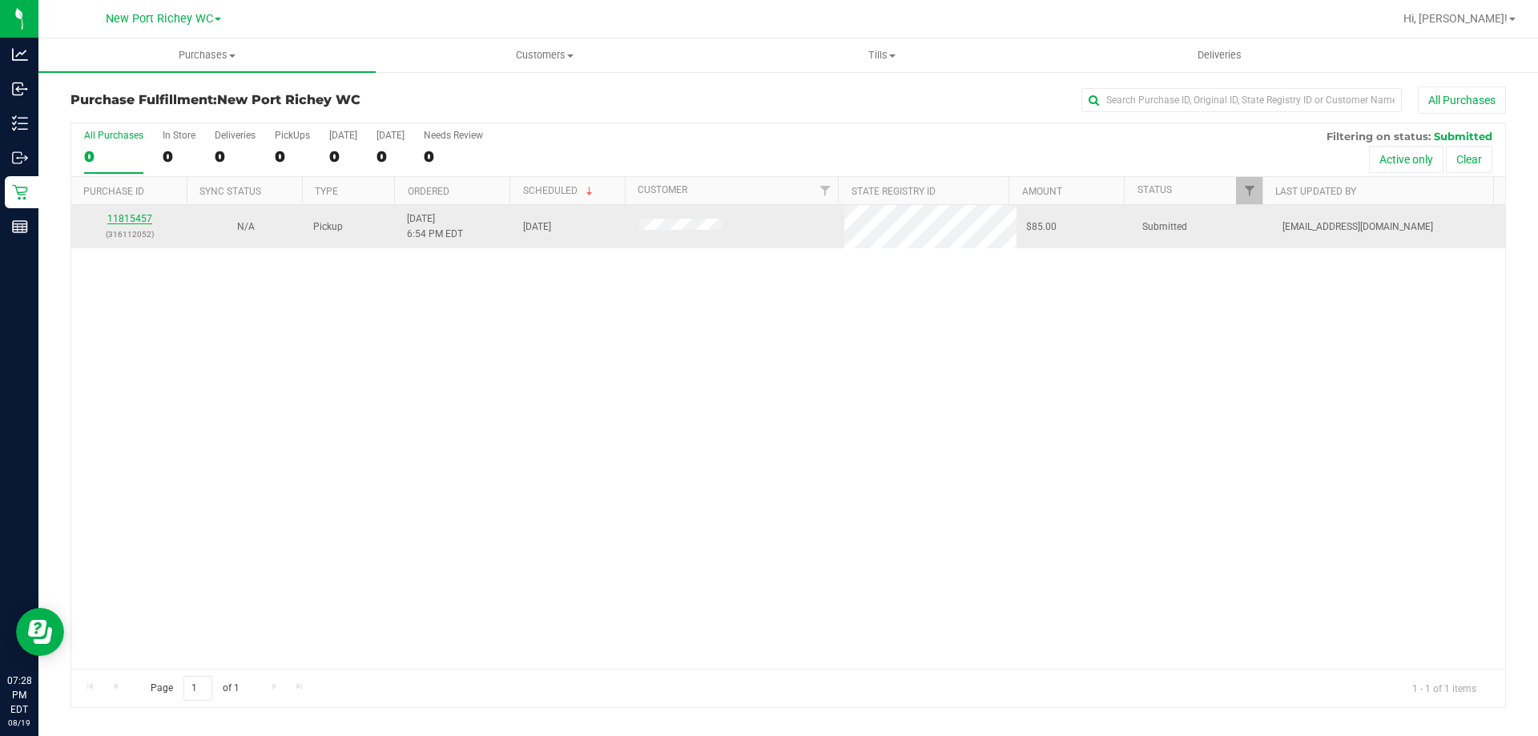
click at [123, 219] on link "11815457" at bounding box center [129, 218] width 45 height 11
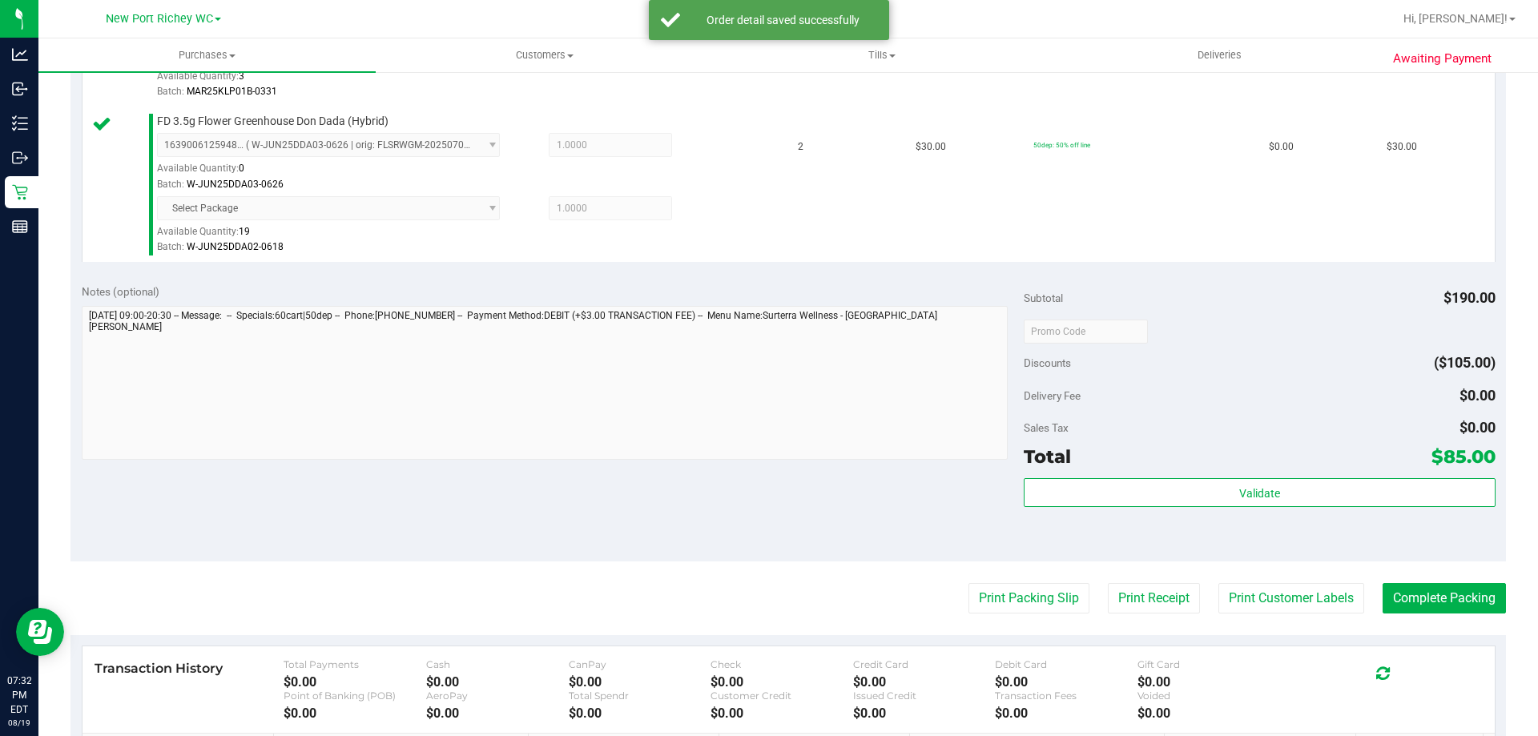
scroll to position [686, 0]
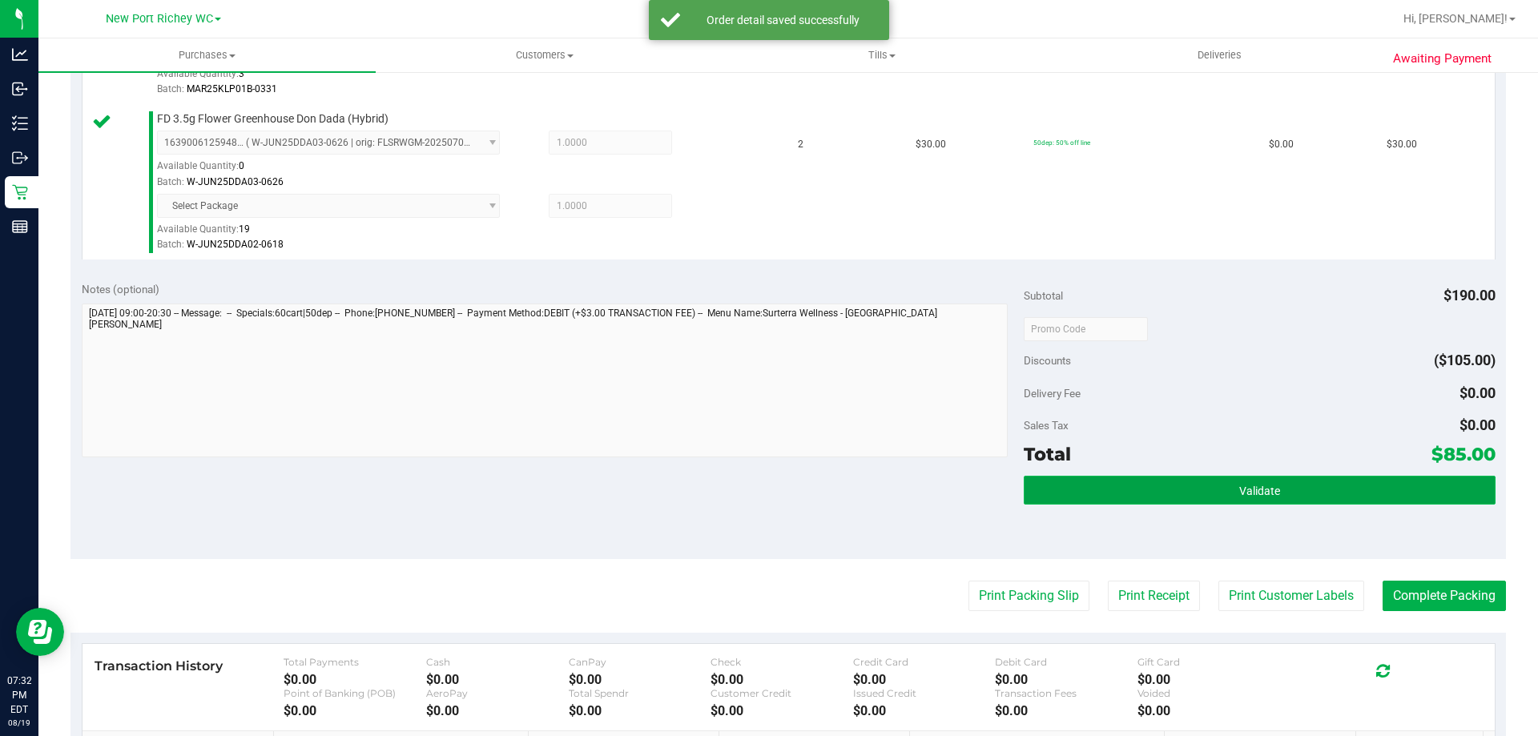
click at [1211, 497] on button "Validate" at bounding box center [1259, 490] width 471 height 29
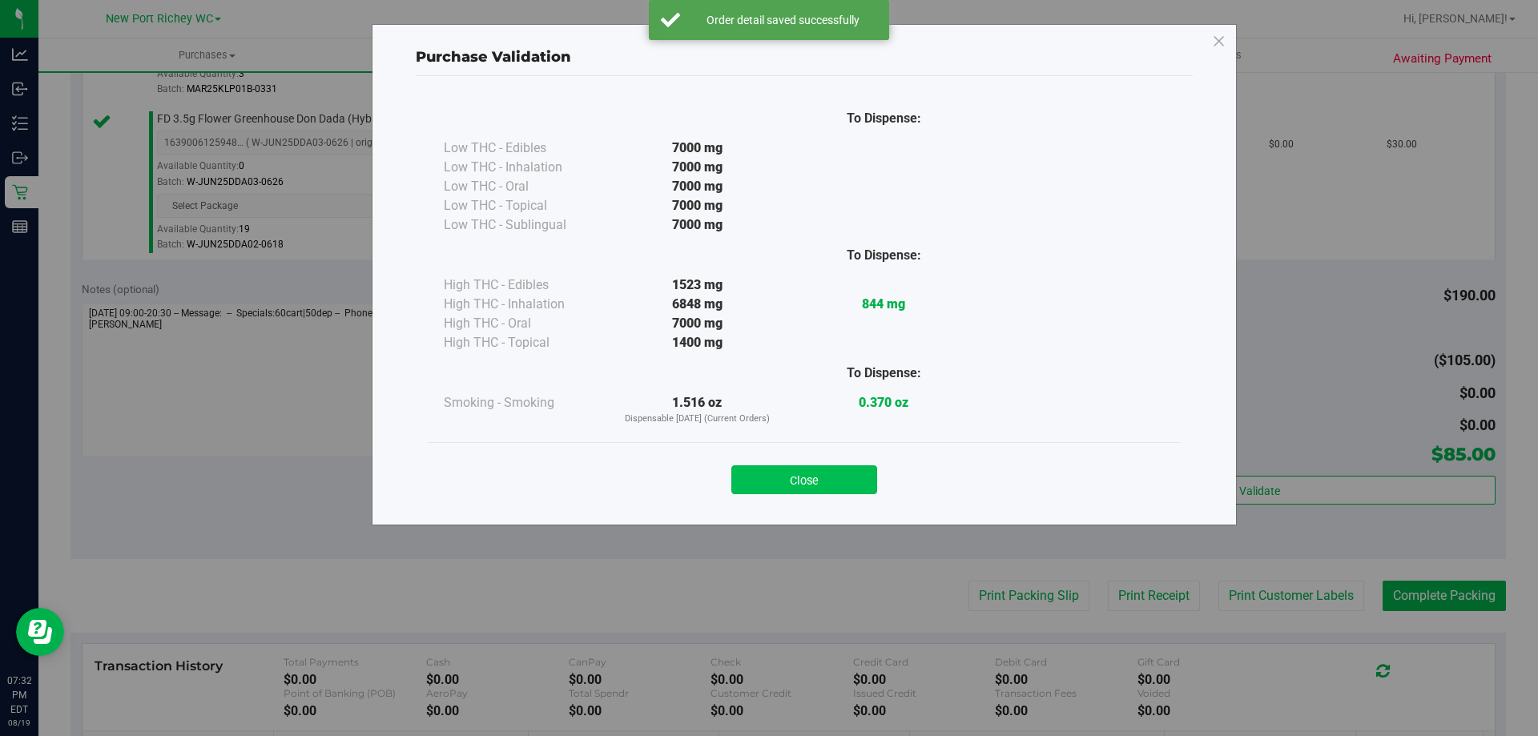
click at [847, 481] on button "Close" at bounding box center [804, 479] width 146 height 29
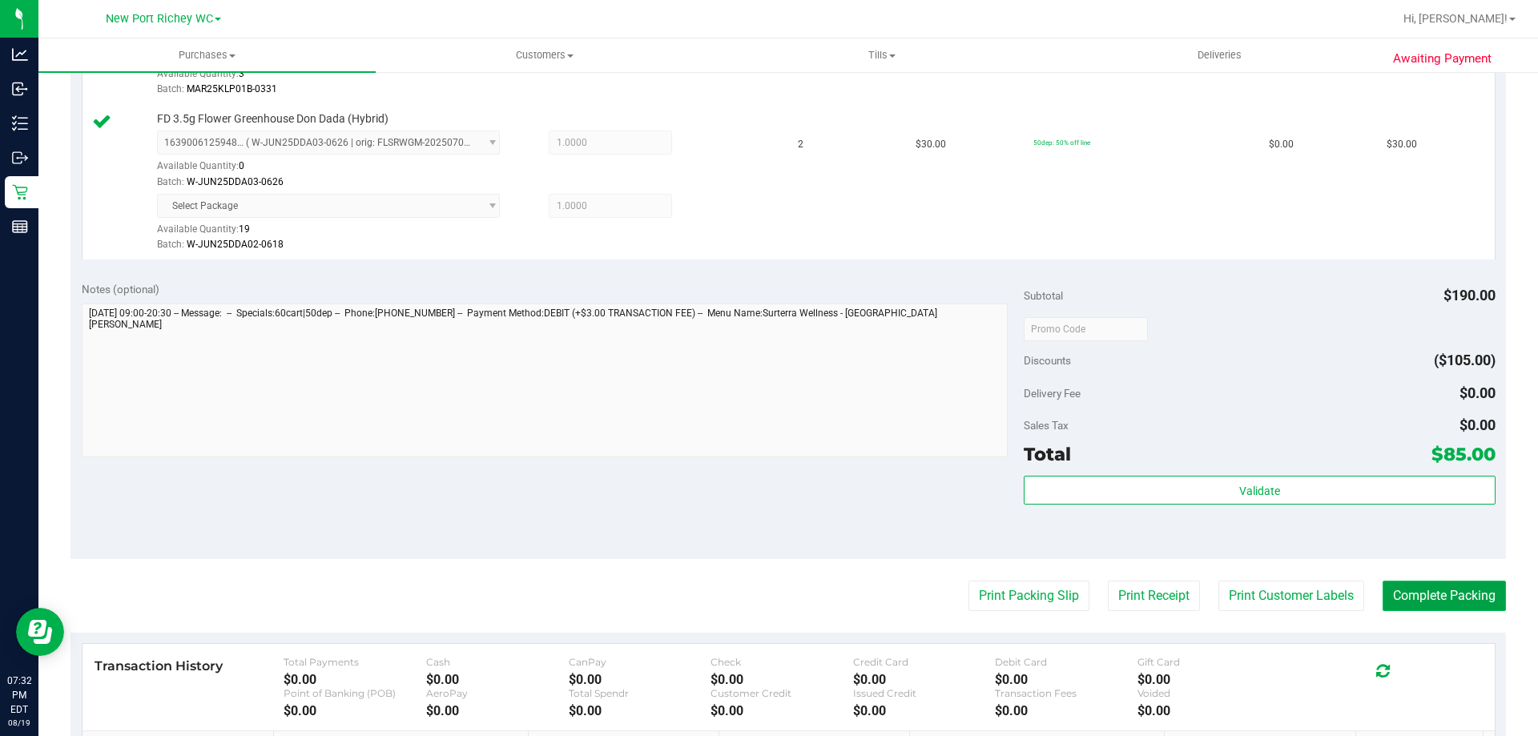
click at [1429, 598] on button "Complete Packing" at bounding box center [1443, 596] width 123 height 30
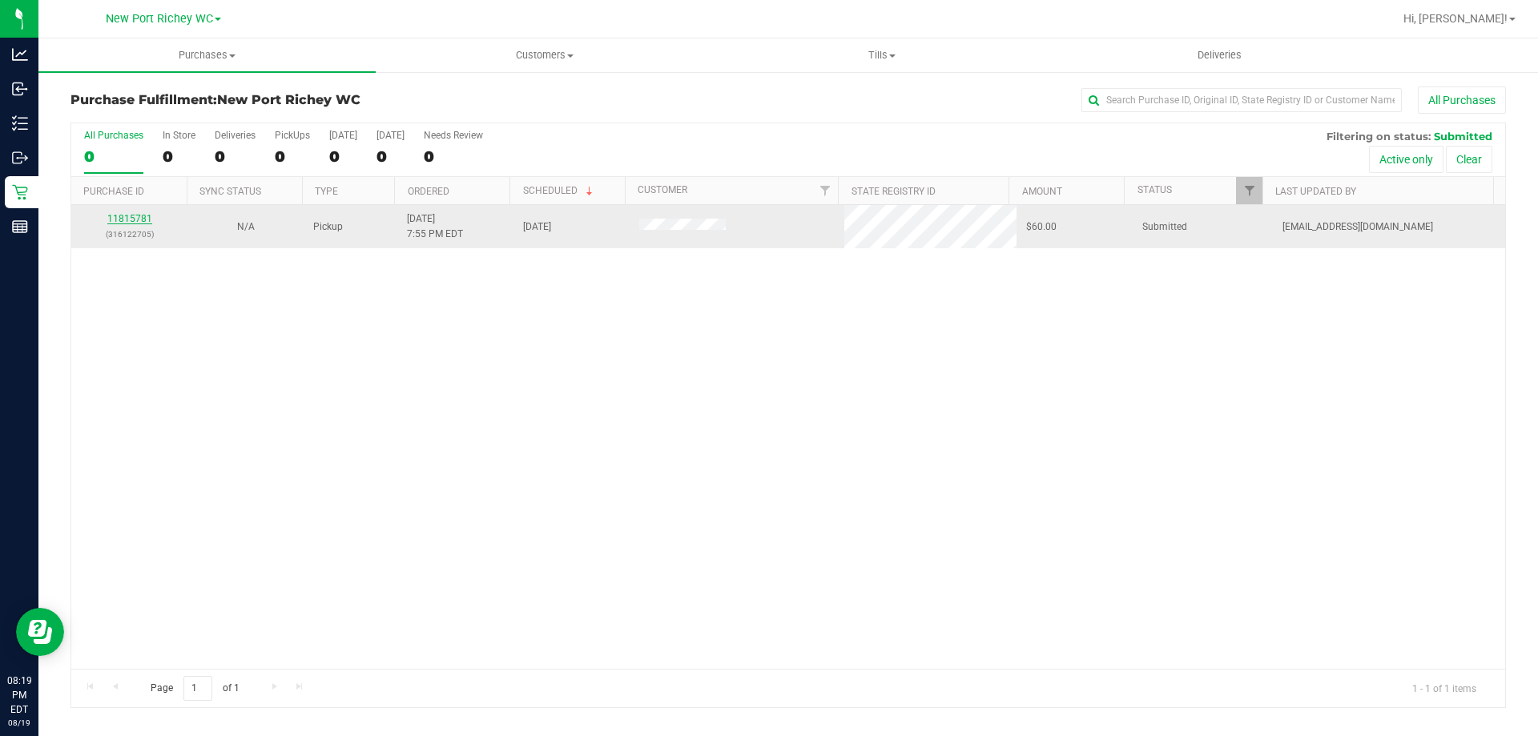
click at [143, 218] on link "11815781" at bounding box center [129, 218] width 45 height 11
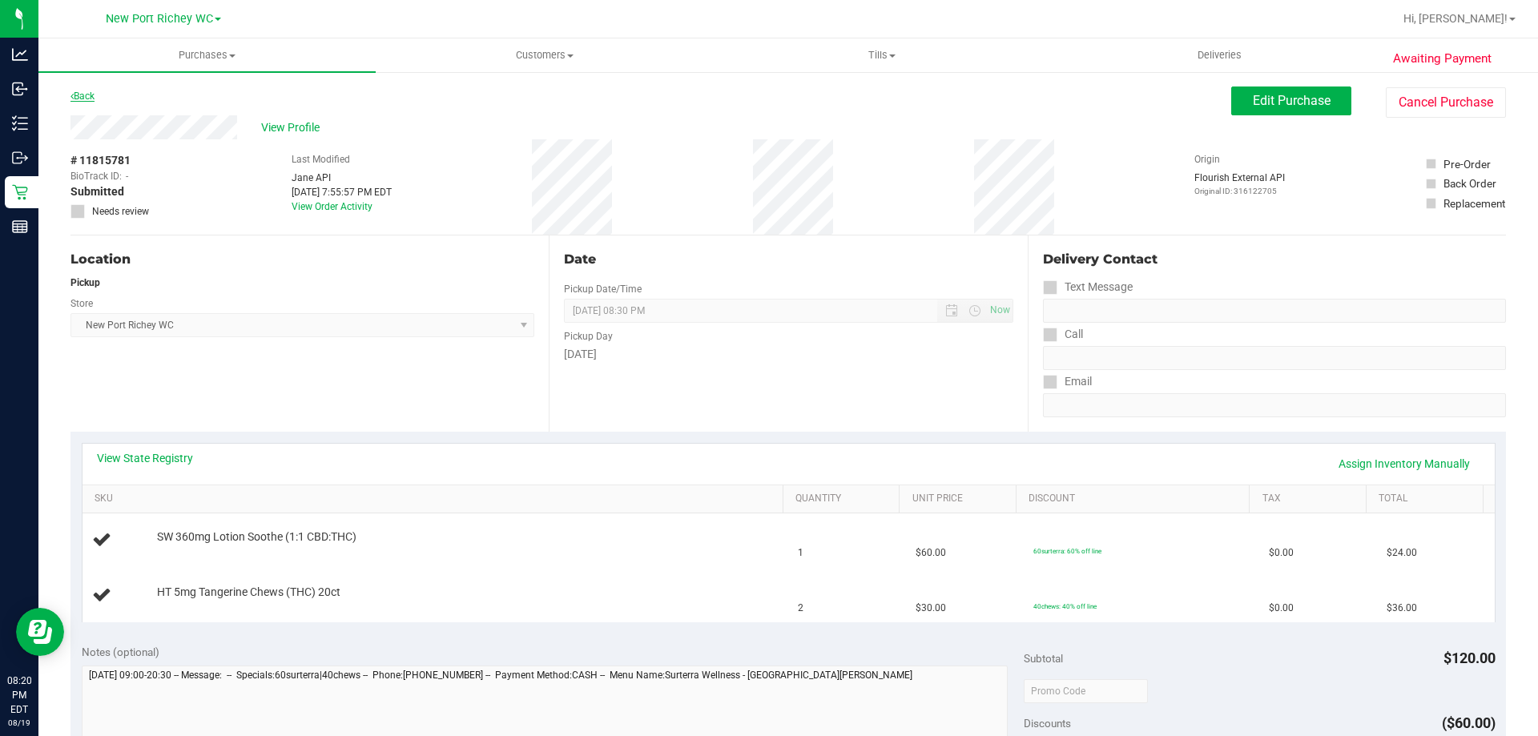
click at [90, 95] on link "Back" at bounding box center [82, 96] width 24 height 11
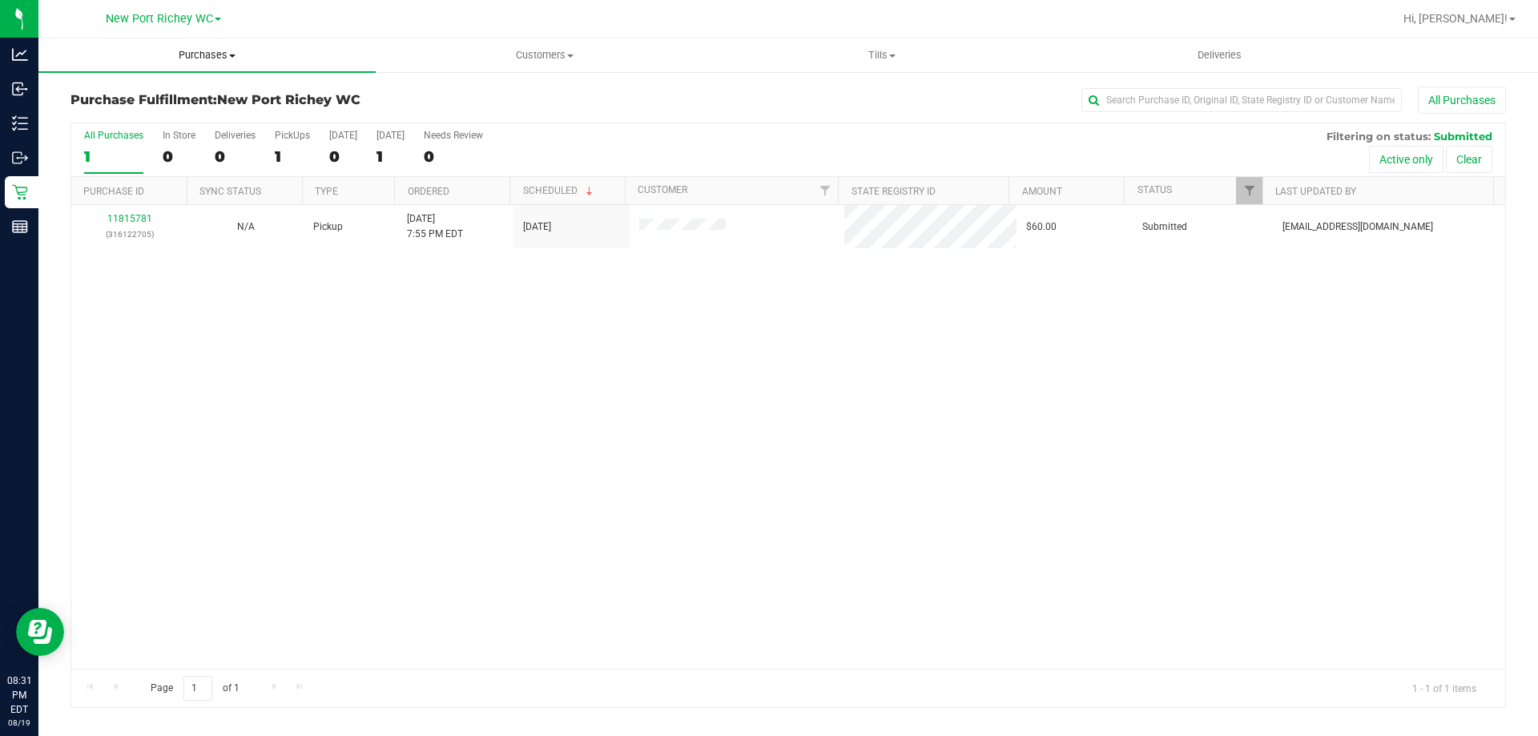
click at [218, 54] on span "Purchases" at bounding box center [206, 55] width 337 height 14
click at [167, 101] on span "Summary of purchases" at bounding box center [120, 97] width 164 height 14
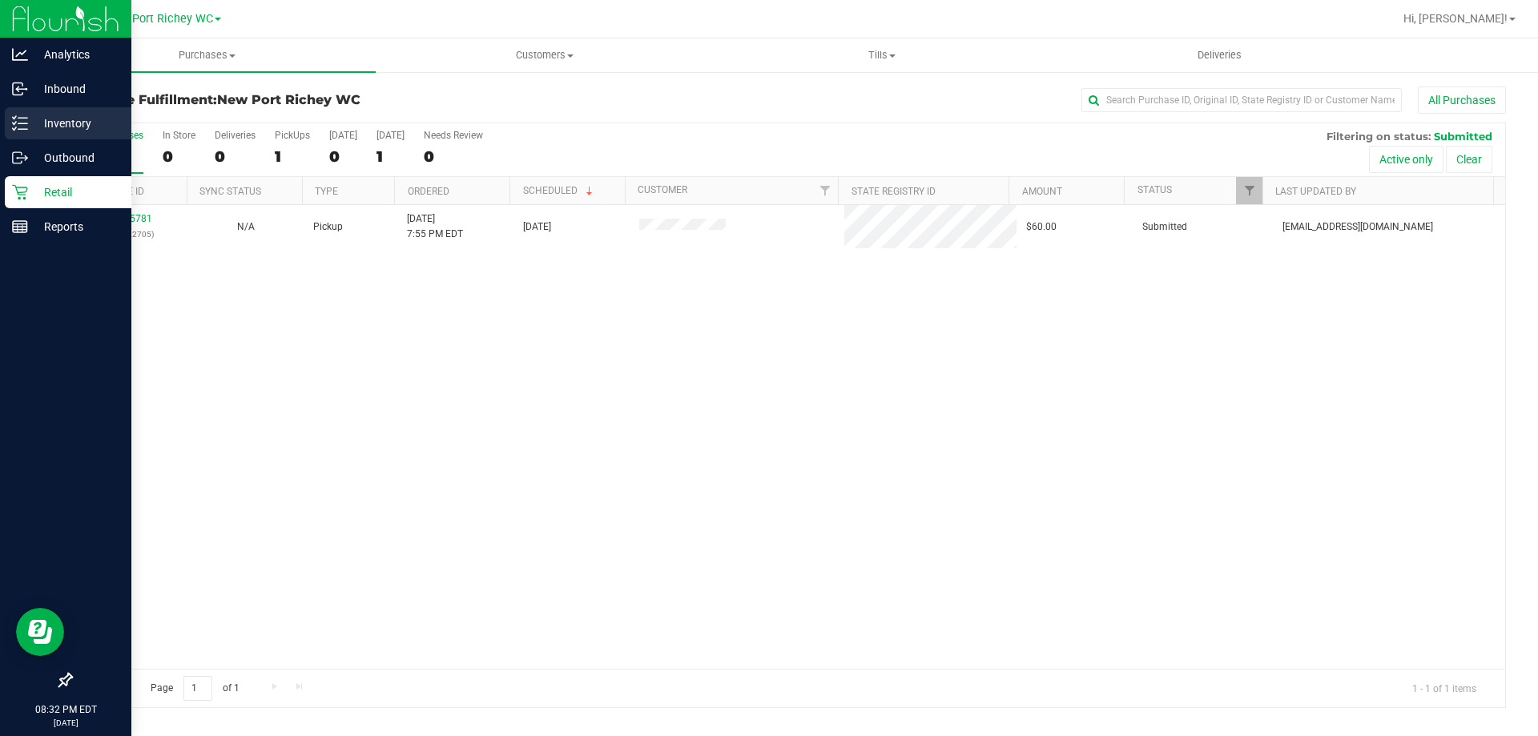
click at [21, 116] on icon at bounding box center [20, 123] width 16 height 16
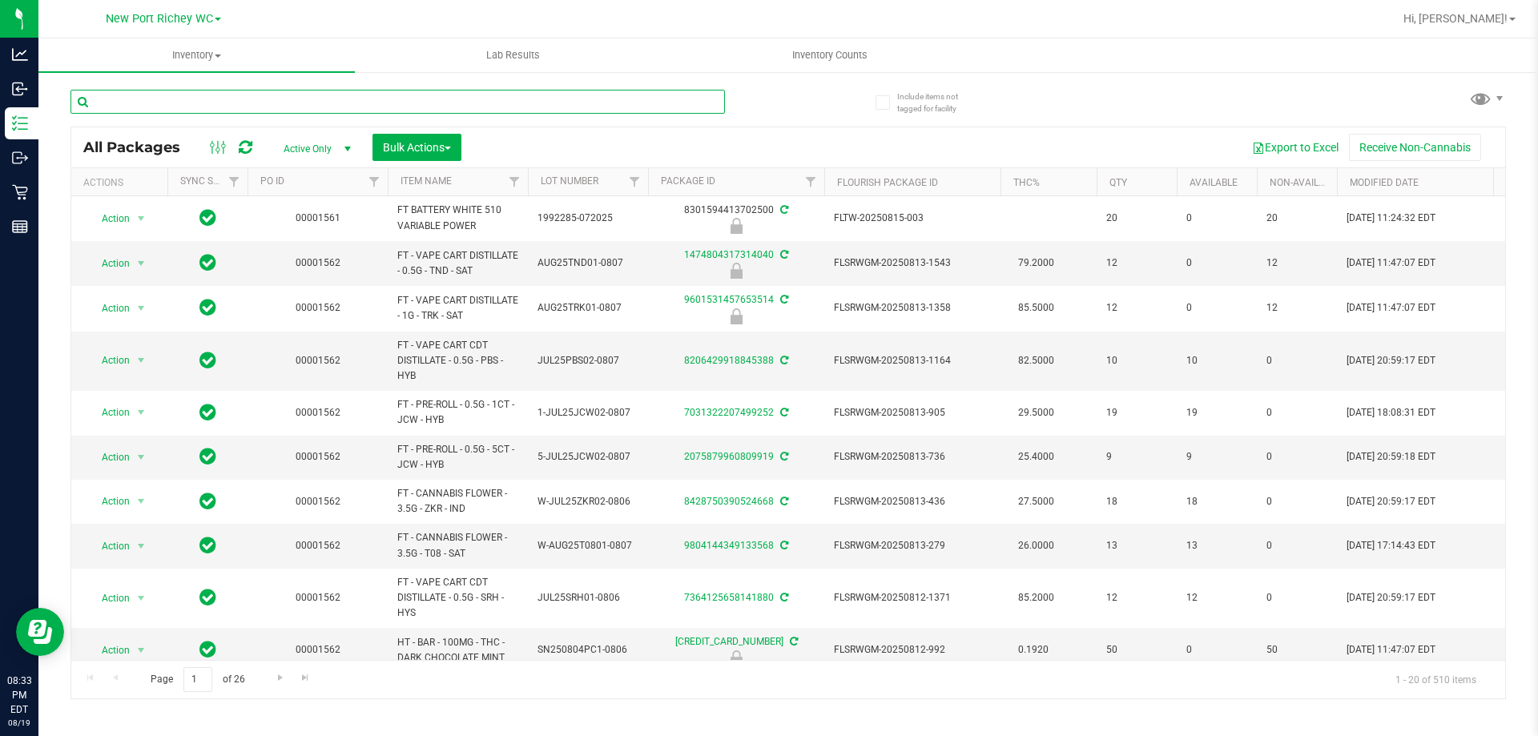
click at [203, 108] on input "text" at bounding box center [397, 102] width 654 height 24
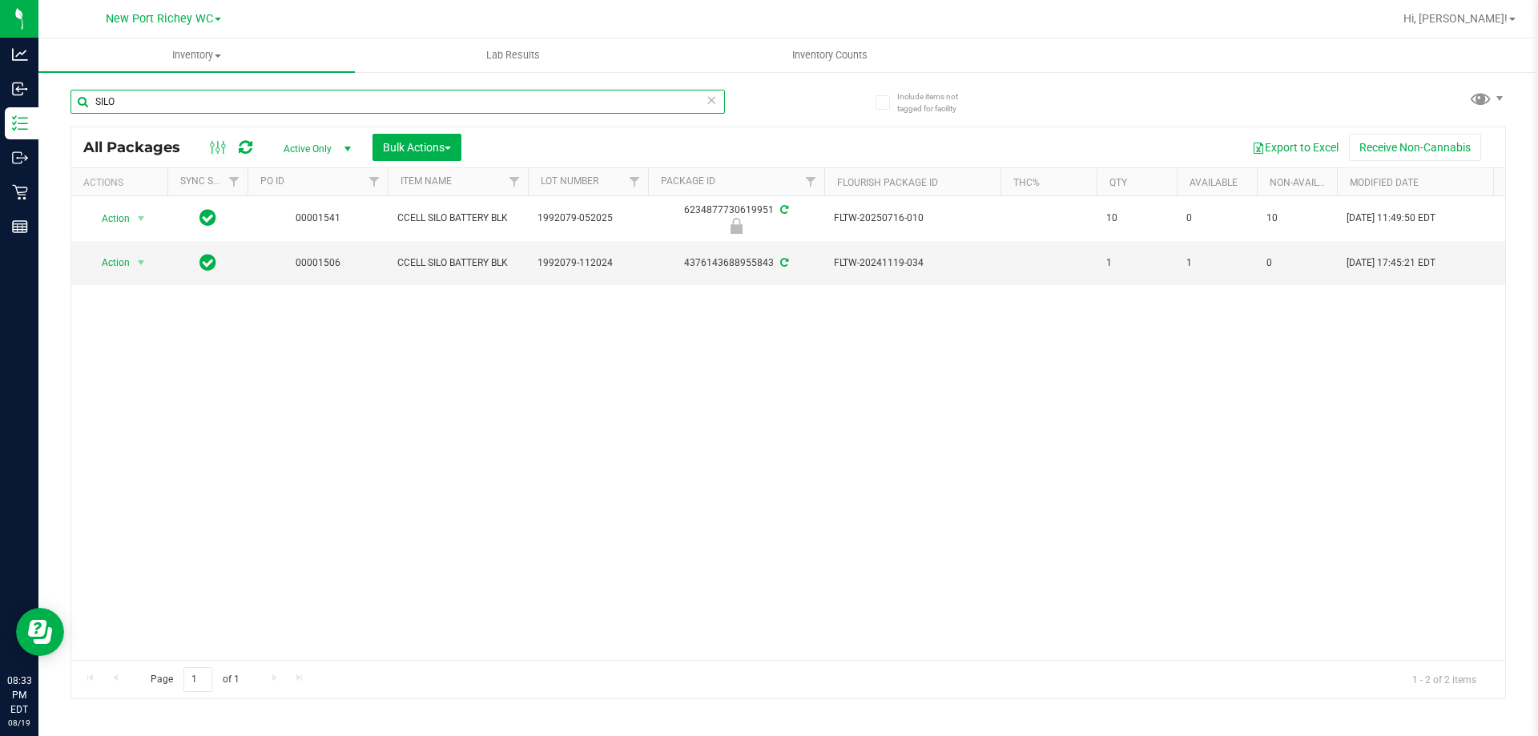
type input "SILO"
